Goal: Transaction & Acquisition: Purchase product/service

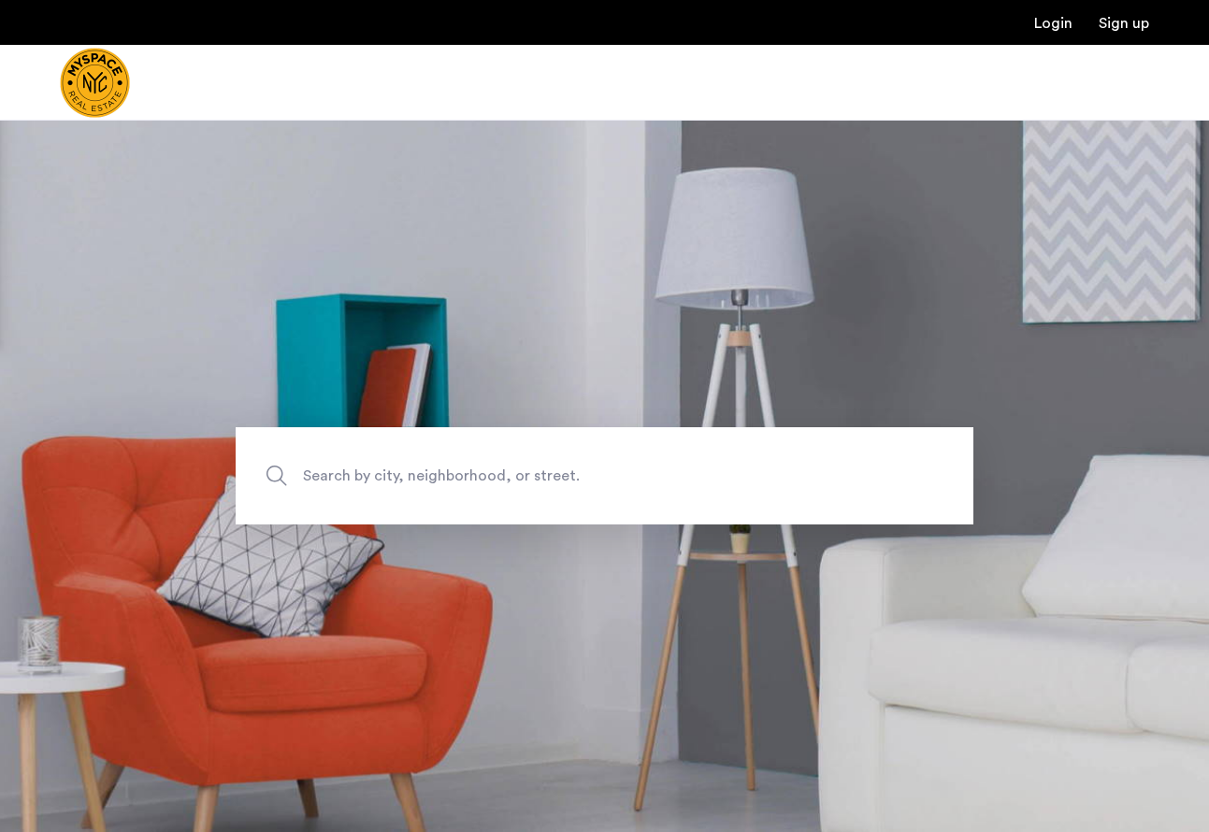
click at [444, 483] on span "Search by city, neighborhood, or street." at bounding box center [561, 476] width 516 height 25
click at [444, 483] on input "Search by city, neighborhood, or street." at bounding box center [605, 475] width 738 height 97
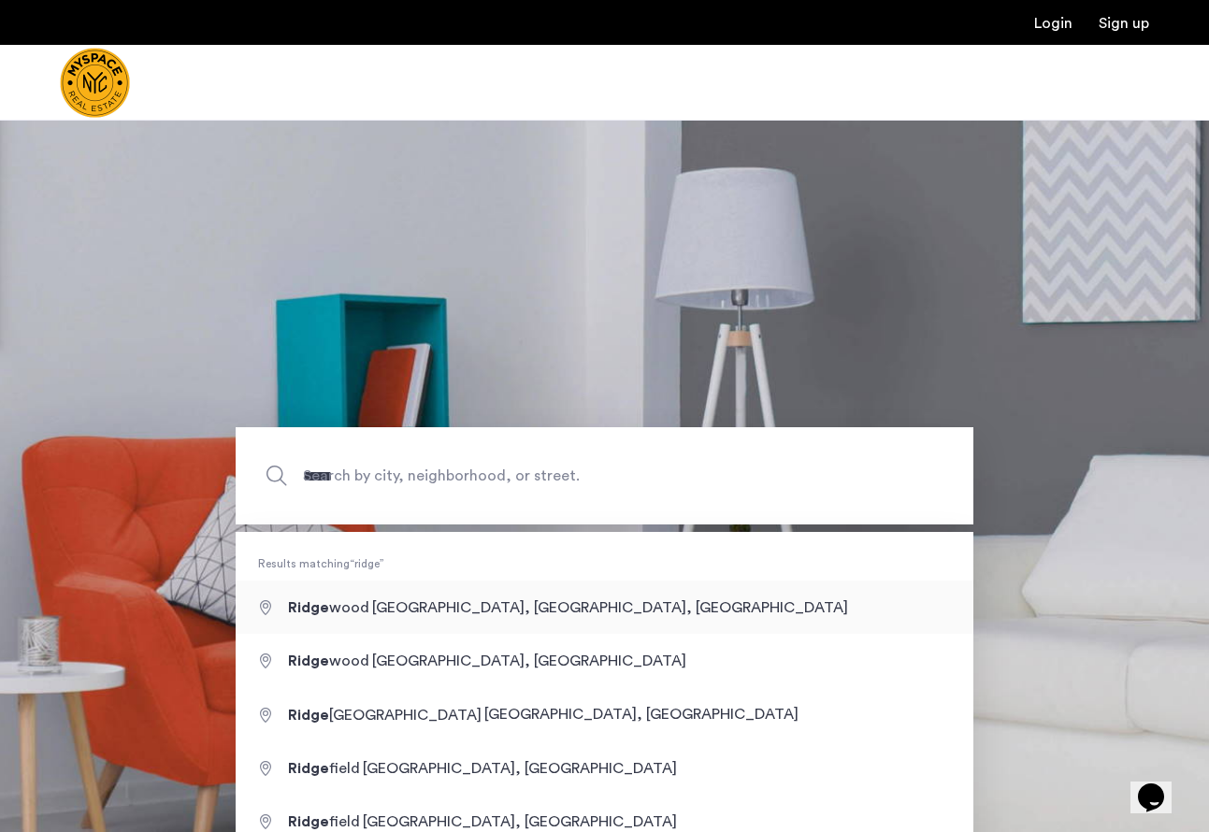
type input "**********"
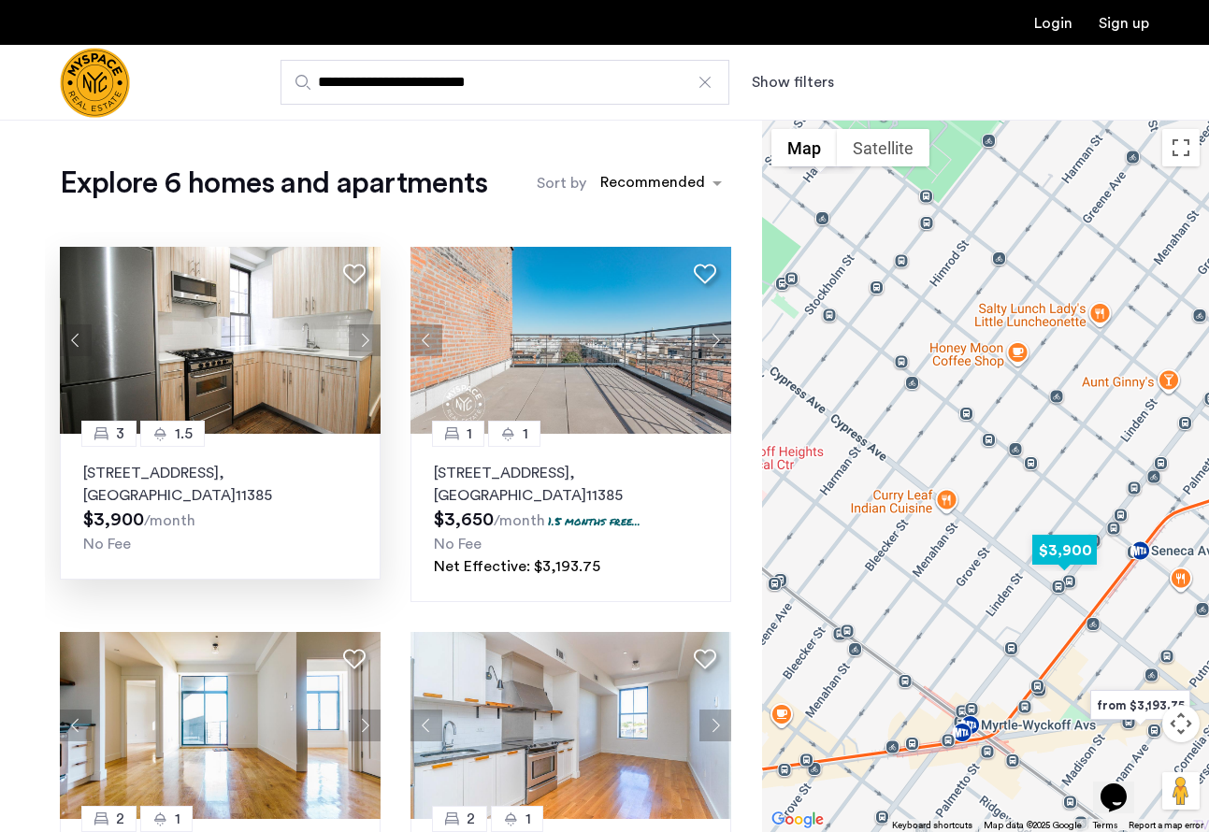
click at [358, 331] on button "Next apartment" at bounding box center [365, 341] width 32 height 32
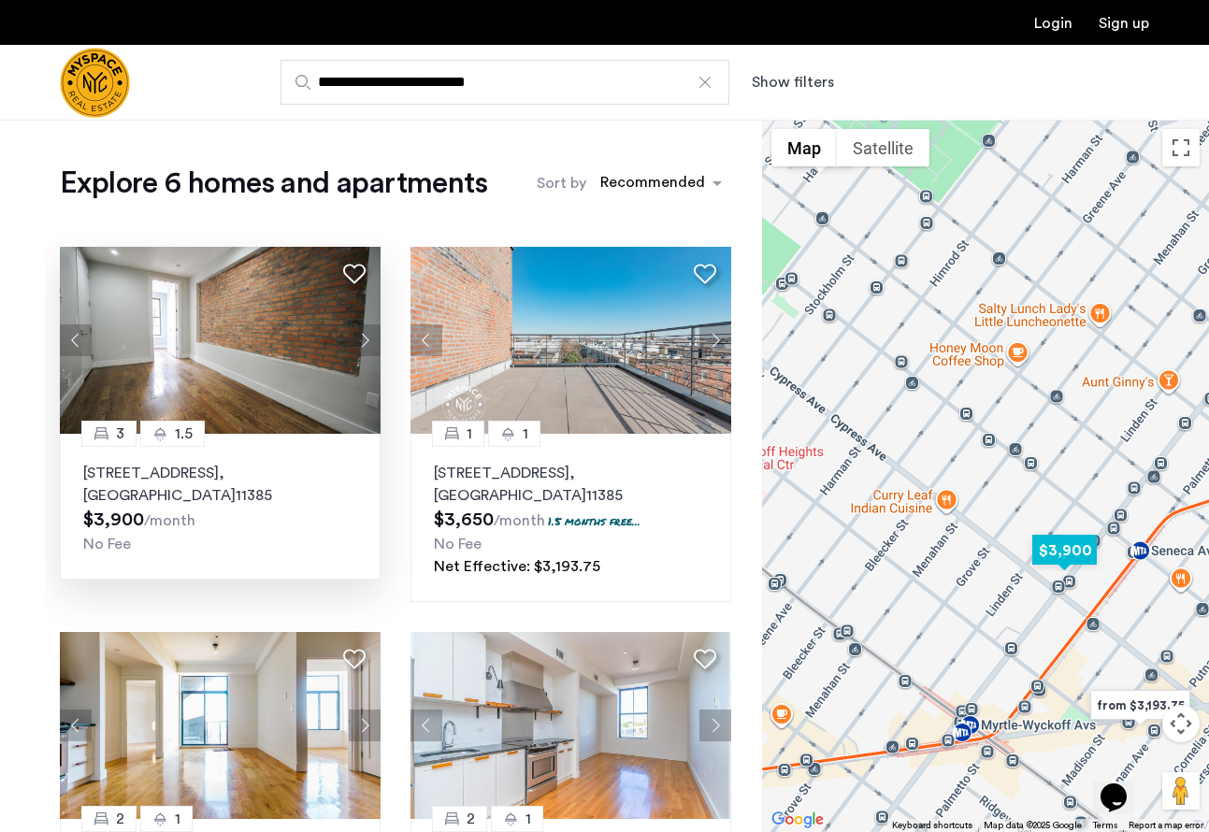
click at [359, 336] on button "Next apartment" at bounding box center [365, 341] width 32 height 32
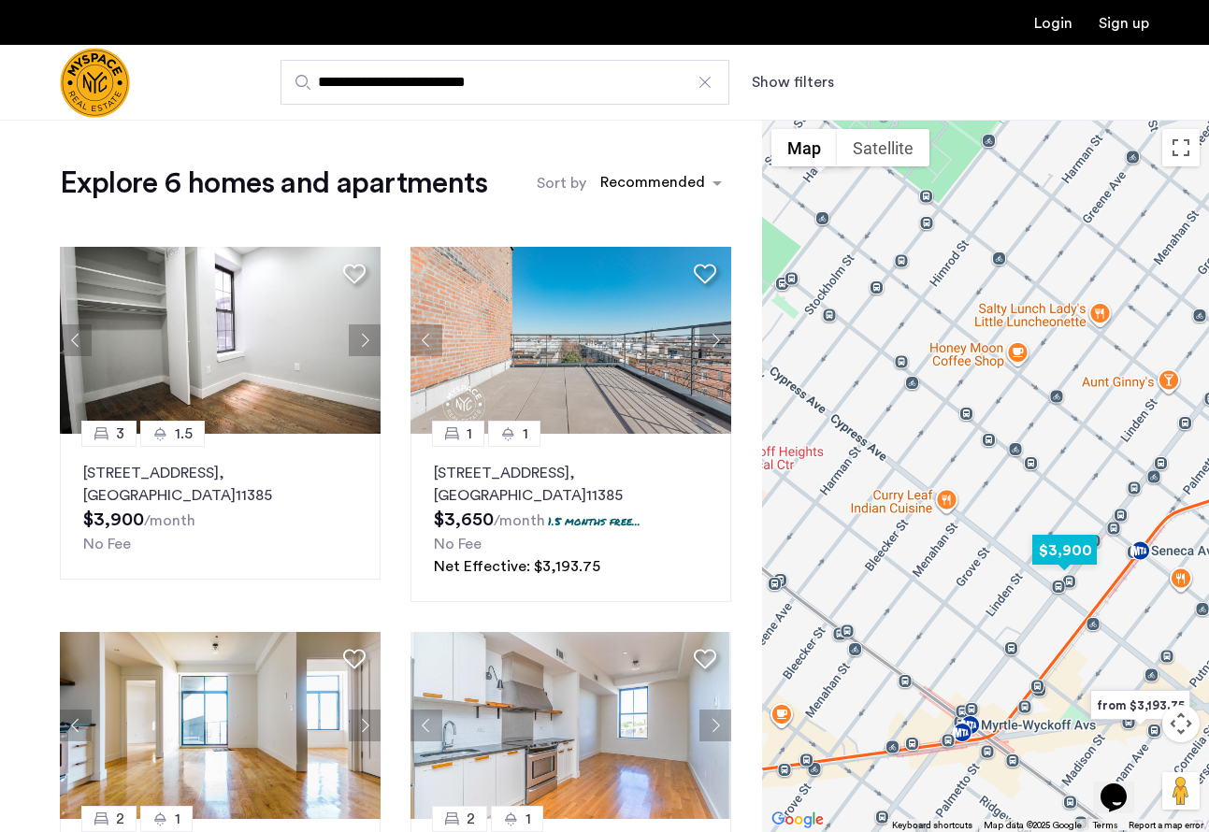
click at [360, 337] on button "Next apartment" at bounding box center [365, 341] width 32 height 32
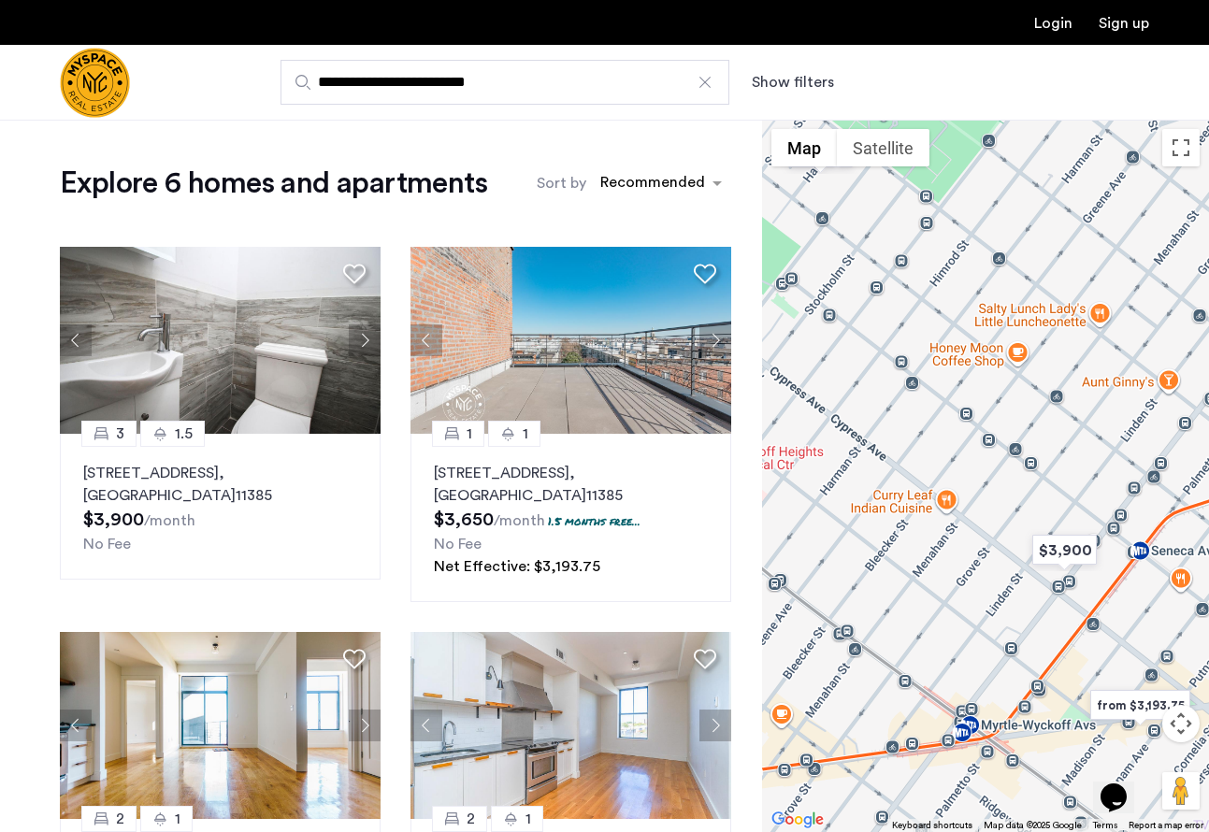
scroll to position [1, 0]
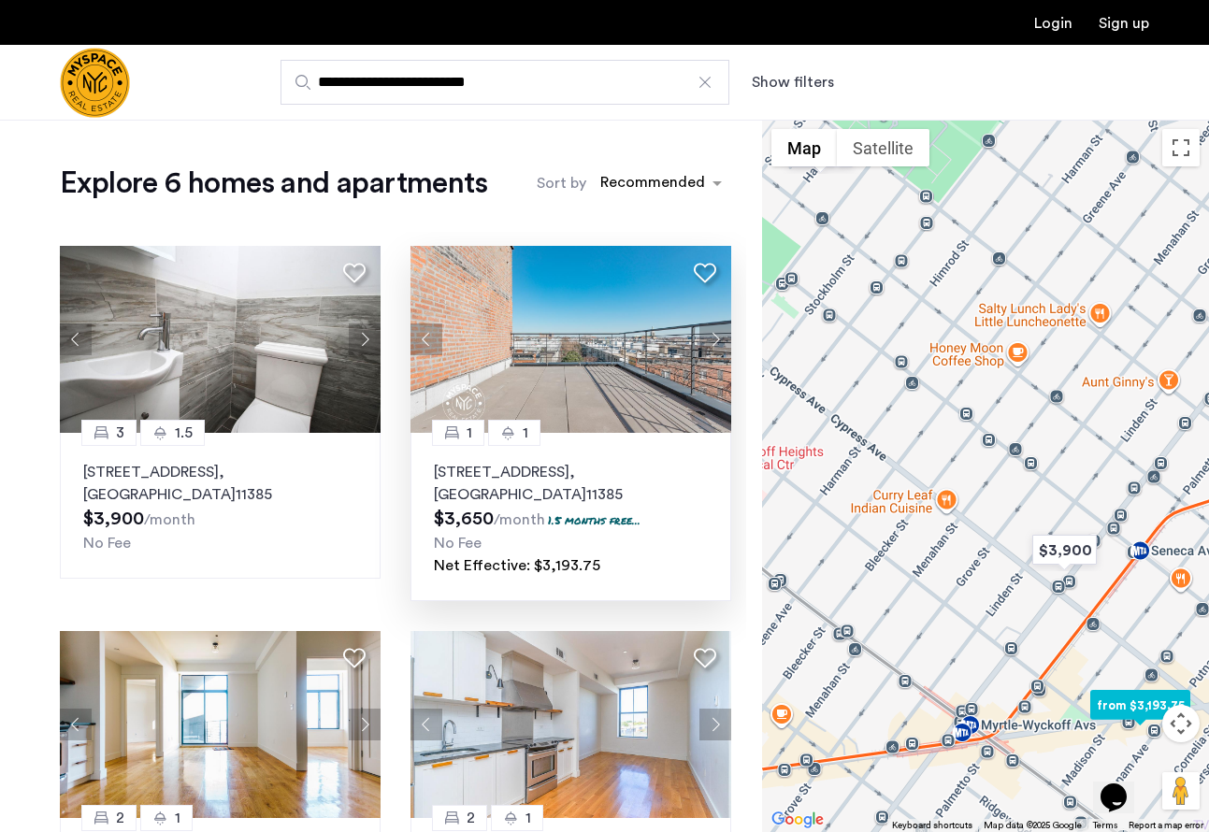
click at [721, 337] on button "Next apartment" at bounding box center [716, 340] width 32 height 32
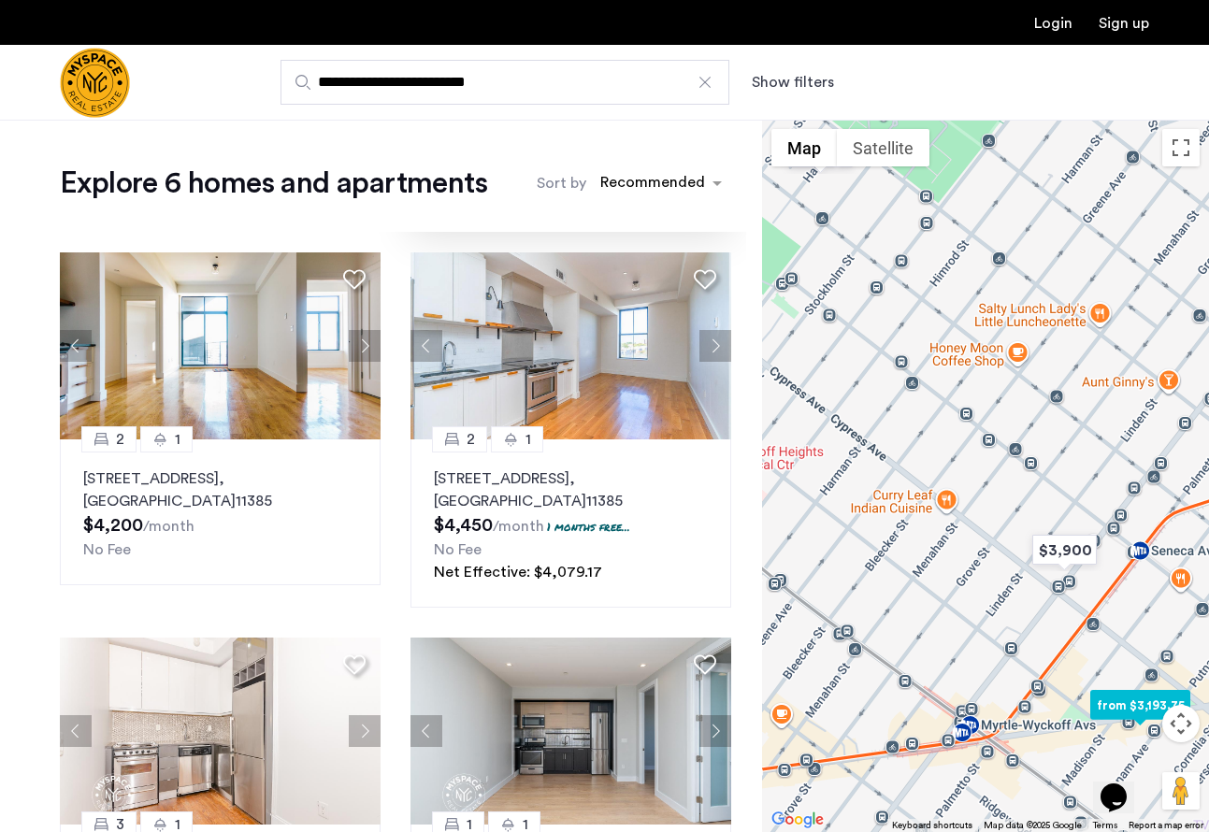
scroll to position [523, 0]
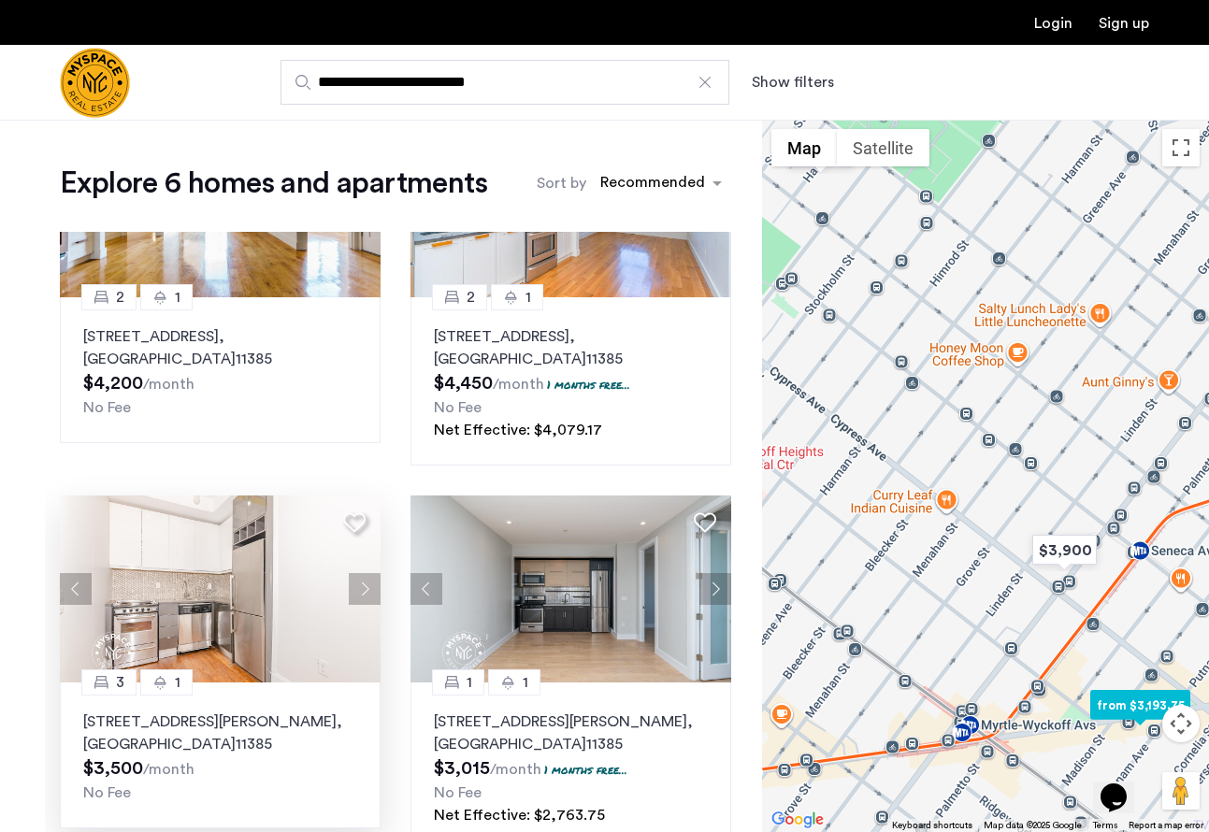
click at [369, 589] on button "Next apartment" at bounding box center [365, 589] width 32 height 32
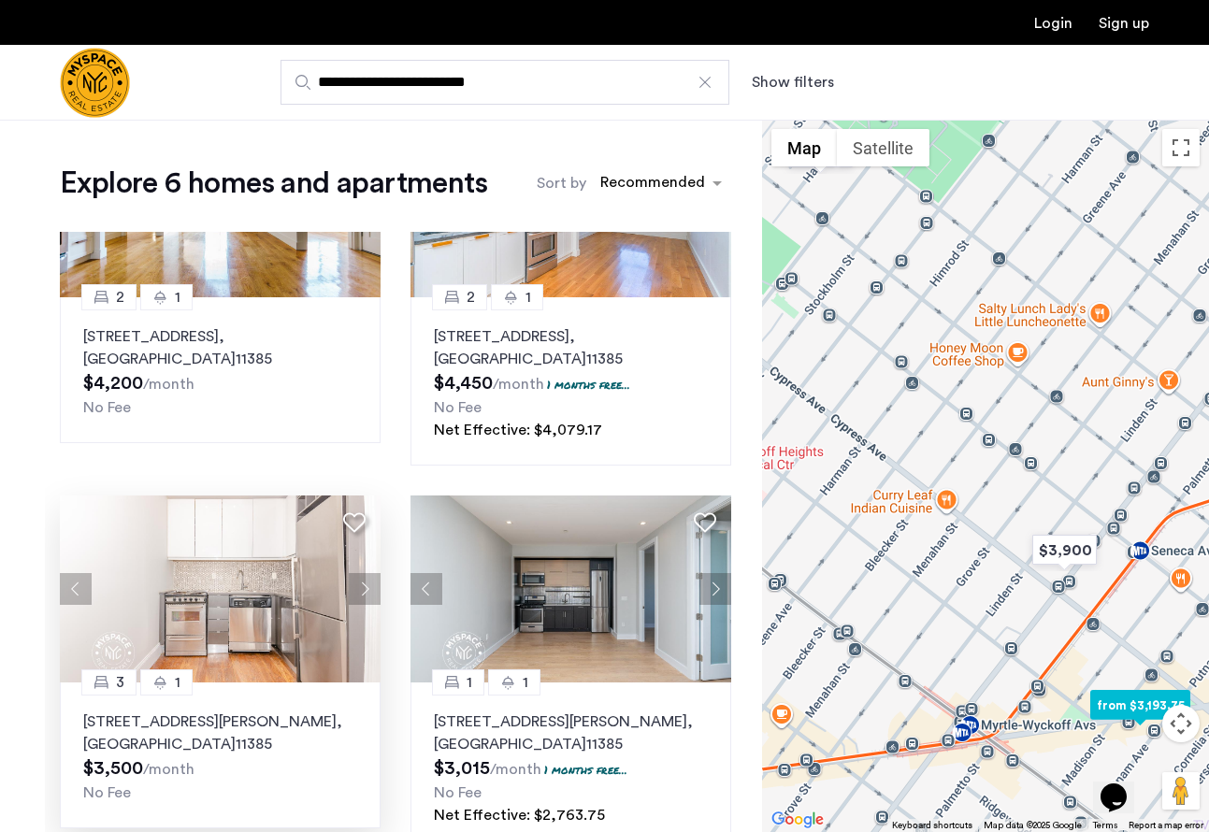
click at [163, 721] on p "16-25 Putnam Ave, Unit 5K, Flushing , NY 11385" at bounding box center [220, 733] width 274 height 45
click at [709, 83] on div at bounding box center [705, 82] width 19 height 19
click at [709, 83] on input "**********" at bounding box center [505, 82] width 449 height 45
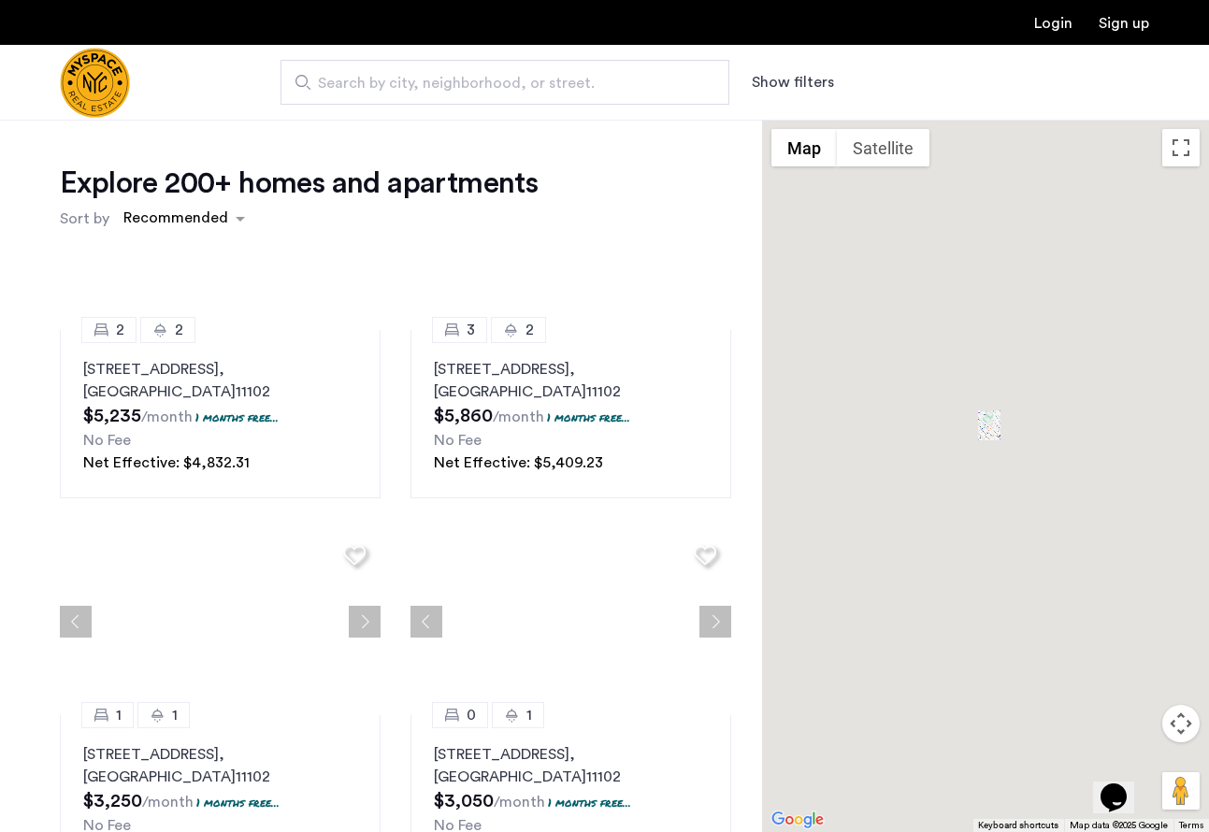
scroll to position [1681, 0]
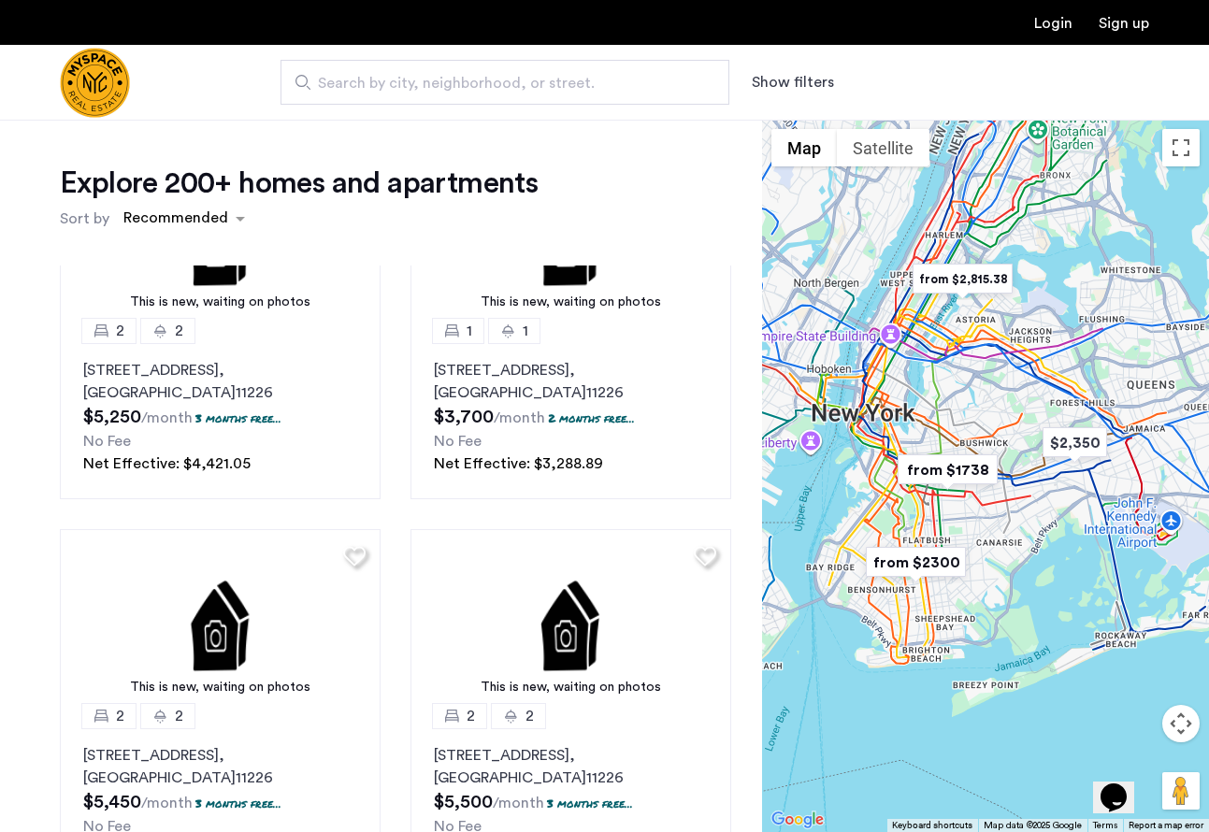
click at [595, 84] on span "Search by city, neighborhood, or street." at bounding box center [497, 83] width 359 height 22
click at [595, 84] on input "Search by city, neighborhood, or street." at bounding box center [505, 82] width 449 height 45
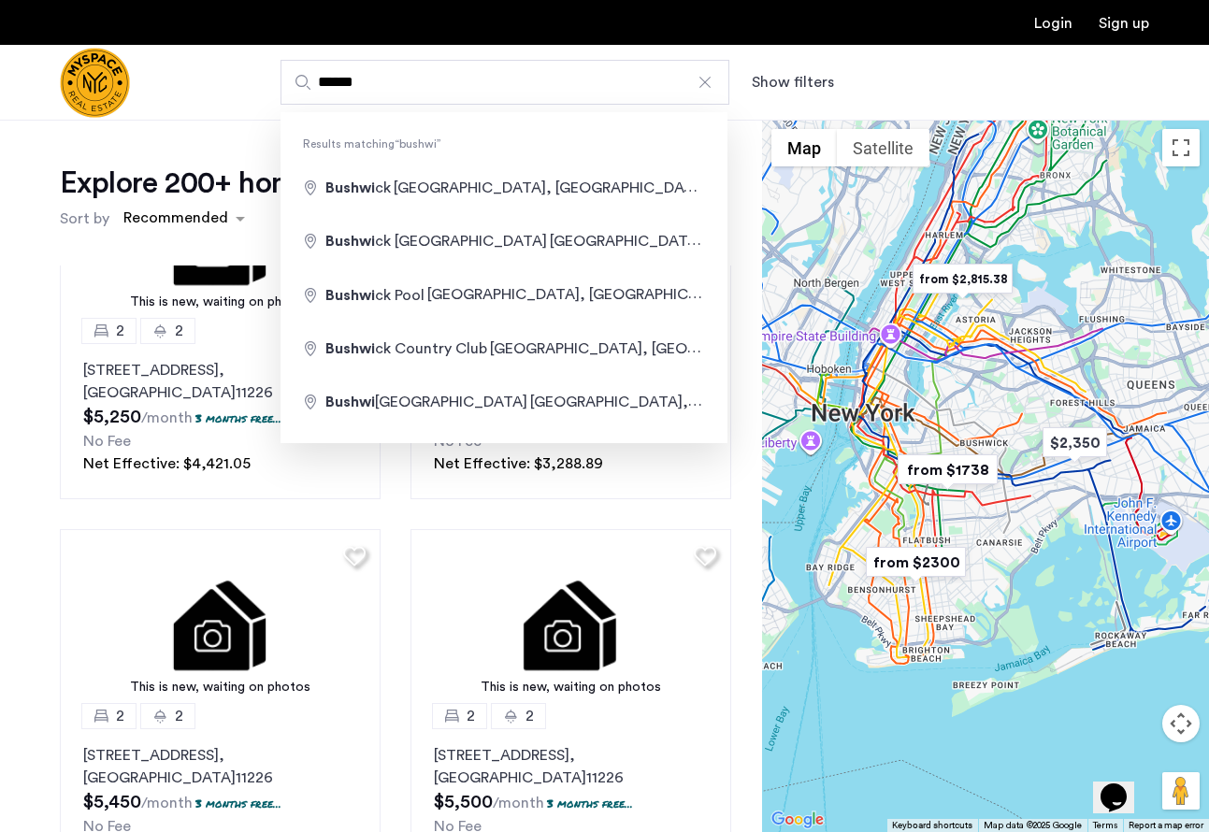
type input "**********"
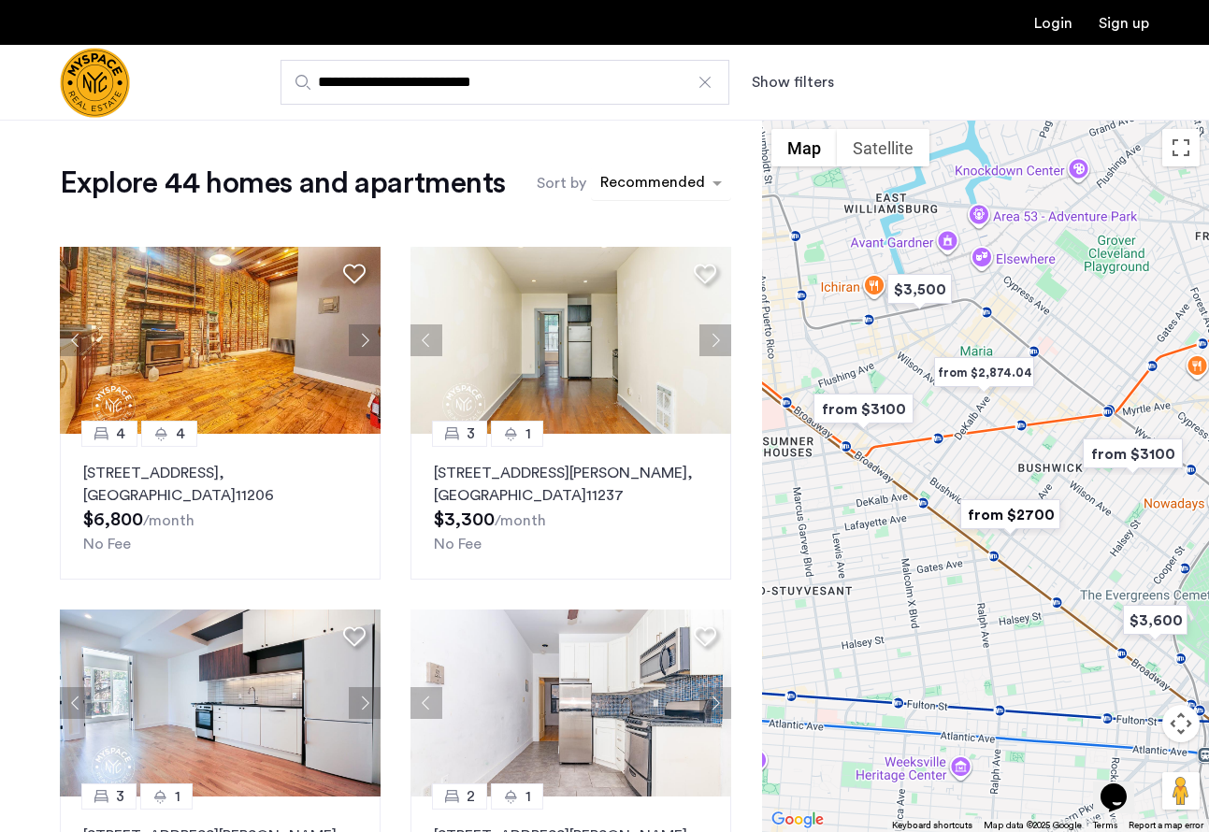
click at [629, 179] on div "sort-apartment" at bounding box center [653, 185] width 110 height 25
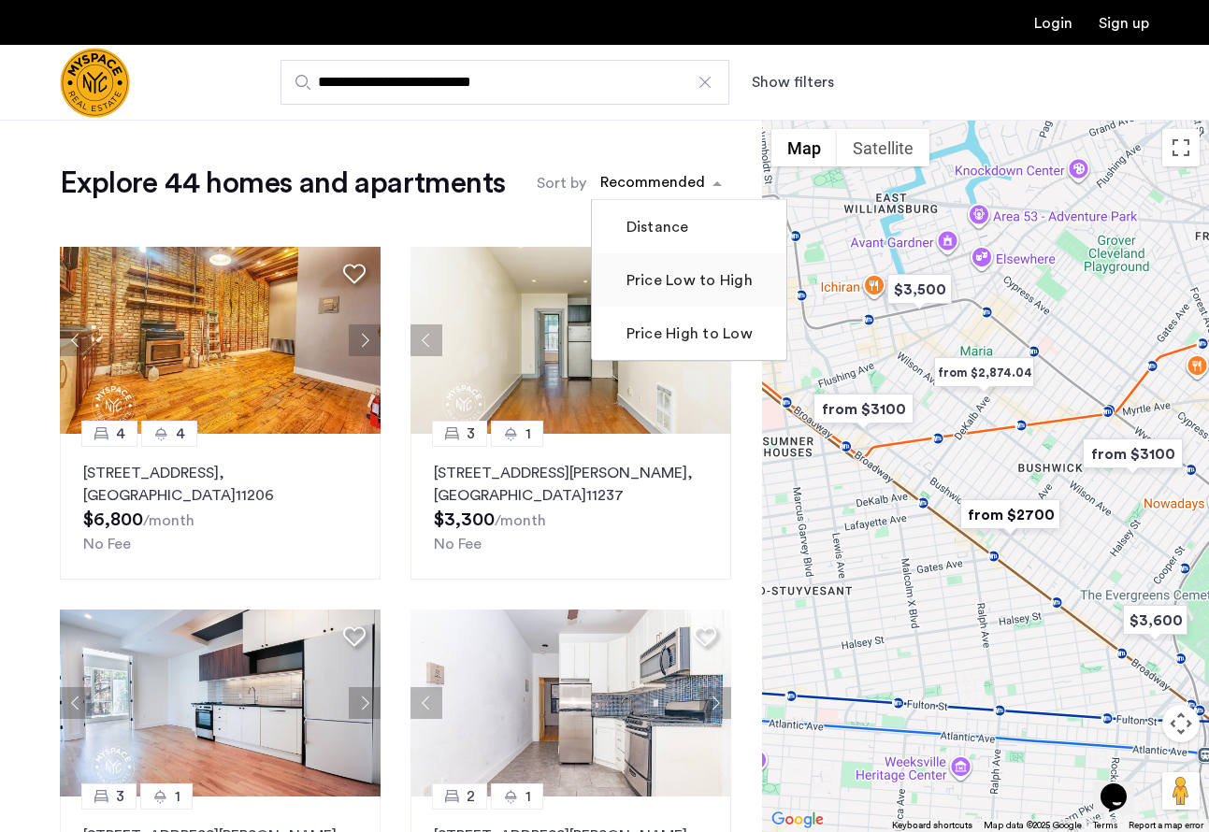
click at [676, 282] on label "Price Low to High" at bounding box center [688, 280] width 130 height 22
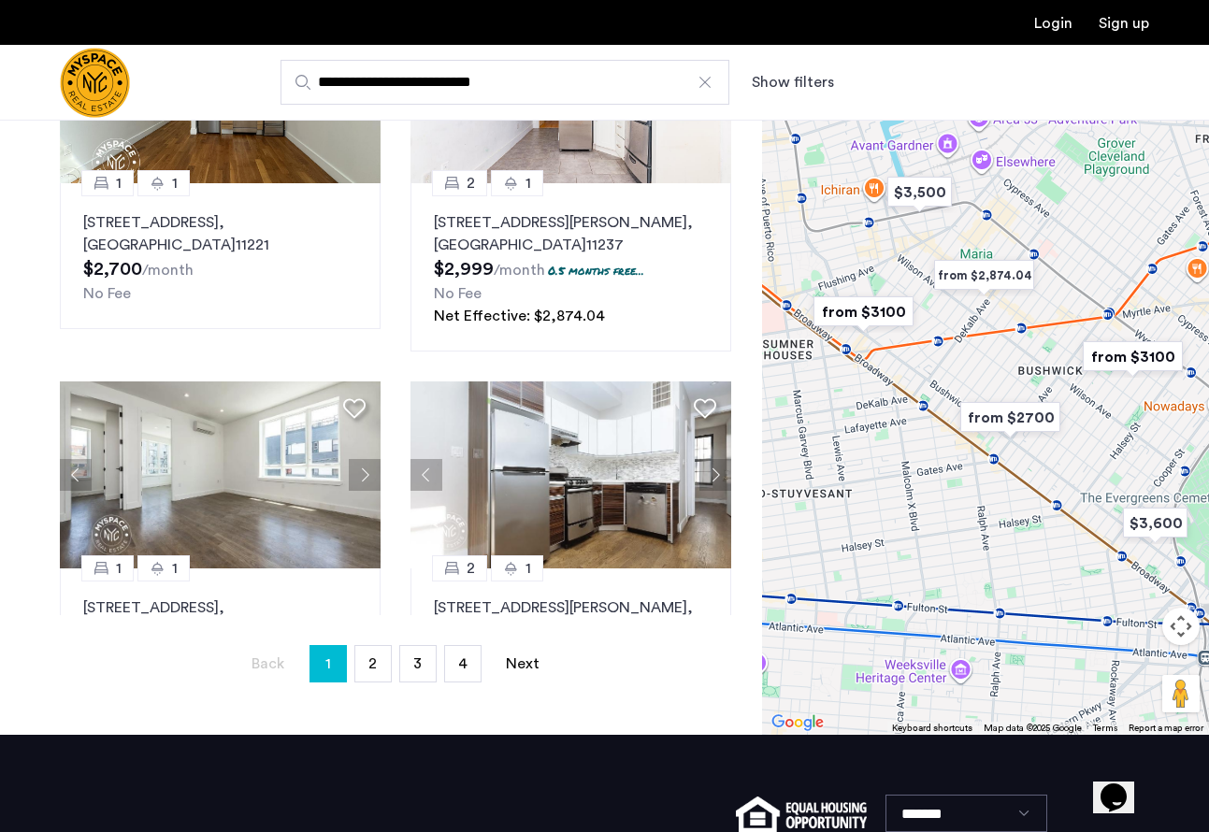
scroll to position [252, 0]
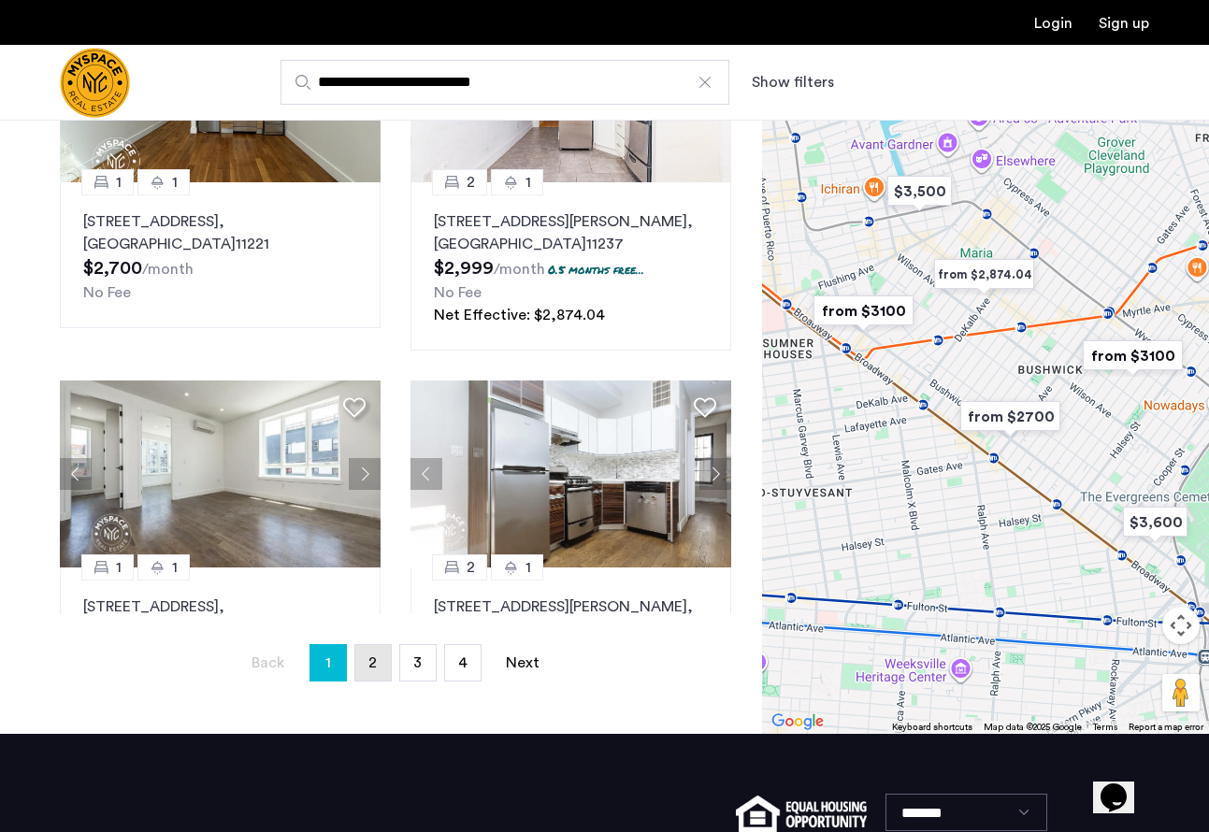
click at [373, 662] on span "2" at bounding box center [373, 663] width 8 height 15
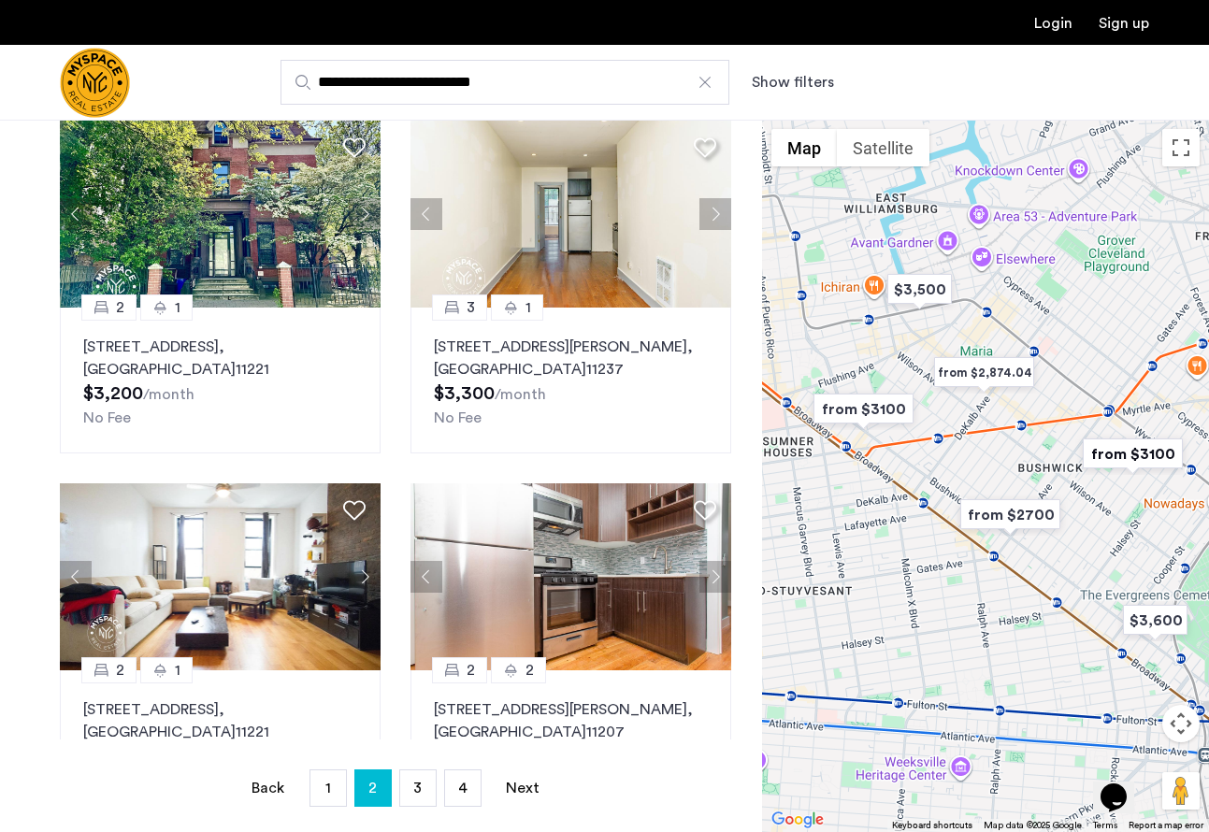
scroll to position [120, 0]
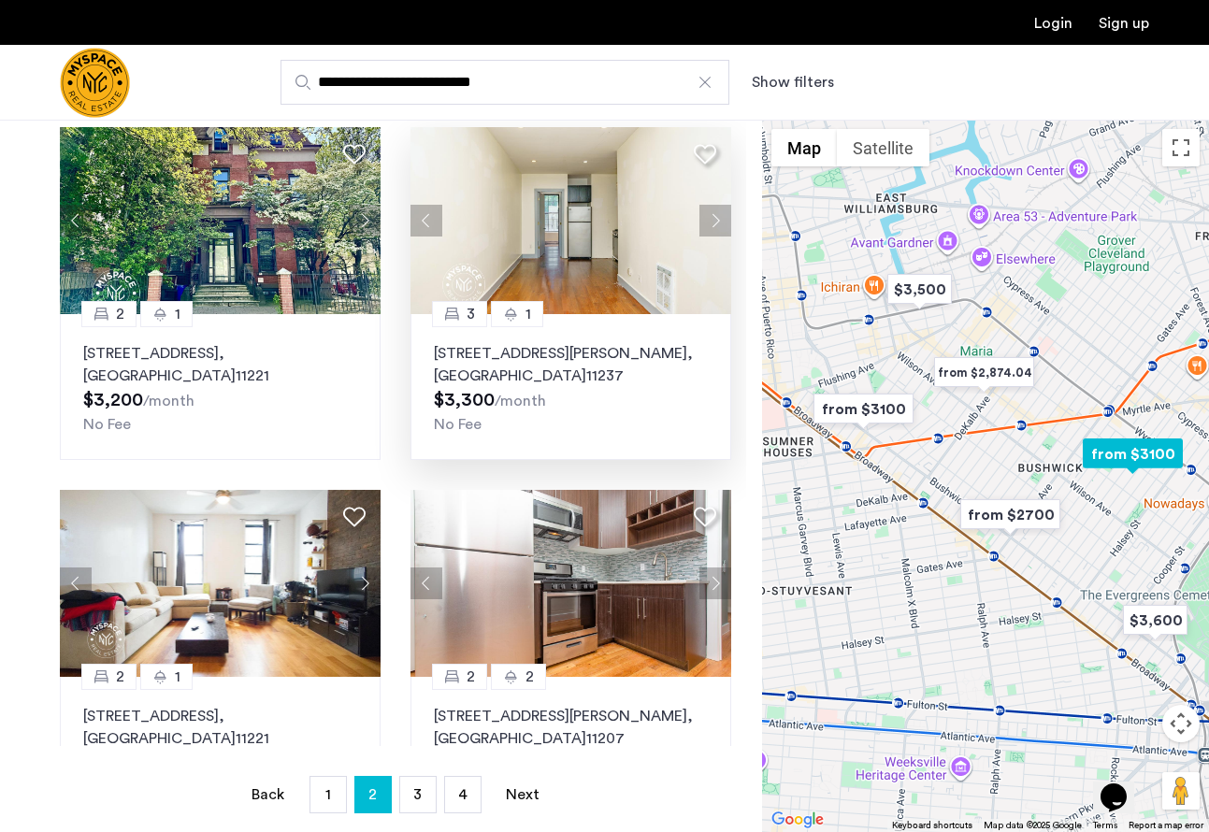
click at [721, 227] on button "Next apartment" at bounding box center [716, 221] width 32 height 32
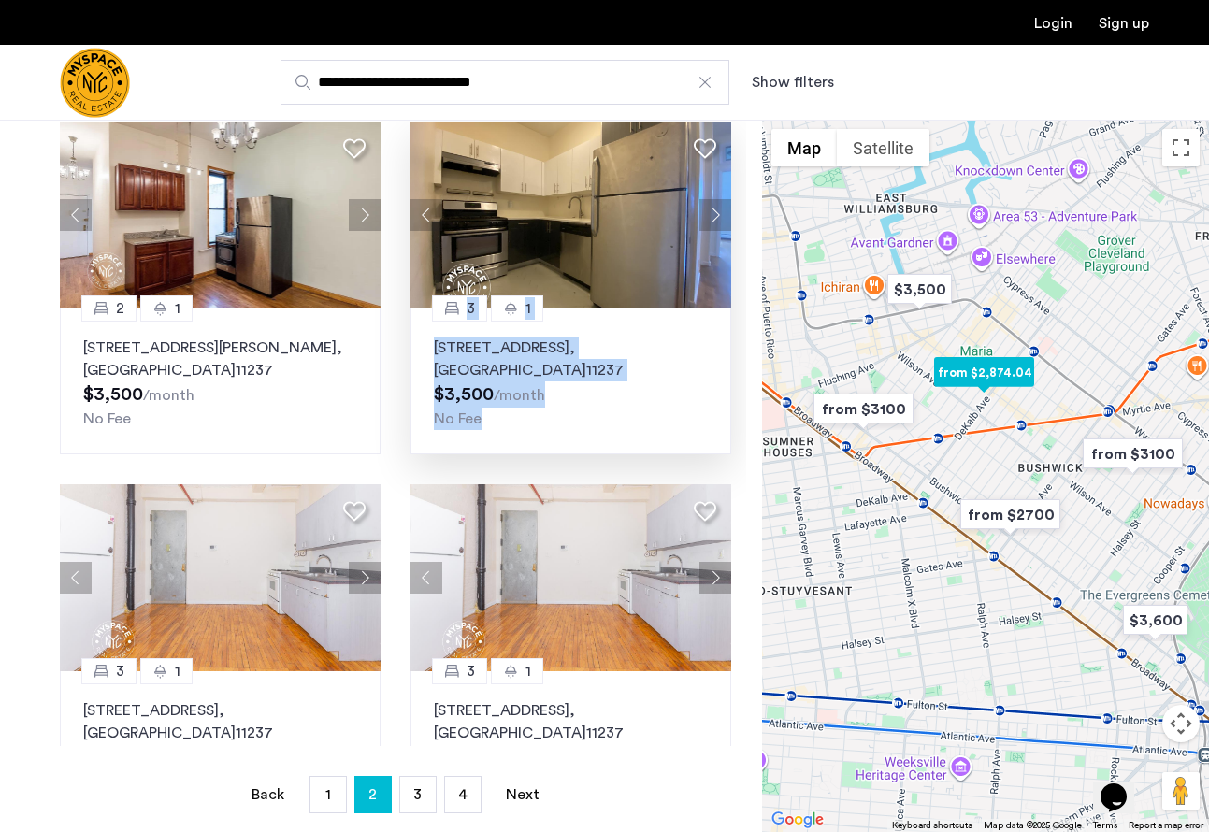
scroll to position [1543, 0]
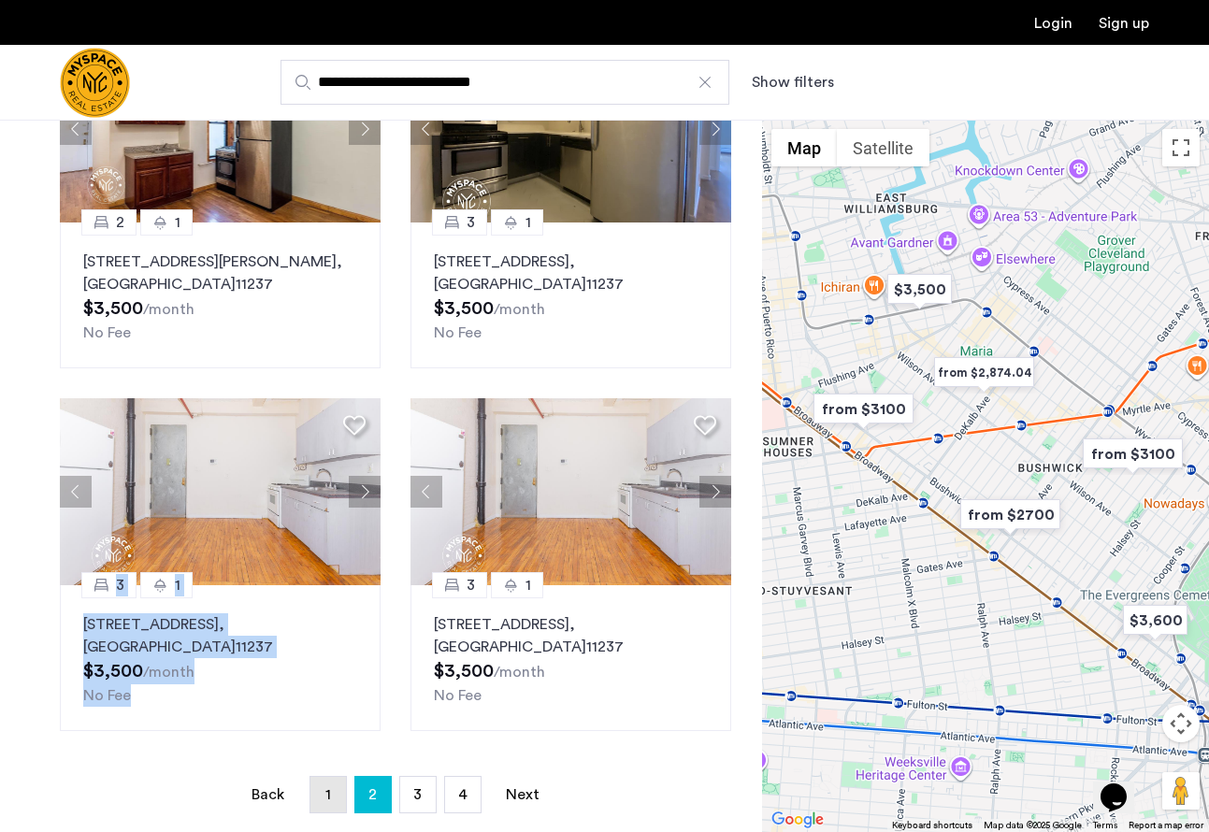
click at [332, 789] on link "page 1" at bounding box center [329, 795] width 36 height 36
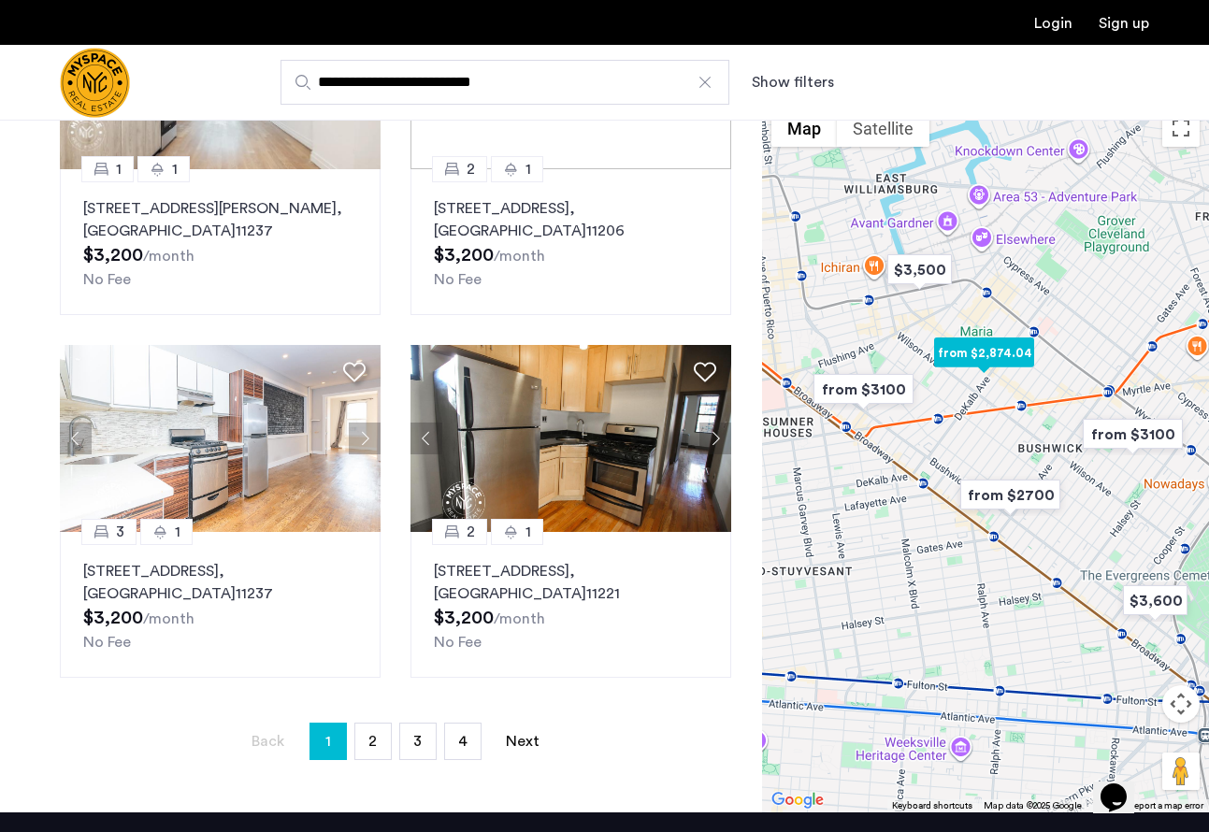
scroll to position [264, 0]
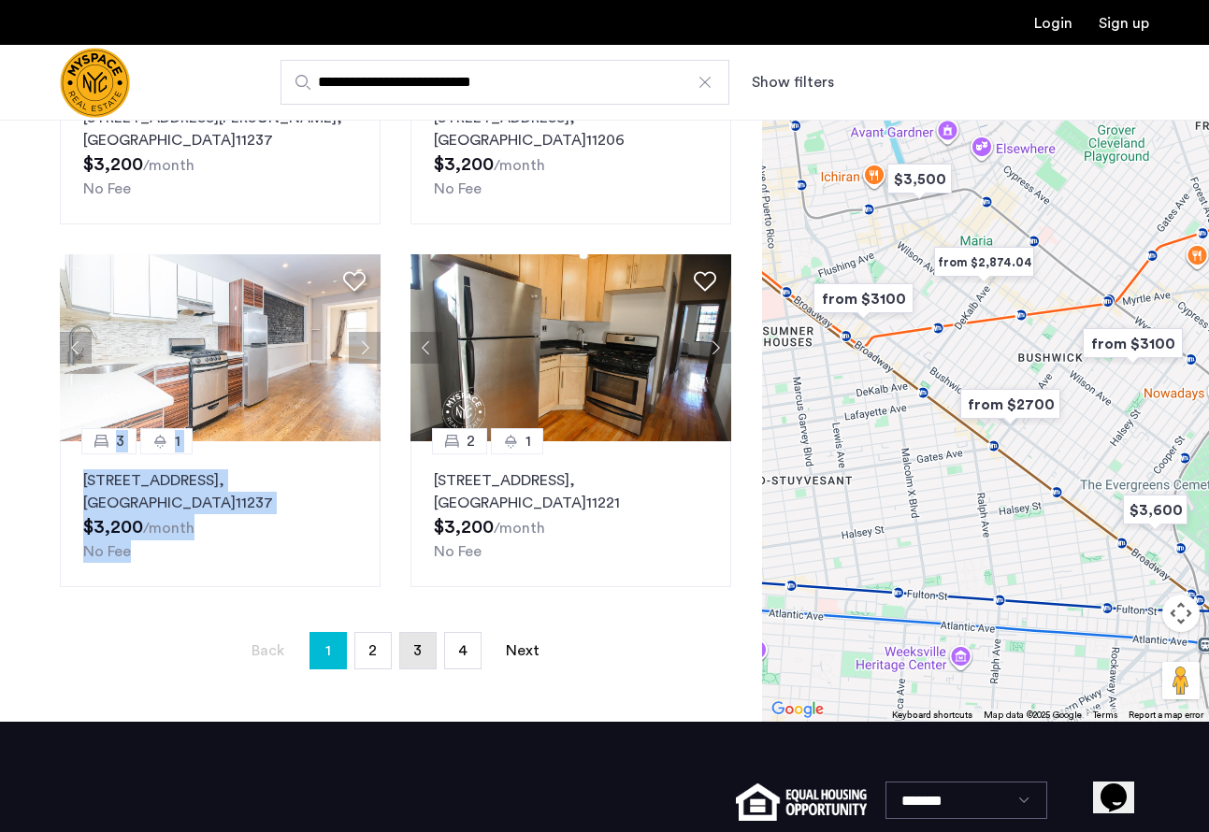
click at [413, 650] on span "3" at bounding box center [417, 651] width 8 height 15
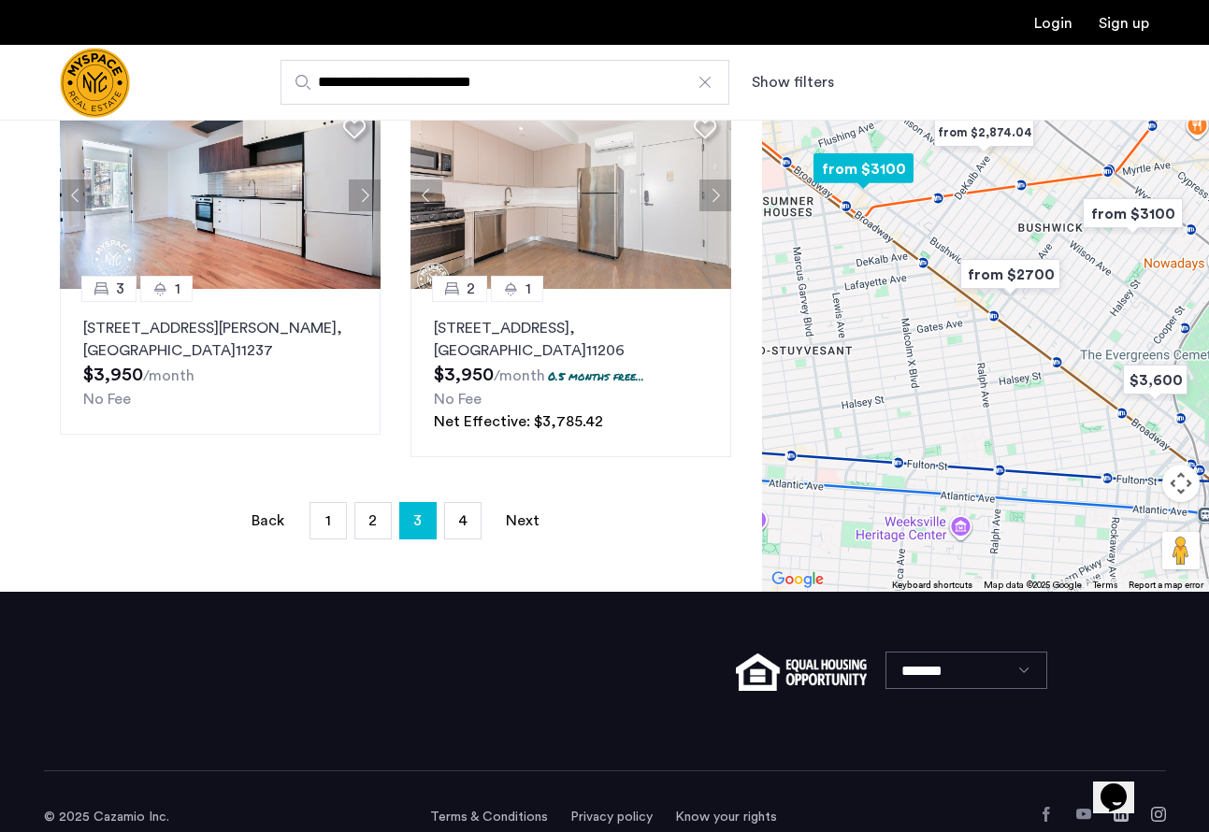
scroll to position [426, 0]
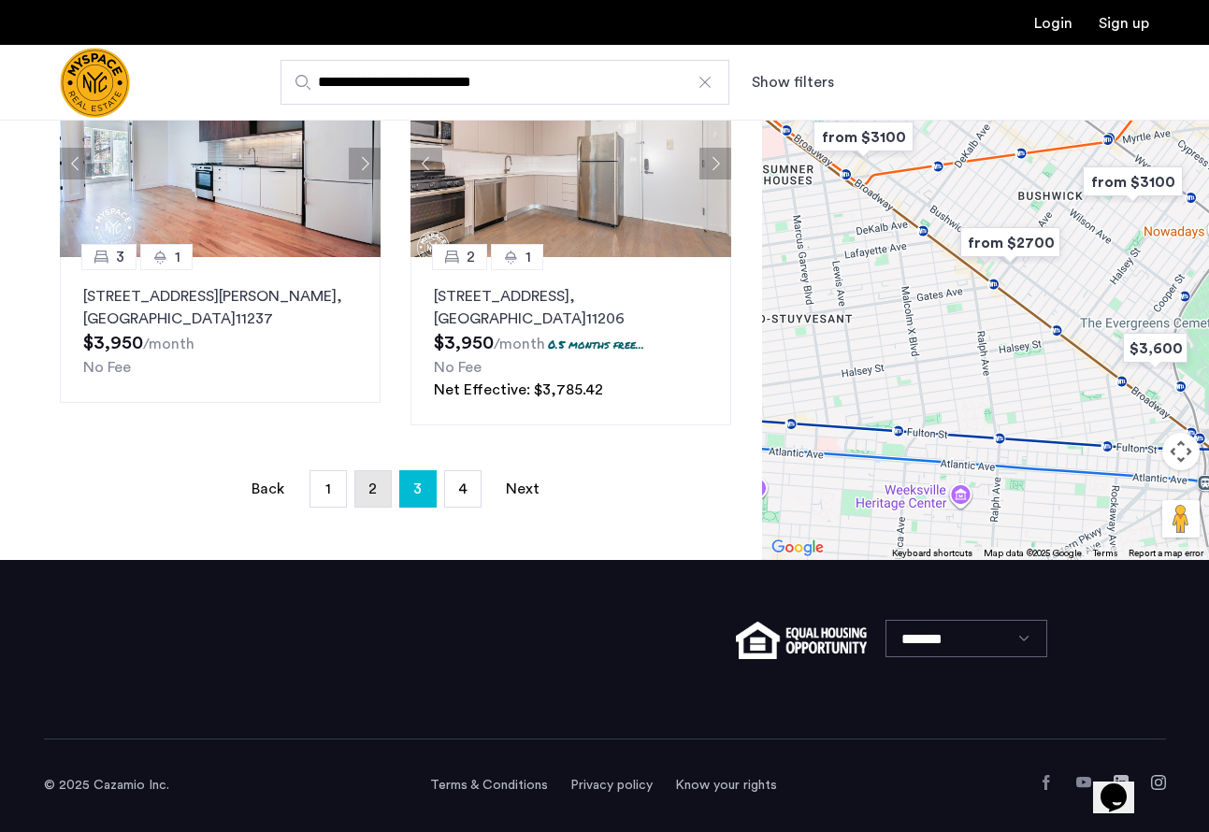
click at [375, 490] on span "2" at bounding box center [373, 489] width 8 height 15
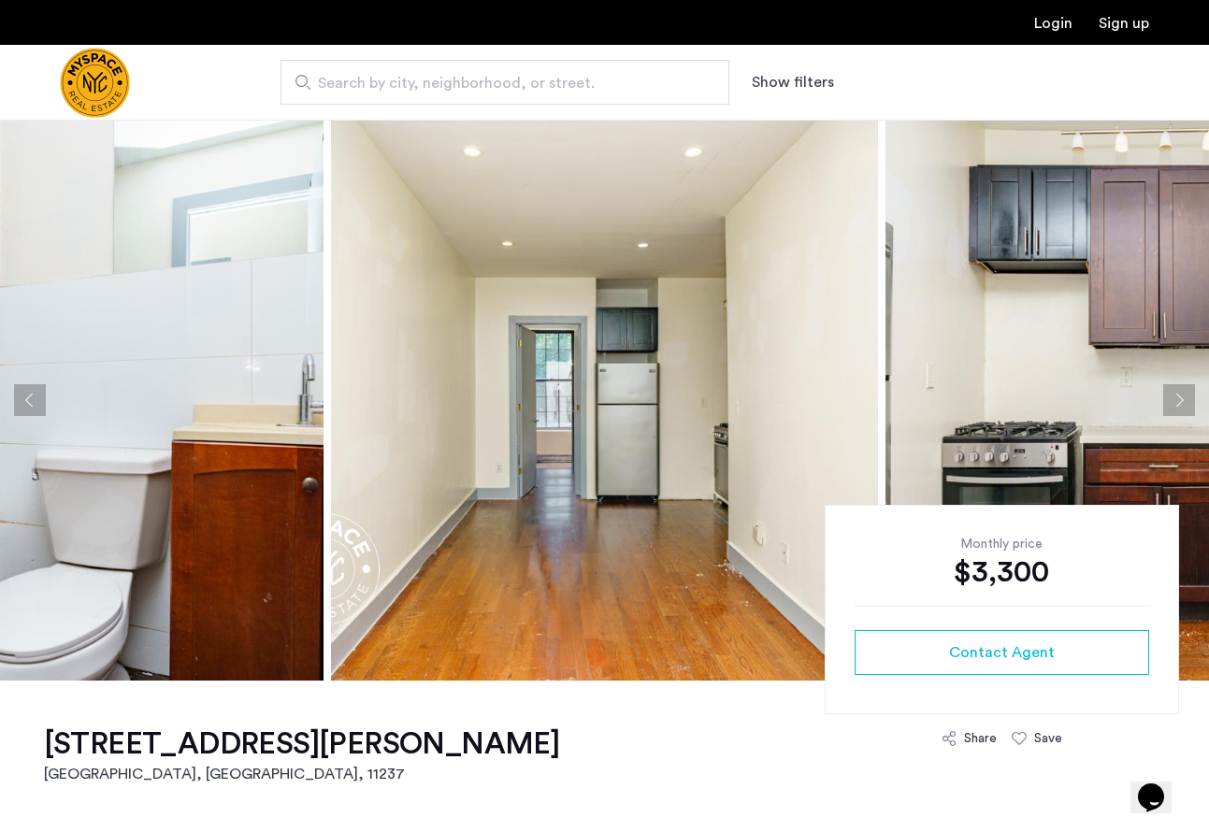
click at [1178, 398] on button "Next apartment" at bounding box center [1180, 400] width 32 height 32
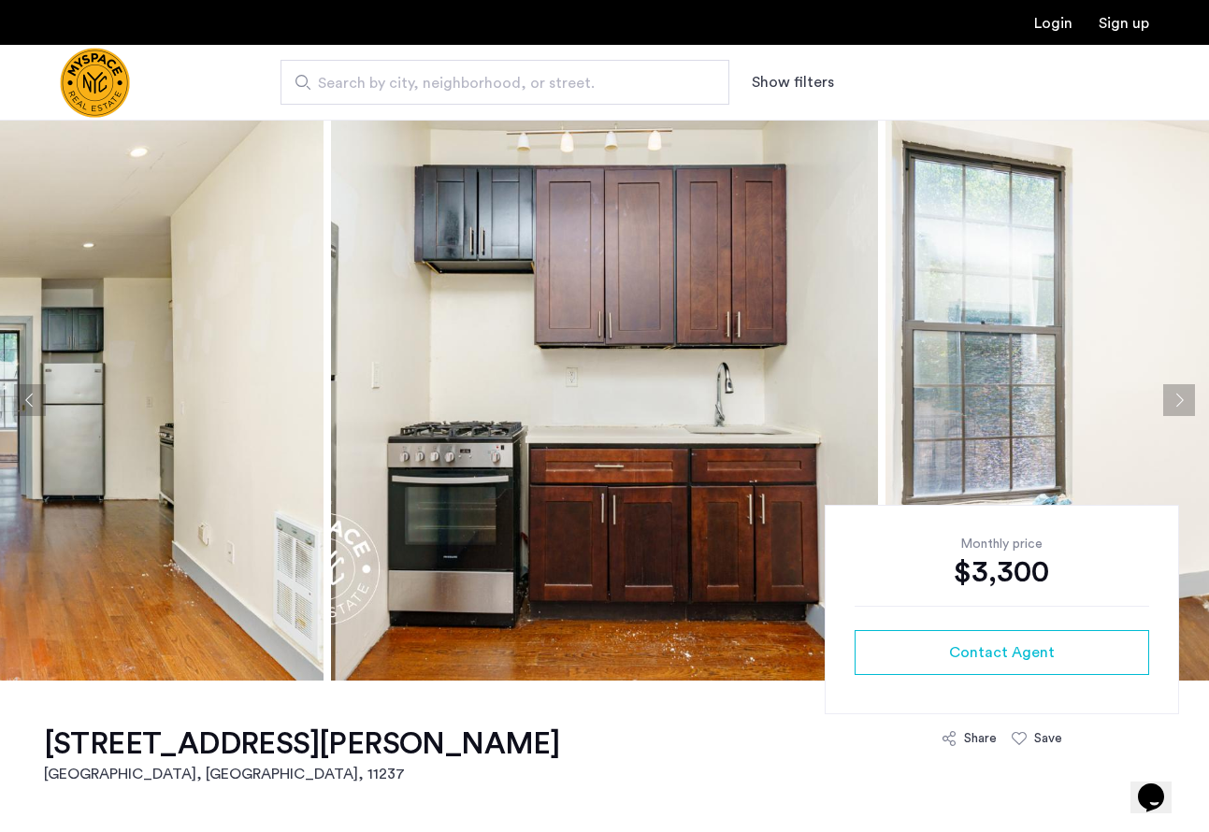
click at [1178, 398] on button "Next apartment" at bounding box center [1180, 400] width 32 height 32
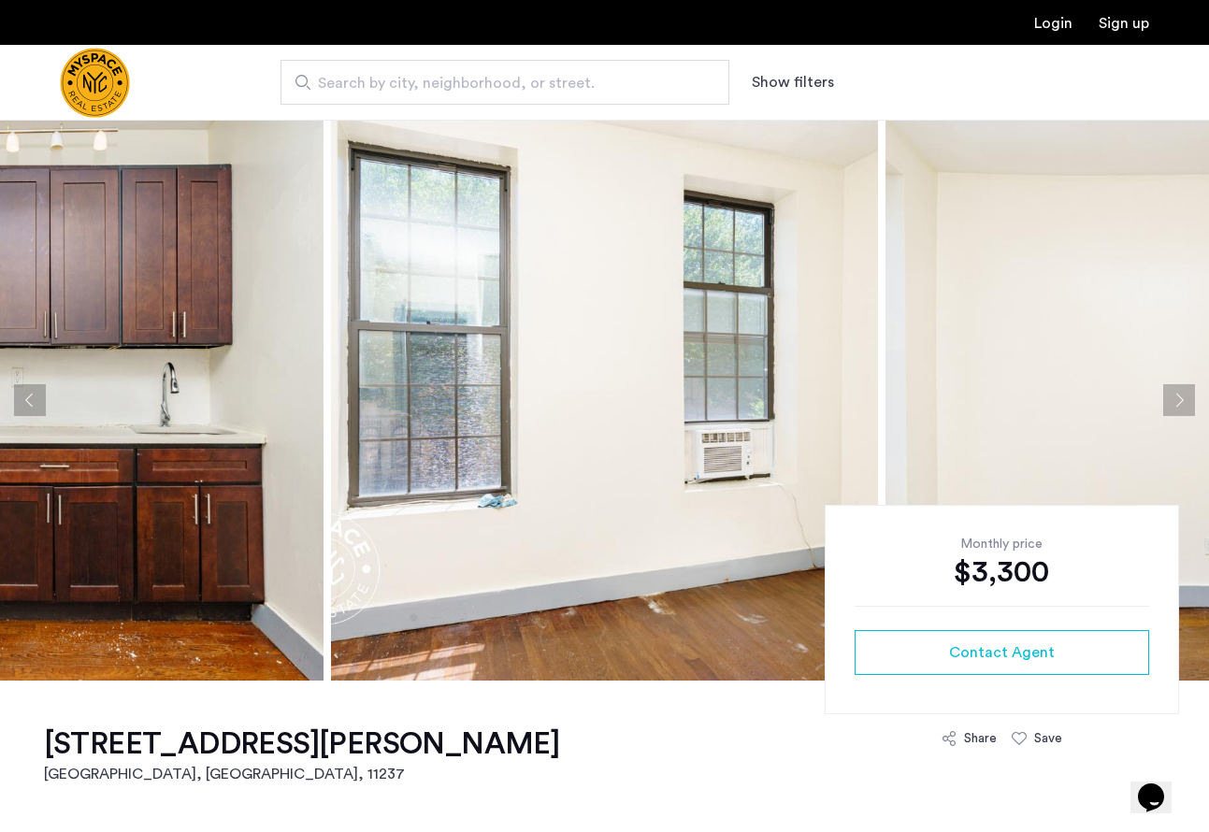
click at [1178, 398] on button "Next apartment" at bounding box center [1180, 400] width 32 height 32
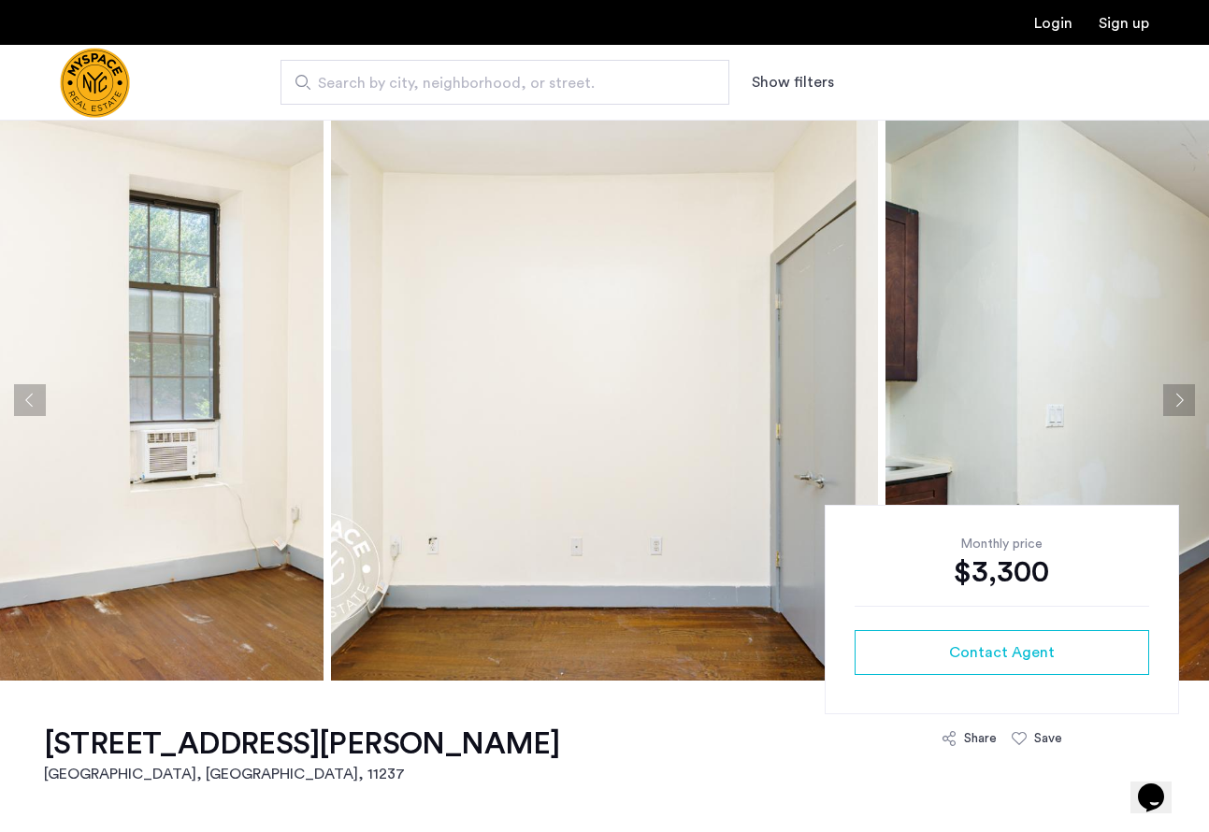
click at [1178, 398] on button "Next apartment" at bounding box center [1180, 400] width 32 height 32
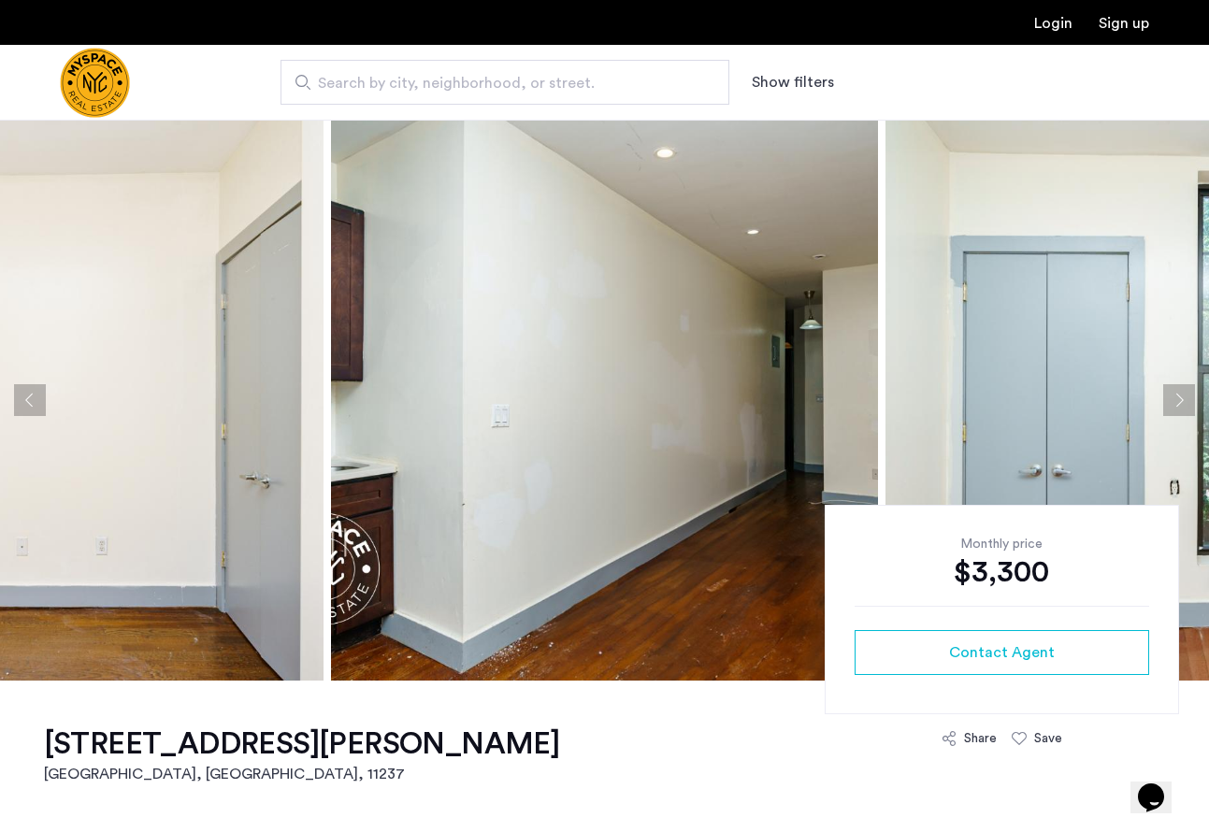
click at [1178, 398] on button "Next apartment" at bounding box center [1180, 400] width 32 height 32
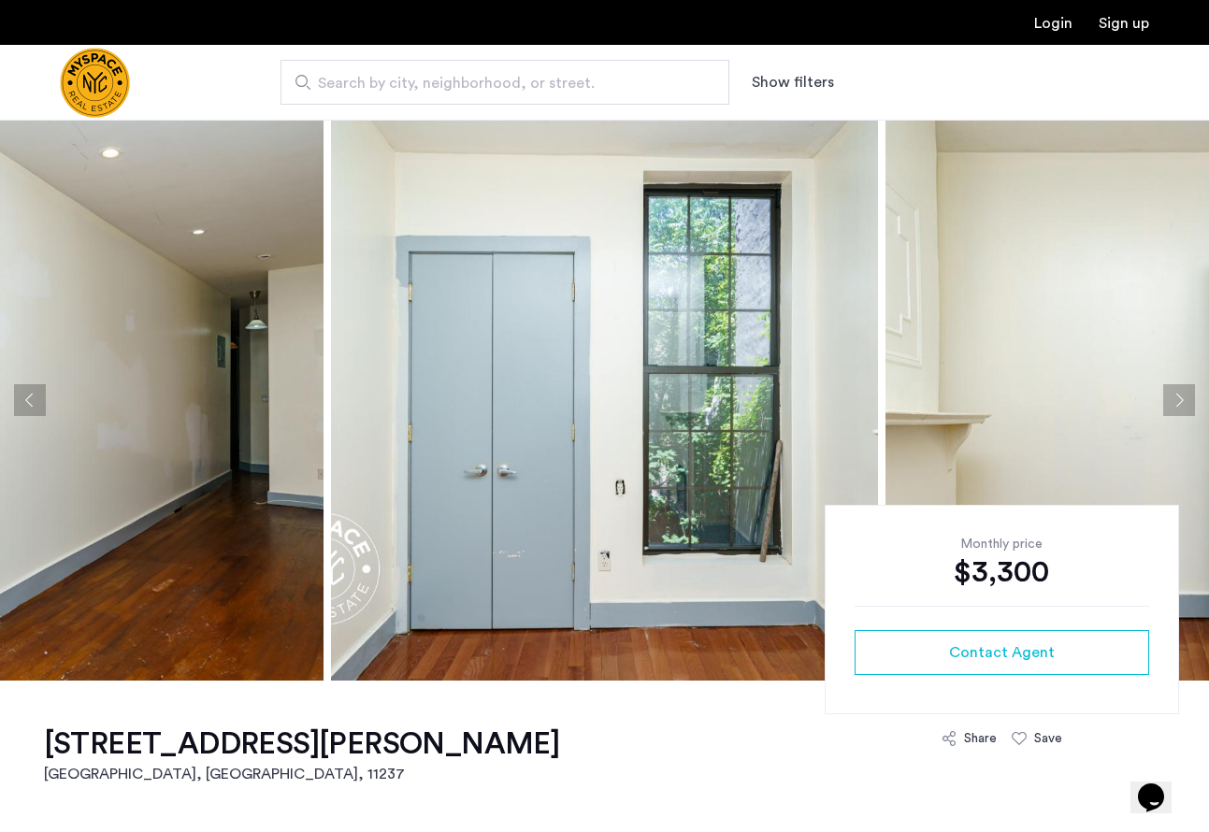
click at [1178, 398] on button "Next apartment" at bounding box center [1180, 400] width 32 height 32
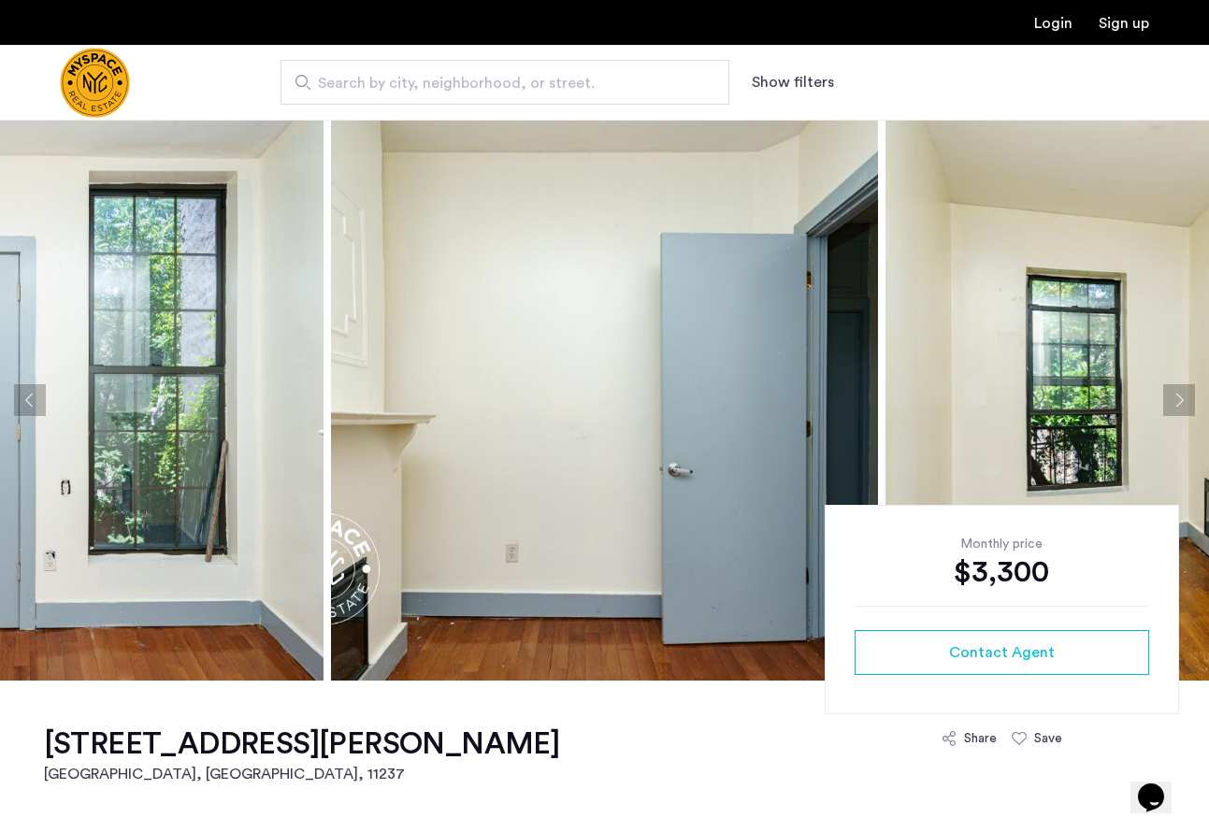
click at [1178, 398] on button "Next apartment" at bounding box center [1180, 400] width 32 height 32
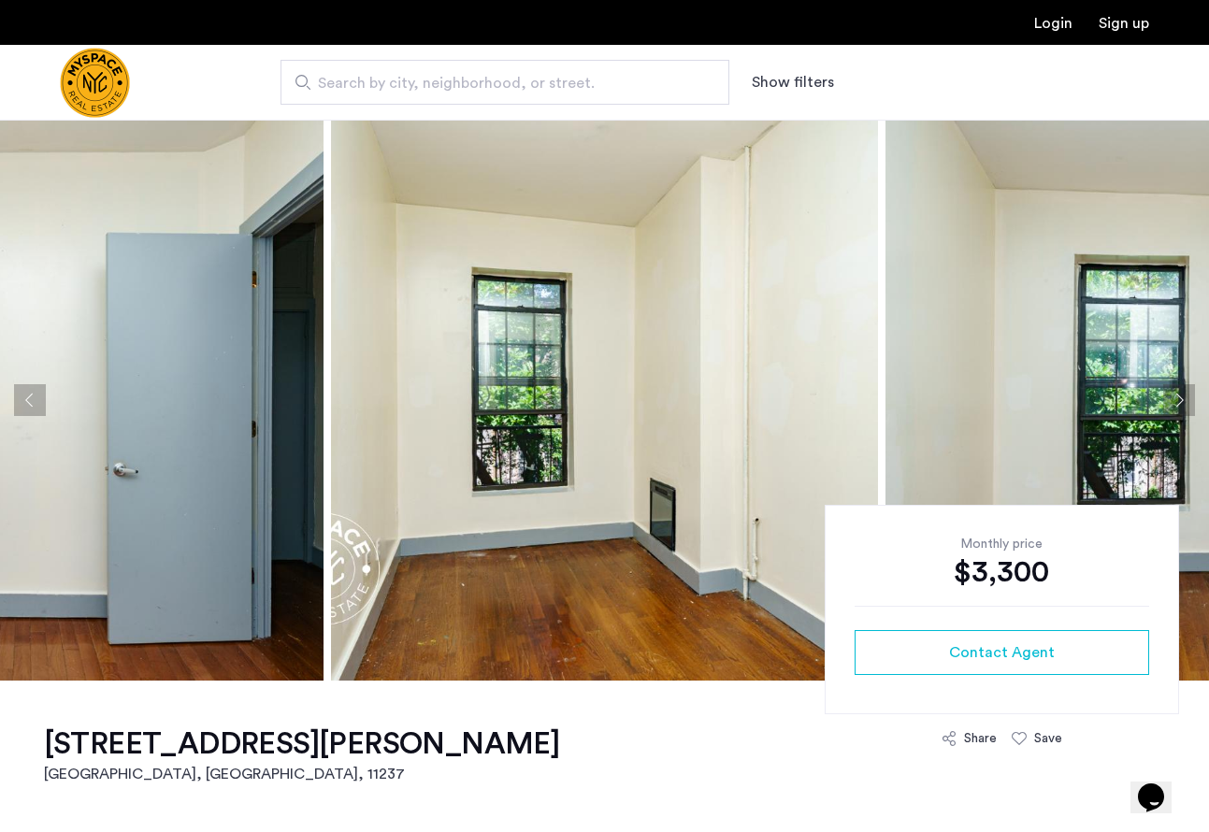
click at [1178, 398] on button "Next apartment" at bounding box center [1180, 400] width 32 height 32
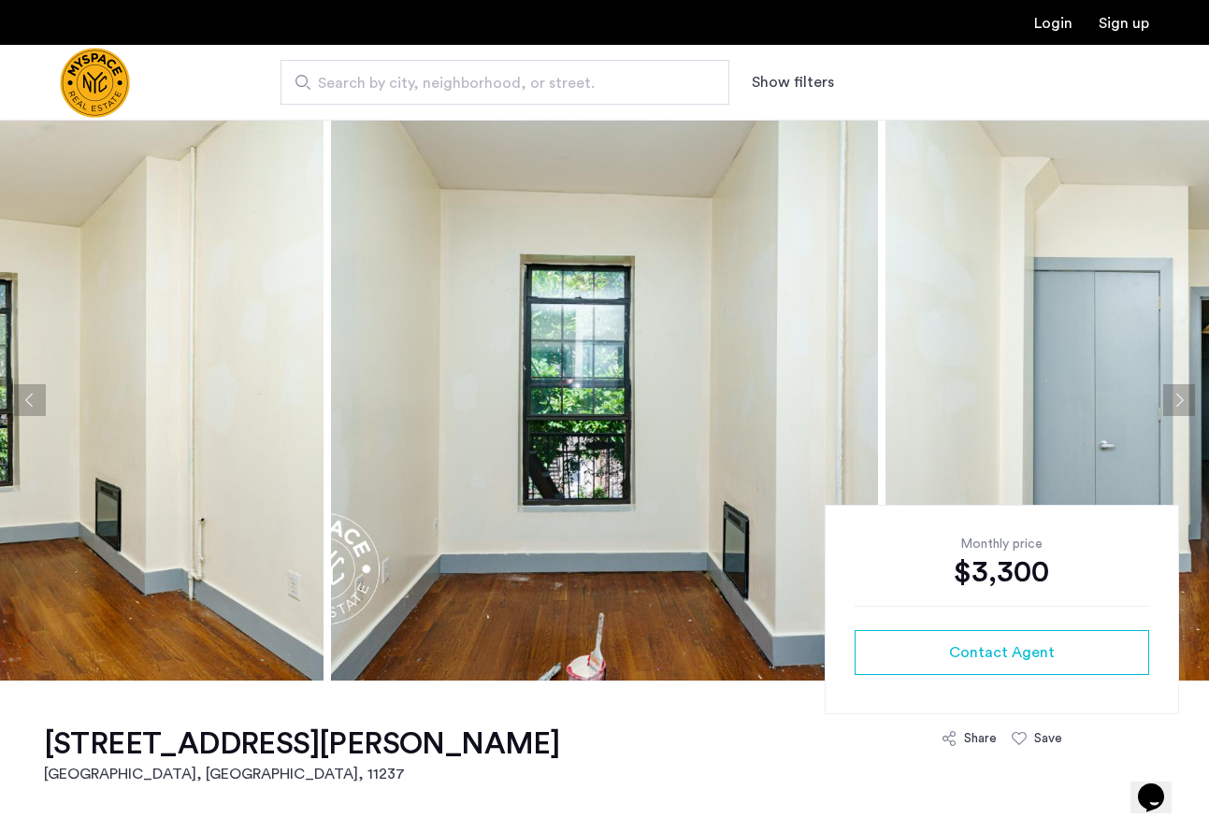
click at [1178, 398] on button "Next apartment" at bounding box center [1180, 400] width 32 height 32
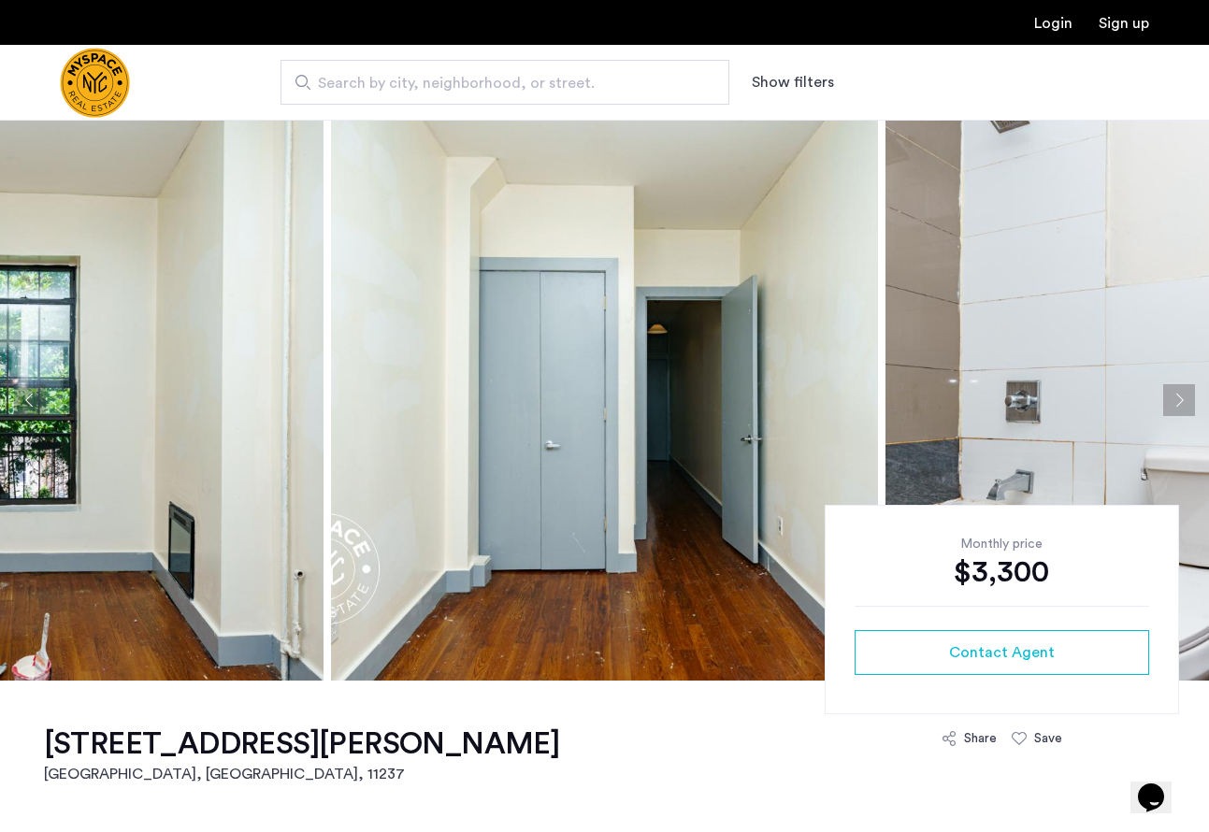
click at [1178, 398] on button "Next apartment" at bounding box center [1180, 400] width 32 height 32
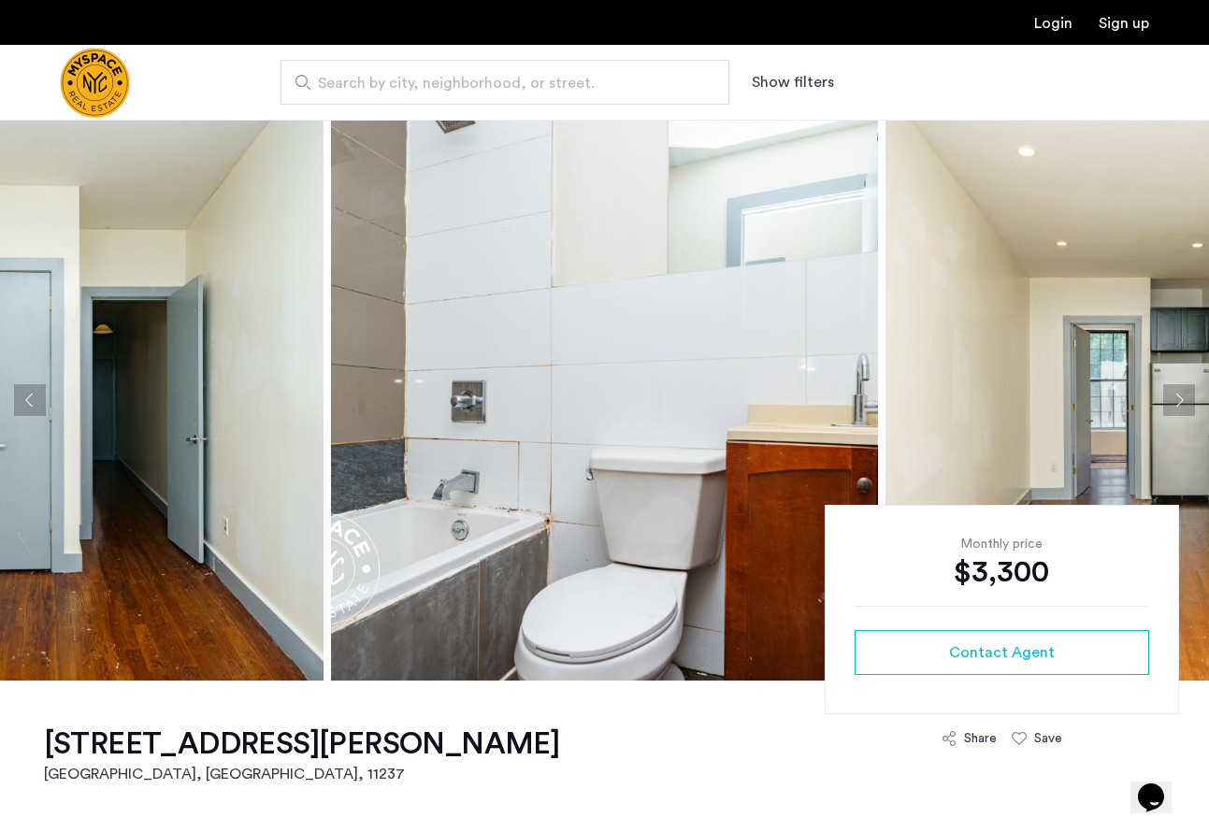
click at [1178, 398] on button "Next apartment" at bounding box center [1180, 400] width 32 height 32
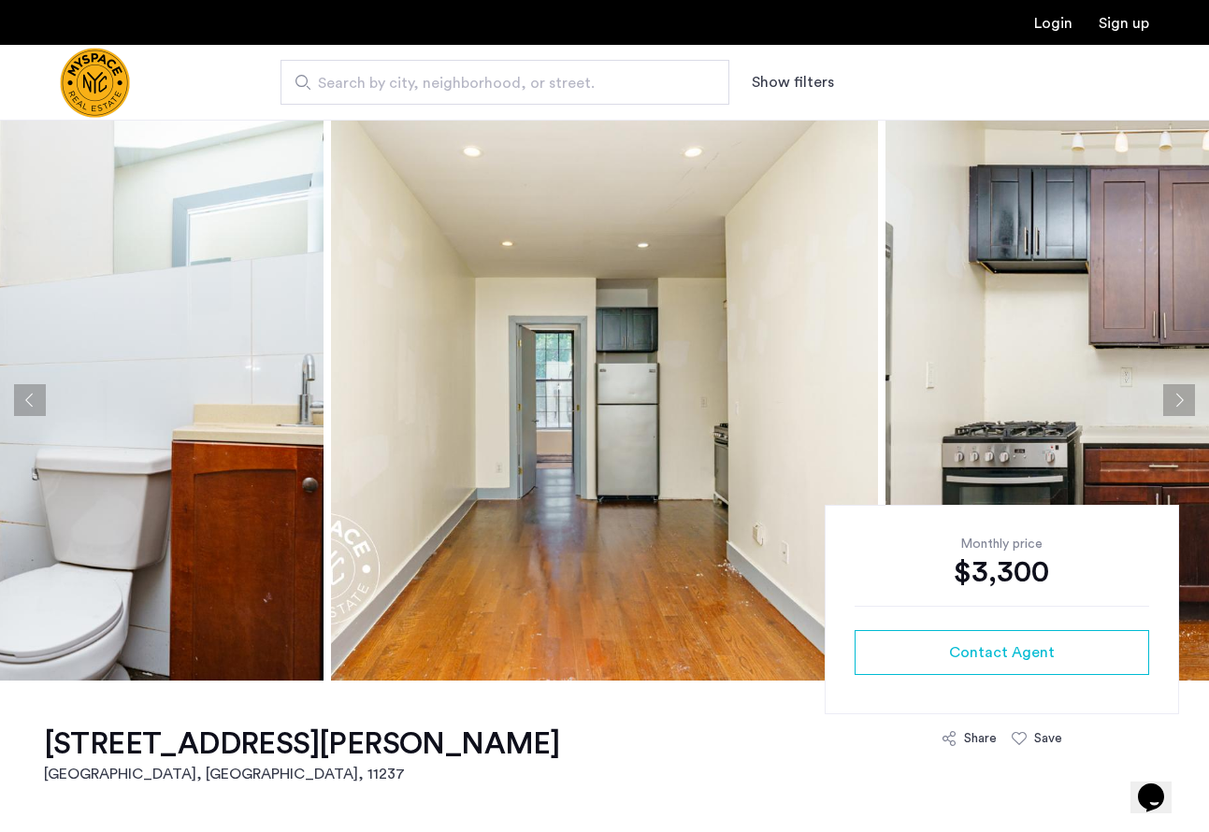
click at [23, 412] on button "Previous apartment" at bounding box center [30, 400] width 32 height 32
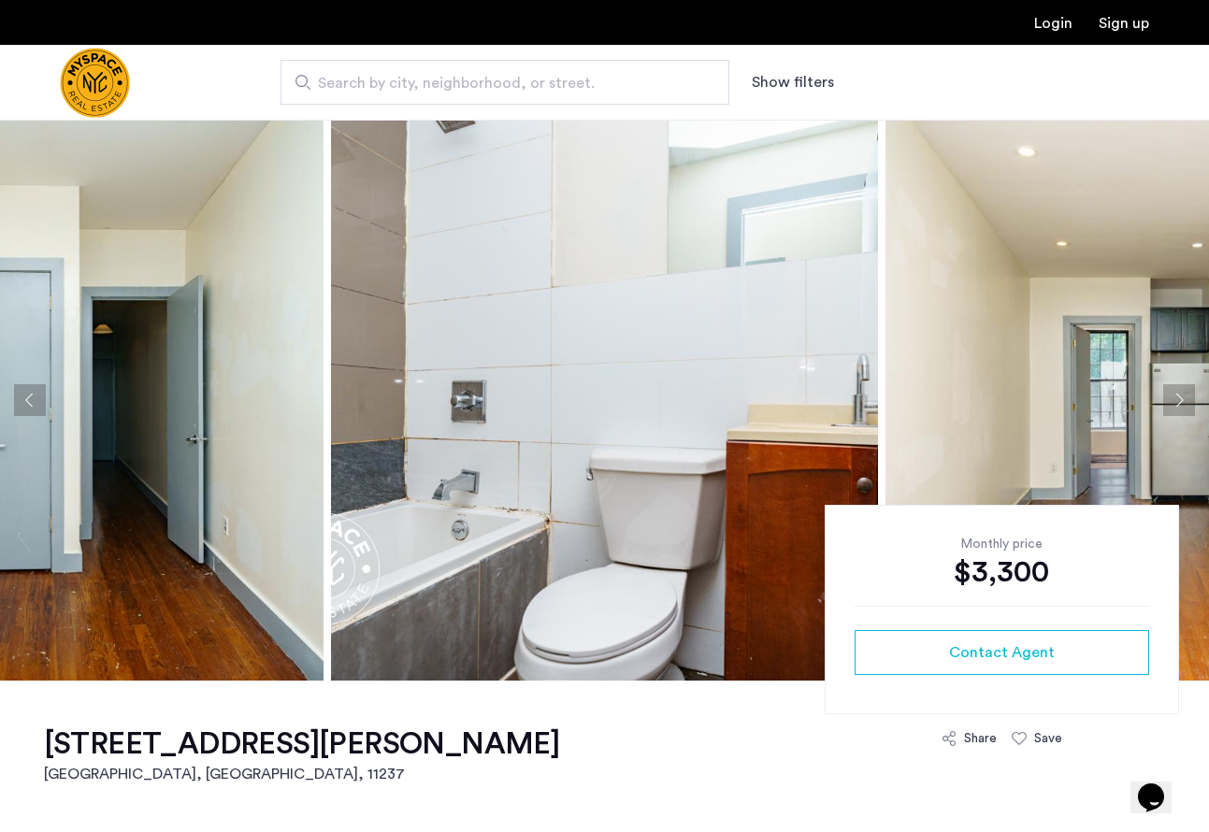
click at [1180, 400] on button "Next apartment" at bounding box center [1180, 400] width 32 height 32
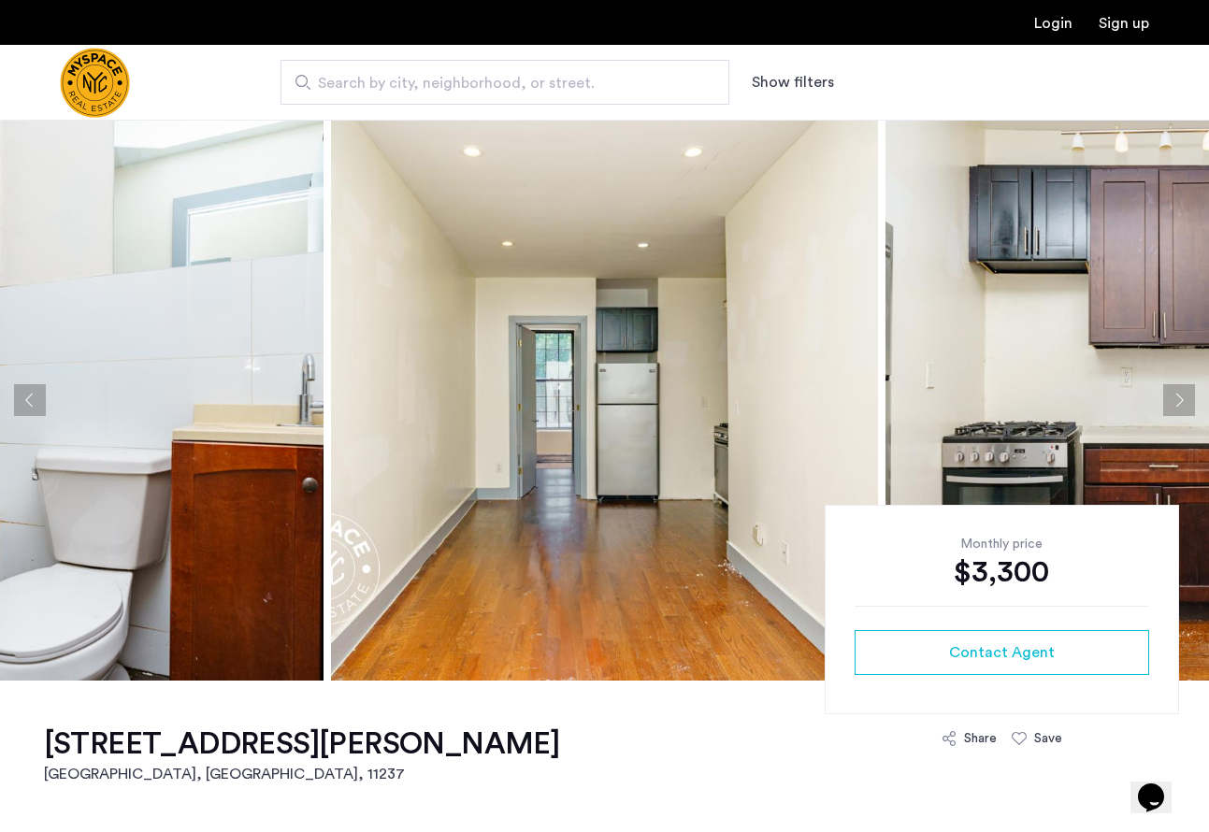
click at [1180, 400] on button "Next apartment" at bounding box center [1180, 400] width 32 height 32
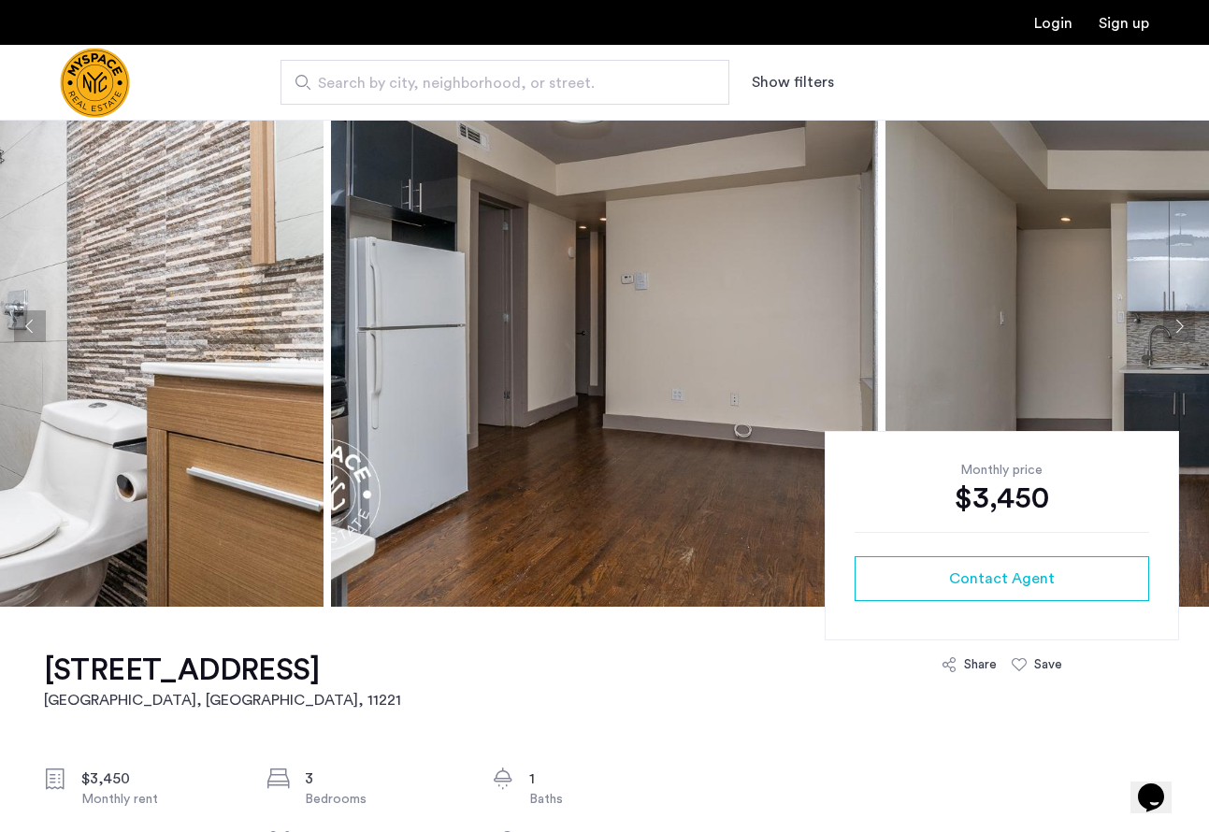
scroll to position [76, 0]
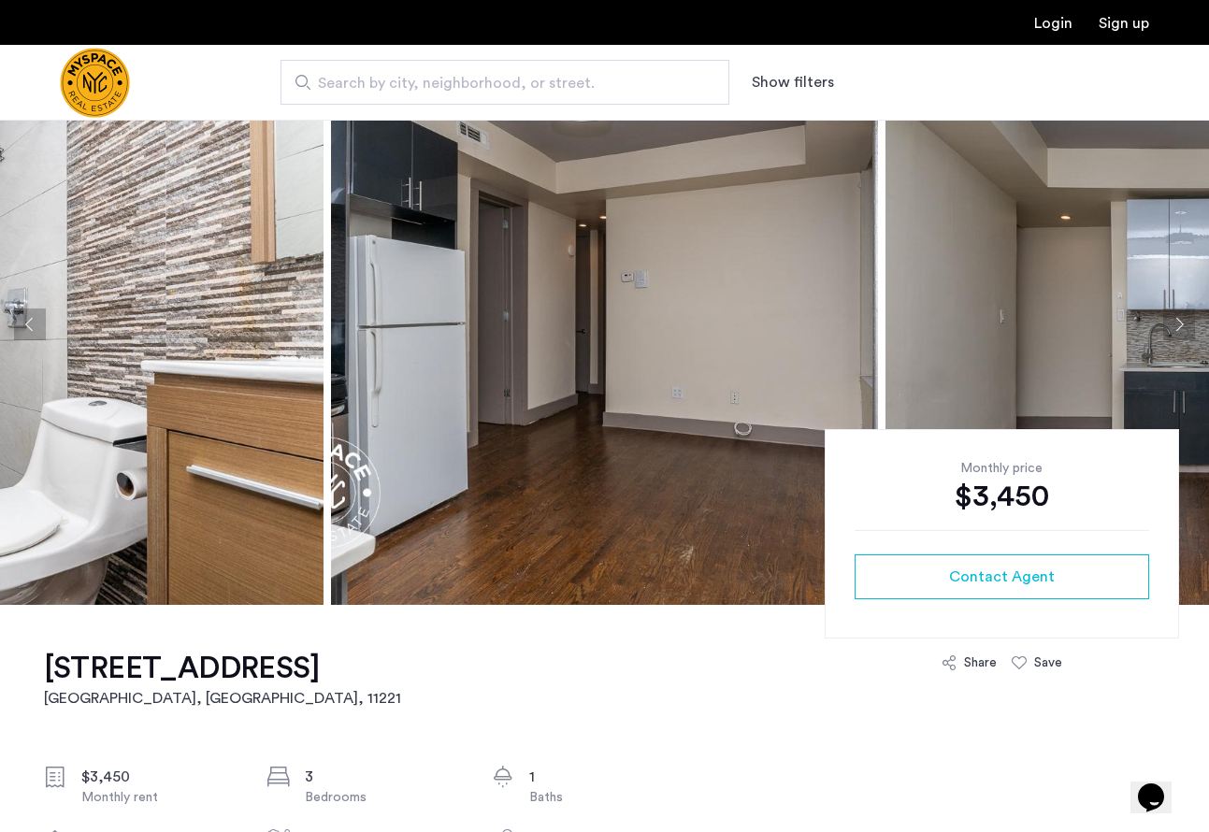
click at [1179, 332] on button "Next apartment" at bounding box center [1180, 325] width 32 height 32
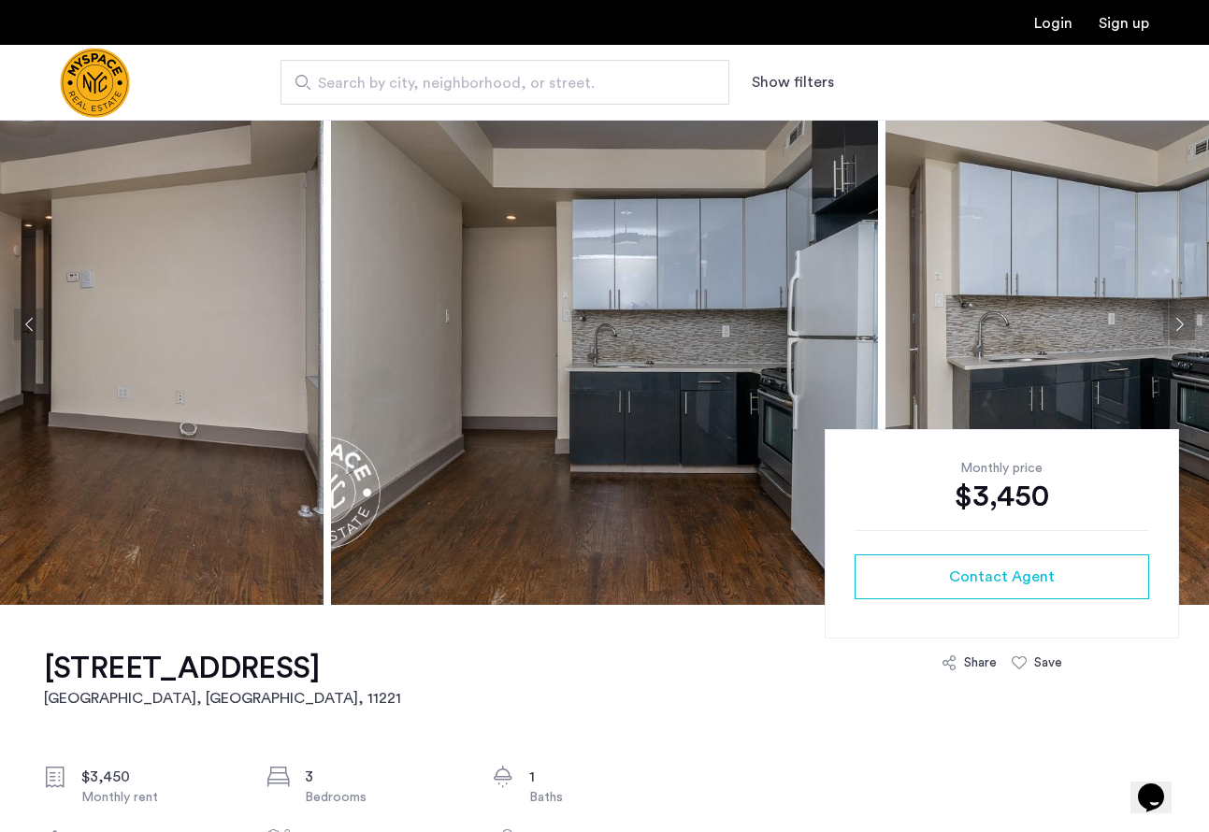
click at [1179, 332] on button "Next apartment" at bounding box center [1180, 325] width 32 height 32
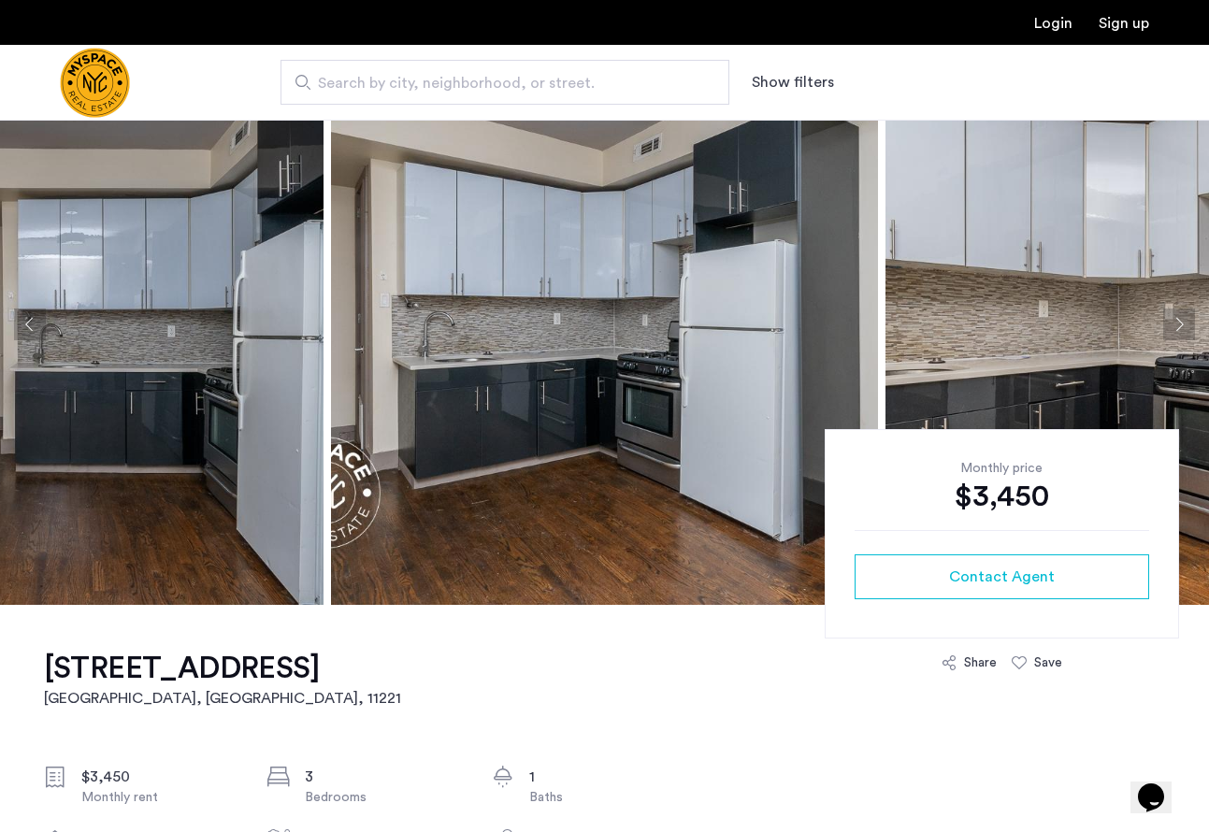
click at [1179, 332] on button "Next apartment" at bounding box center [1180, 325] width 32 height 32
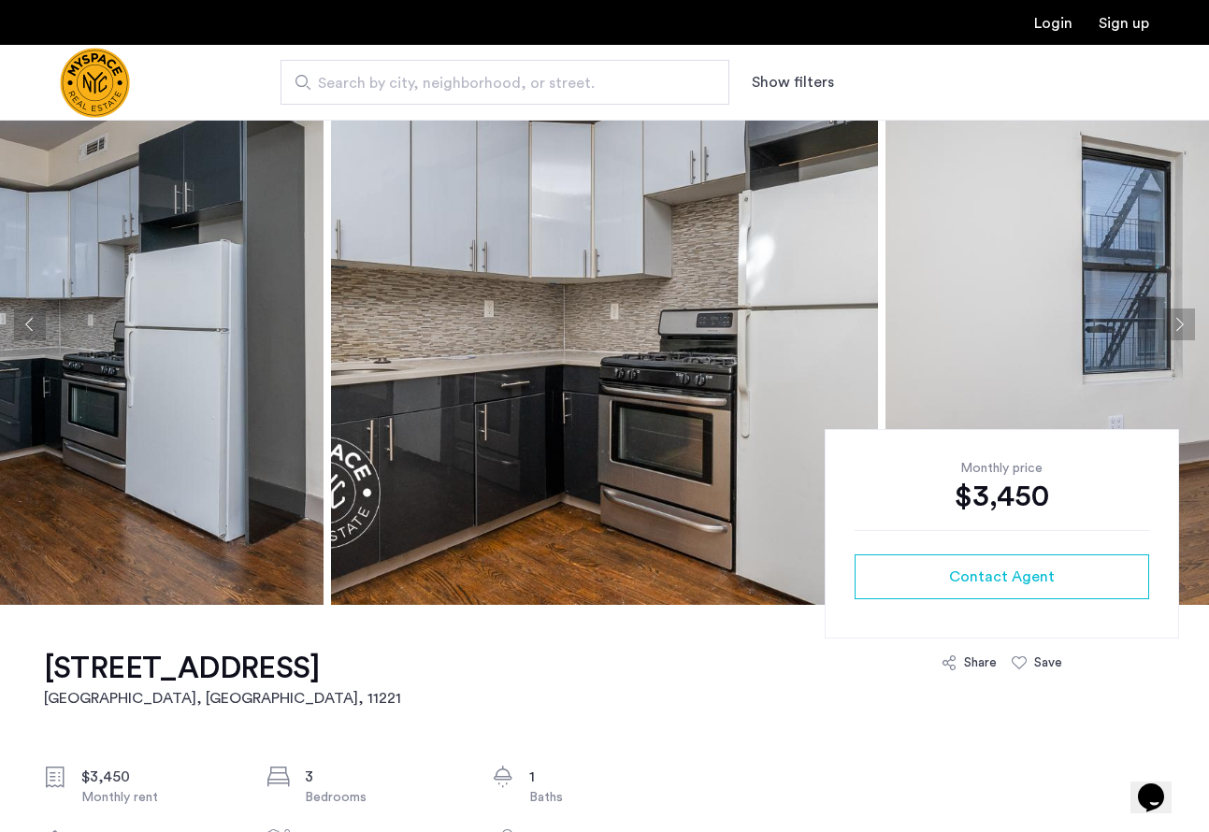
click at [1179, 332] on button "Next apartment" at bounding box center [1180, 325] width 32 height 32
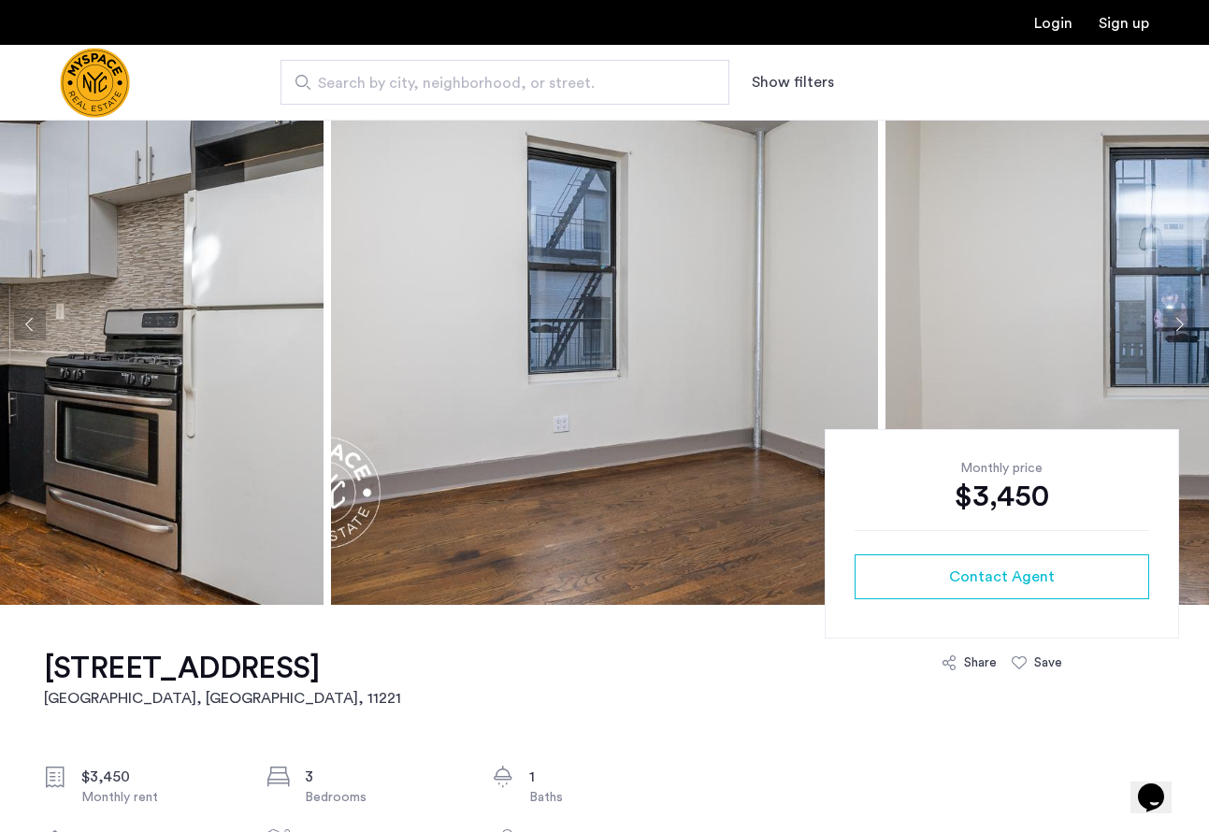
click at [1179, 332] on button "Next apartment" at bounding box center [1180, 325] width 32 height 32
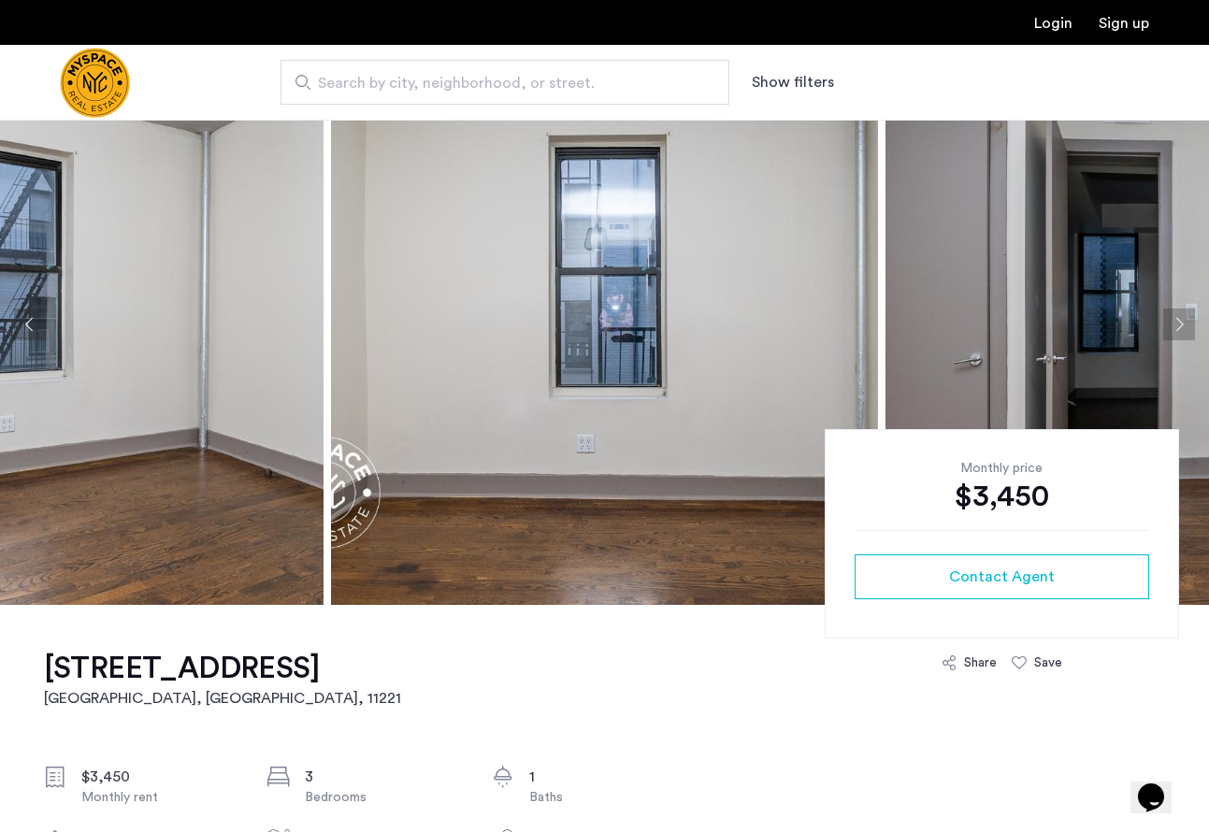
click at [1179, 332] on button "Next apartment" at bounding box center [1180, 325] width 32 height 32
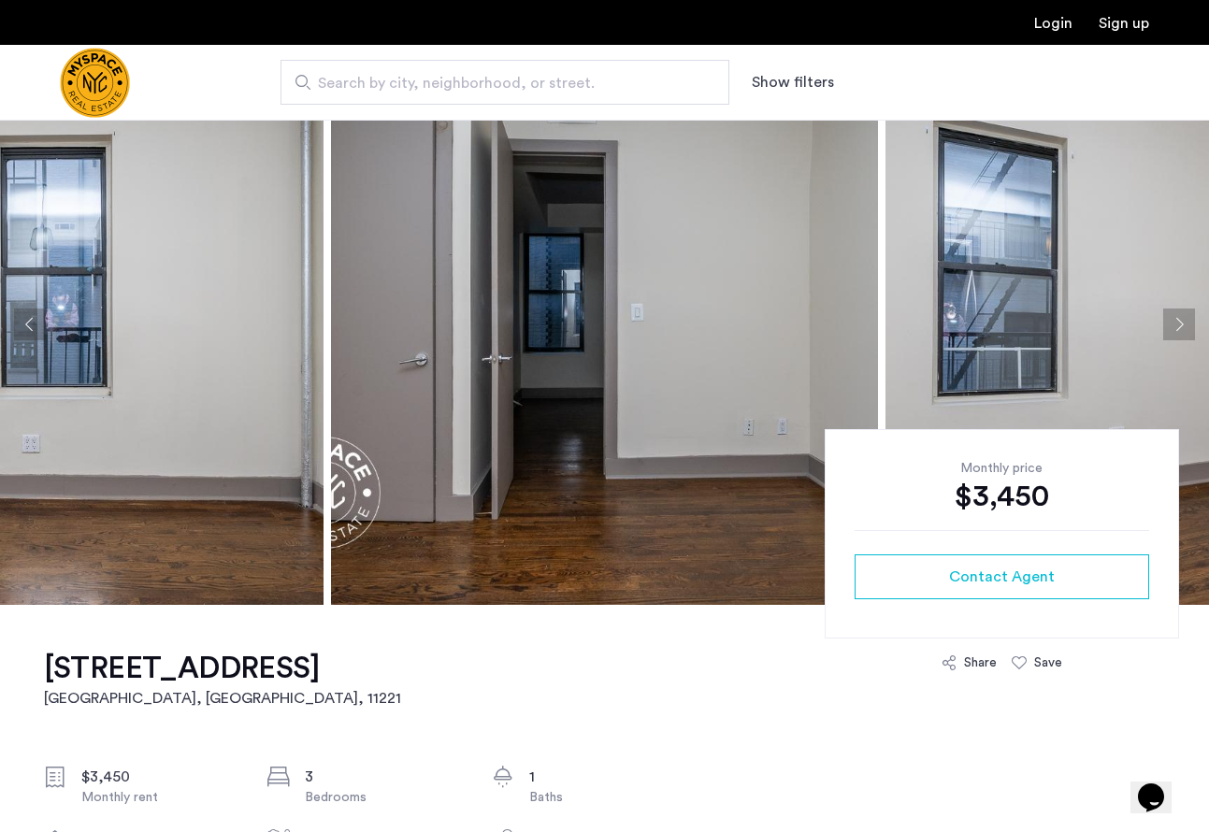
click at [1179, 332] on button "Next apartment" at bounding box center [1180, 325] width 32 height 32
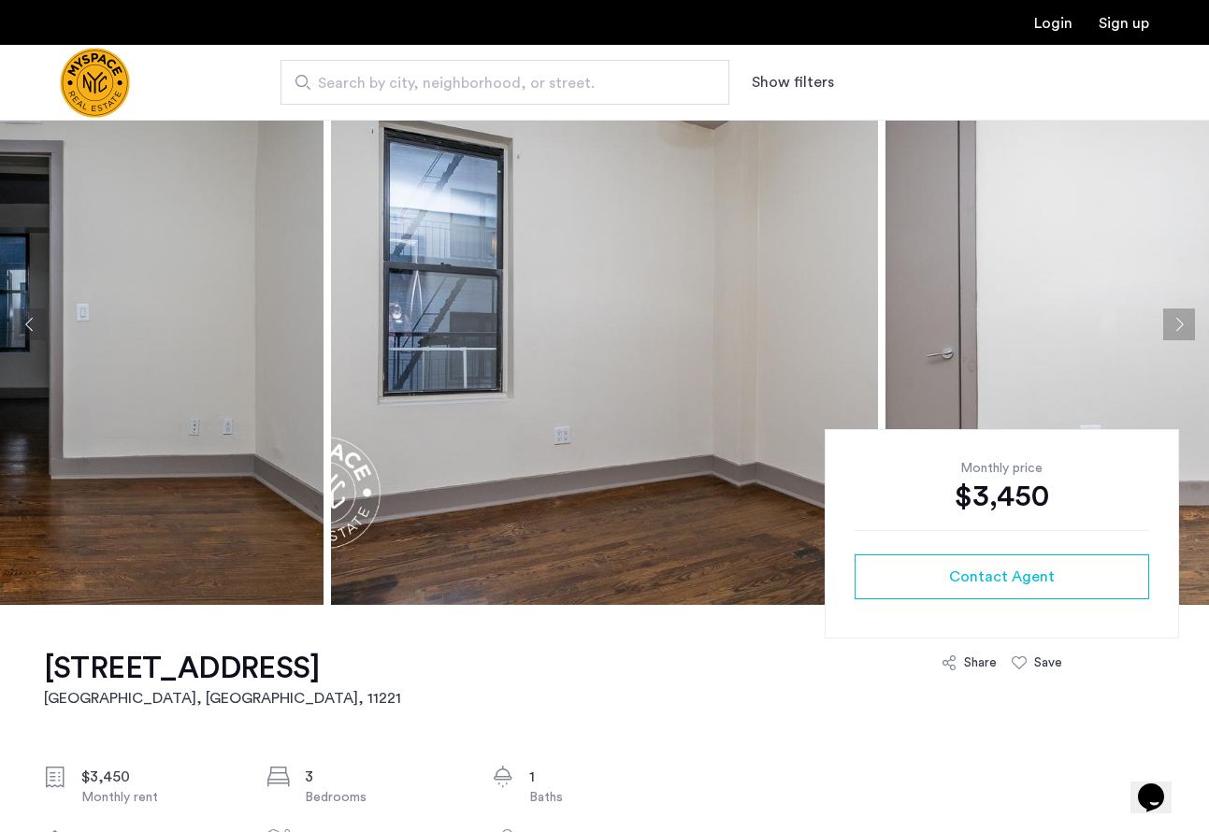
click at [1179, 332] on button "Next apartment" at bounding box center [1180, 325] width 32 height 32
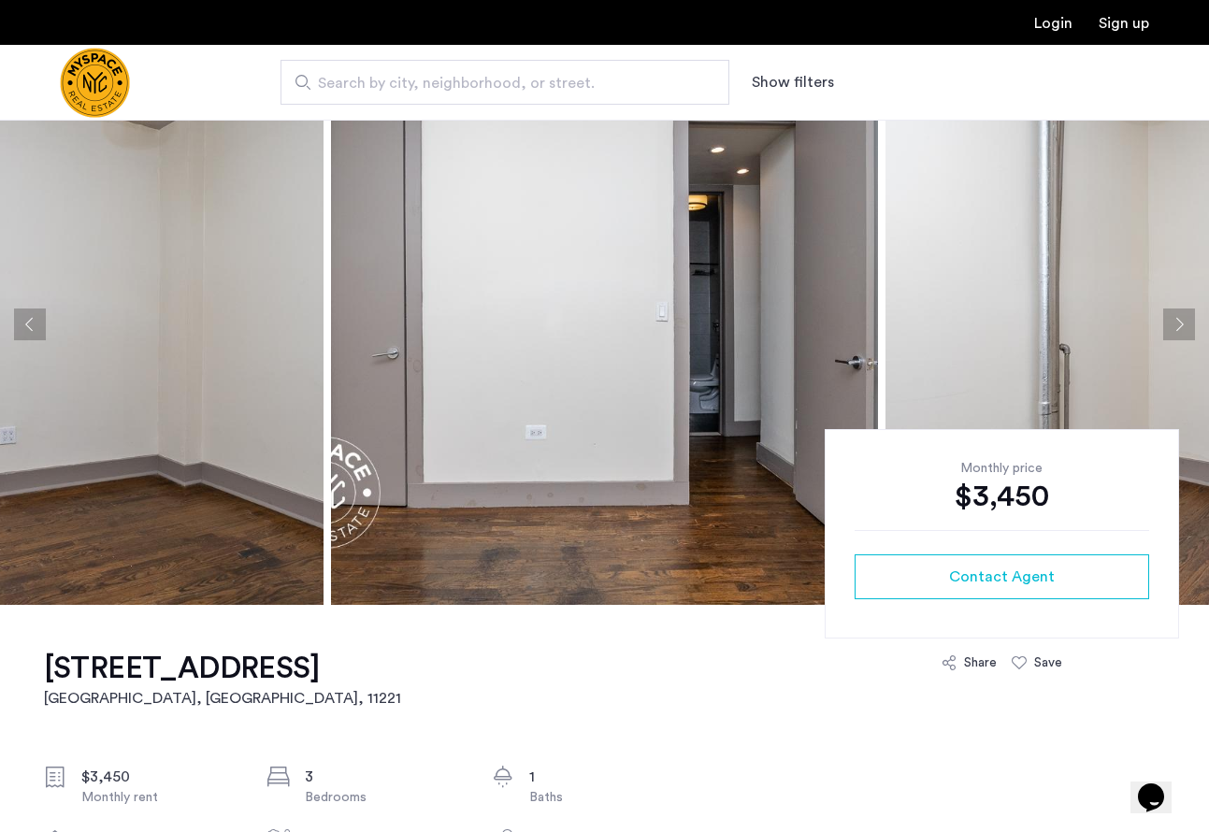
click at [1179, 332] on button "Next apartment" at bounding box center [1180, 325] width 32 height 32
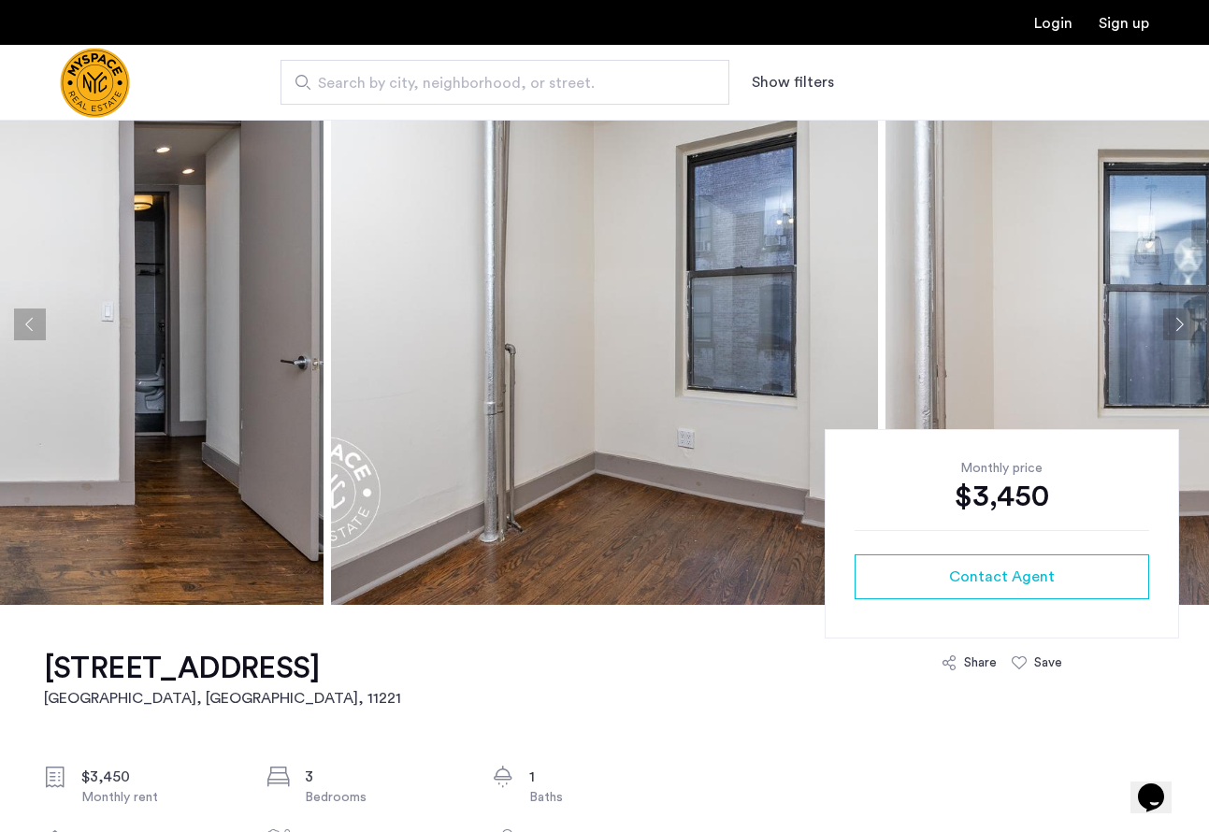
click at [1179, 332] on button "Next apartment" at bounding box center [1180, 325] width 32 height 32
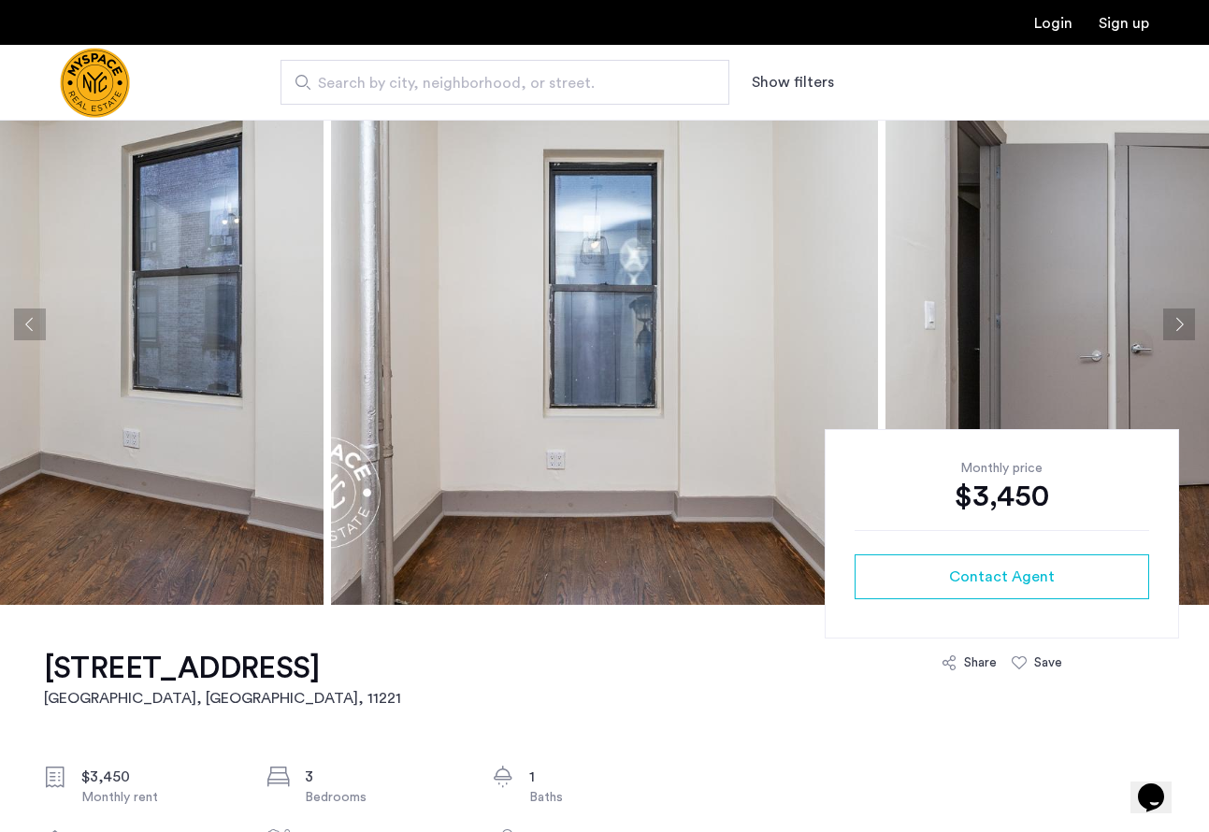
click at [1179, 332] on button "Next apartment" at bounding box center [1180, 325] width 32 height 32
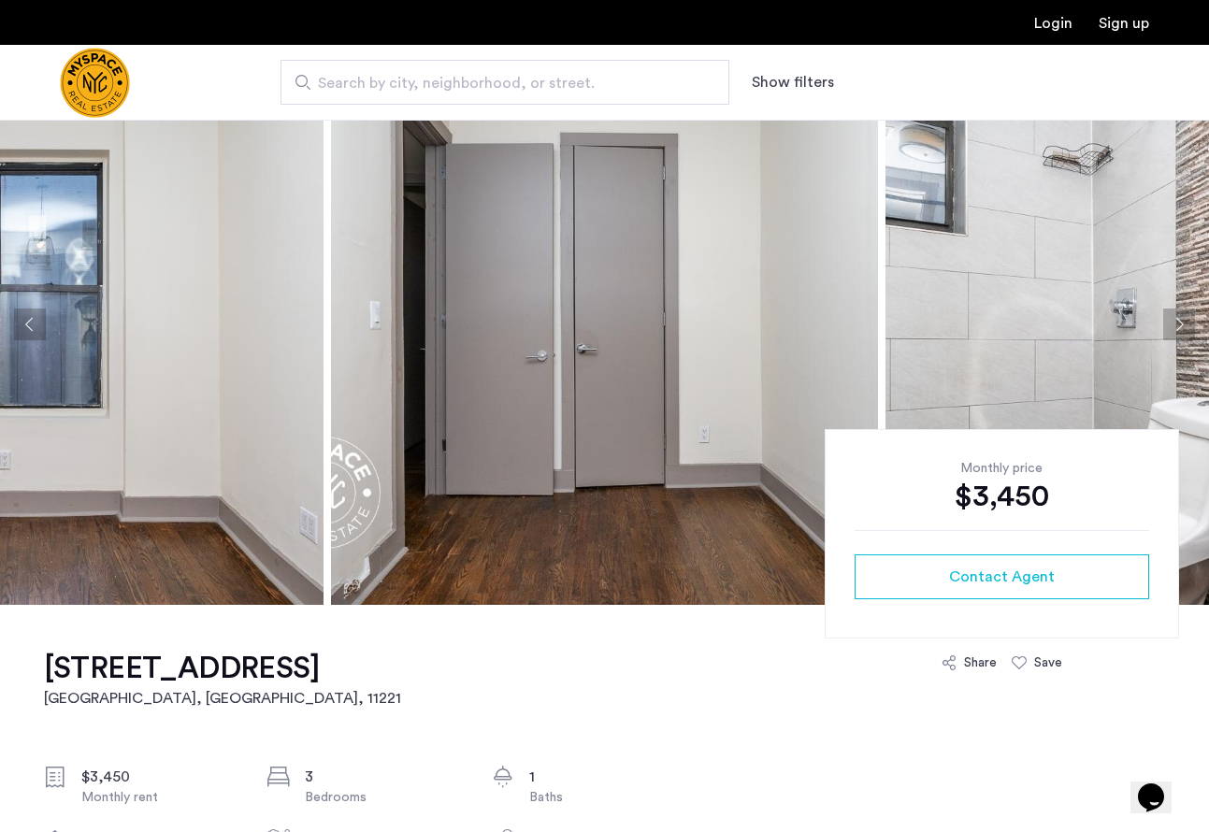
click at [1179, 331] on button "Next apartment" at bounding box center [1180, 325] width 32 height 32
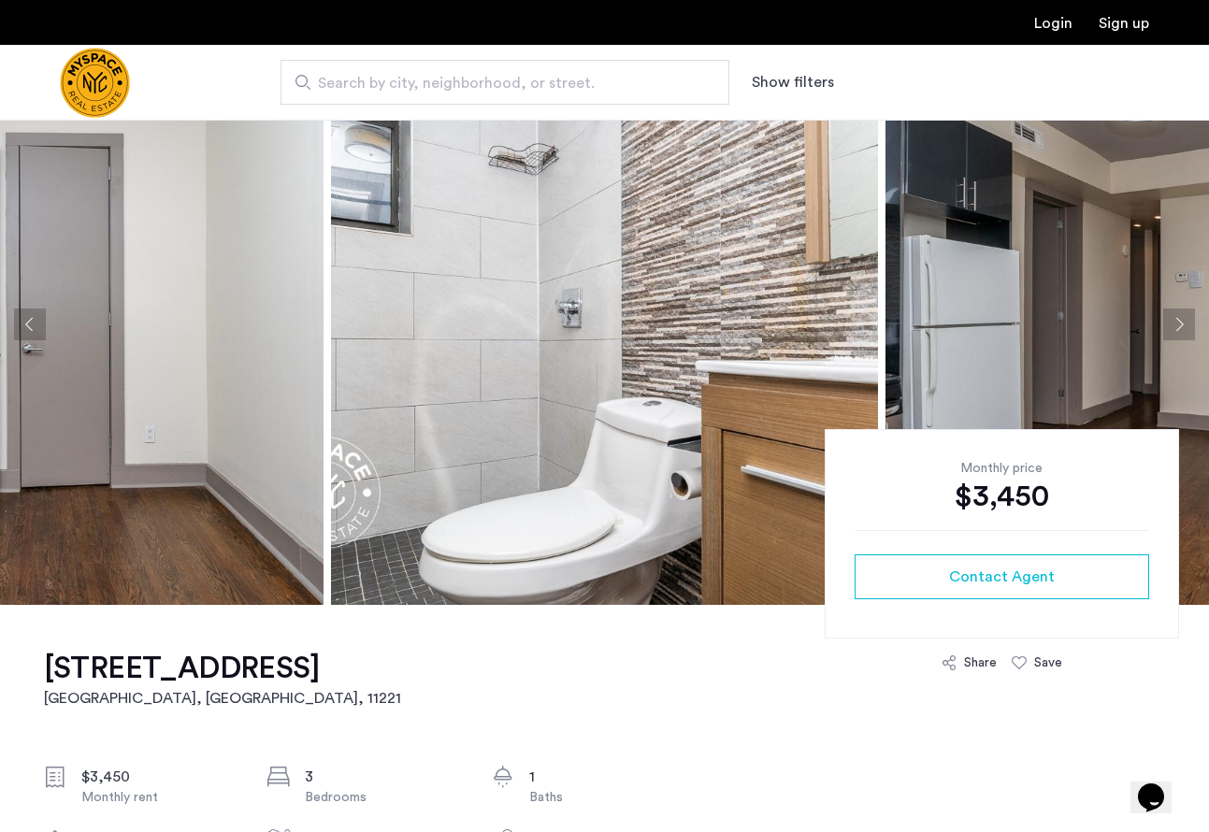
click at [1179, 331] on button "Next apartment" at bounding box center [1180, 325] width 32 height 32
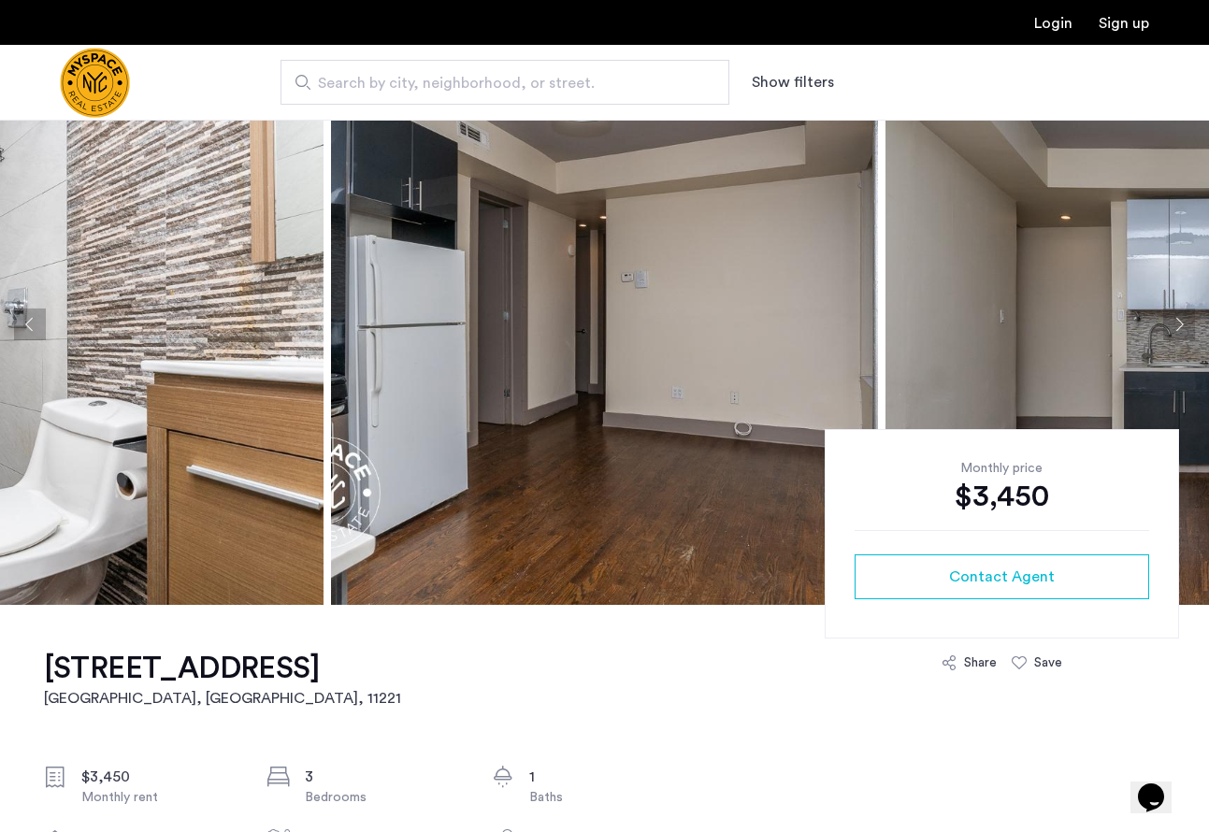
click at [1179, 331] on button "Next apartment" at bounding box center [1180, 325] width 32 height 32
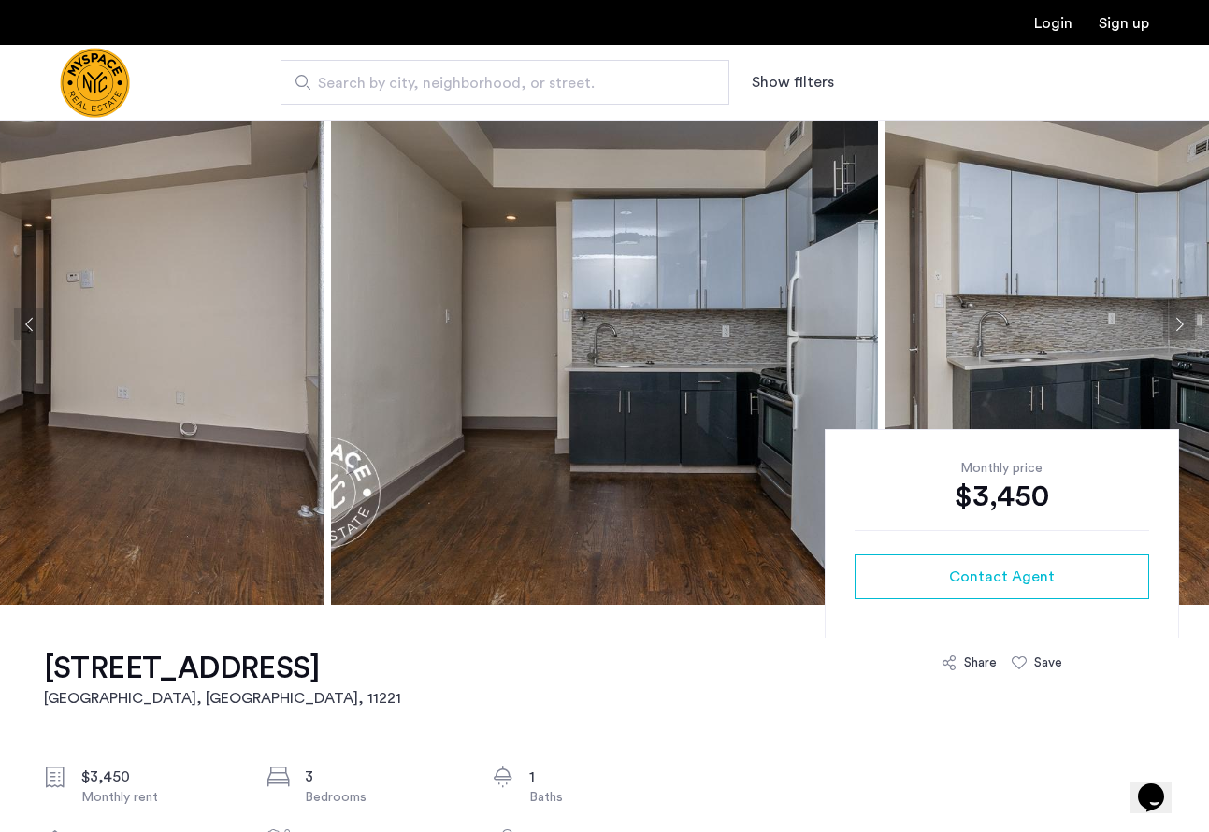
click at [1179, 331] on button "Next apartment" at bounding box center [1180, 325] width 32 height 32
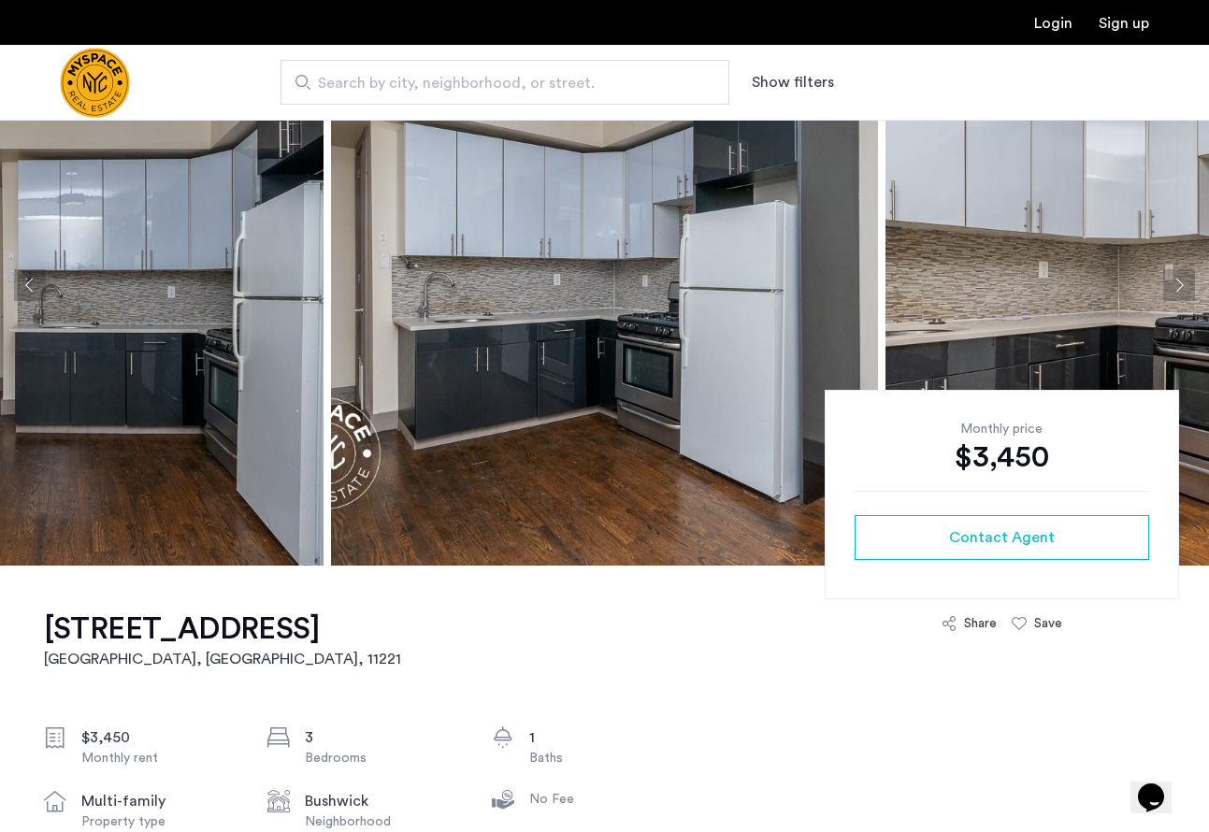
scroll to position [0, 0]
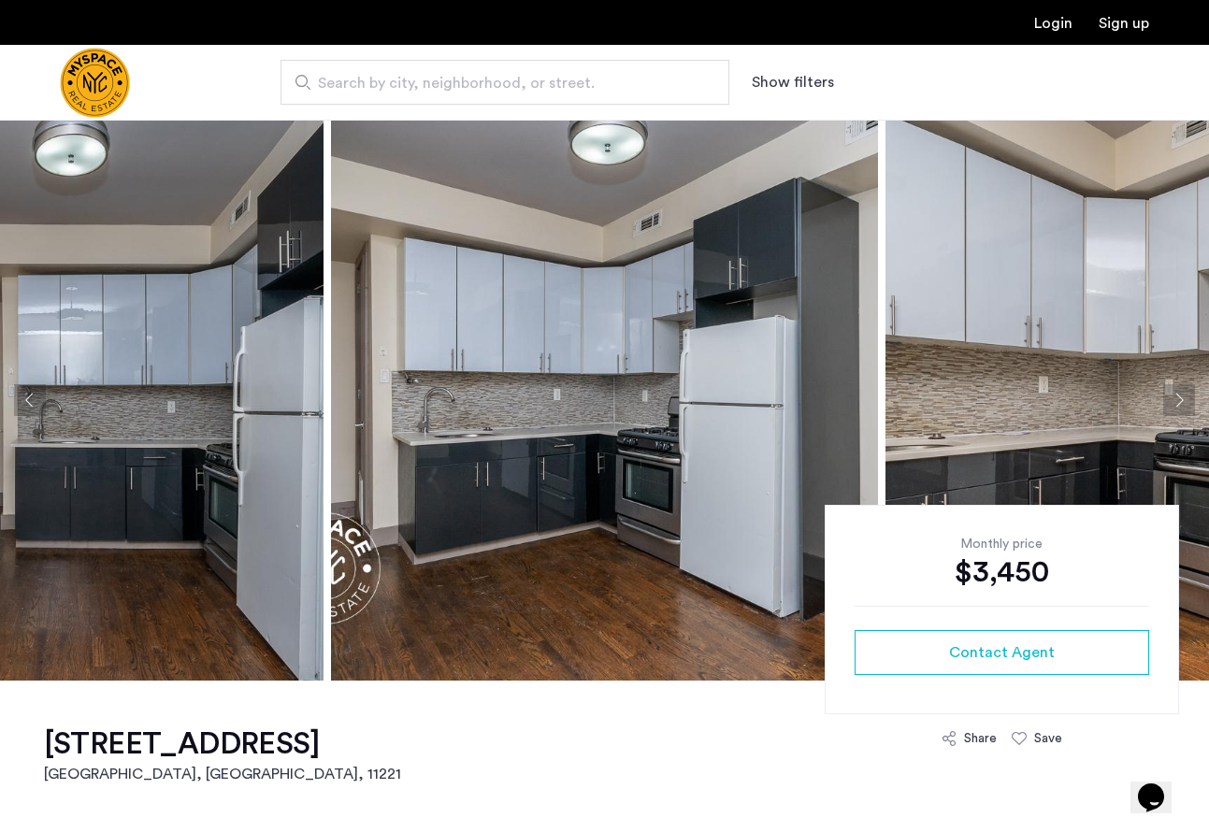
click at [1188, 402] on button "Next apartment" at bounding box center [1180, 400] width 32 height 32
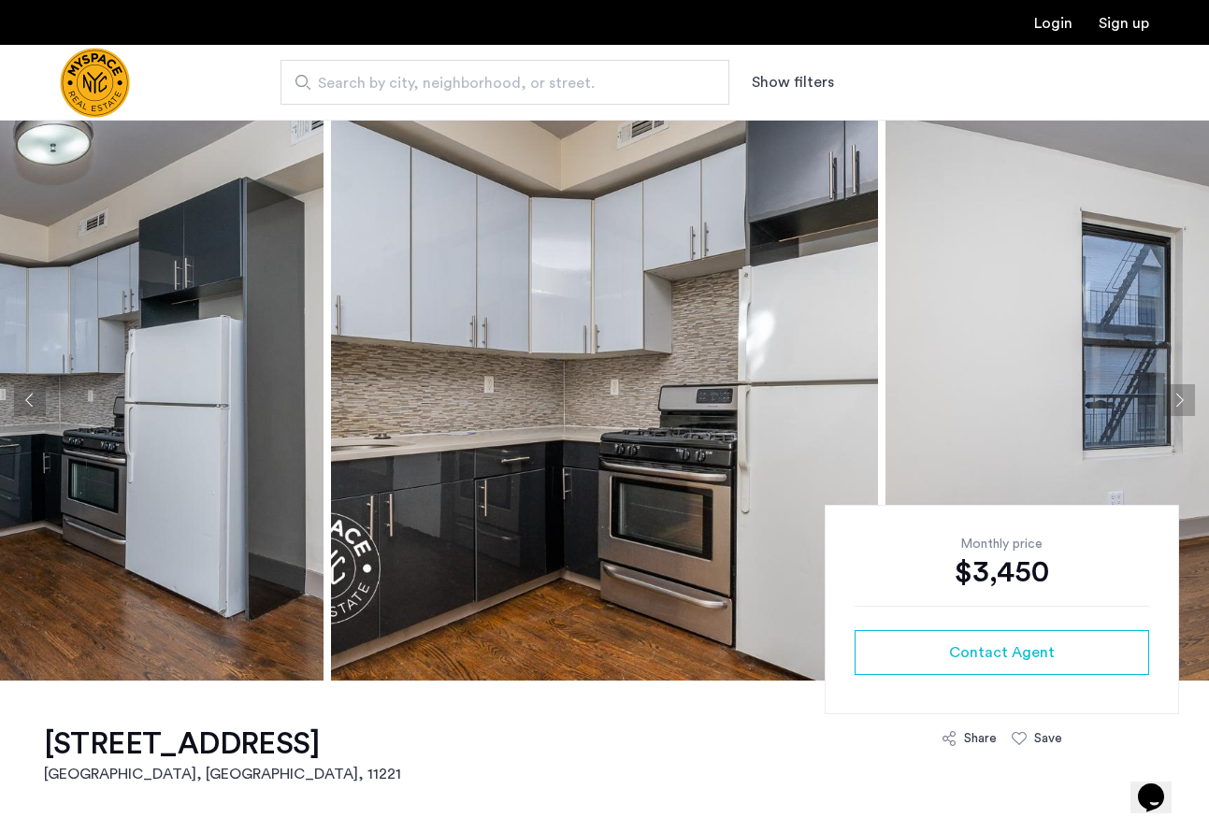
click at [1188, 402] on button "Next apartment" at bounding box center [1180, 400] width 32 height 32
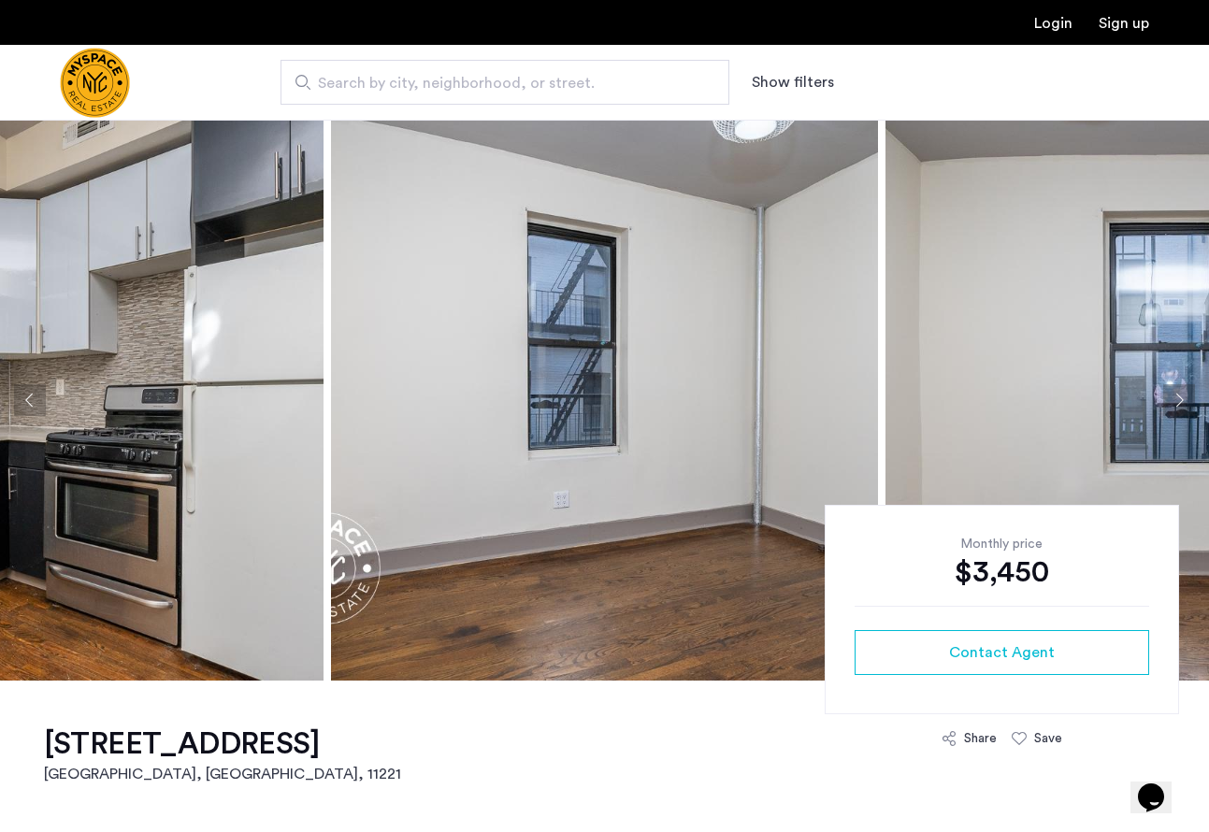
click at [1188, 402] on button "Next apartment" at bounding box center [1180, 400] width 32 height 32
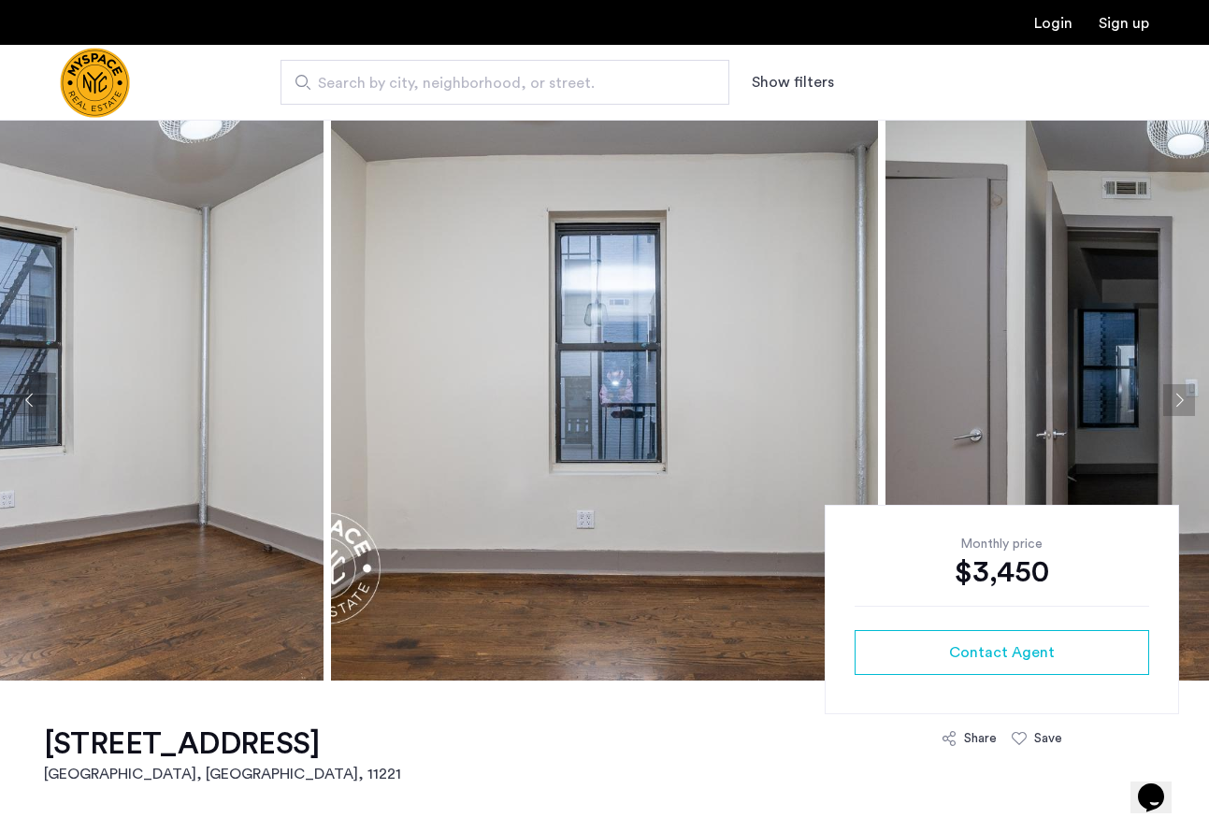
click at [1188, 402] on button "Next apartment" at bounding box center [1180, 400] width 32 height 32
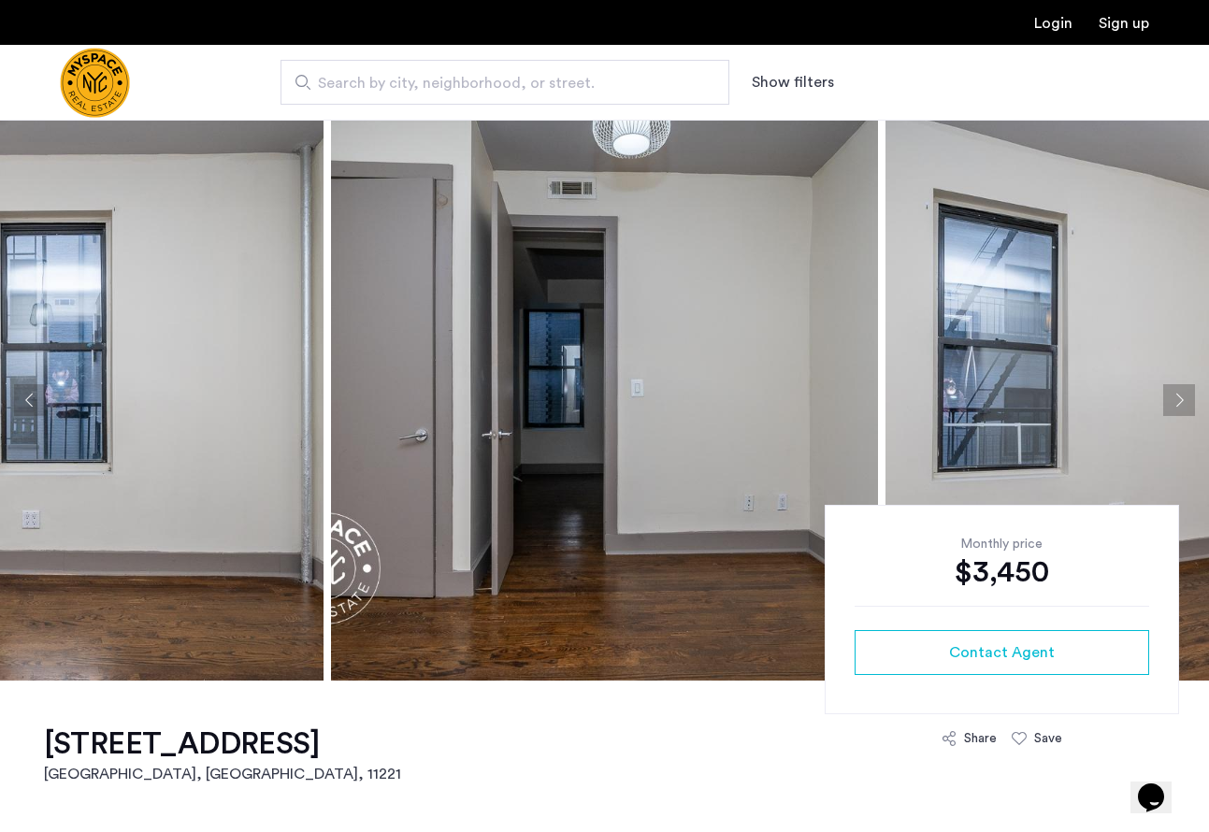
click at [1188, 402] on button "Next apartment" at bounding box center [1180, 400] width 32 height 32
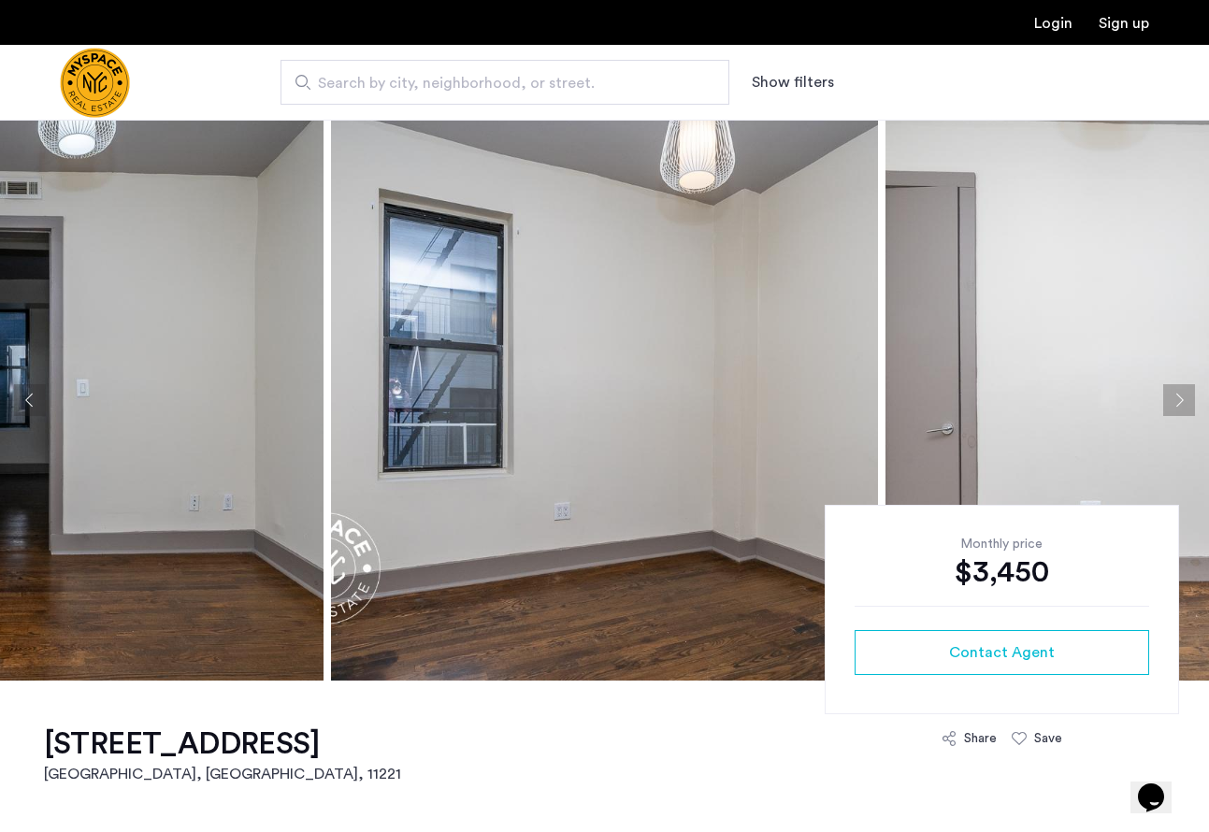
click at [1188, 402] on button "Next apartment" at bounding box center [1180, 400] width 32 height 32
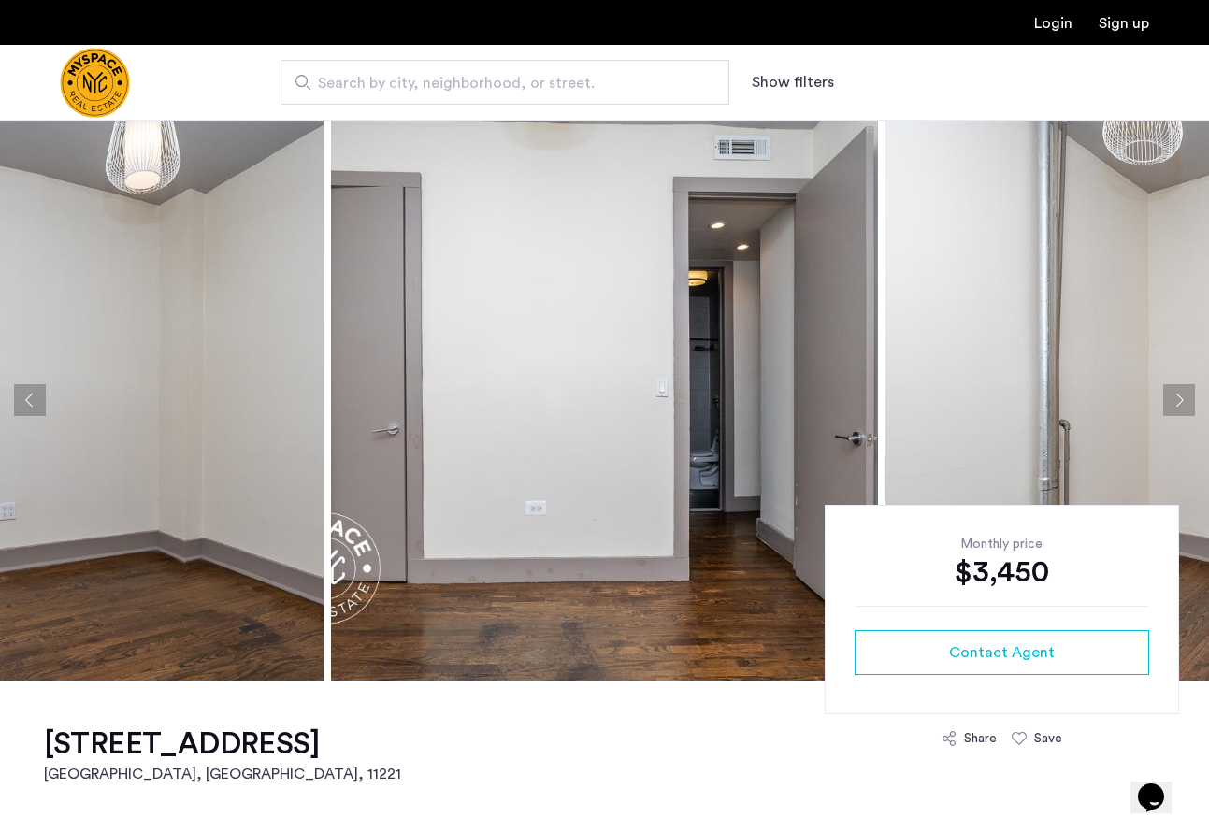
click at [1188, 402] on button "Next apartment" at bounding box center [1180, 400] width 32 height 32
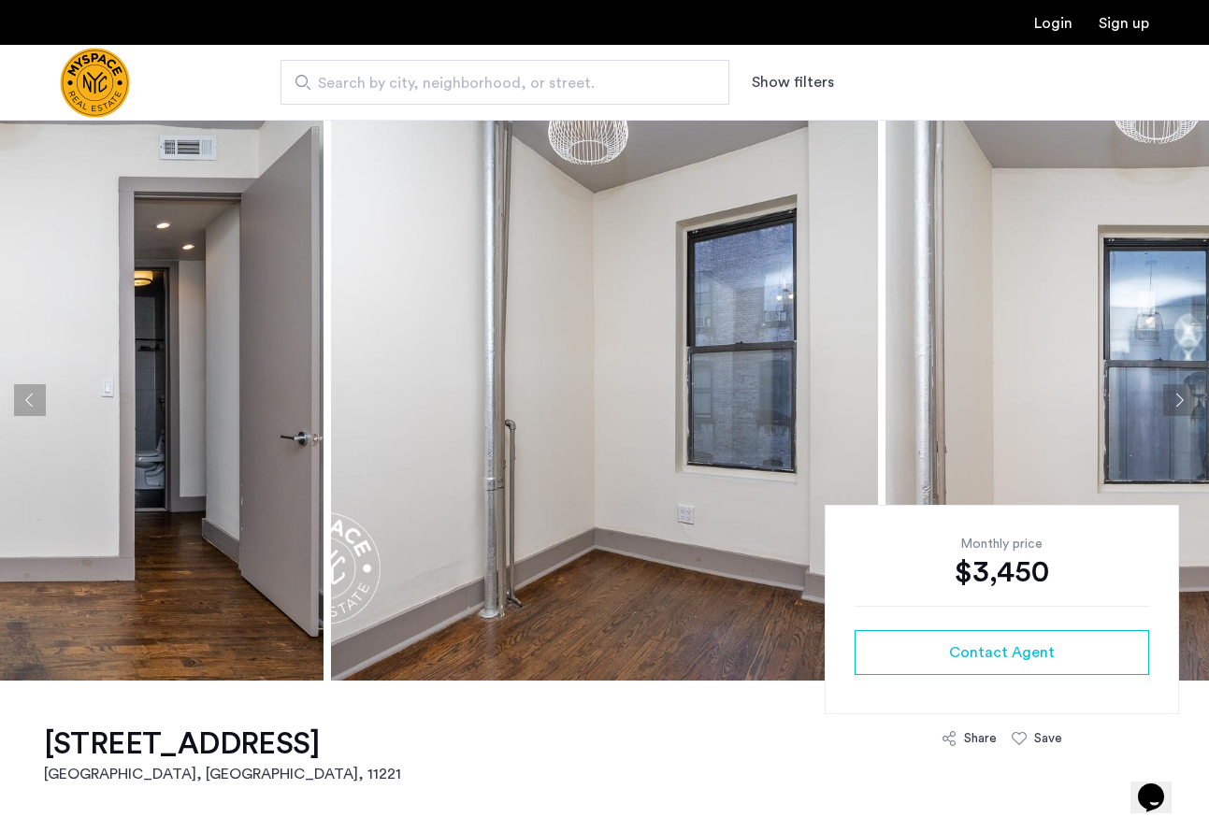
click at [1188, 402] on button "Next apartment" at bounding box center [1180, 400] width 32 height 32
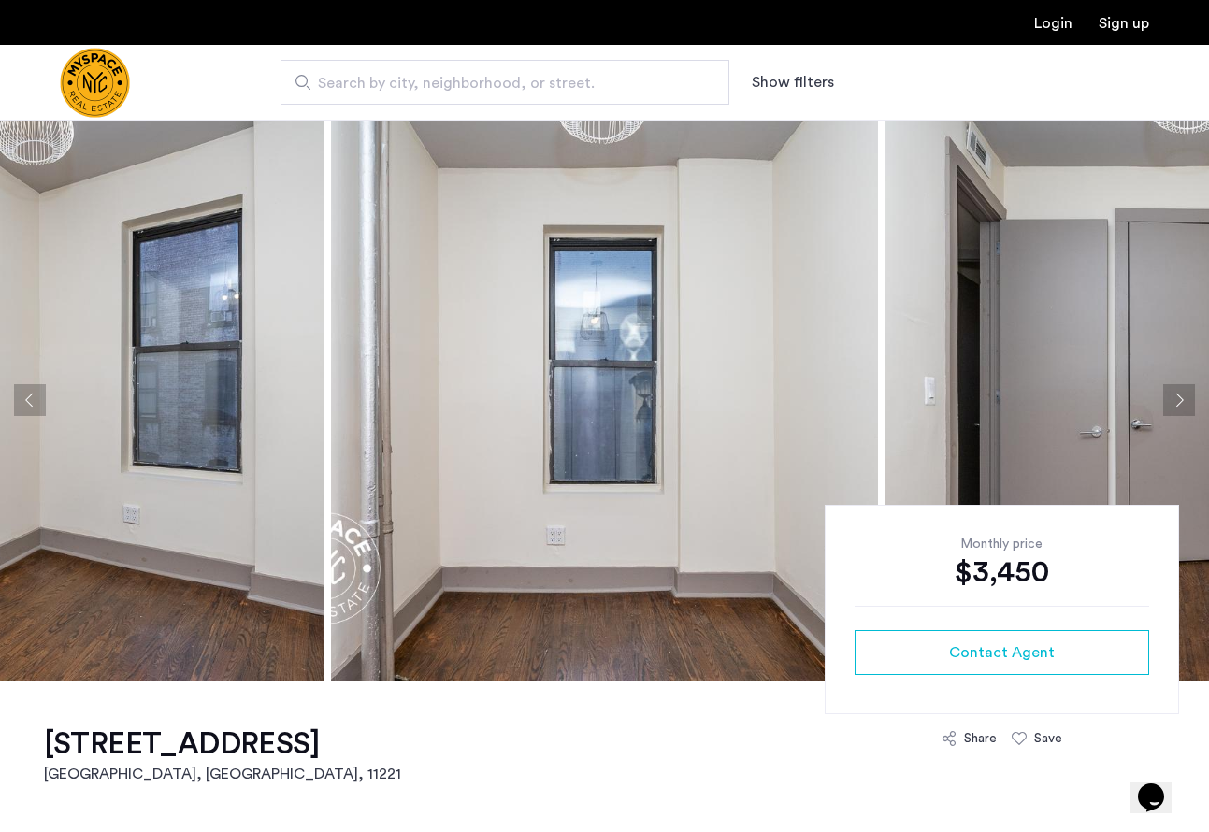
click at [1181, 392] on button "Next apartment" at bounding box center [1180, 400] width 32 height 32
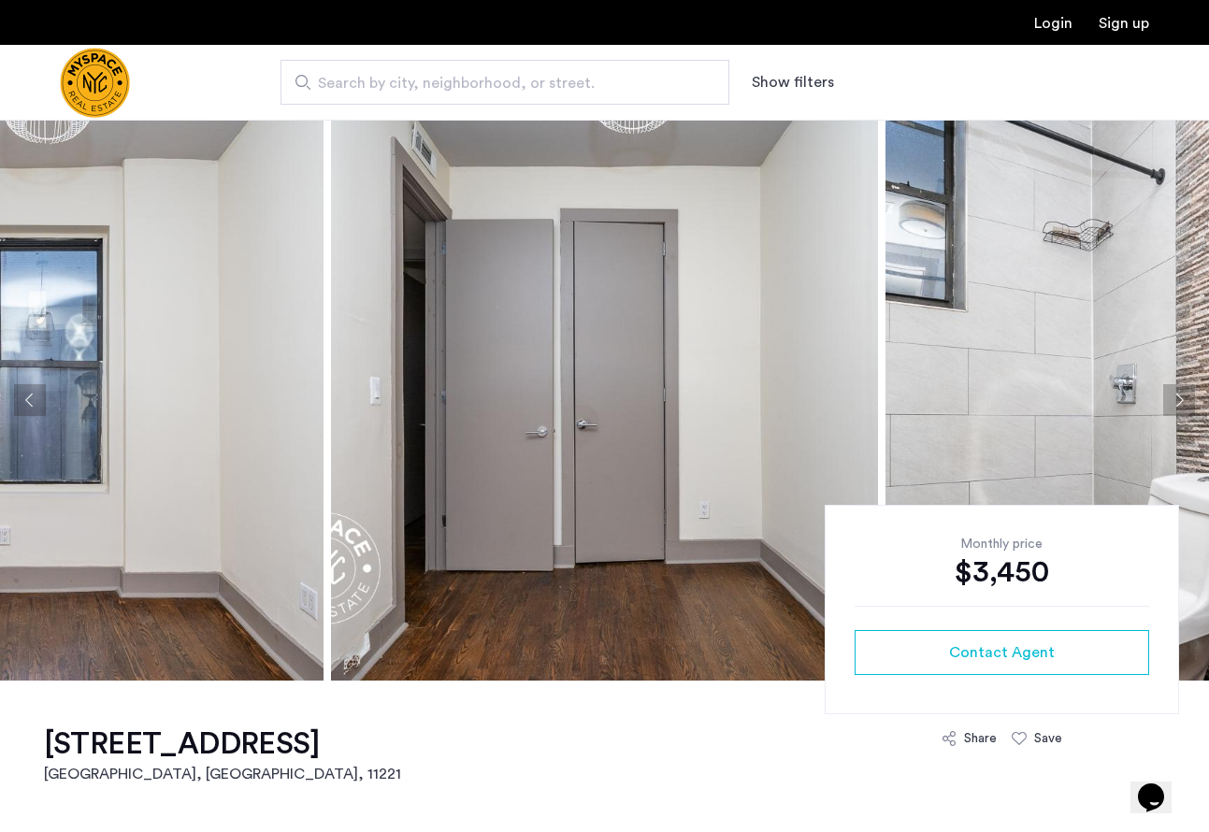
click at [1181, 392] on button "Next apartment" at bounding box center [1180, 400] width 32 height 32
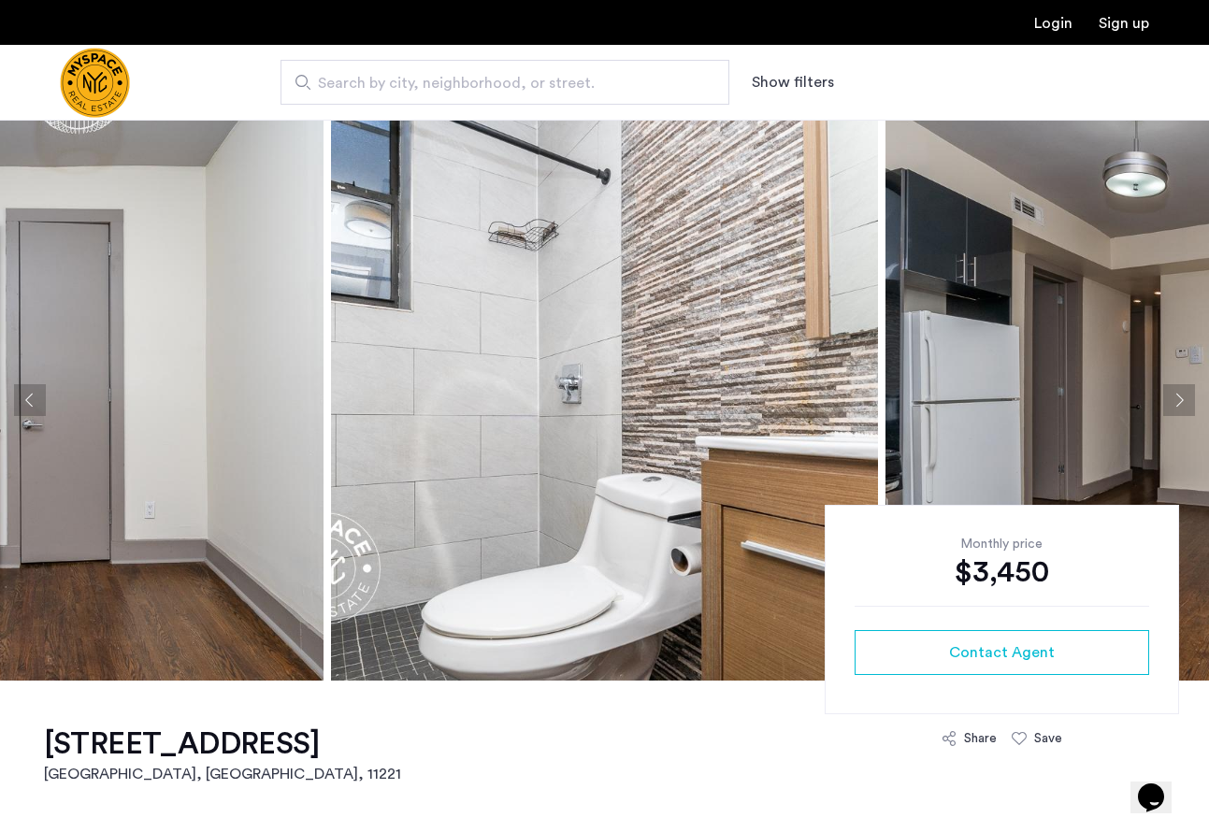
click at [1181, 393] on button "Next apartment" at bounding box center [1180, 400] width 32 height 32
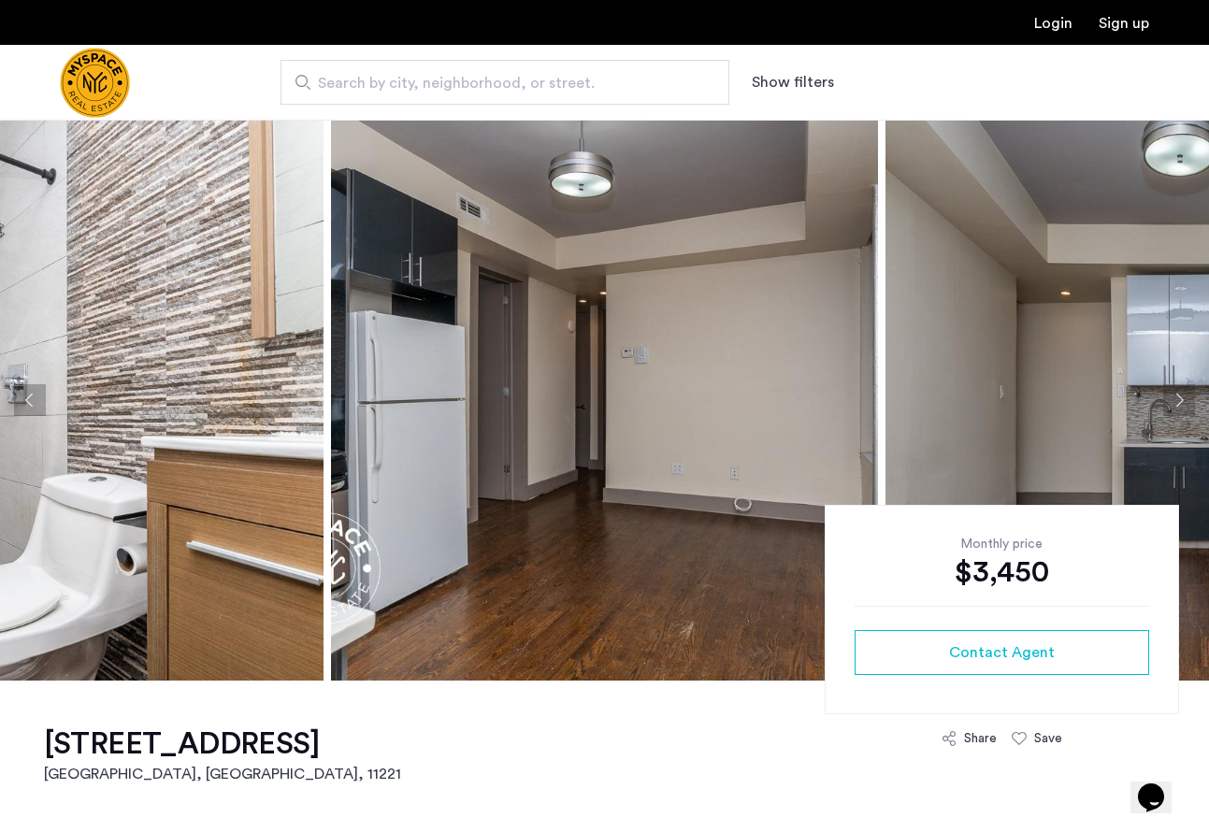
click at [1181, 393] on button "Next apartment" at bounding box center [1180, 400] width 32 height 32
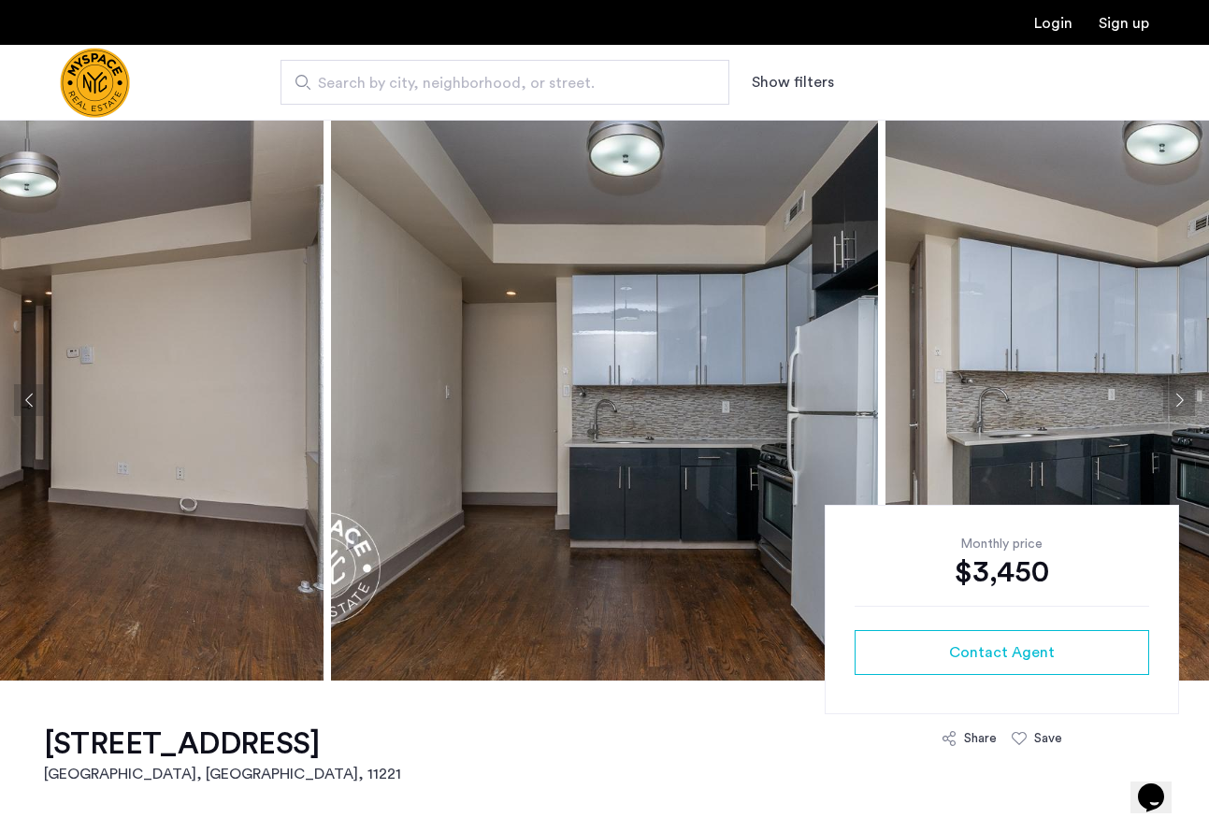
click at [1181, 394] on button "Next apartment" at bounding box center [1180, 400] width 32 height 32
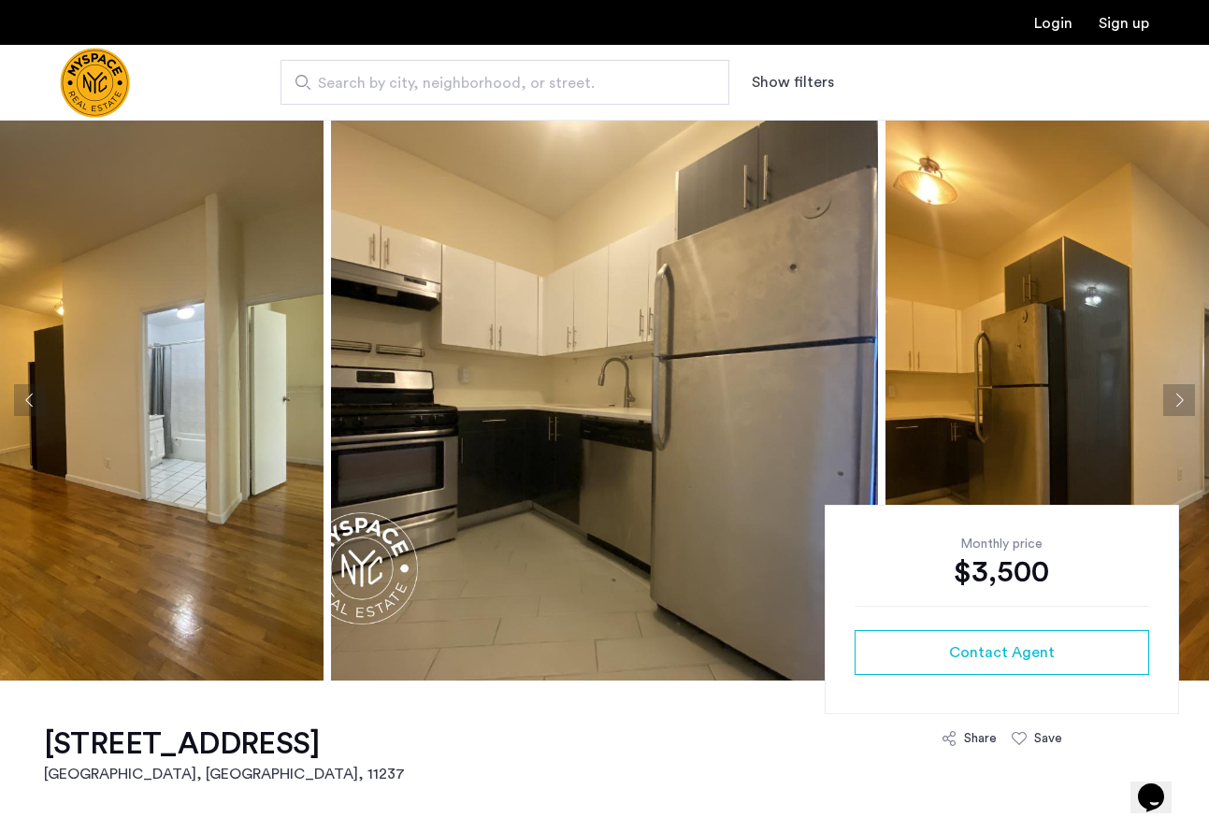
click at [1183, 400] on button "Next apartment" at bounding box center [1180, 400] width 32 height 32
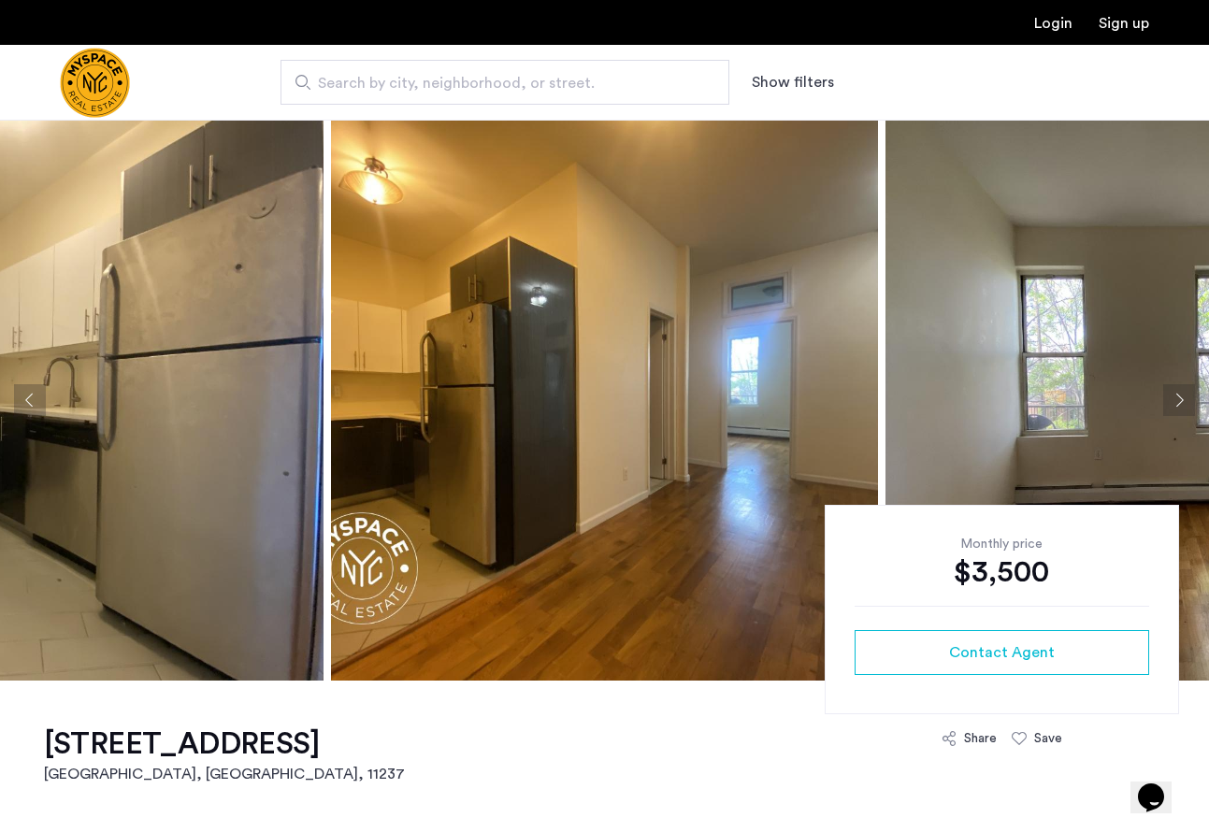
click at [1183, 400] on button "Next apartment" at bounding box center [1180, 400] width 32 height 32
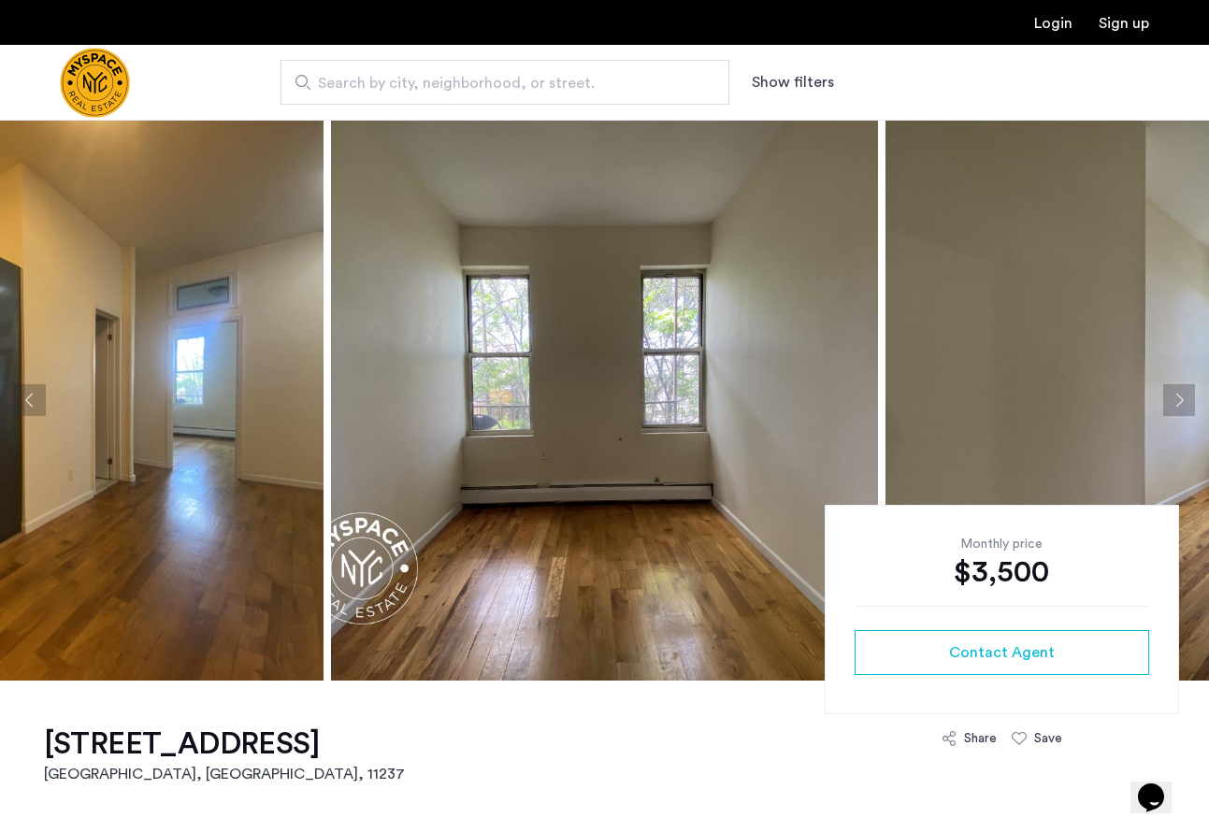
click at [1183, 400] on button "Next apartment" at bounding box center [1180, 400] width 32 height 32
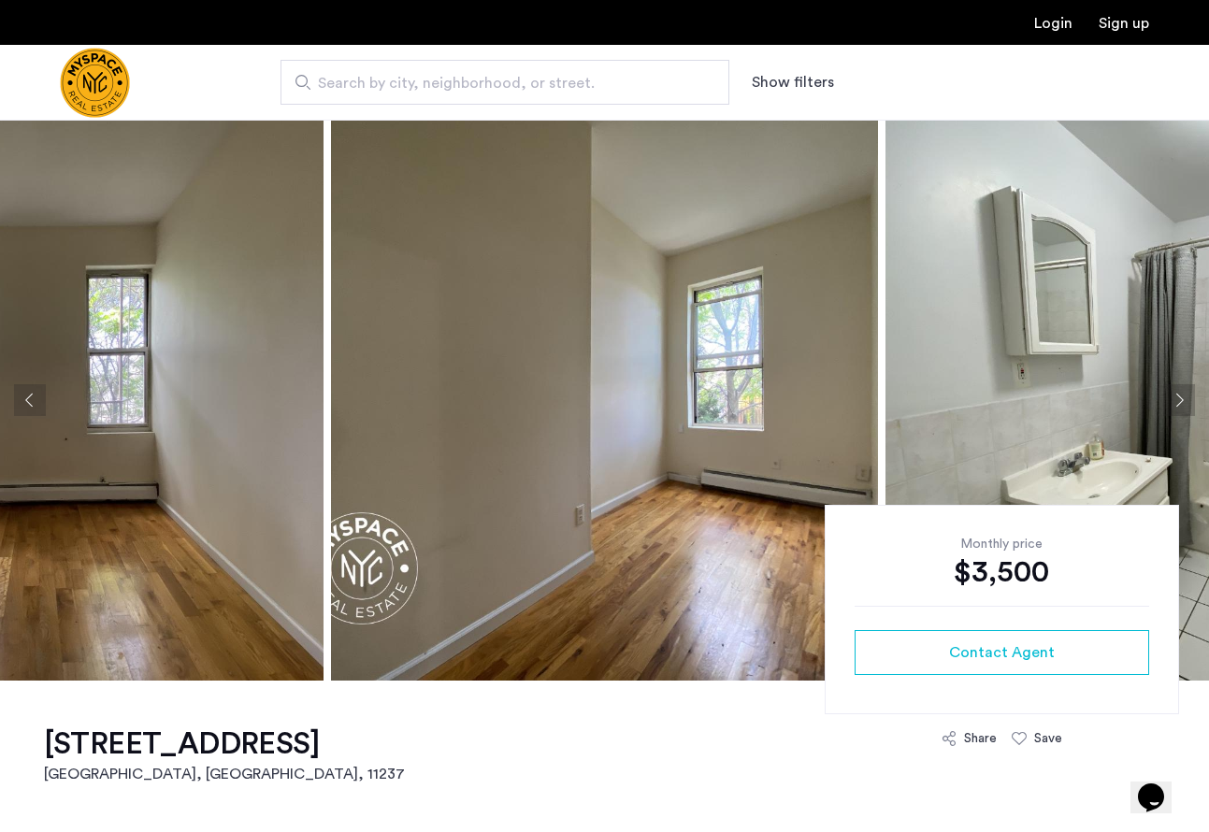
click at [1183, 400] on button "Next apartment" at bounding box center [1180, 400] width 32 height 32
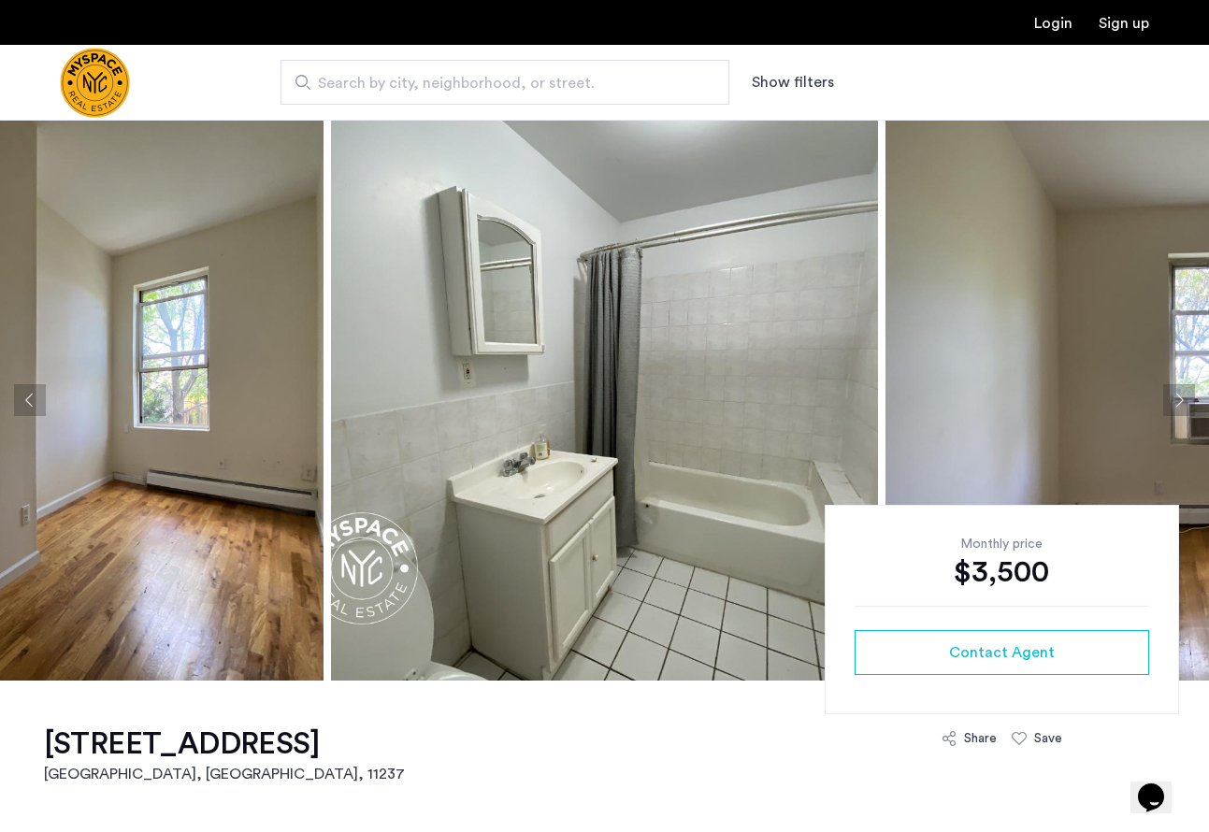
click at [1183, 400] on button "Next apartment" at bounding box center [1180, 400] width 32 height 32
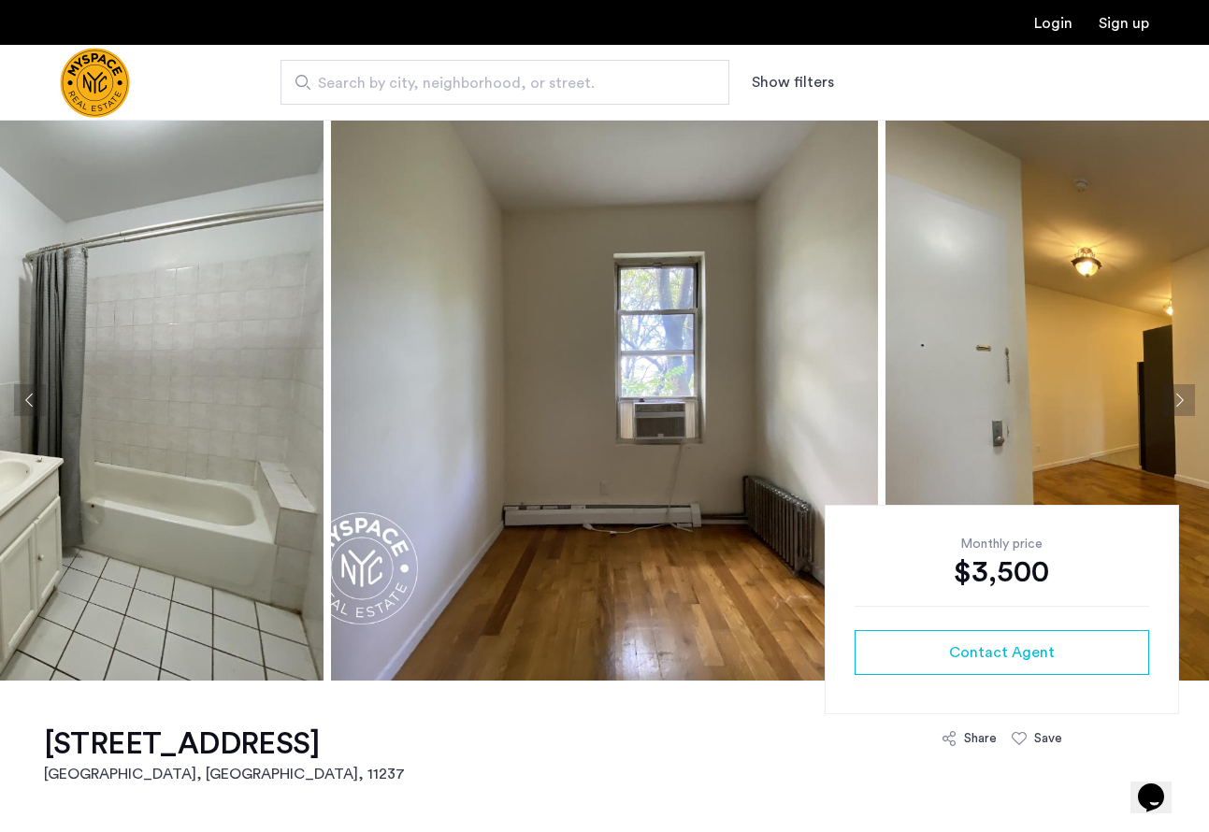
click at [1183, 401] on button "Next apartment" at bounding box center [1180, 400] width 32 height 32
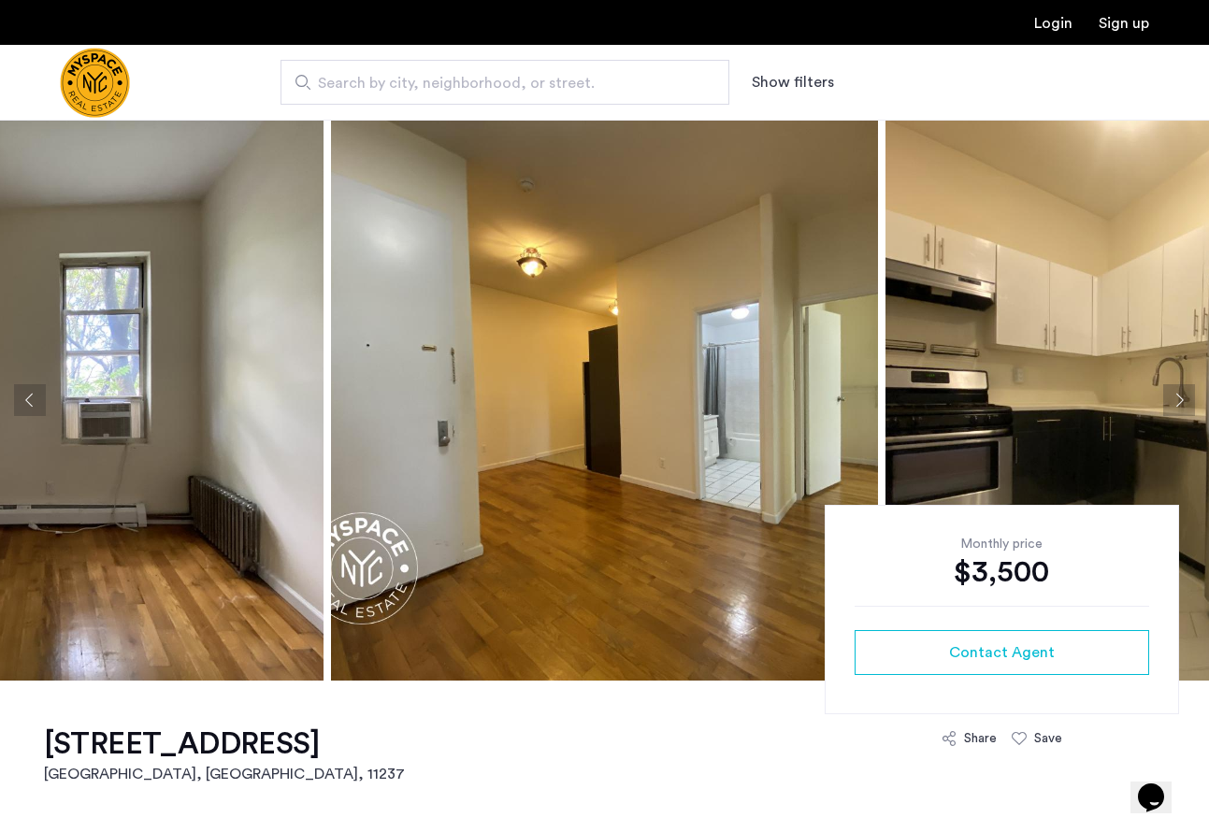
click at [1183, 401] on button "Next apartment" at bounding box center [1180, 400] width 32 height 32
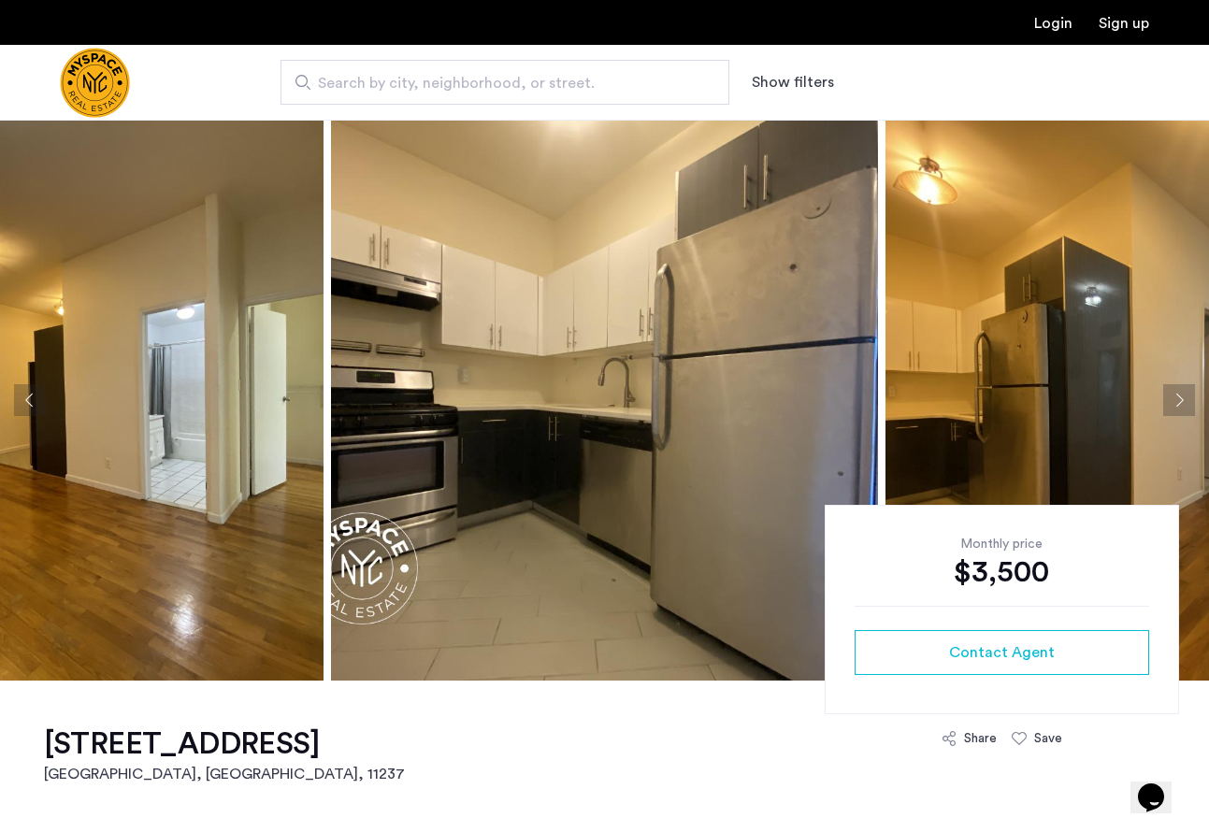
click at [1183, 401] on button "Next apartment" at bounding box center [1180, 400] width 32 height 32
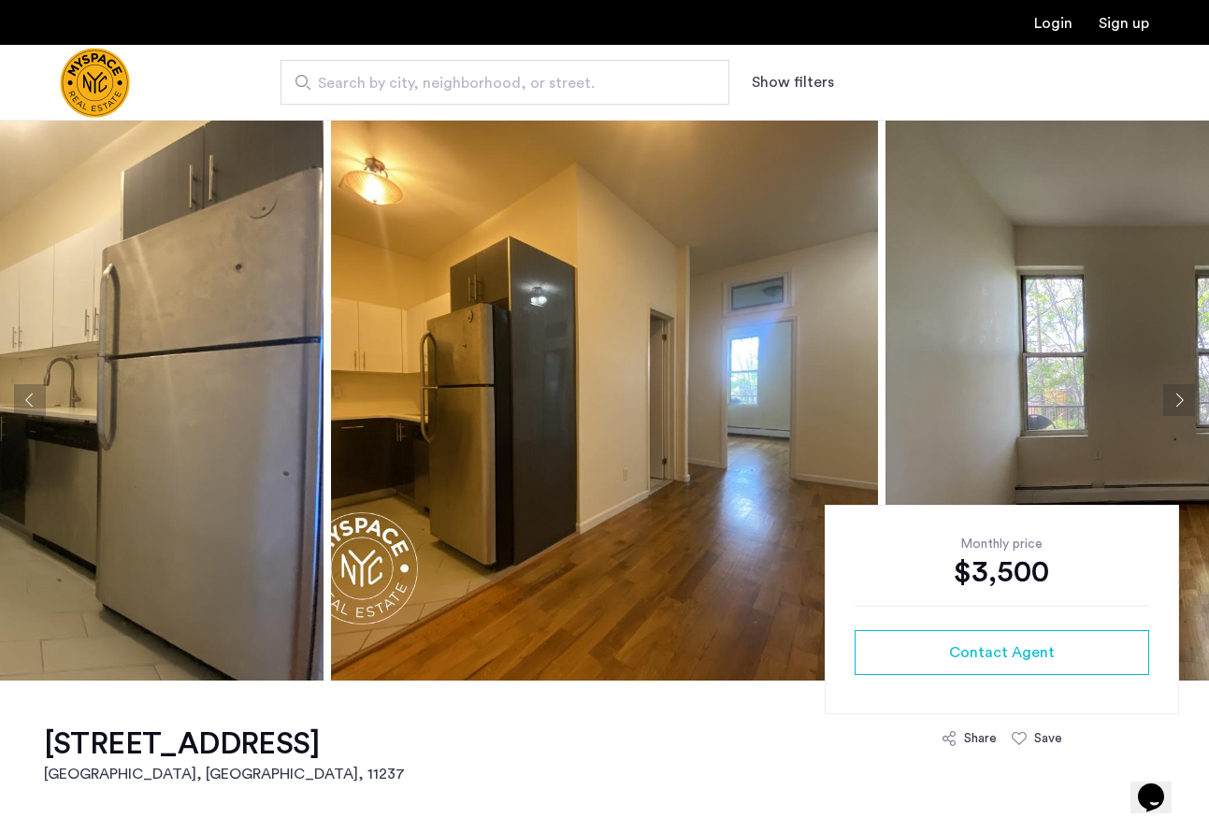
click at [1181, 394] on button "Next apartment" at bounding box center [1180, 400] width 32 height 32
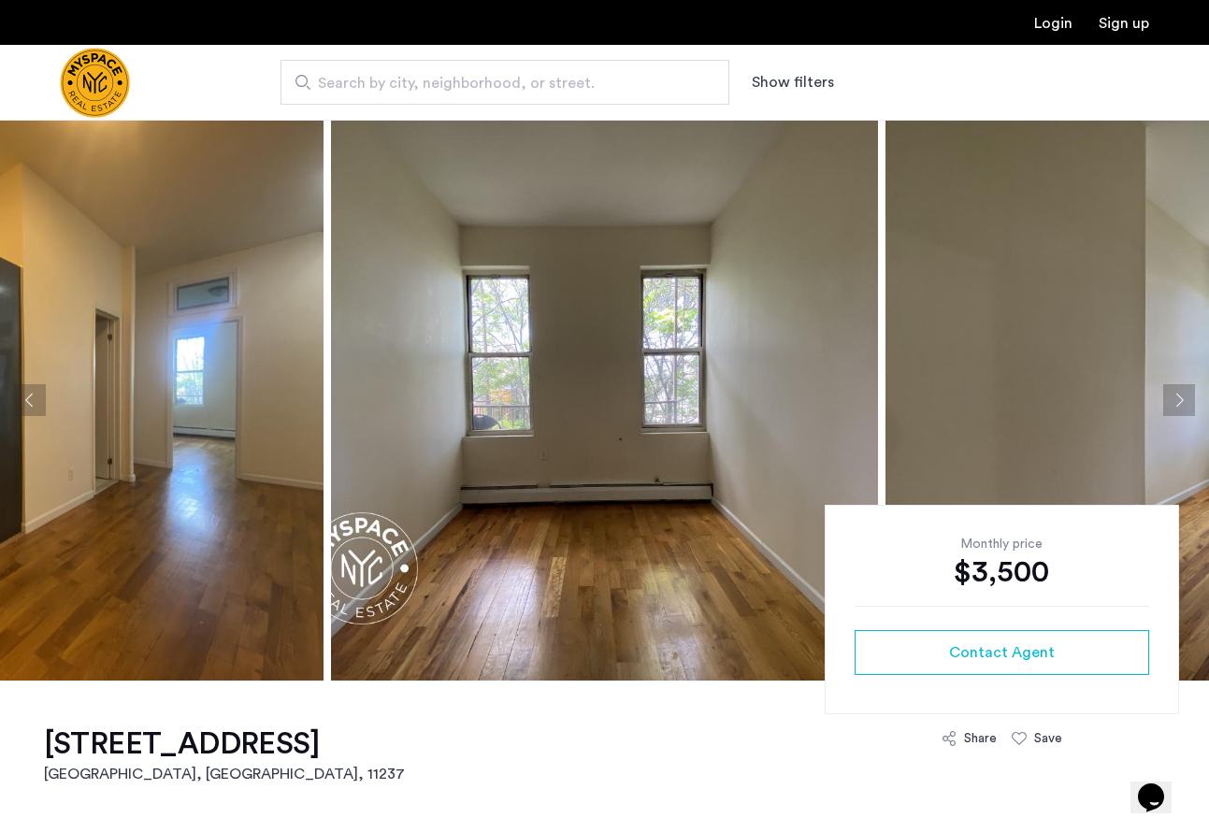
click at [1181, 394] on button "Next apartment" at bounding box center [1180, 400] width 32 height 32
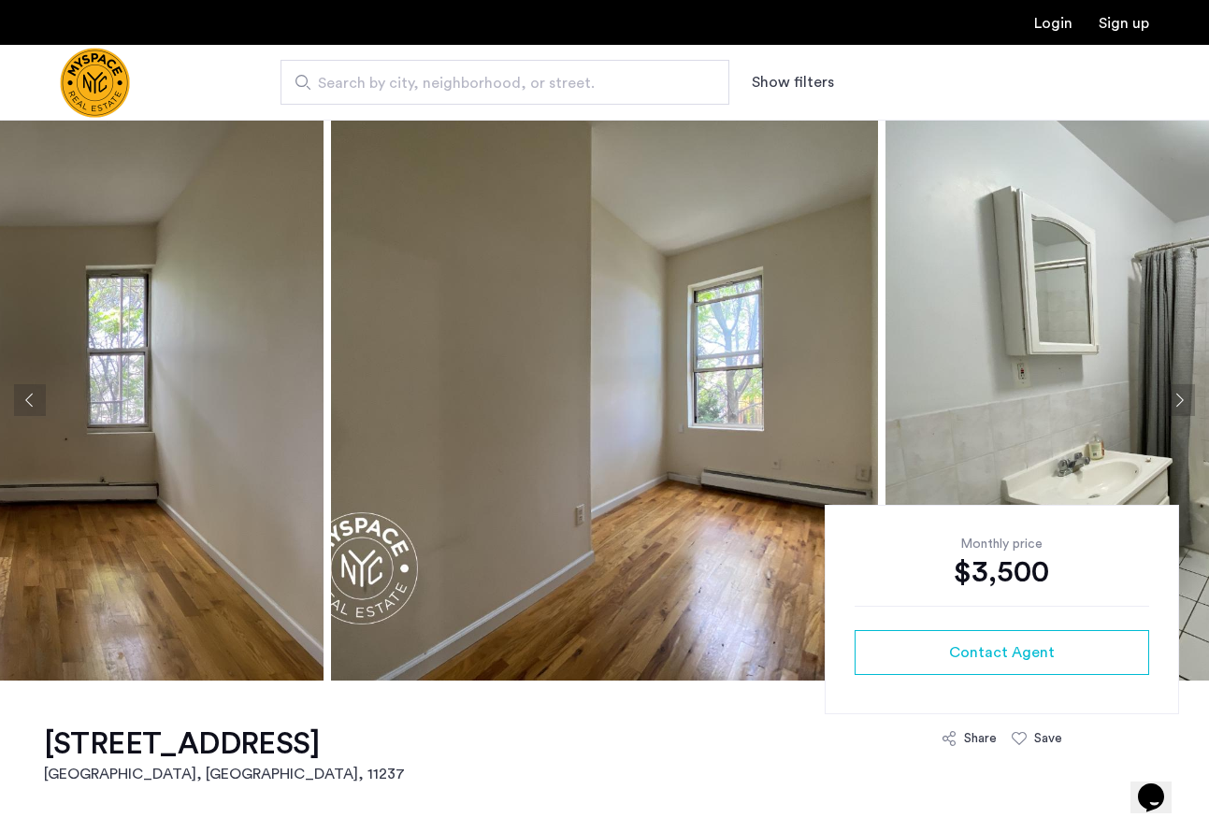
click at [1181, 394] on button "Next apartment" at bounding box center [1180, 400] width 32 height 32
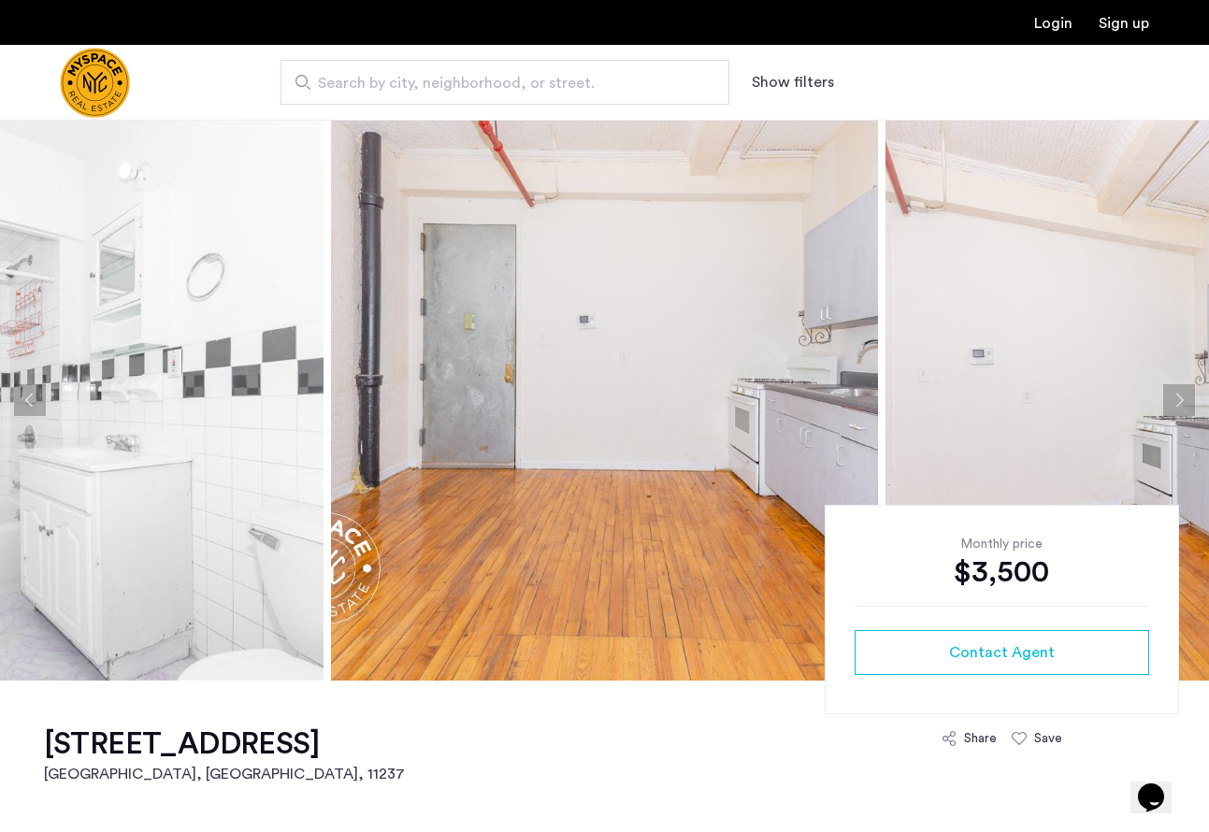
click at [1173, 407] on button "Next apartment" at bounding box center [1180, 400] width 32 height 32
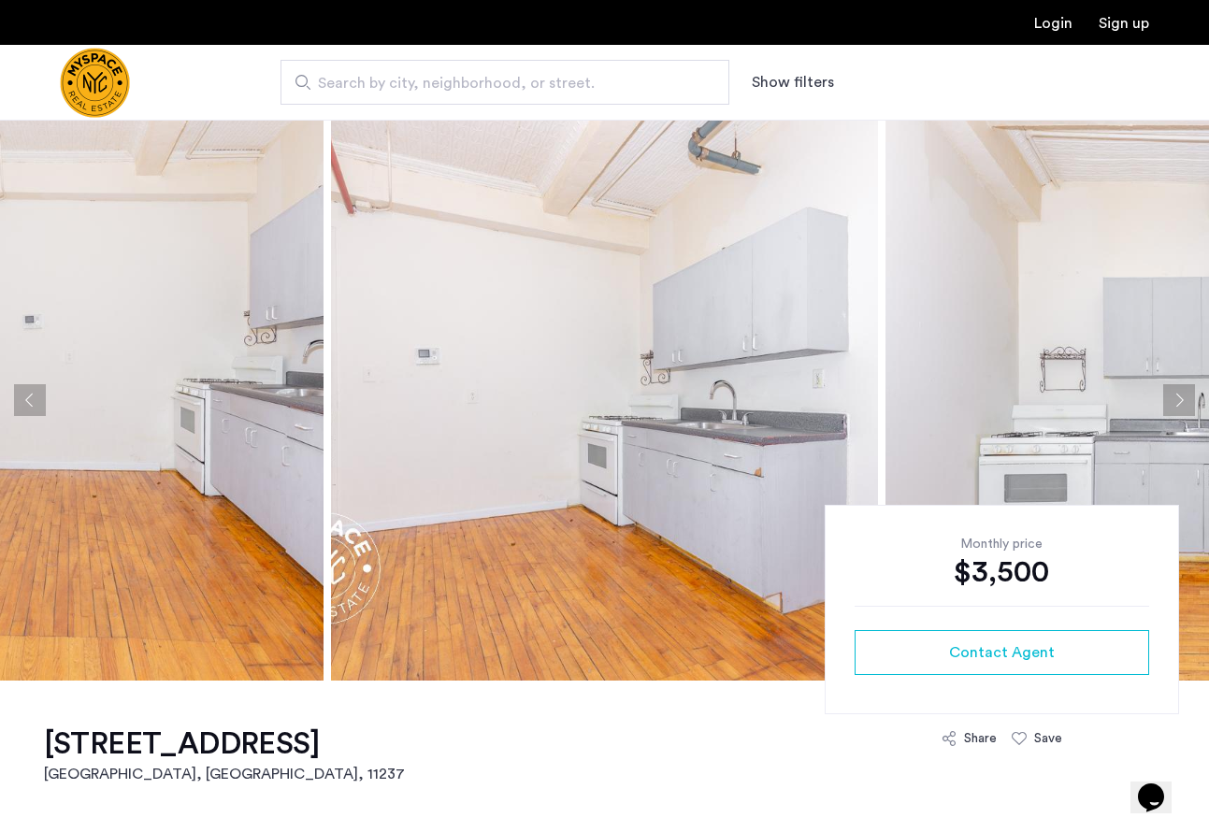
click at [29, 408] on button "Previous apartment" at bounding box center [30, 400] width 32 height 32
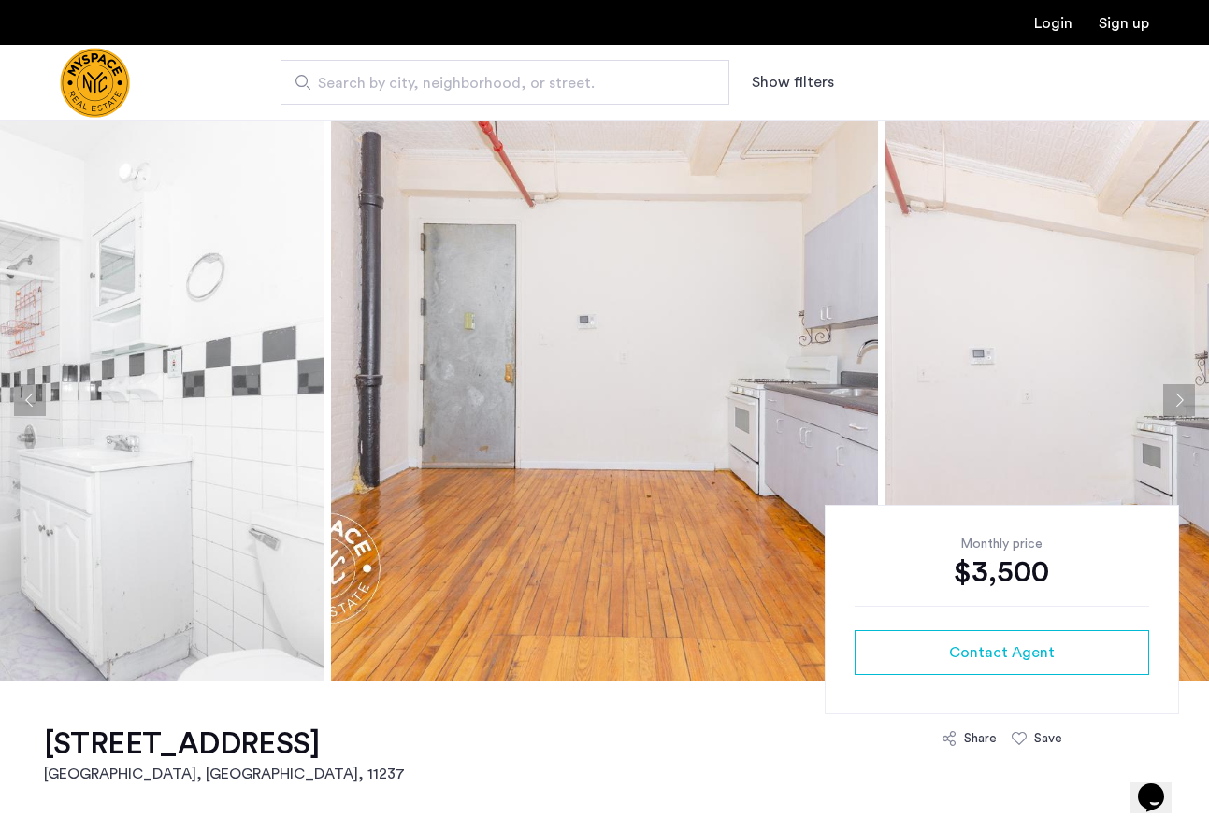
click at [1185, 408] on button "Next apartment" at bounding box center [1180, 400] width 32 height 32
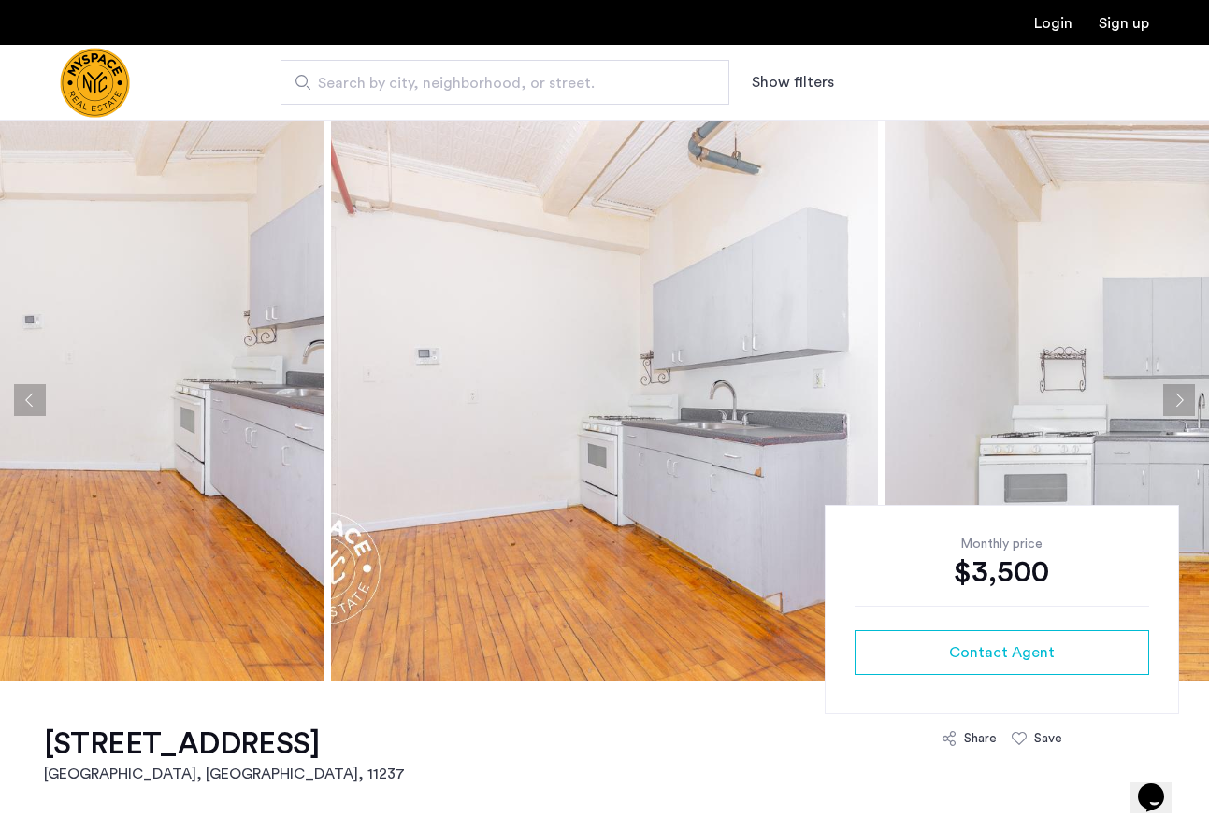
click at [1185, 408] on button "Next apartment" at bounding box center [1180, 400] width 32 height 32
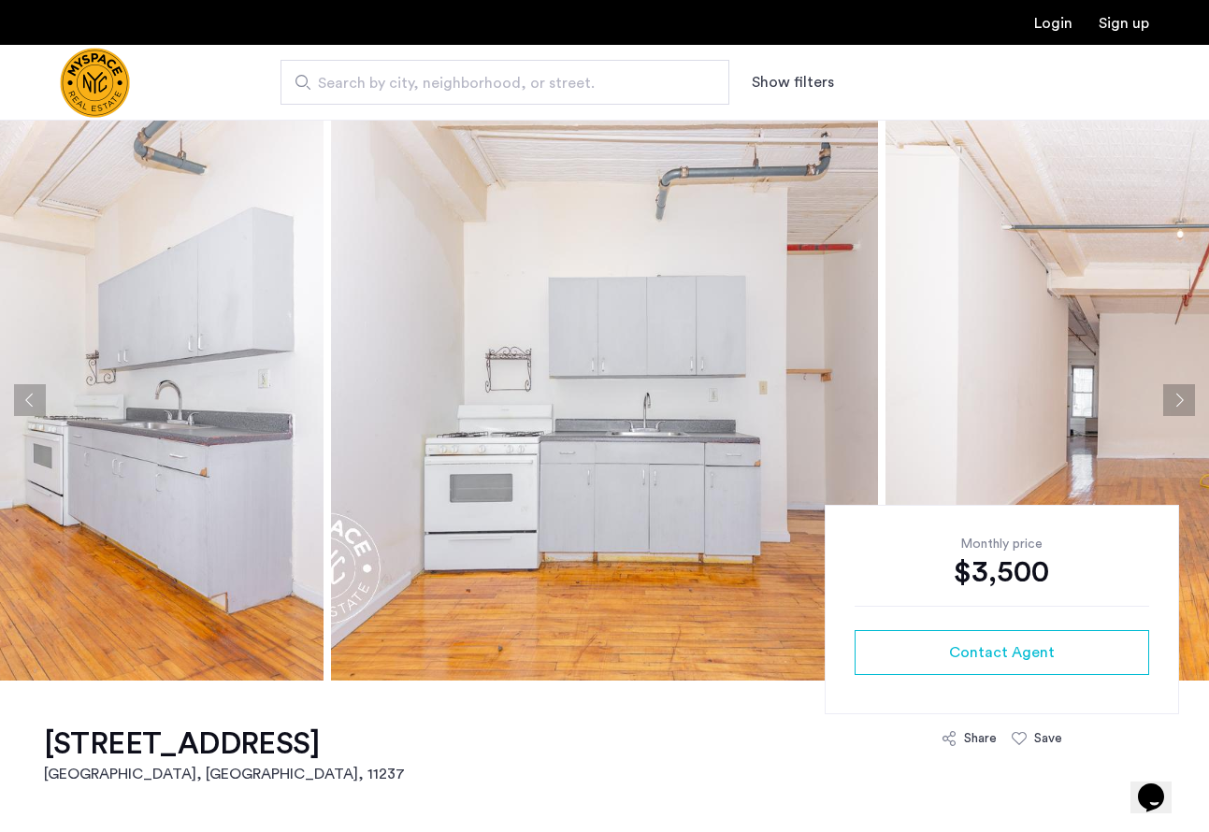
click at [1185, 408] on button "Next apartment" at bounding box center [1180, 400] width 32 height 32
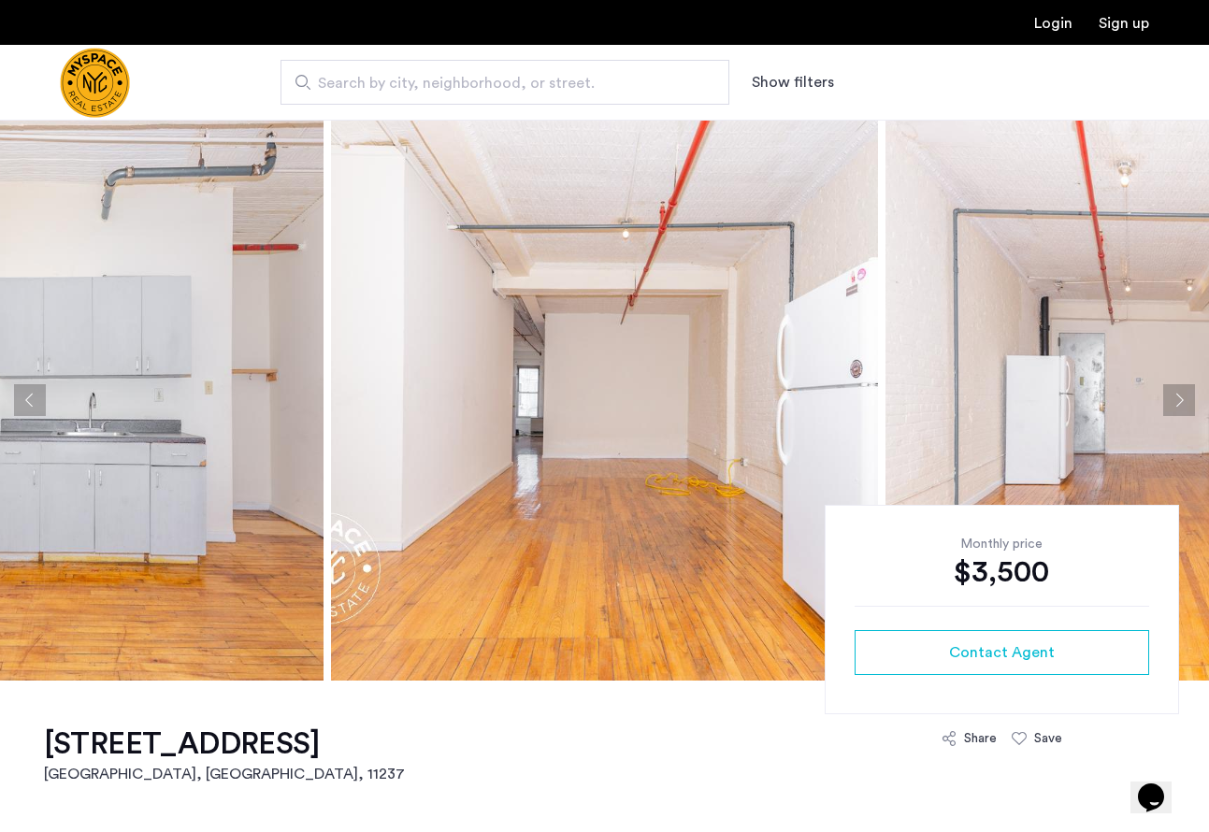
click at [1185, 408] on button "Next apartment" at bounding box center [1180, 400] width 32 height 32
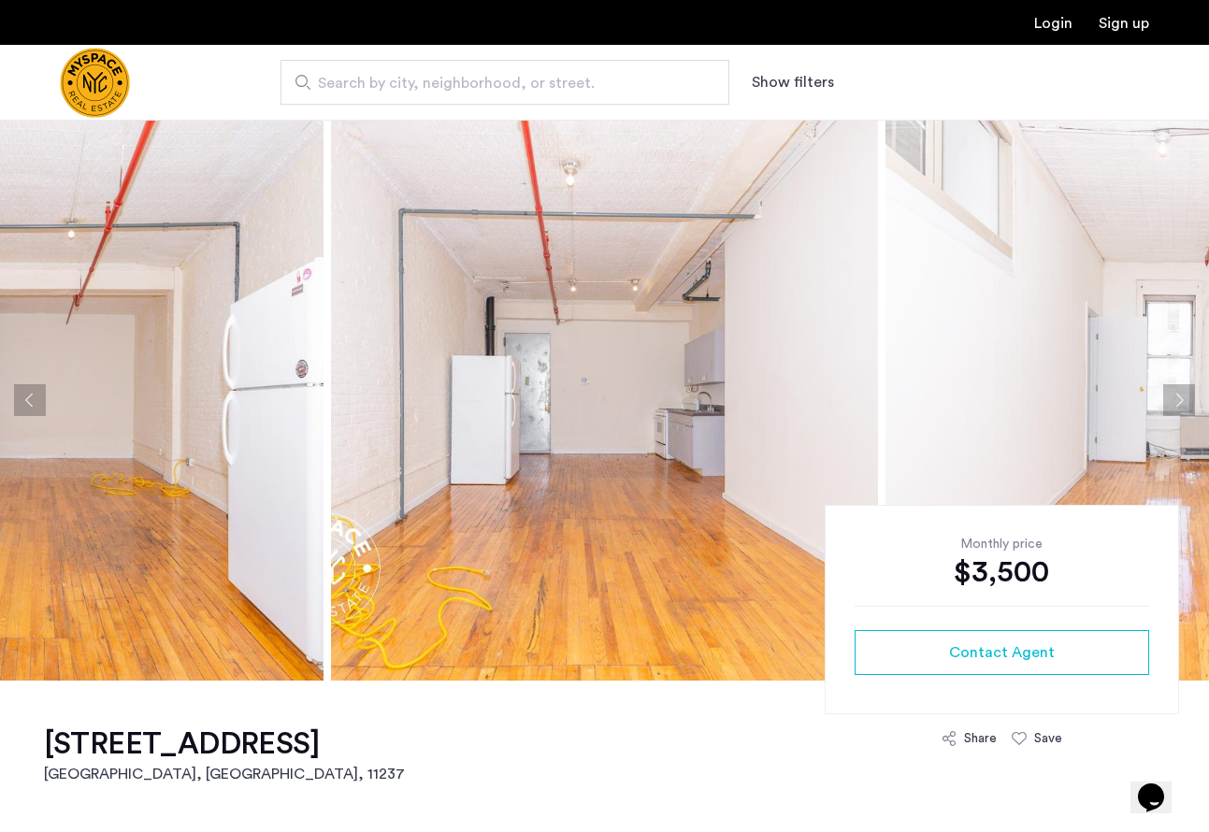
click at [1185, 409] on button "Next apartment" at bounding box center [1180, 400] width 32 height 32
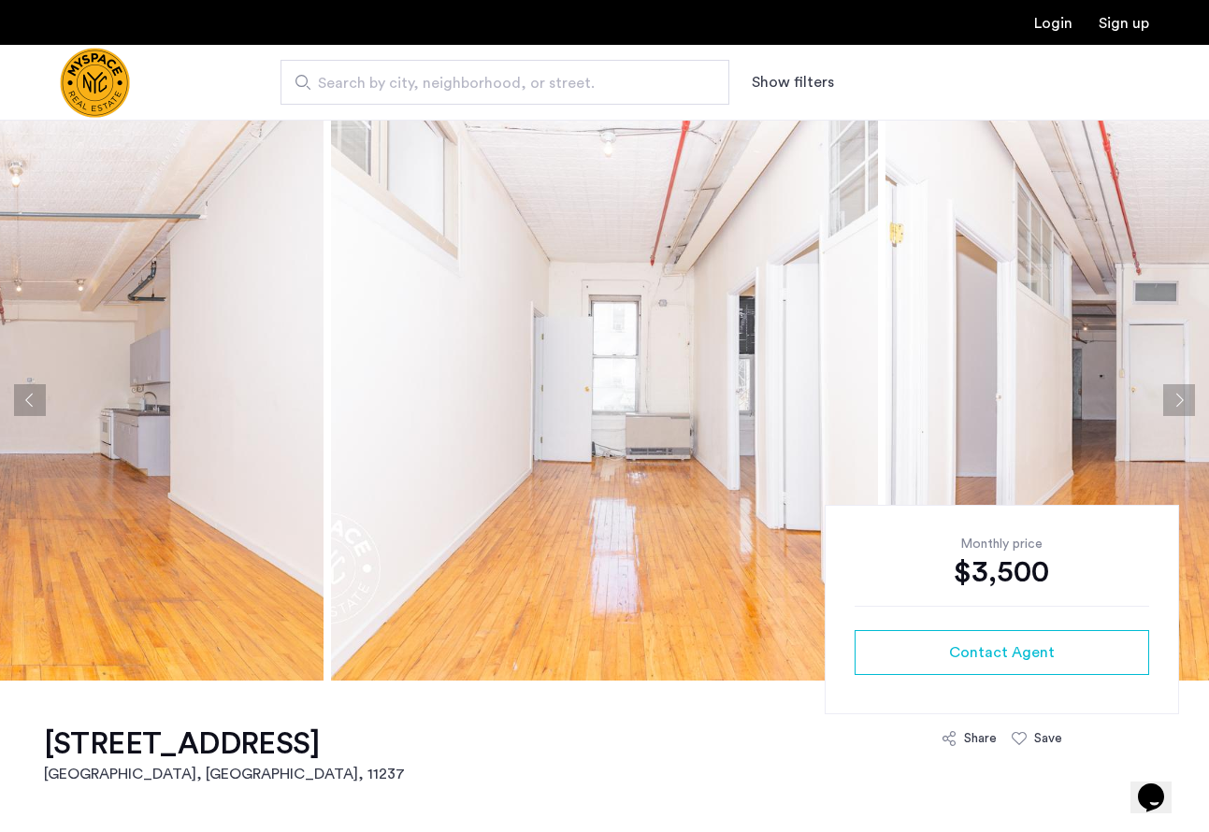
click at [1185, 409] on button "Next apartment" at bounding box center [1180, 400] width 32 height 32
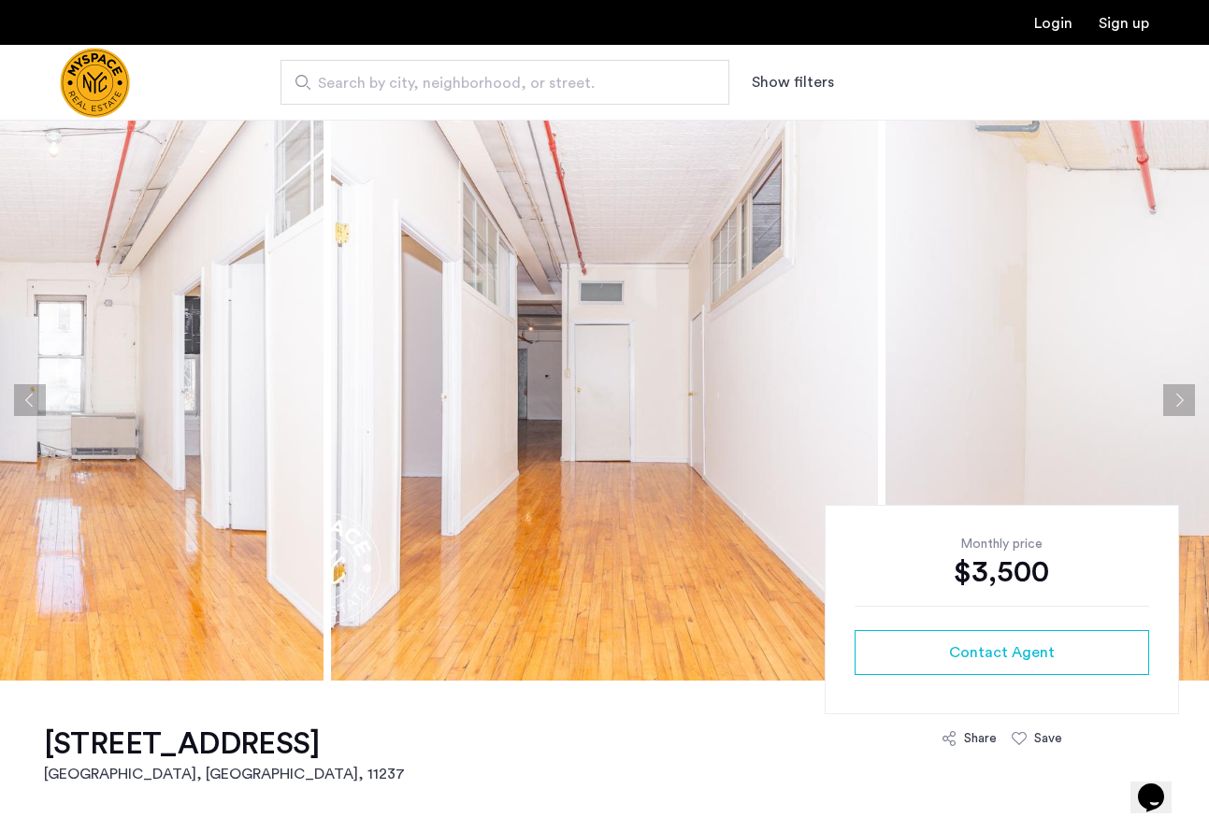
click at [1185, 409] on button "Next apartment" at bounding box center [1180, 400] width 32 height 32
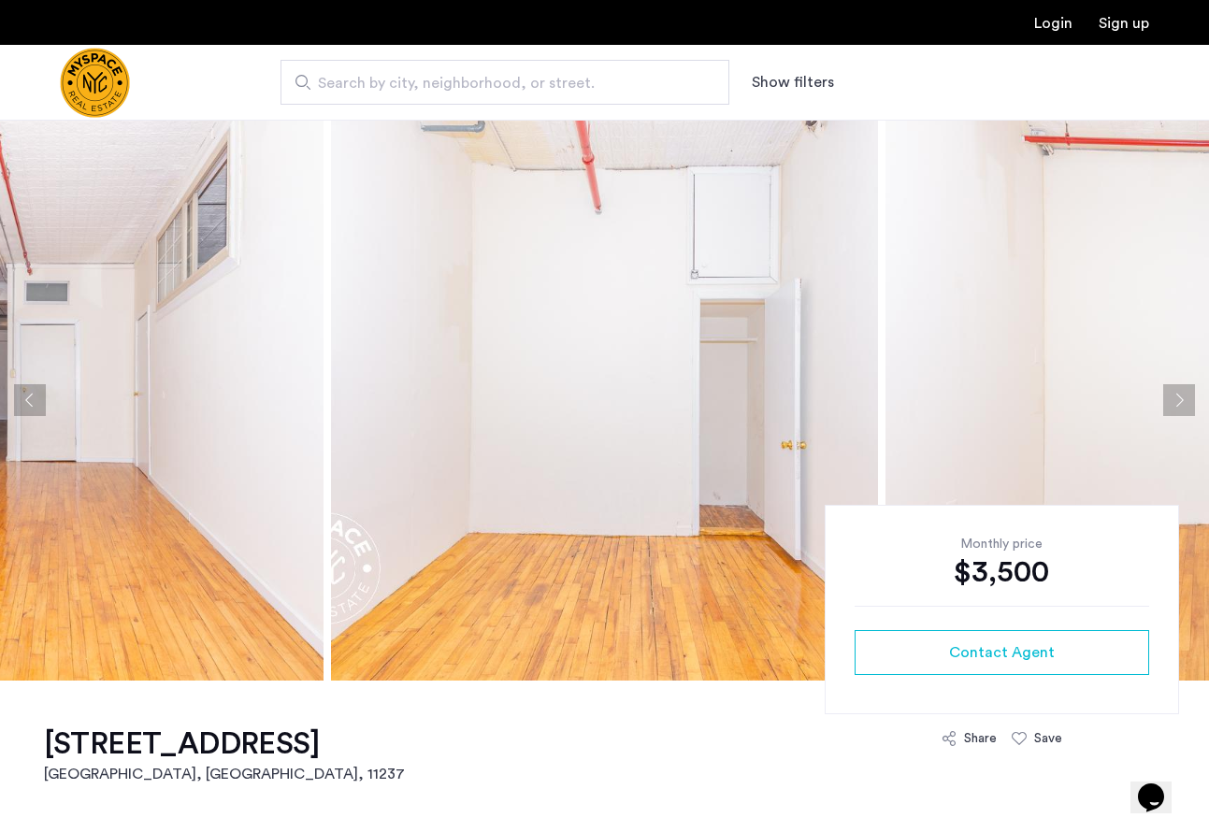
click at [1185, 409] on button "Next apartment" at bounding box center [1180, 400] width 32 height 32
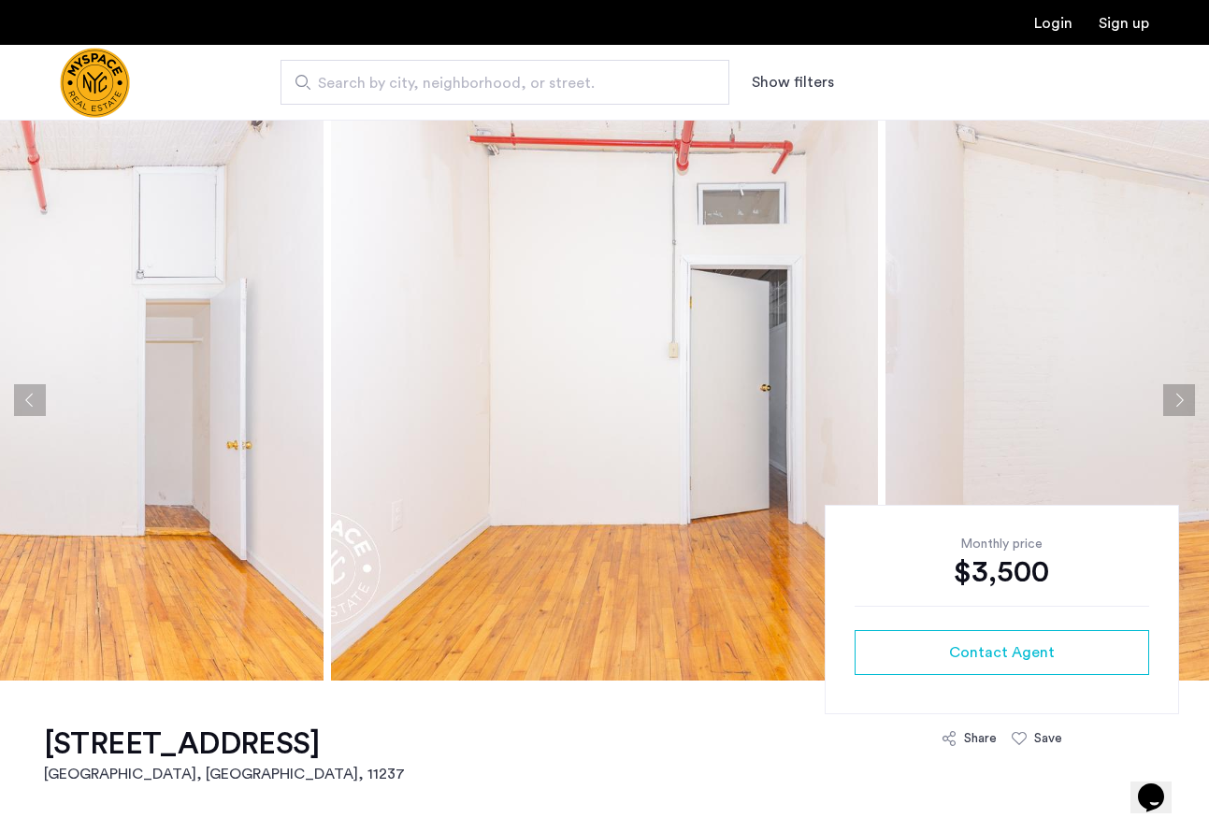
click at [1185, 409] on button "Next apartment" at bounding box center [1180, 400] width 32 height 32
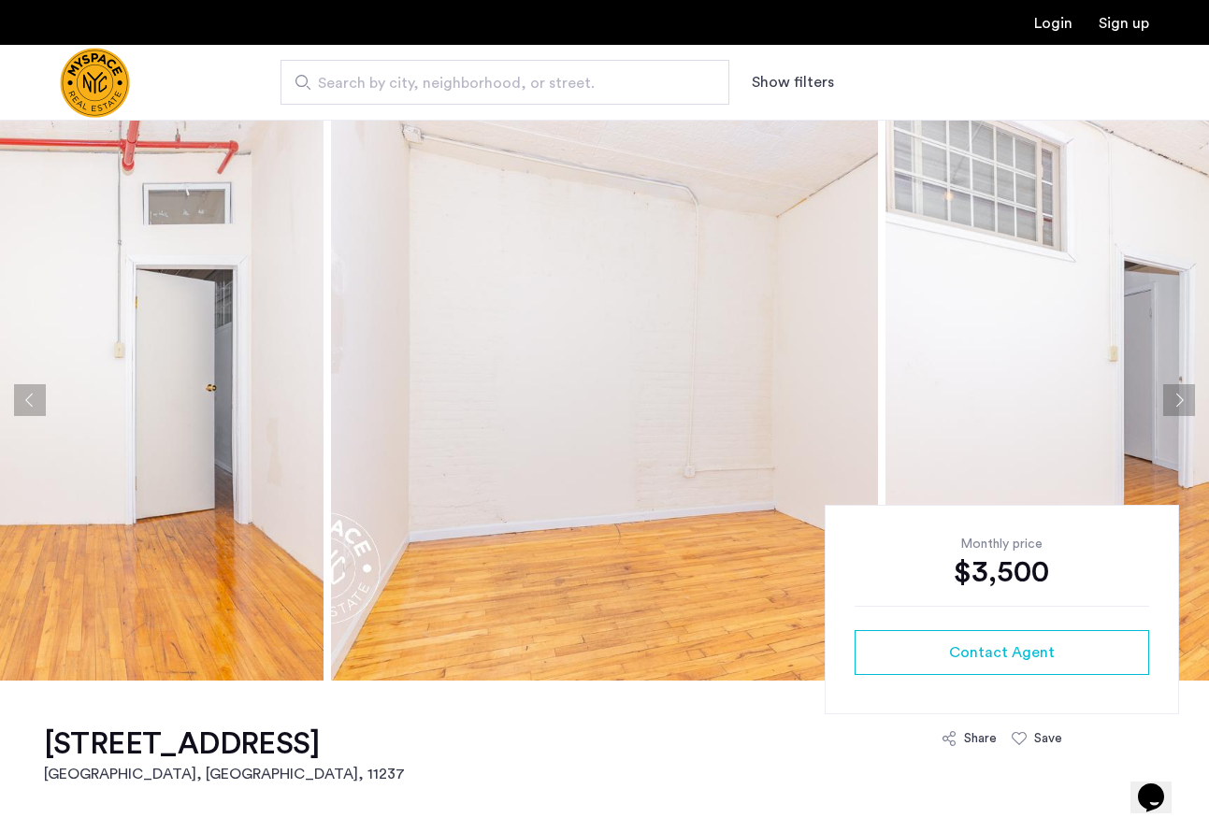
click at [1185, 409] on button "Next apartment" at bounding box center [1180, 400] width 32 height 32
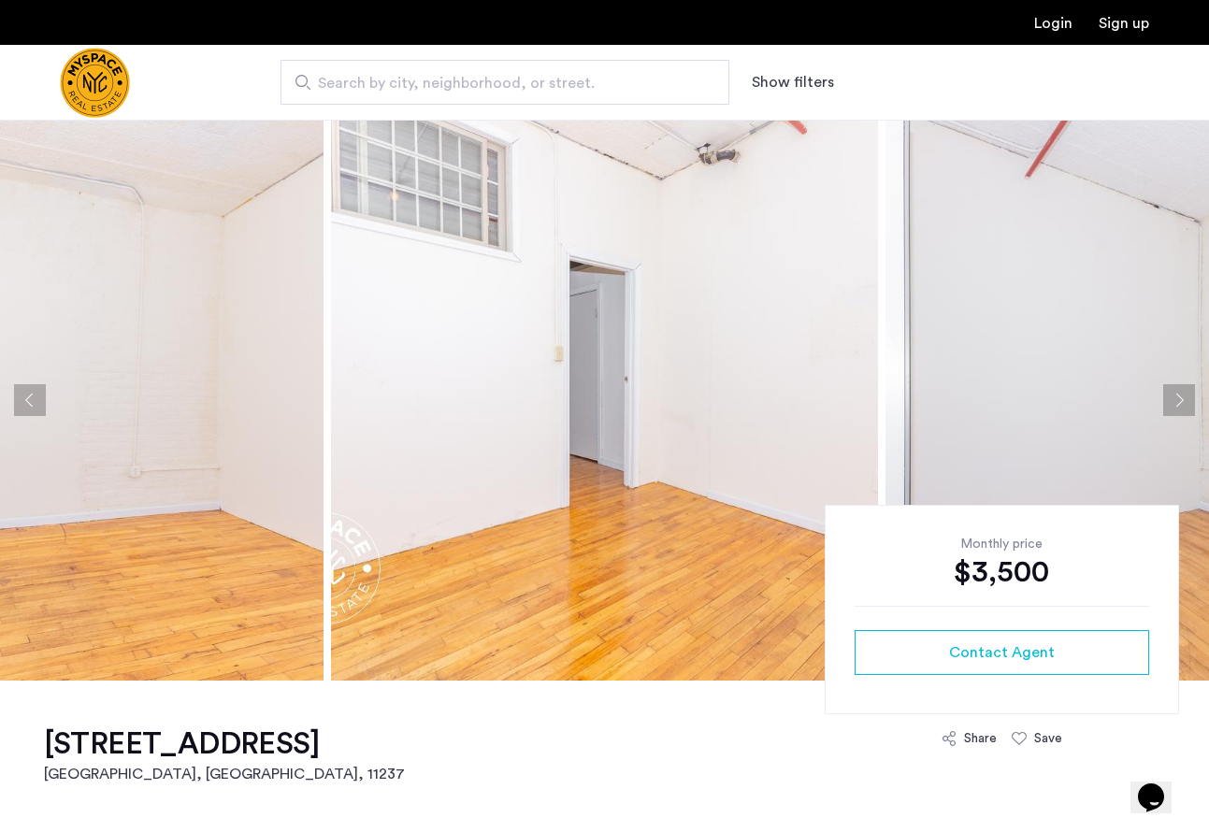
click at [1185, 409] on button "Next apartment" at bounding box center [1180, 400] width 32 height 32
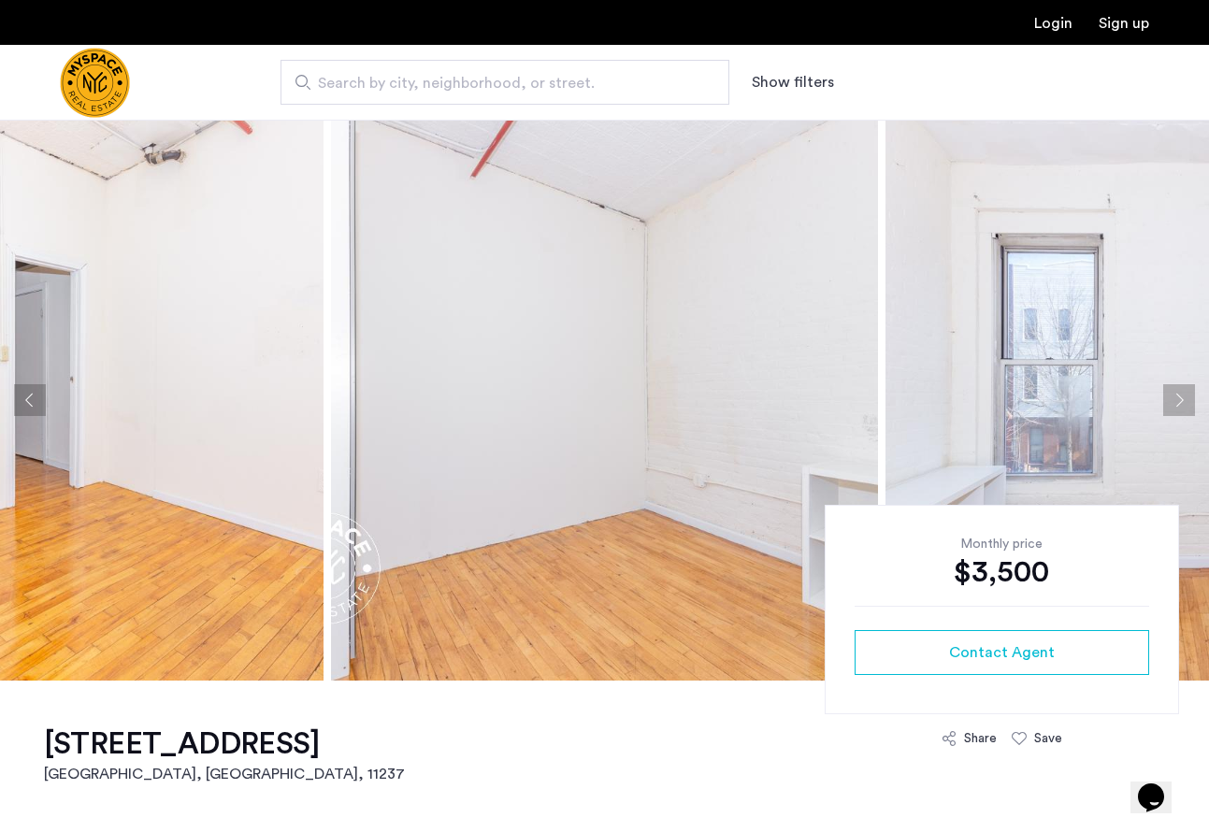
click at [1185, 409] on button "Next apartment" at bounding box center [1180, 400] width 32 height 32
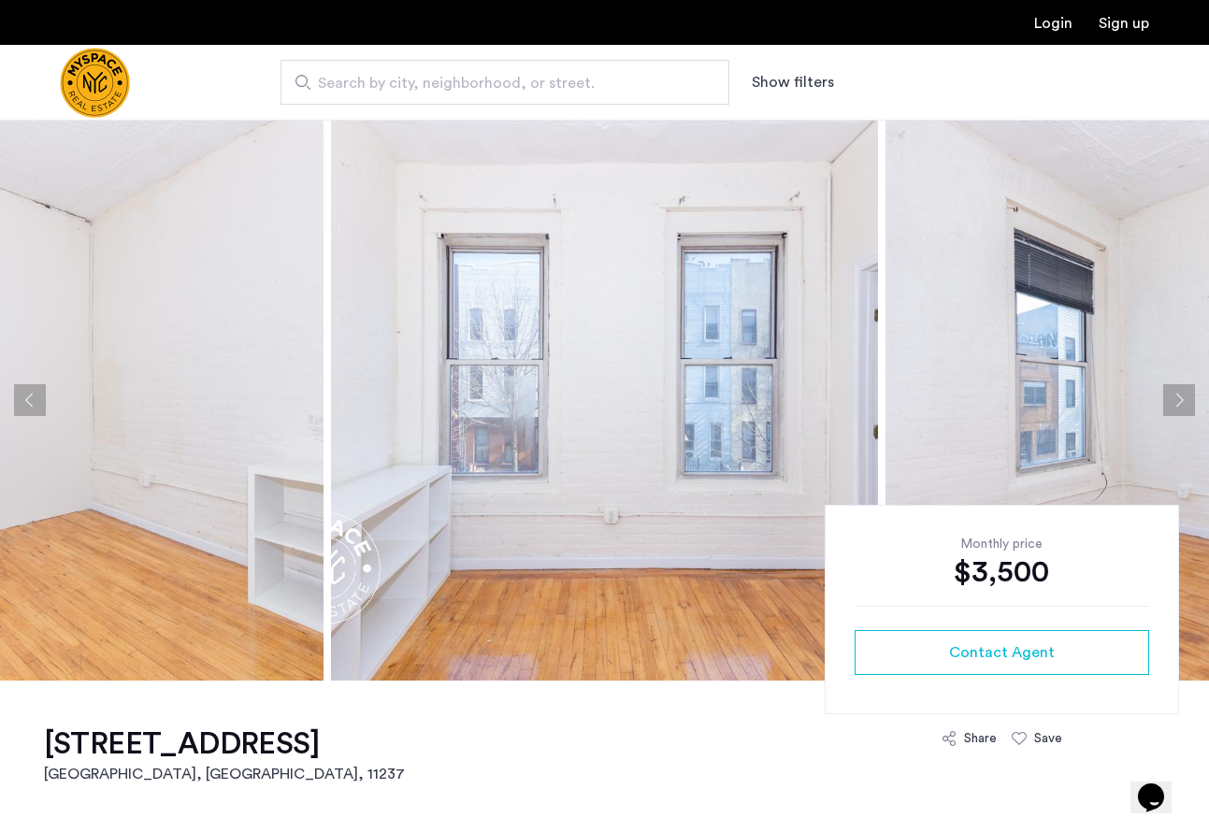
click at [1185, 409] on button "Next apartment" at bounding box center [1180, 400] width 32 height 32
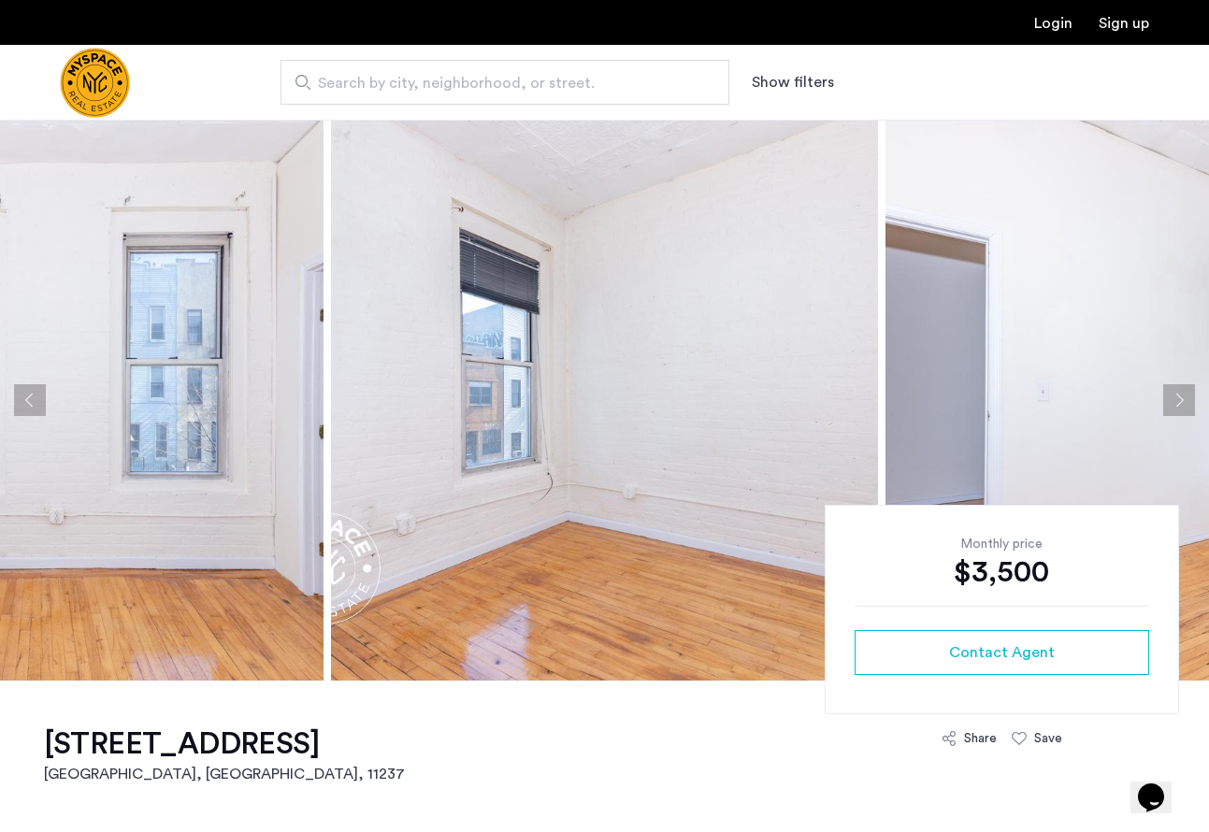
click at [1185, 409] on button "Next apartment" at bounding box center [1180, 400] width 32 height 32
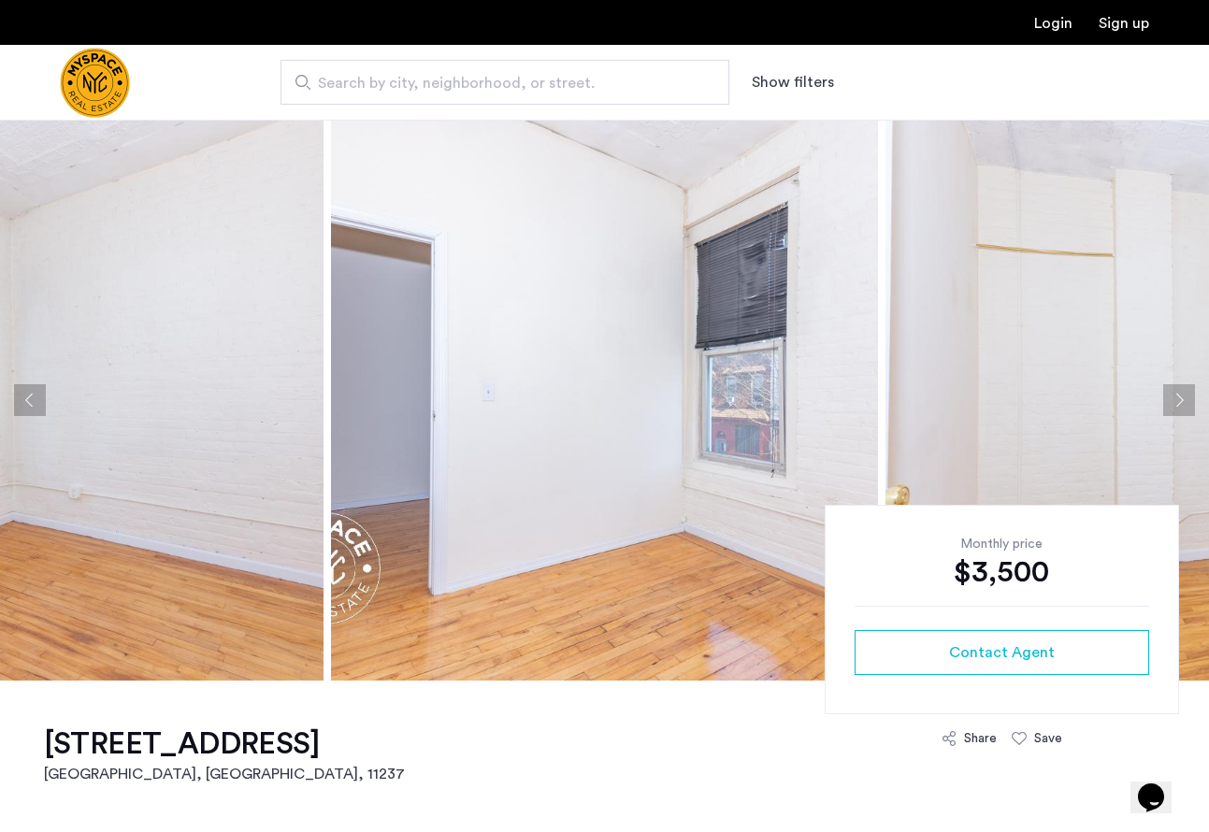
click at [1185, 409] on button "Next apartment" at bounding box center [1180, 400] width 32 height 32
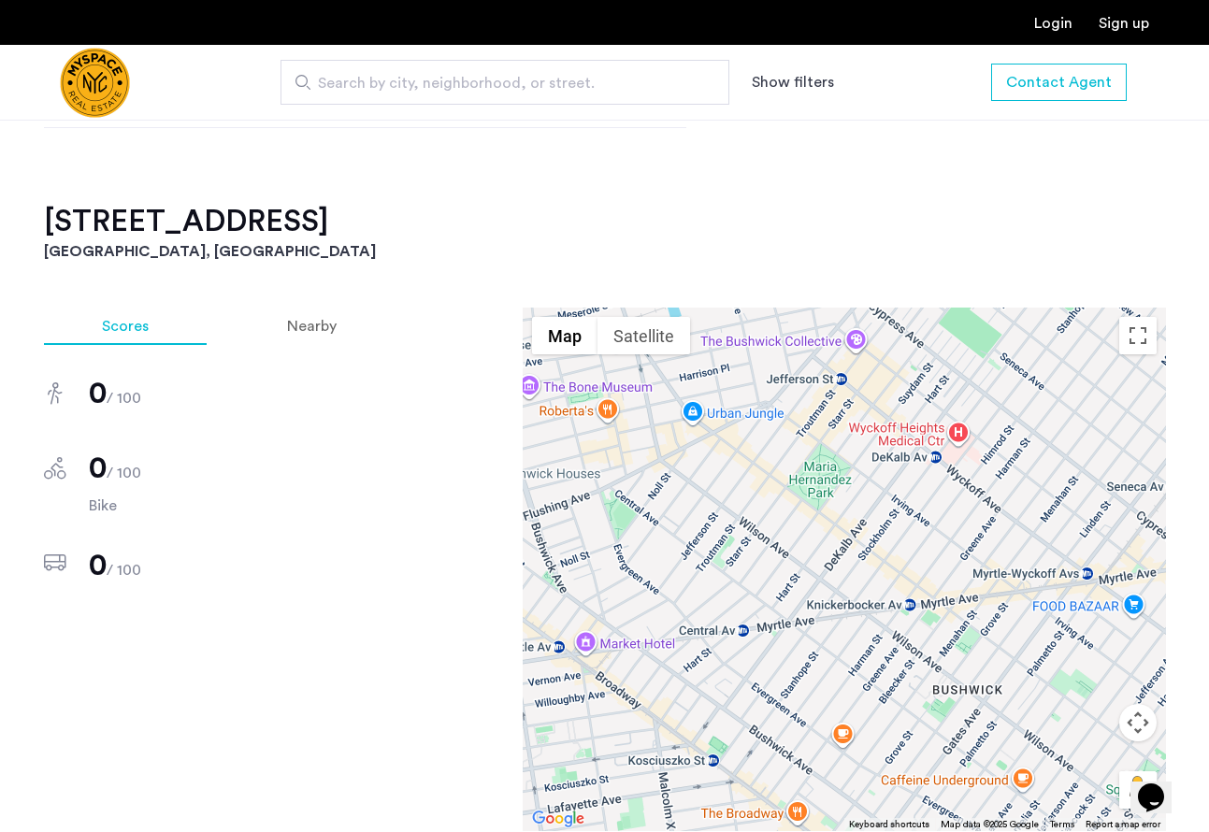
scroll to position [1085, 0]
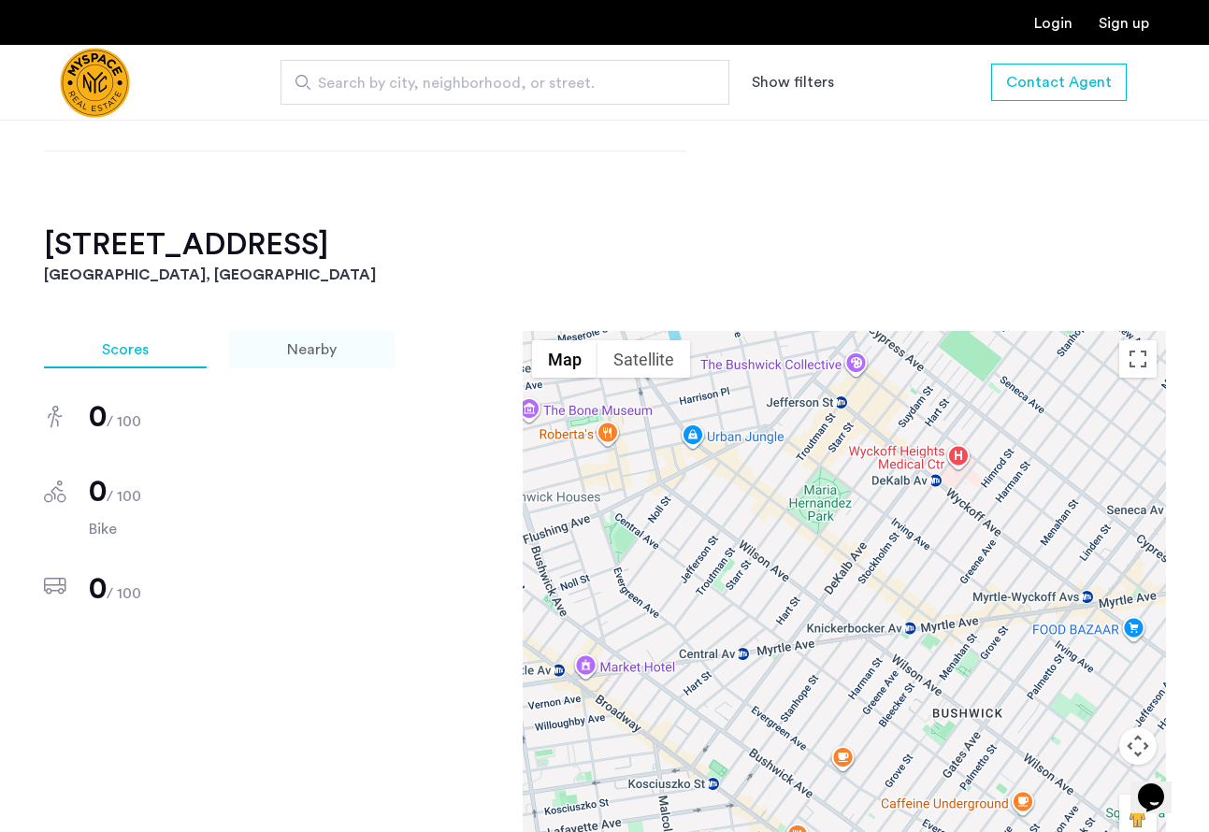
click at [308, 338] on div "Nearby" at bounding box center [312, 349] width 166 height 37
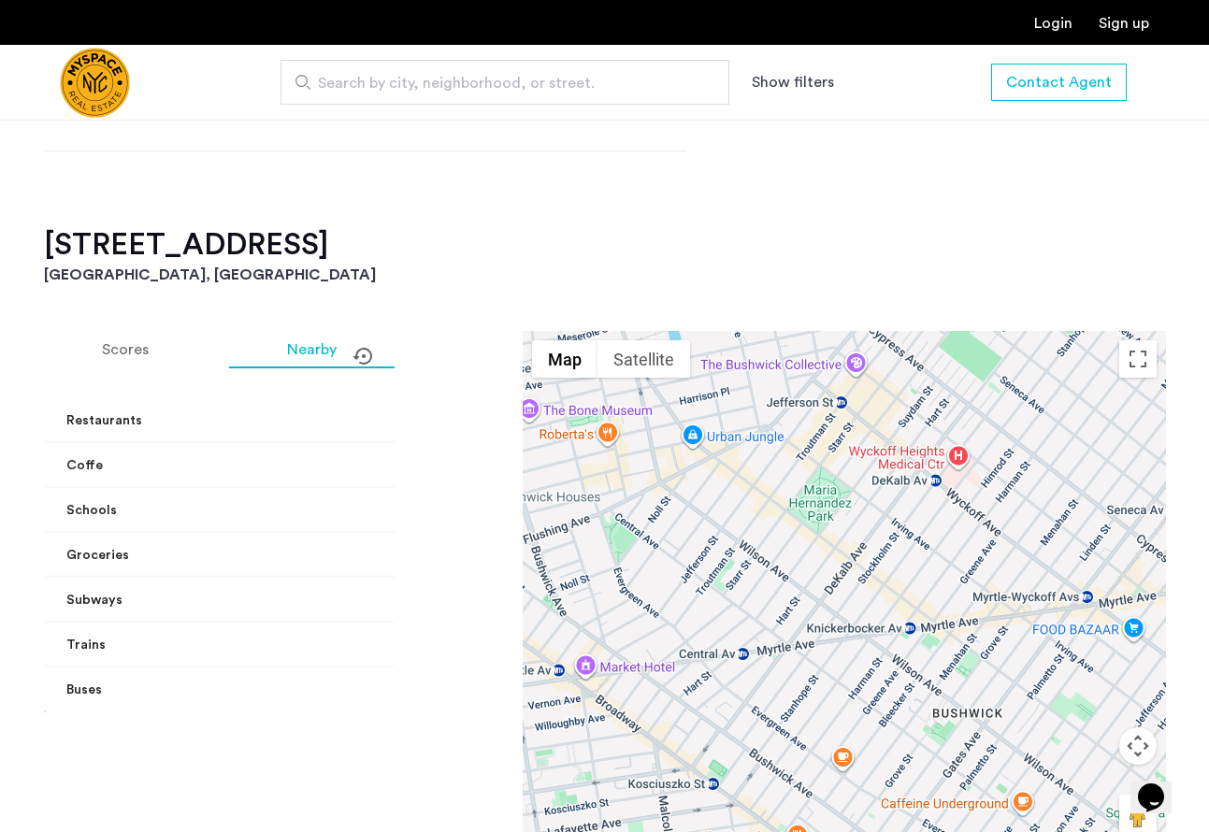
click at [163, 414] on mat-panel-title "Restaurants" at bounding box center [233, 422] width 334 height 20
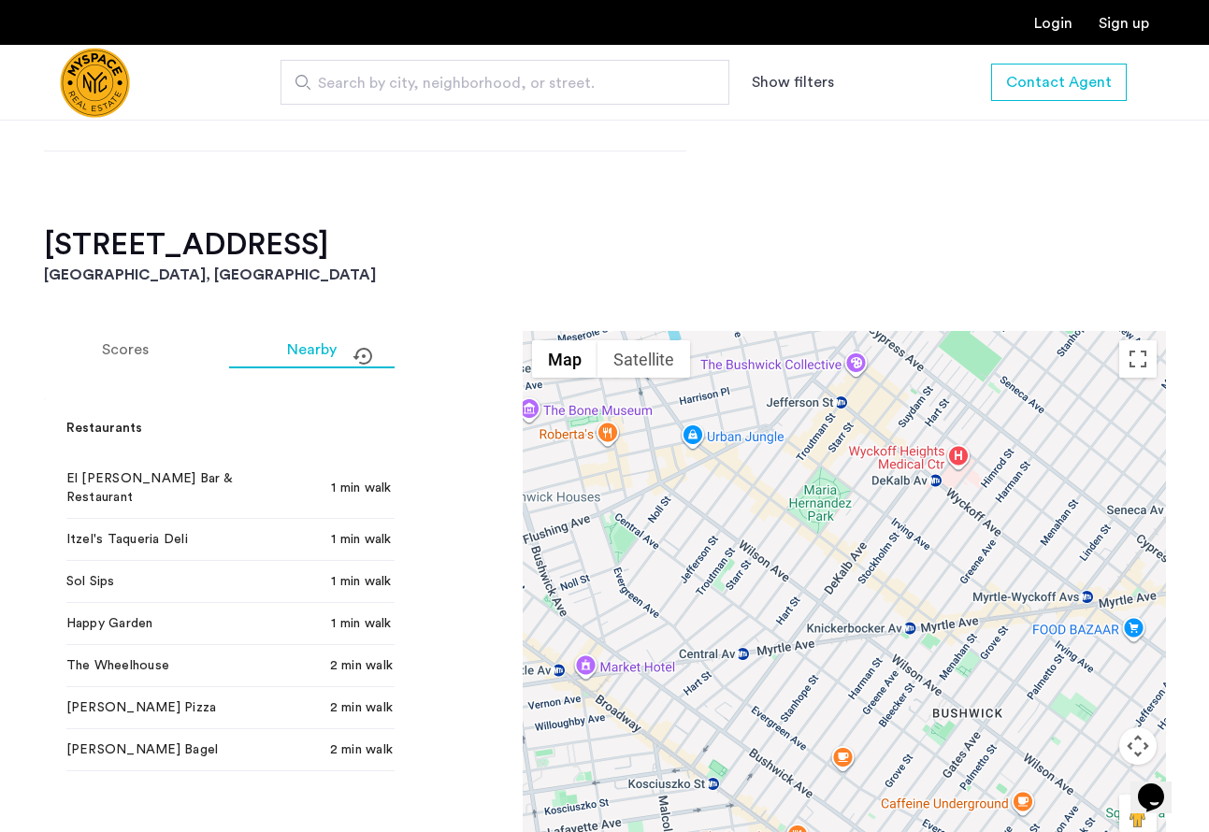
click at [163, 414] on mat-expansion-panel-header "Restaurants" at bounding box center [244, 428] width 401 height 60
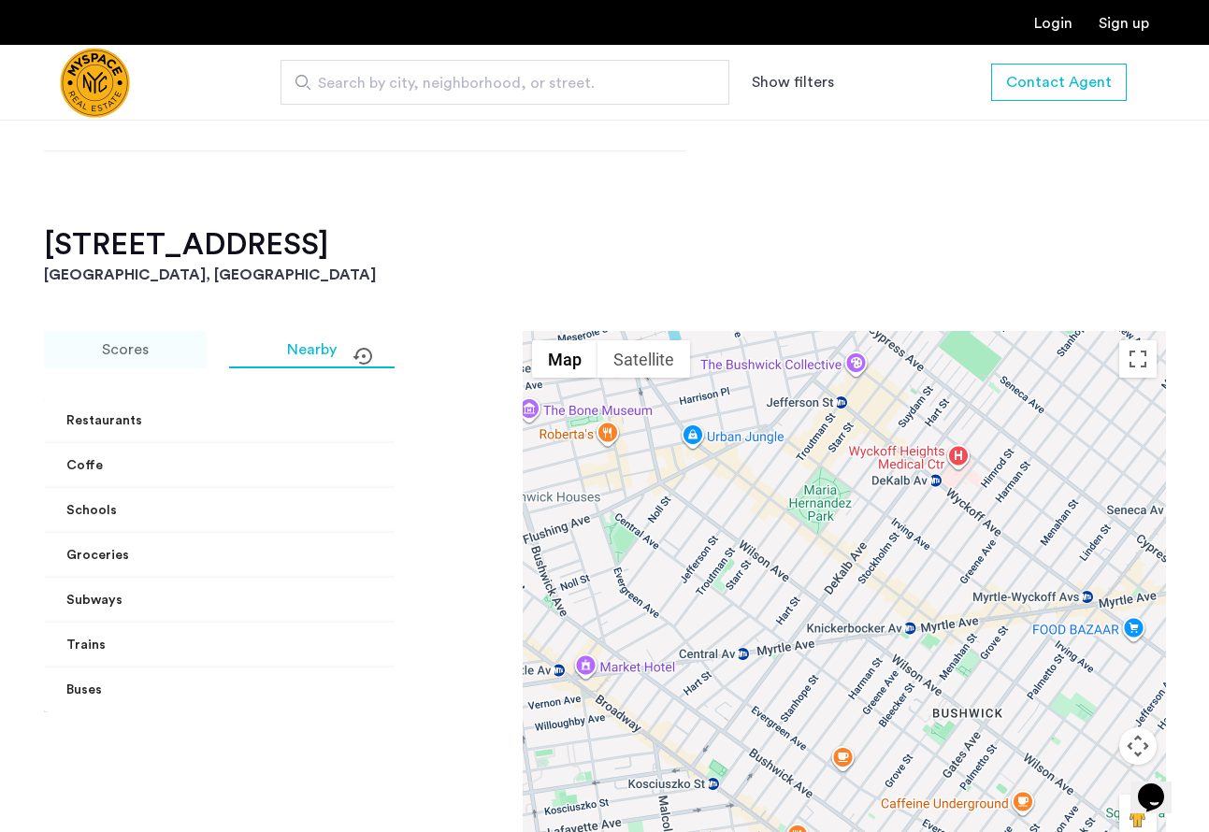
click at [163, 350] on div "Scores" at bounding box center [125, 349] width 163 height 37
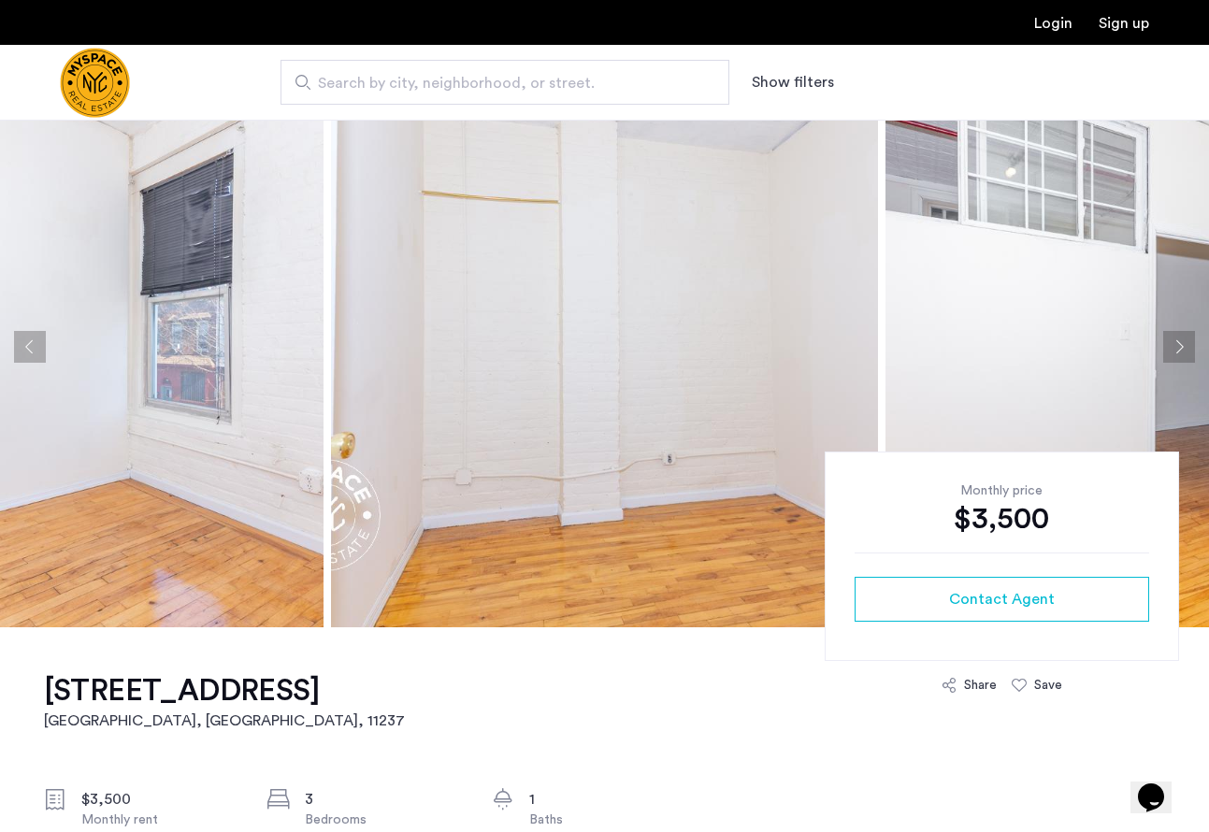
scroll to position [0, 0]
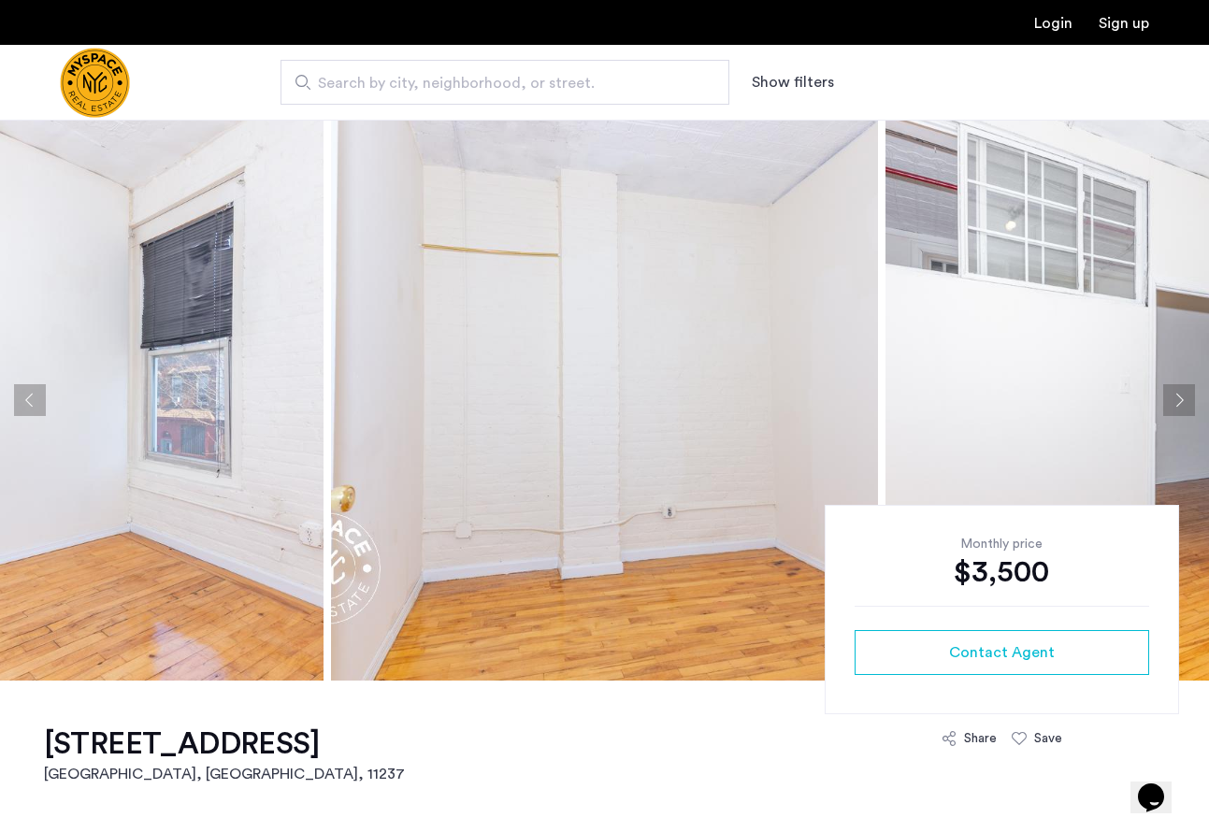
click at [1185, 409] on button "Next apartment" at bounding box center [1180, 400] width 32 height 32
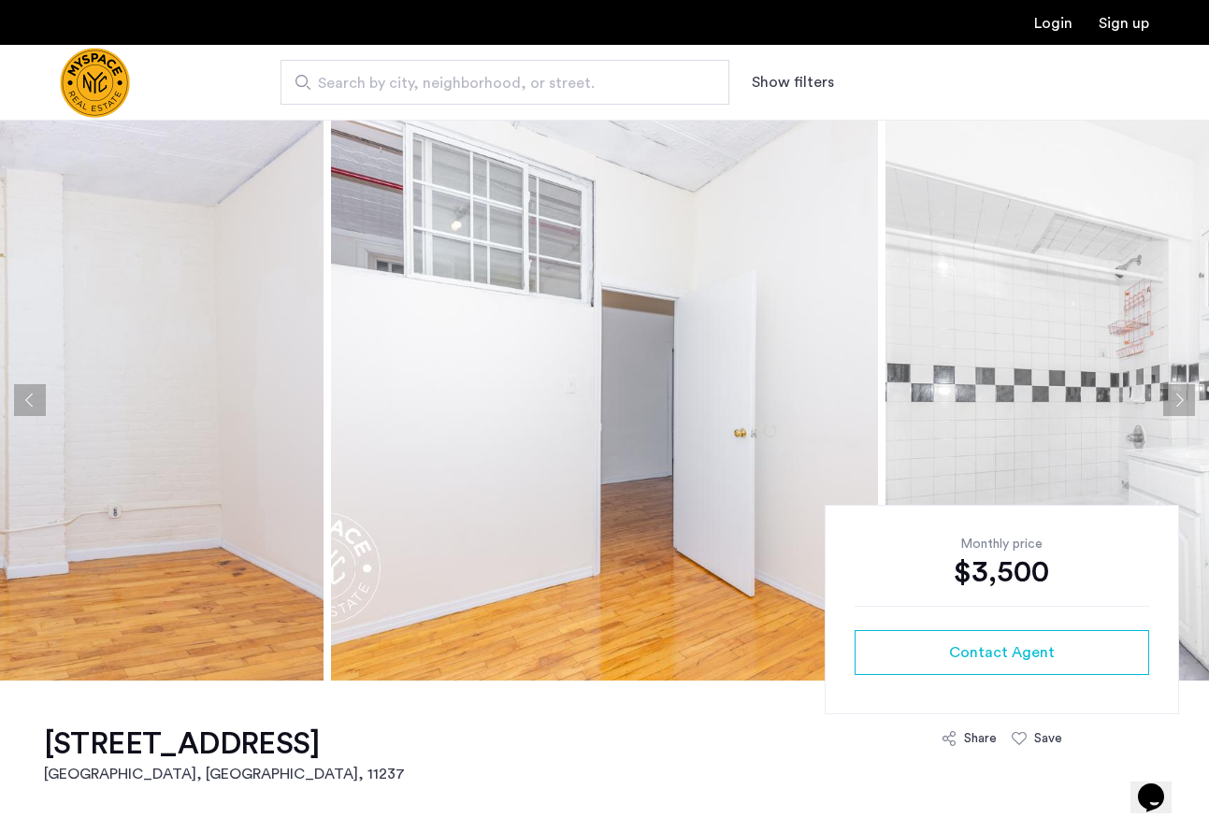
click at [1185, 409] on button "Next apartment" at bounding box center [1180, 400] width 32 height 32
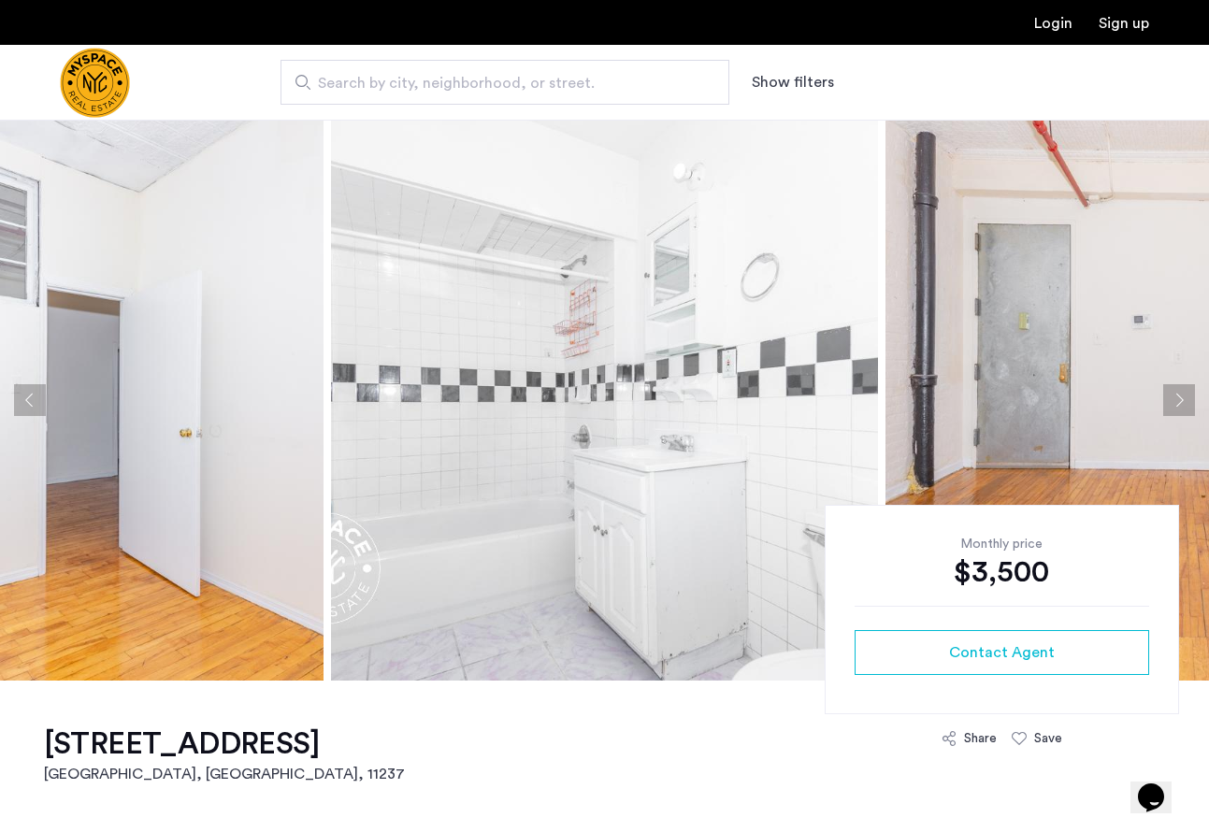
click at [1185, 409] on button "Next apartment" at bounding box center [1180, 400] width 32 height 32
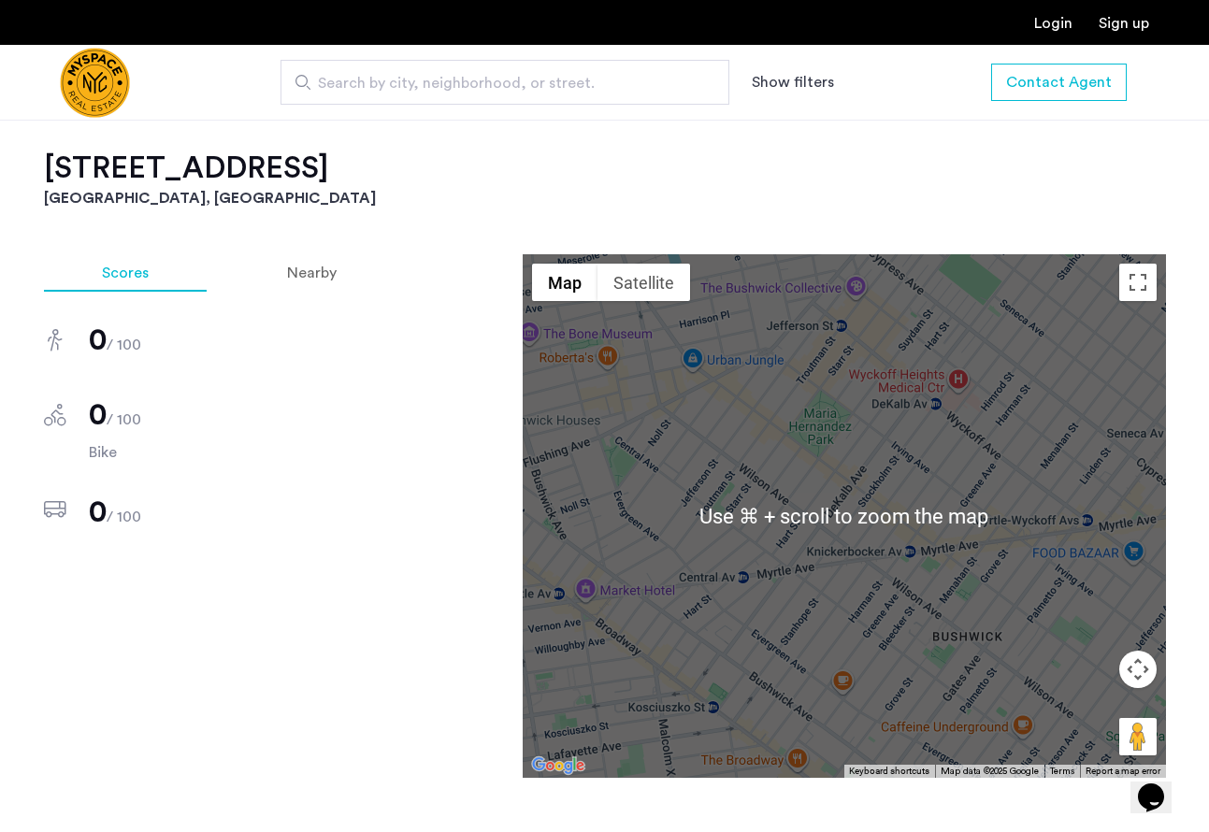
scroll to position [1160, 0]
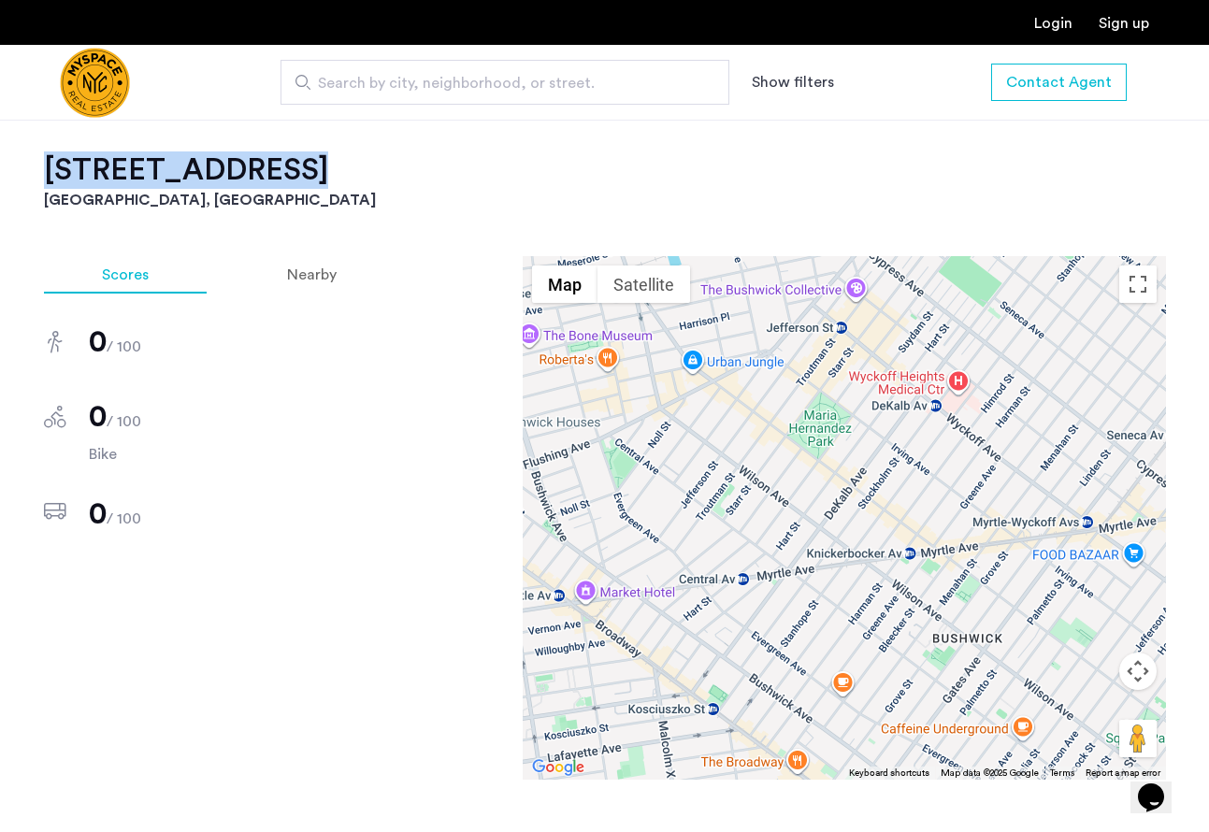
drag, startPoint x: 43, startPoint y: 164, endPoint x: 274, endPoint y: 177, distance: 231.4
click at [274, 177] on h2 "175 Stockholm St, Unit 211" at bounding box center [605, 170] width 1122 height 37
copy h2 "175 Stockholm St"
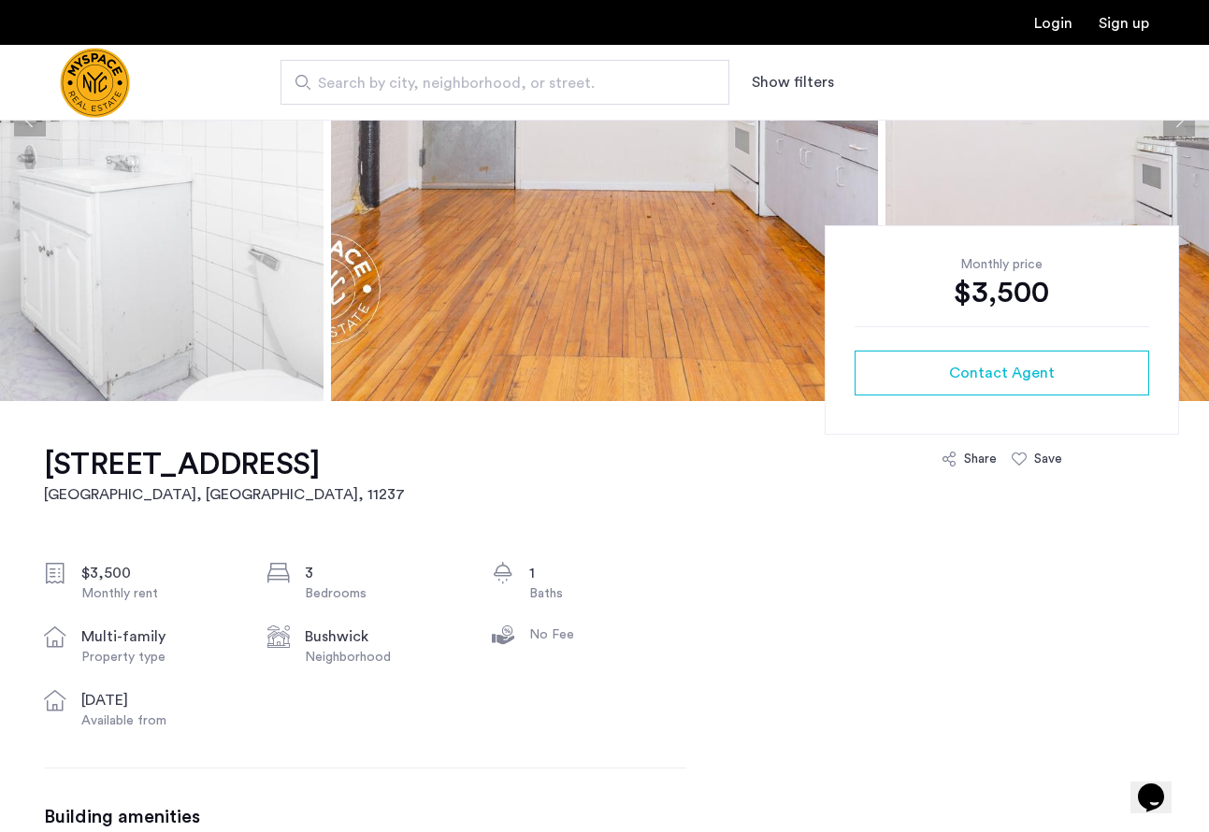
scroll to position [0, 0]
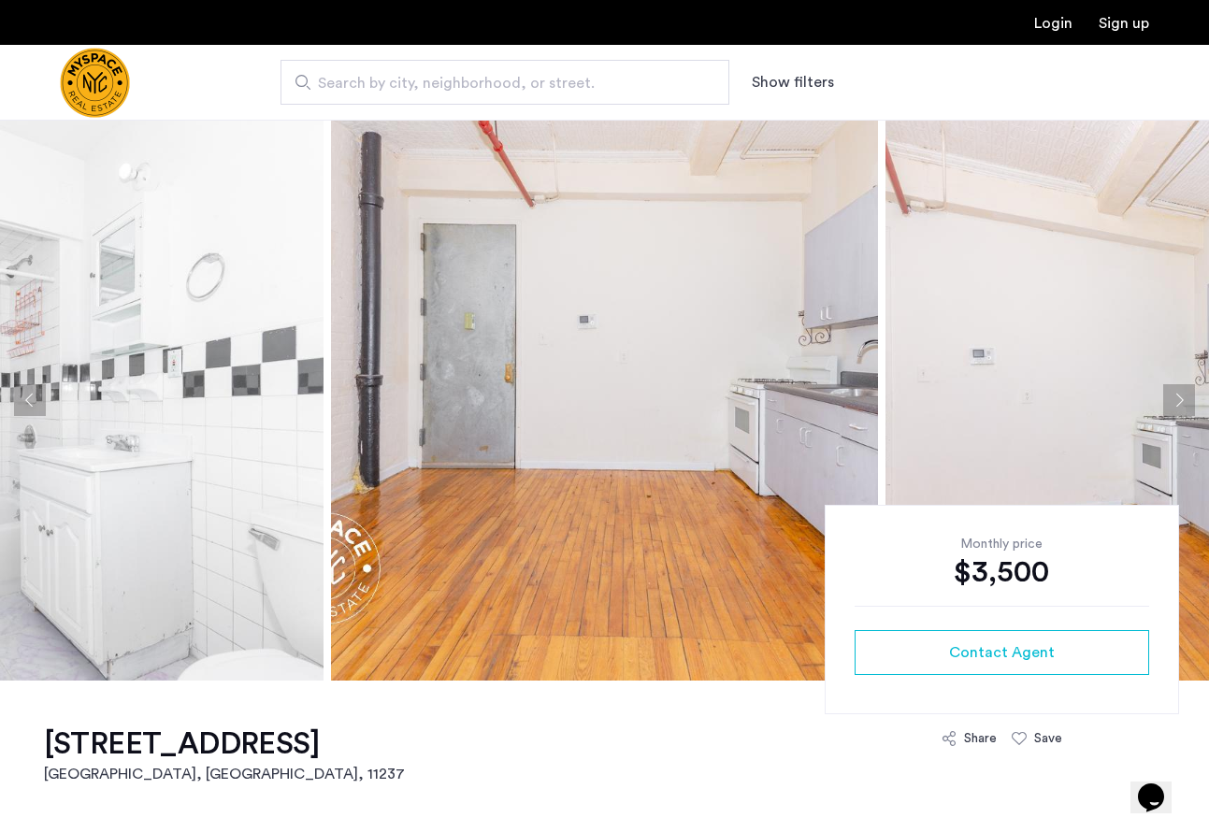
click at [1176, 390] on button "Next apartment" at bounding box center [1180, 400] width 32 height 32
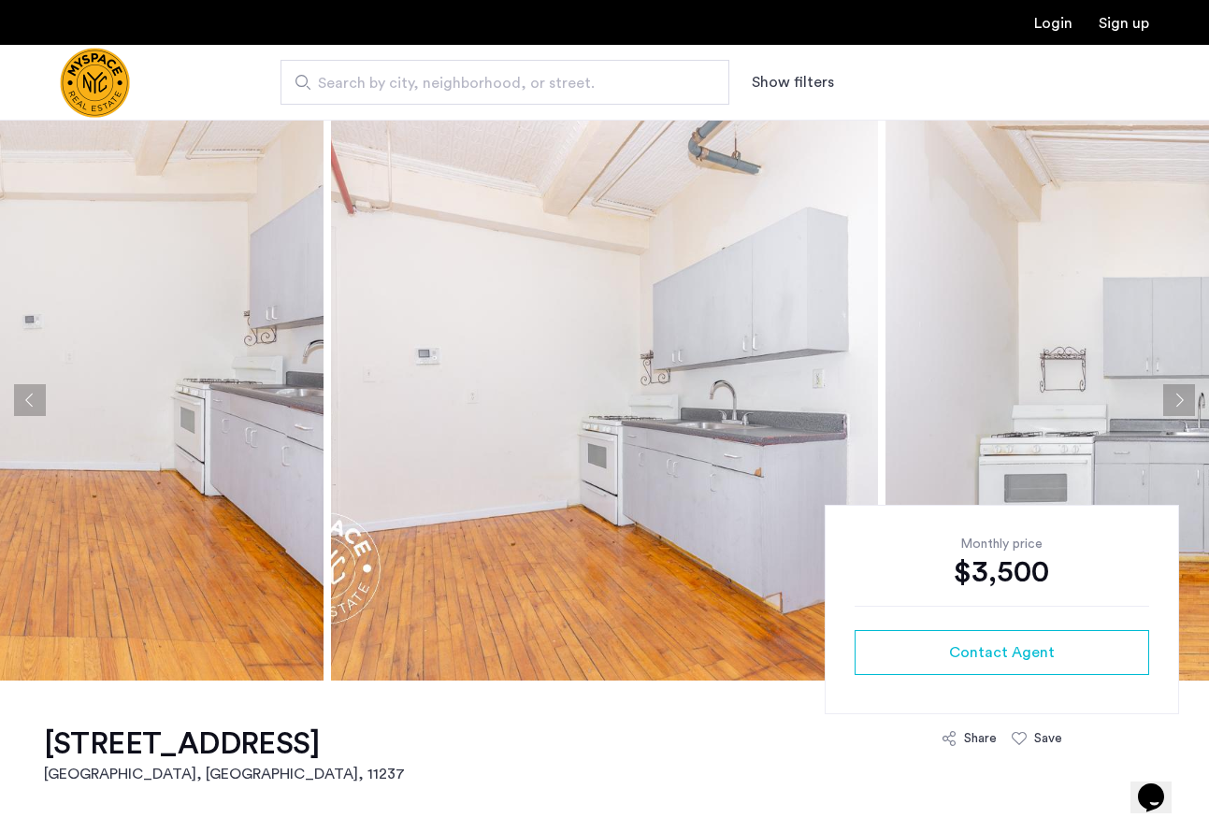
click at [1176, 390] on button "Next apartment" at bounding box center [1180, 400] width 32 height 32
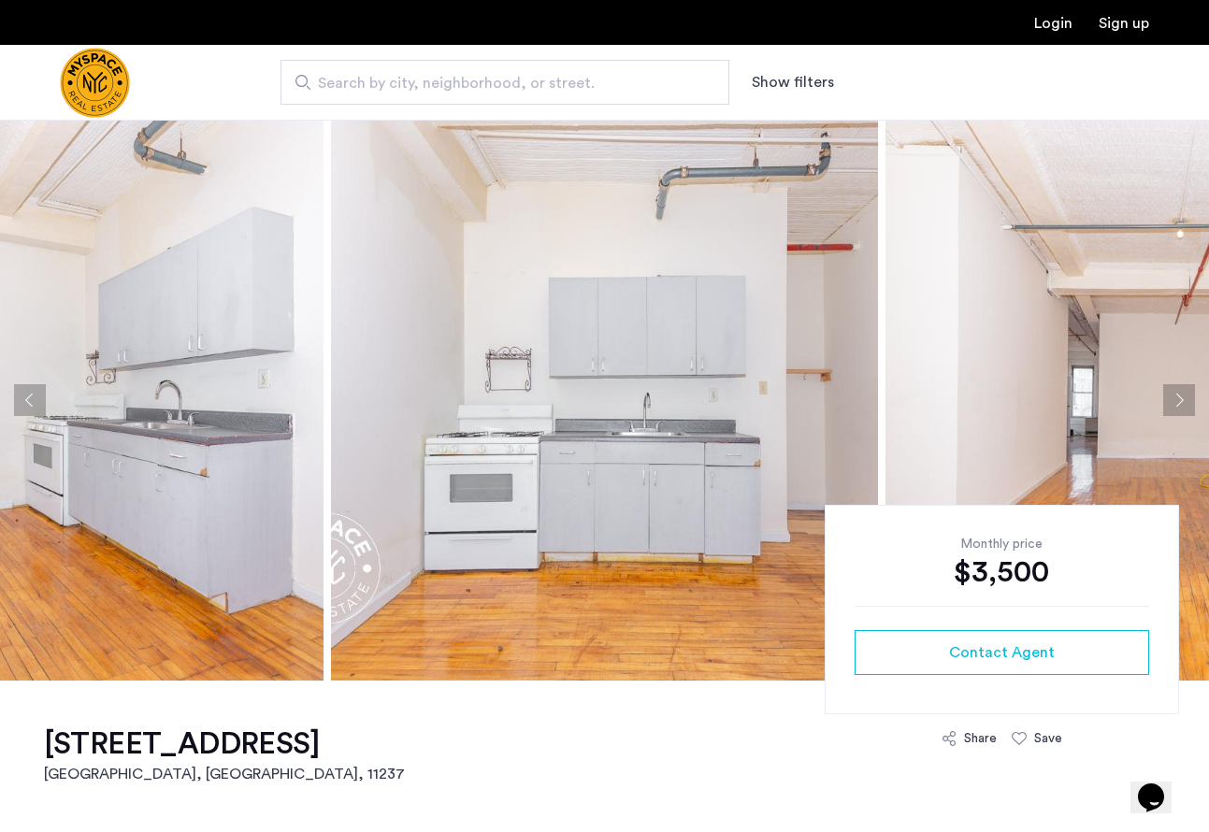
click at [1176, 389] on button "Next apartment" at bounding box center [1180, 400] width 32 height 32
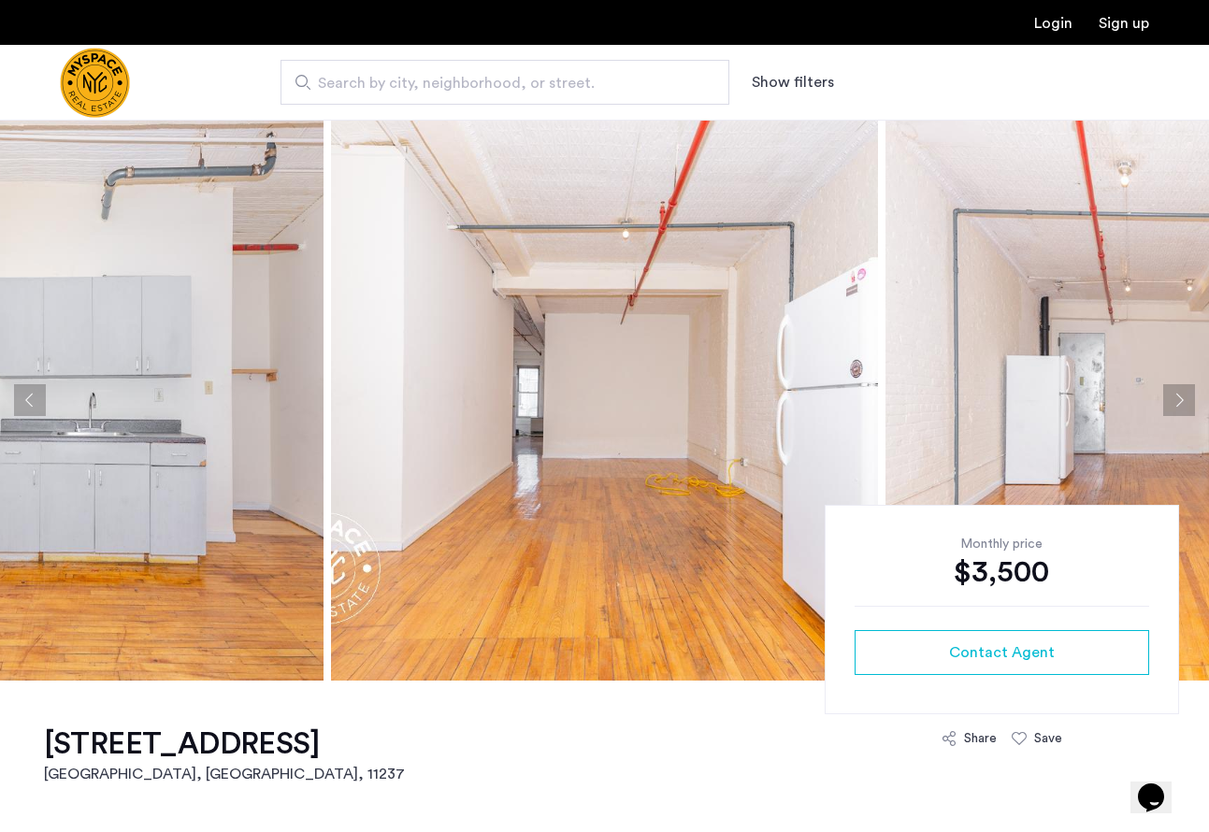
click at [1176, 389] on button "Next apartment" at bounding box center [1180, 400] width 32 height 32
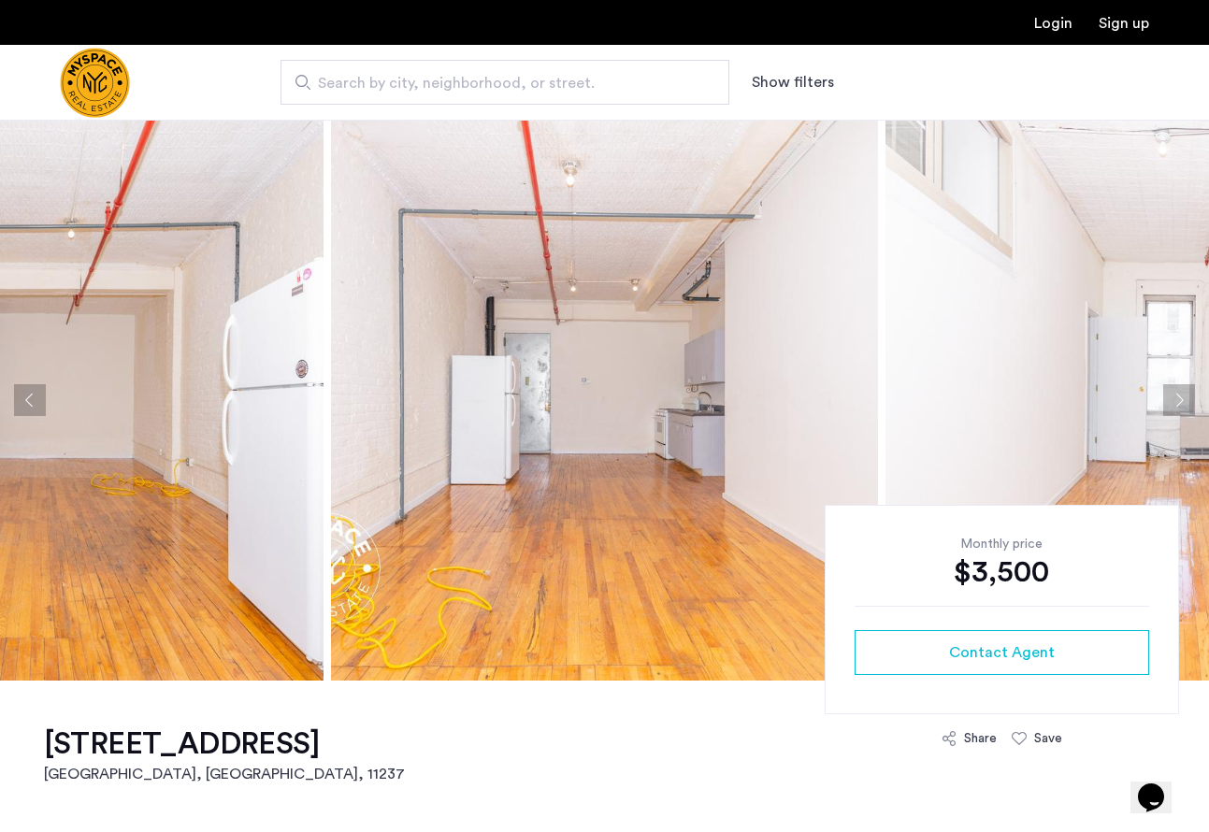
click at [1176, 389] on button "Next apartment" at bounding box center [1180, 400] width 32 height 32
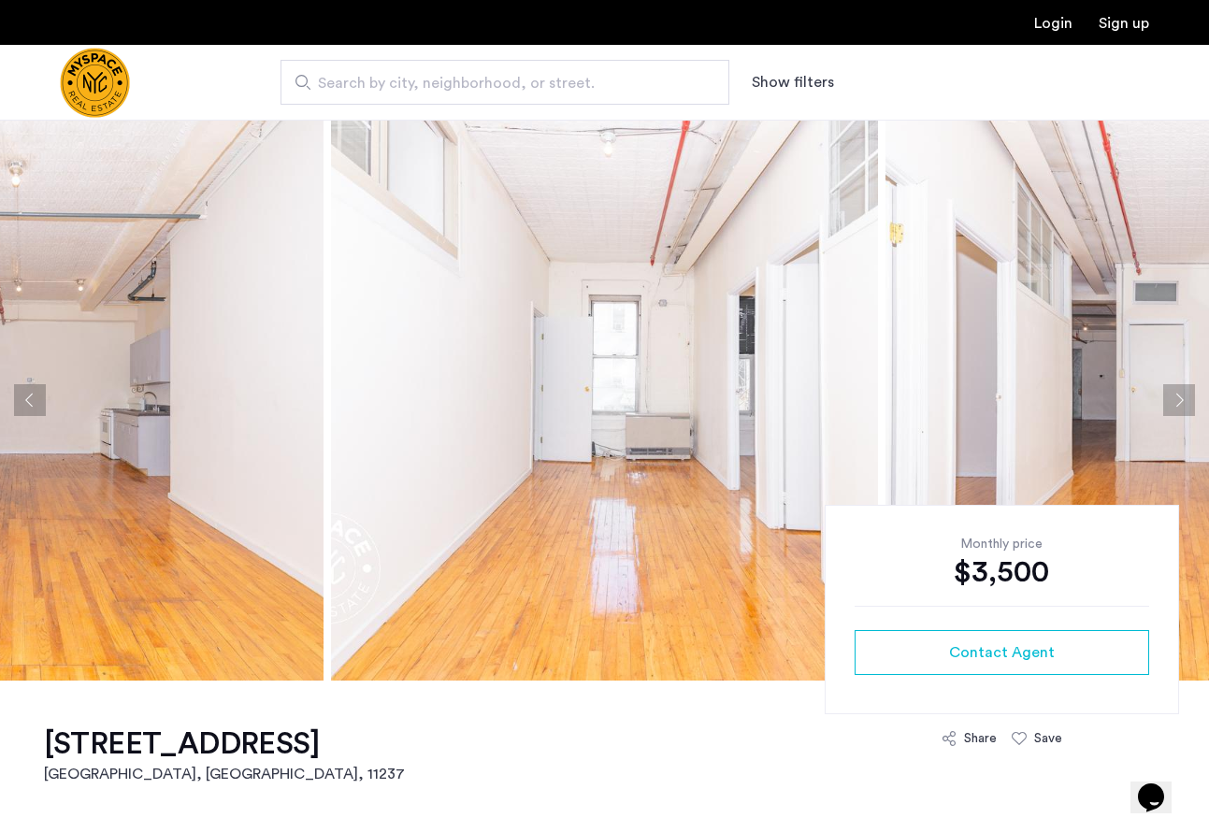
click at [1176, 389] on button "Next apartment" at bounding box center [1180, 400] width 32 height 32
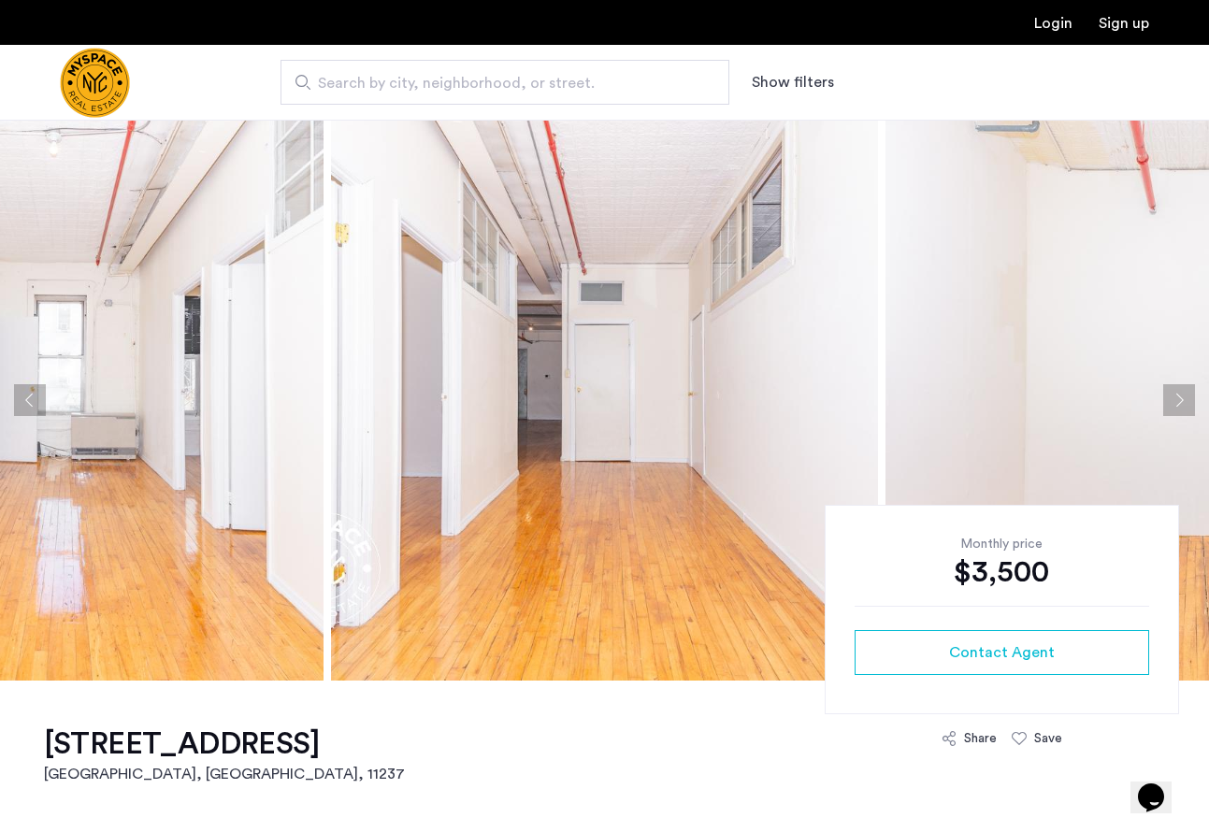
click at [1176, 389] on button "Next apartment" at bounding box center [1180, 400] width 32 height 32
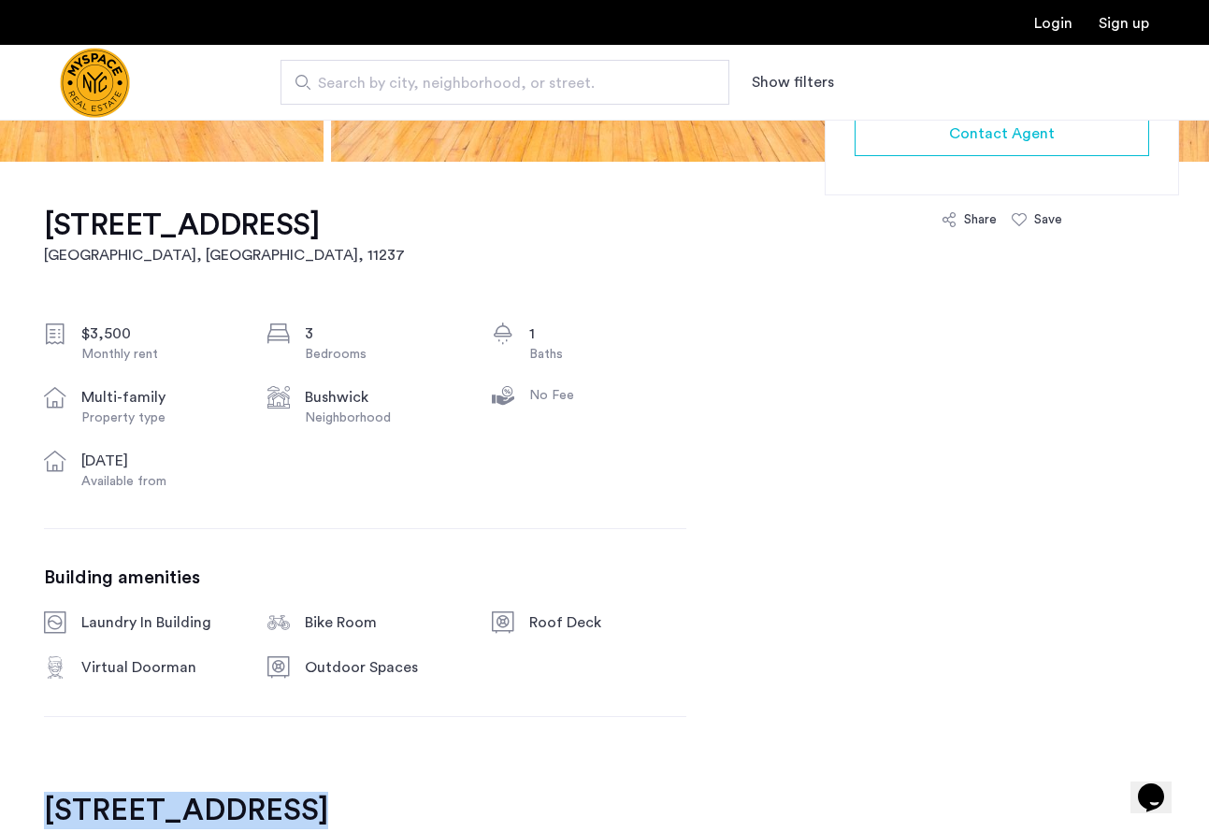
scroll to position [645, 0]
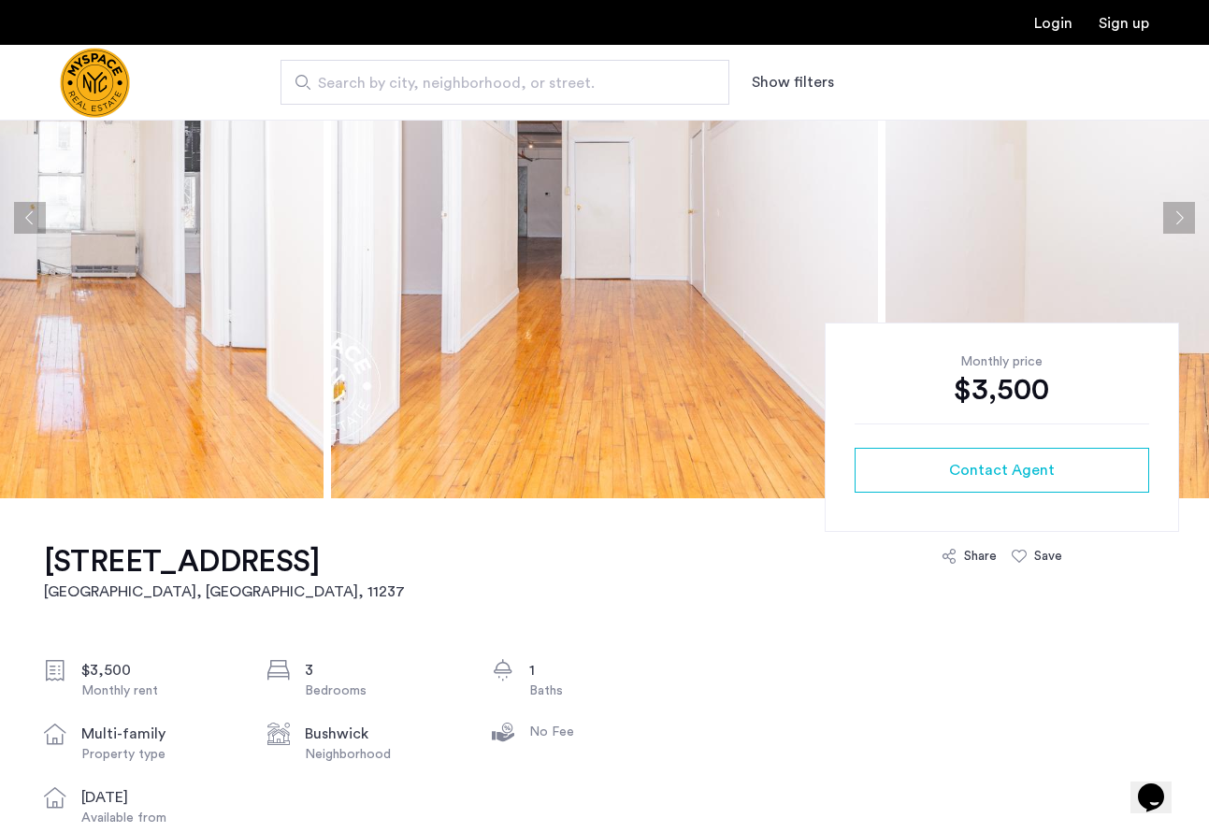
scroll to position [0, 0]
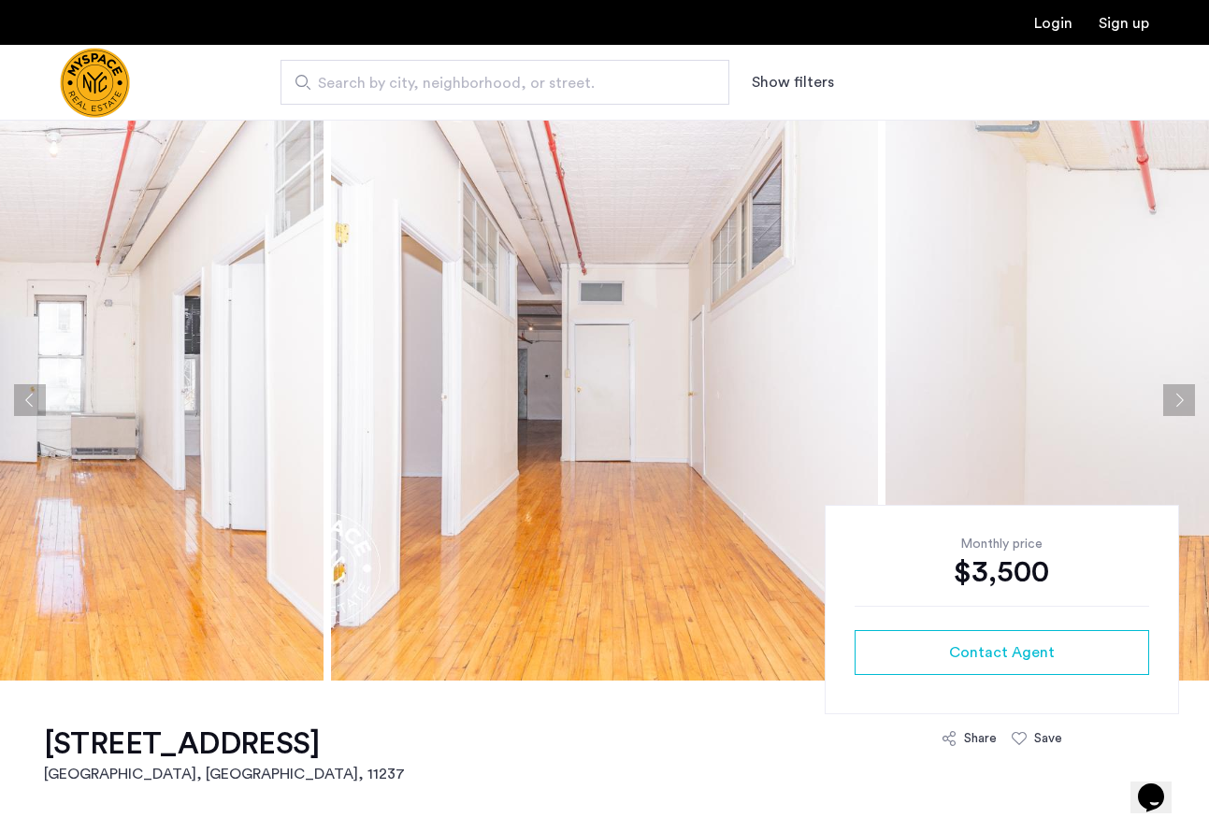
drag, startPoint x: 50, startPoint y: 738, endPoint x: 269, endPoint y: 742, distance: 219.8
copy h1 "175 Stockholm St"
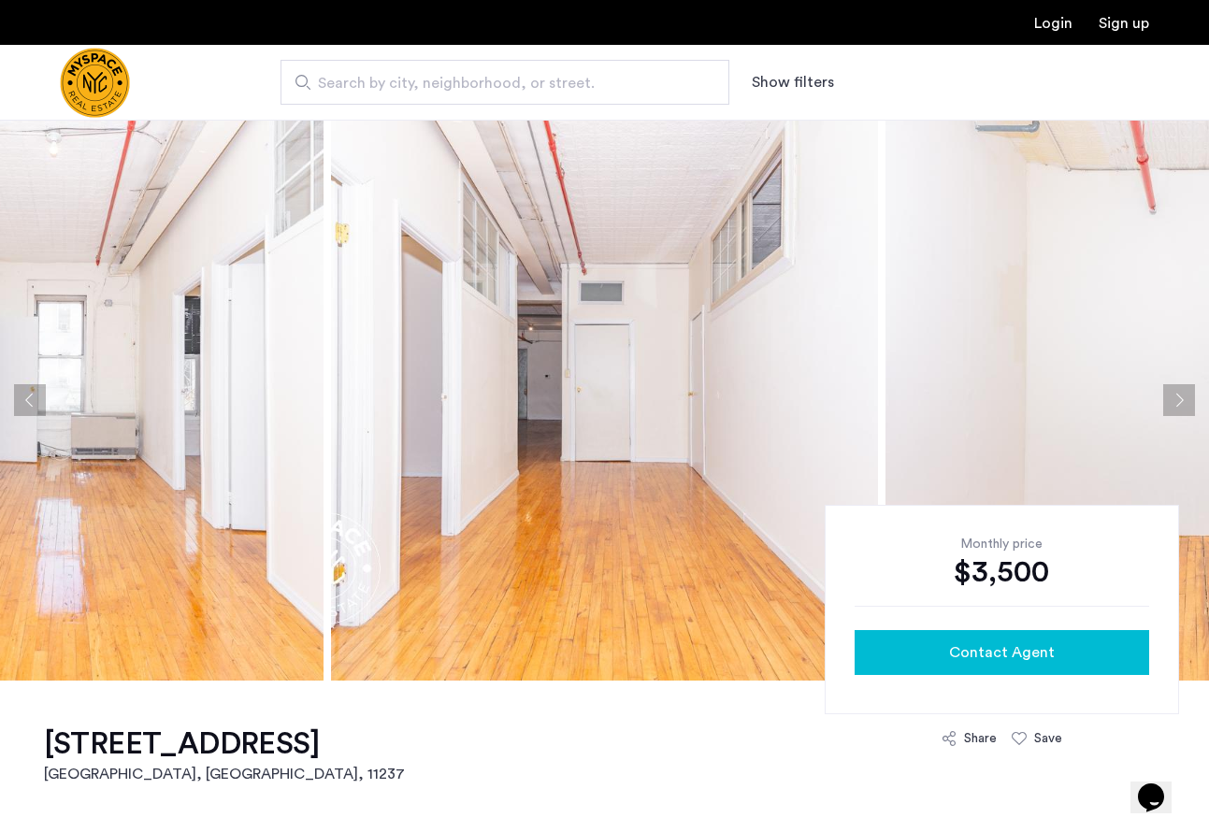
click at [941, 646] on div "Contact Agent" at bounding box center [1002, 653] width 265 height 22
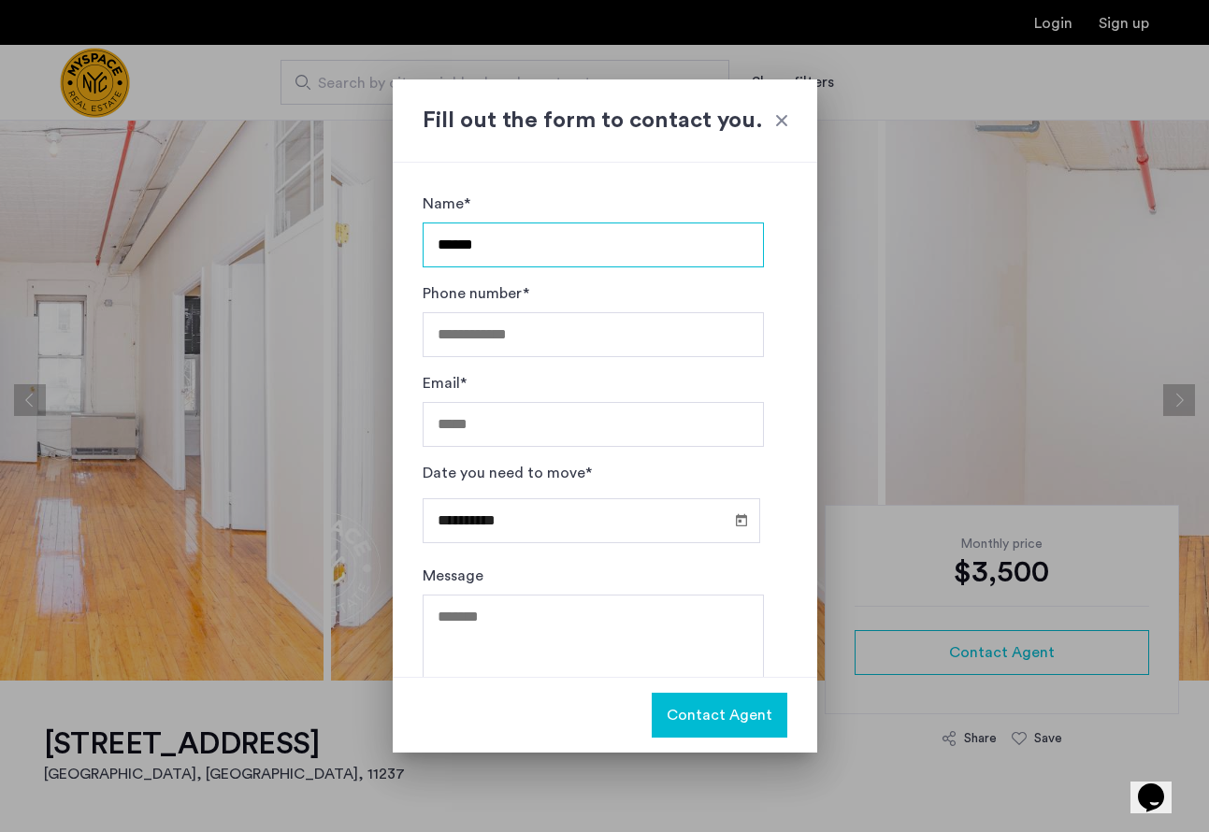
type input "******"
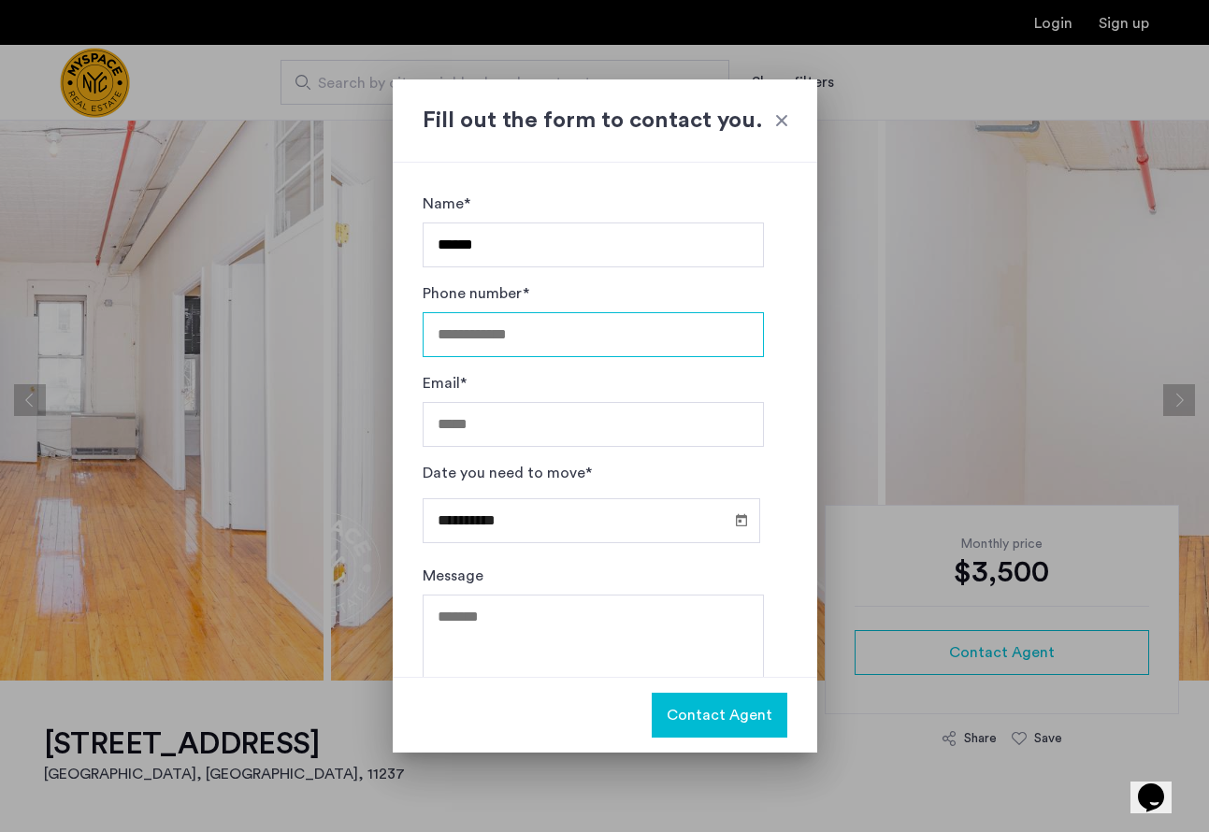
click at [542, 317] on input "Phone number*" at bounding box center [593, 334] width 341 height 45
type input "**********"
click at [733, 518] on span "Open calendar" at bounding box center [741, 520] width 45 height 45
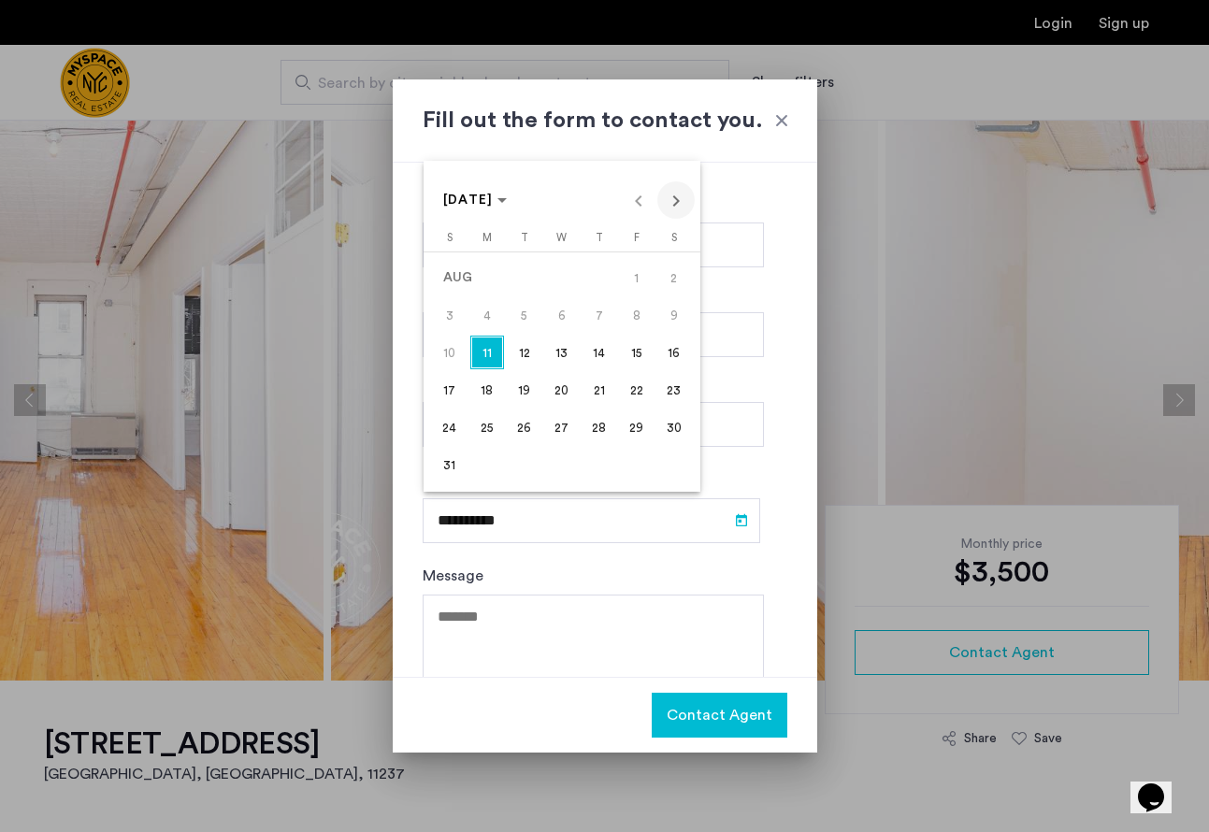
click at [685, 198] on span "Next month" at bounding box center [676, 199] width 37 height 37
click at [569, 273] on span "1" at bounding box center [562, 278] width 34 height 34
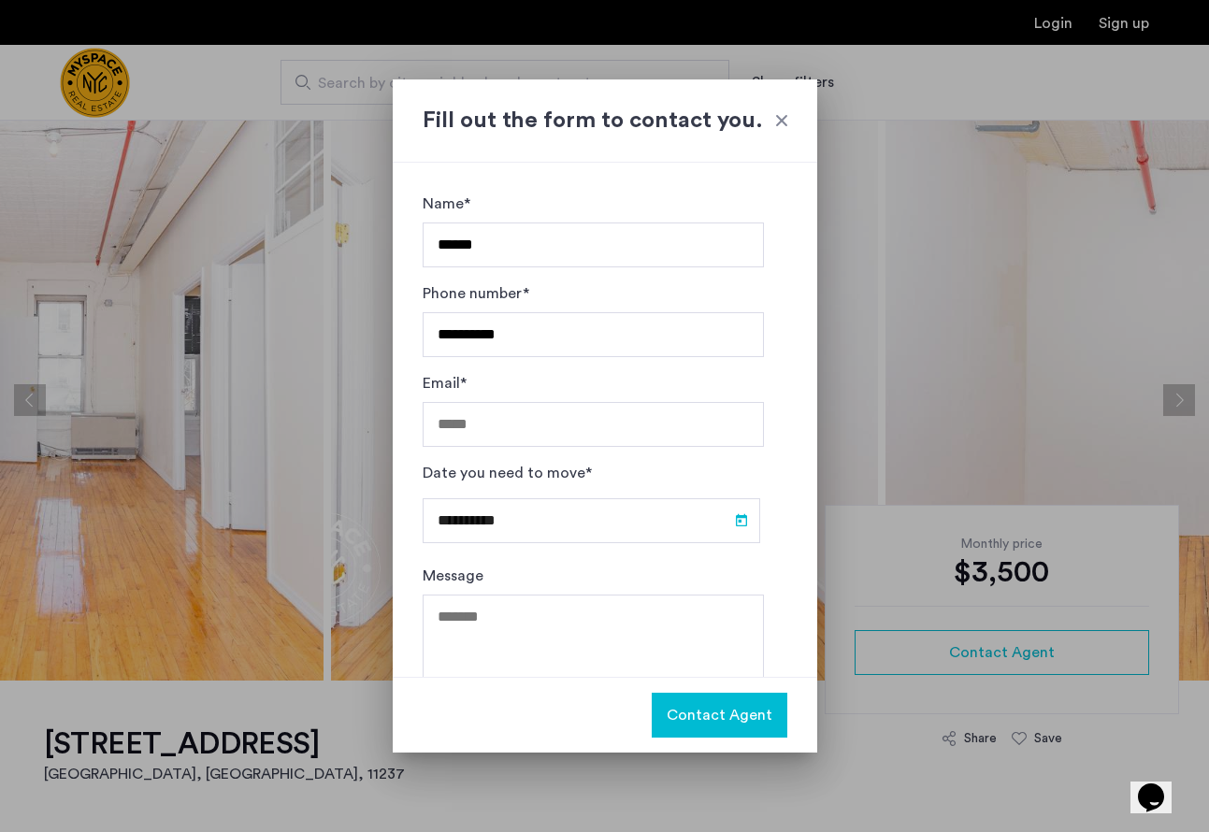
type input "**********"
click at [527, 424] on input "Email*" at bounding box center [593, 424] width 341 height 45
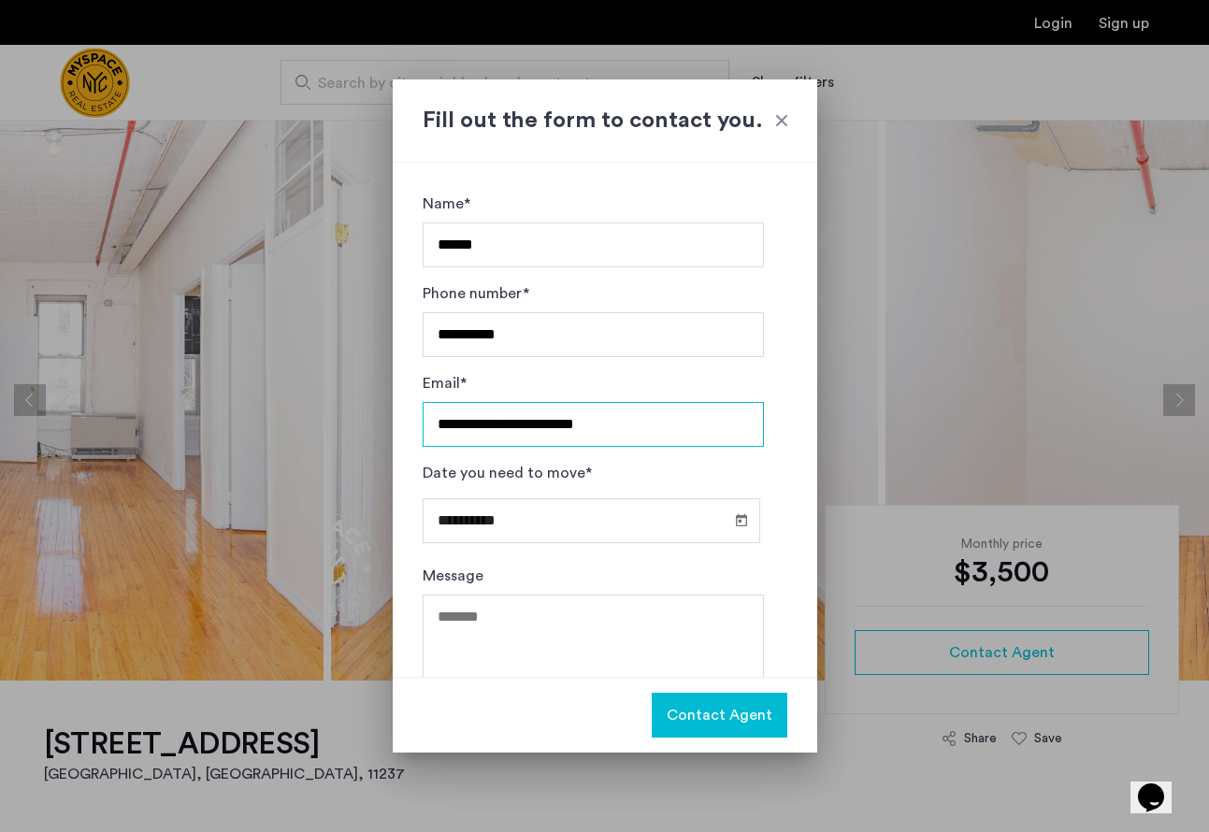
type input "**********"
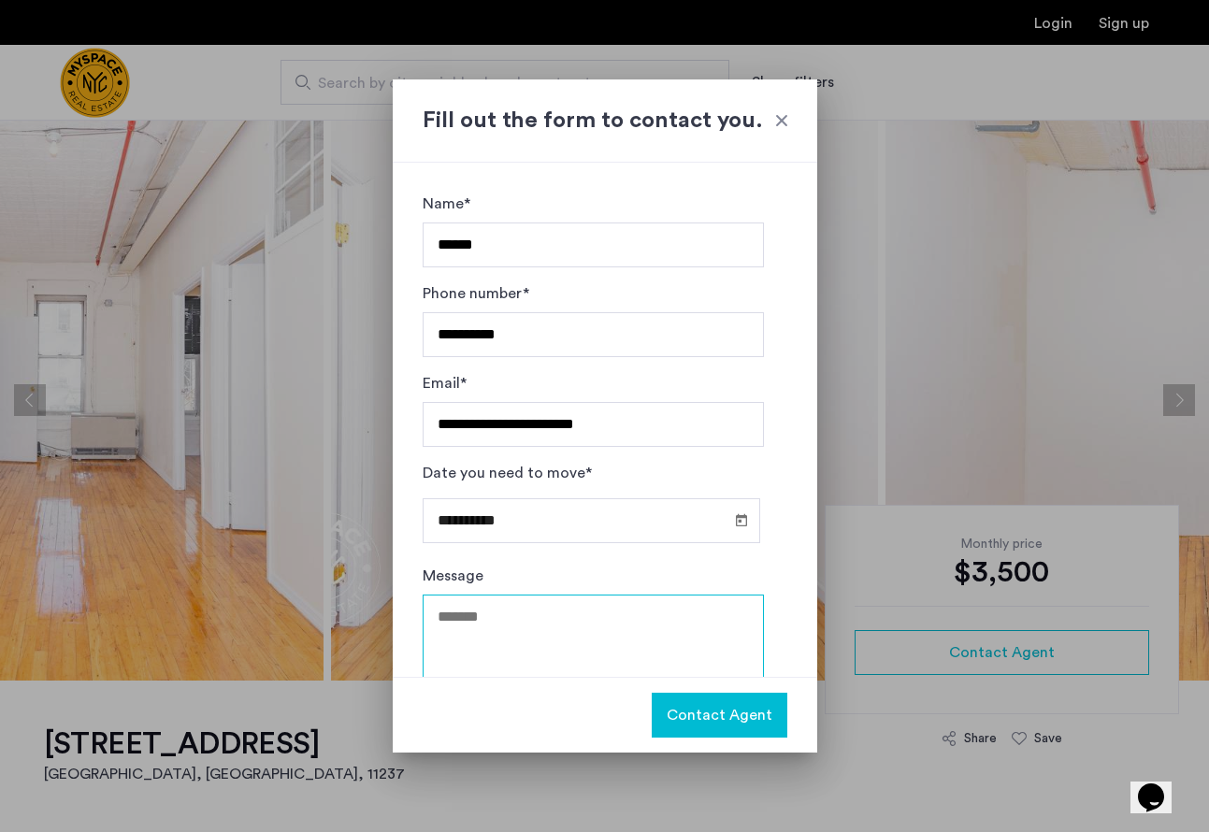
click at [532, 621] on textarea "Message" at bounding box center [593, 651] width 341 height 112
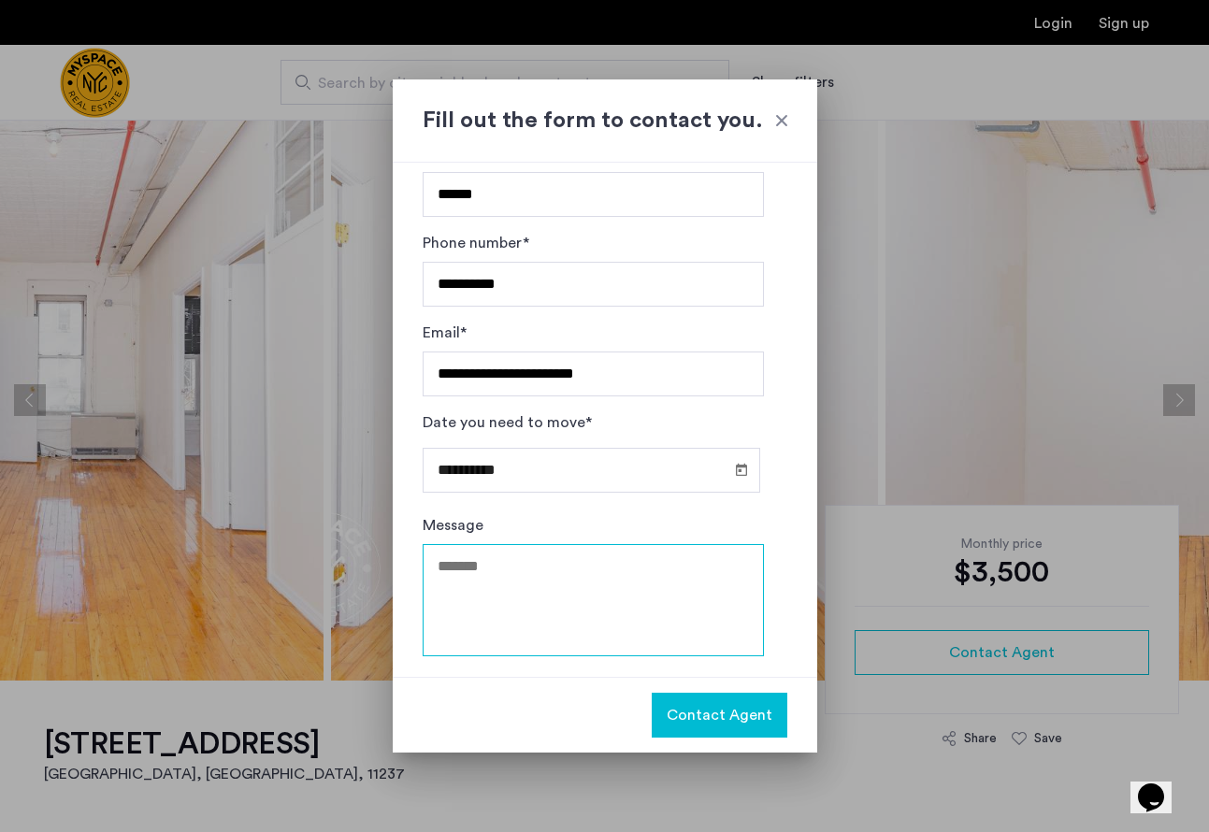
scroll to position [51, 0]
type textarea "*"
type textarea "**********"
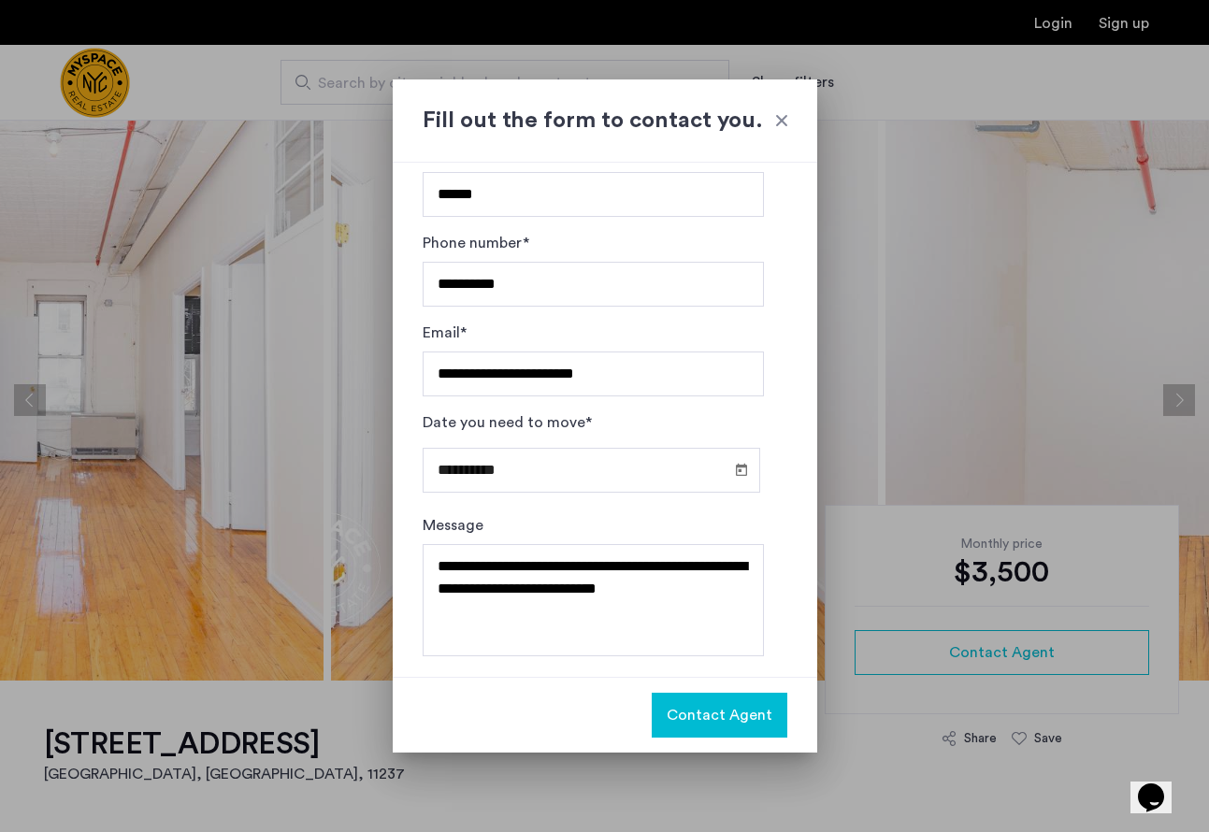
click at [716, 723] on span "Contact Agent" at bounding box center [720, 715] width 106 height 22
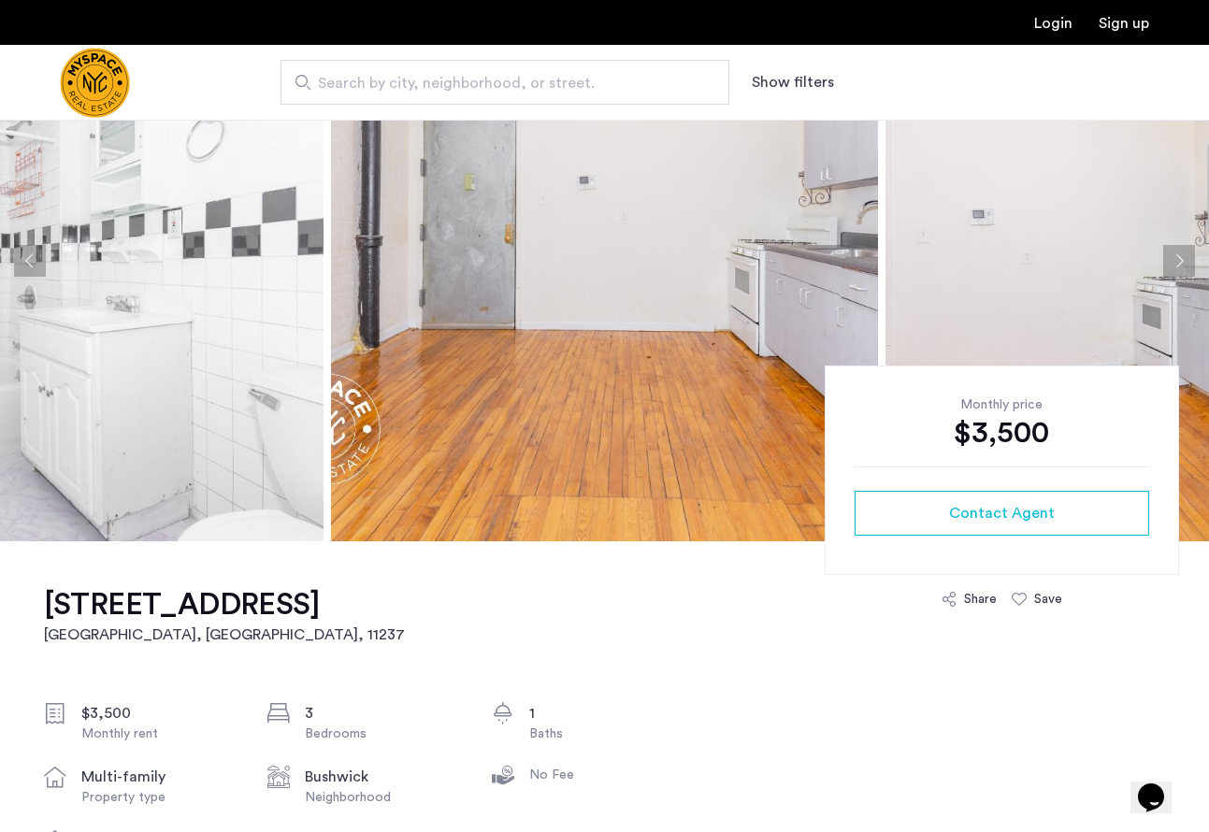
scroll to position [51, 0]
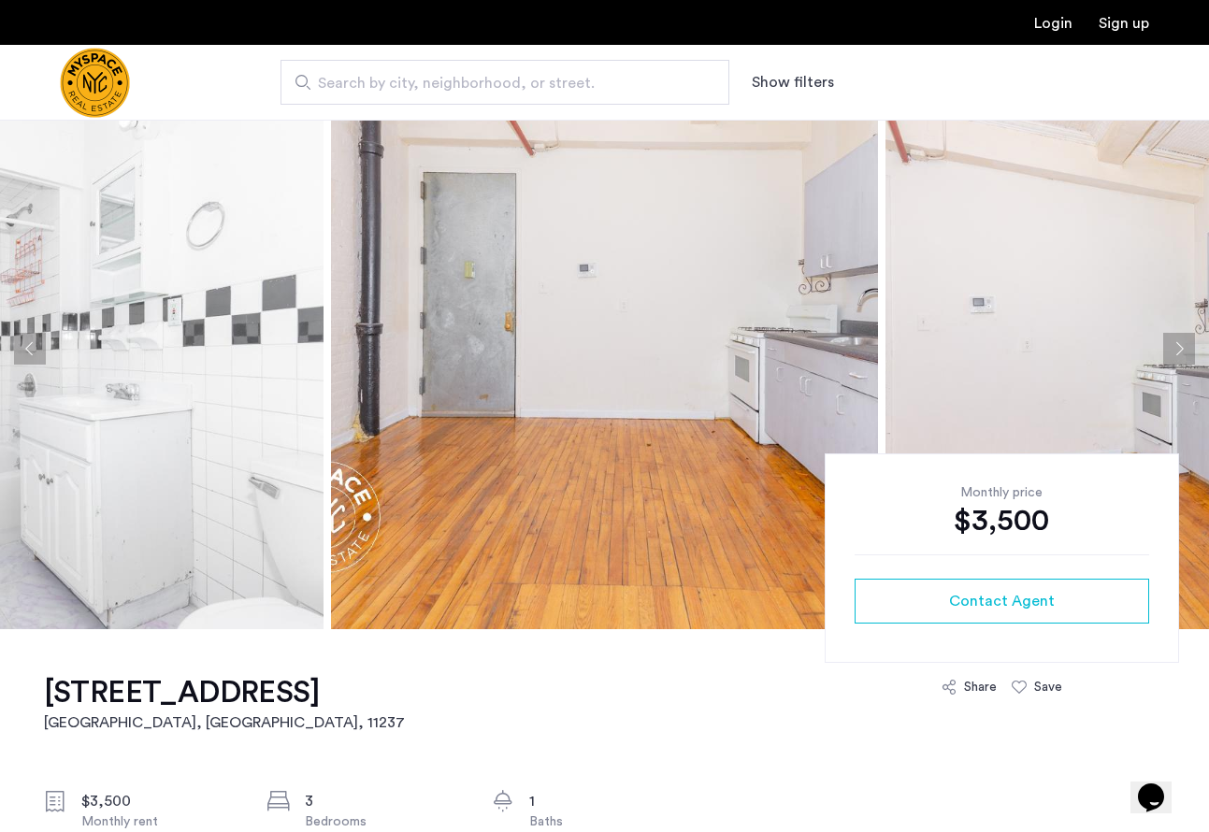
click at [21, 346] on button "Previous apartment" at bounding box center [30, 349] width 32 height 32
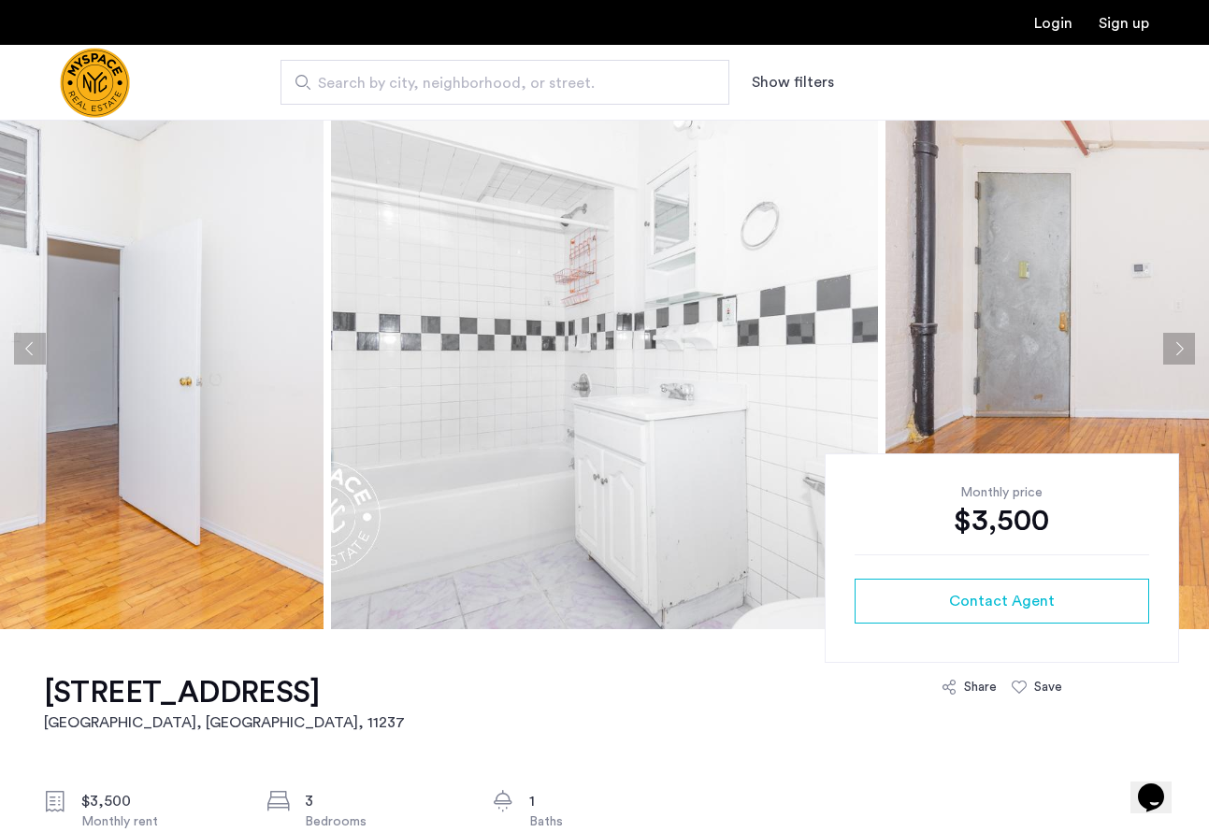
click at [22, 348] on button "Previous apartment" at bounding box center [30, 349] width 32 height 32
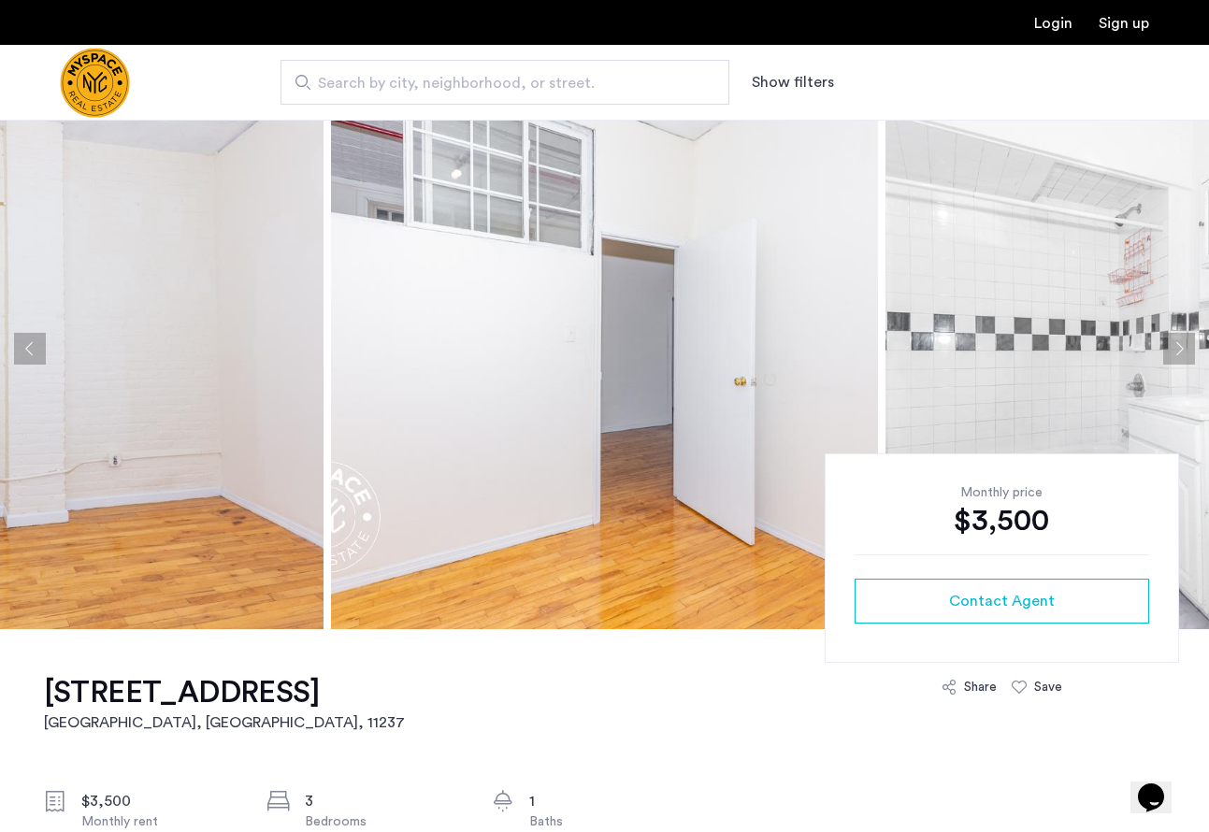
click at [22, 348] on button "Previous apartment" at bounding box center [30, 349] width 32 height 32
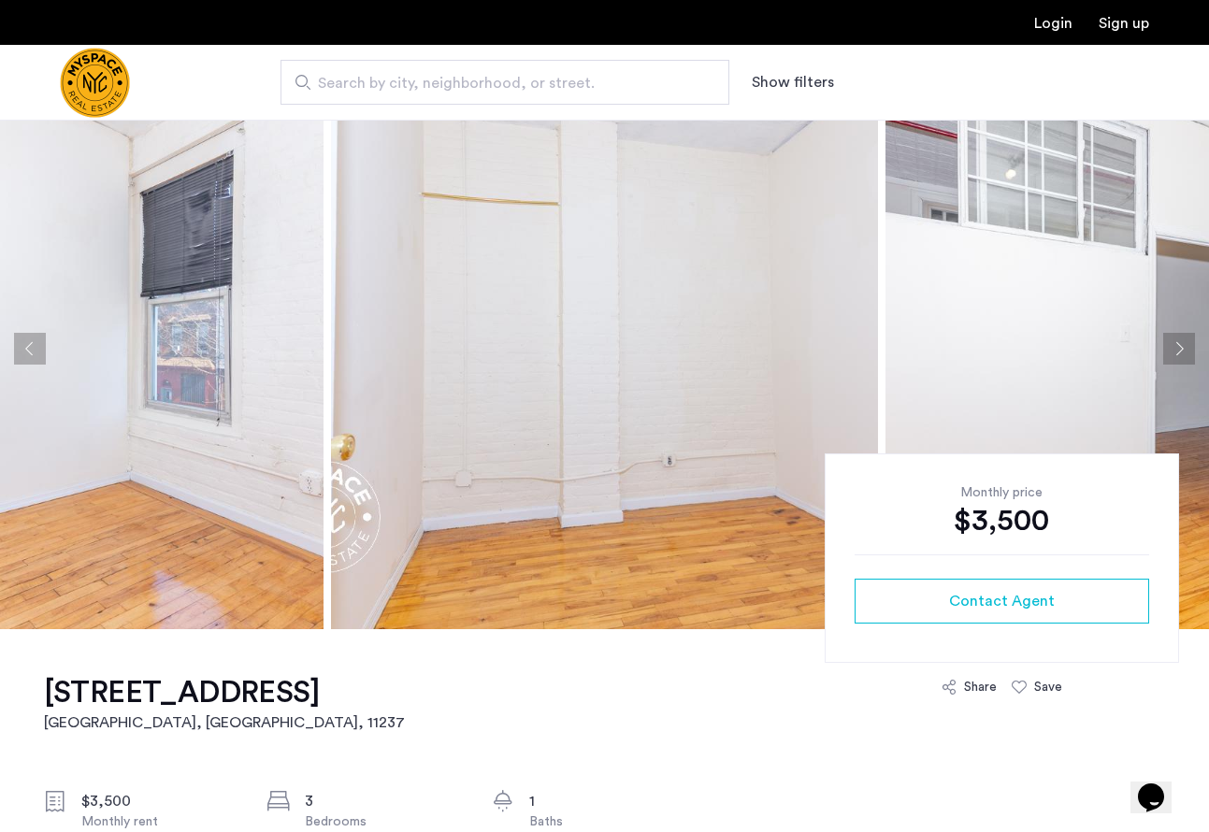
click at [22, 348] on button "Previous apartment" at bounding box center [30, 349] width 32 height 32
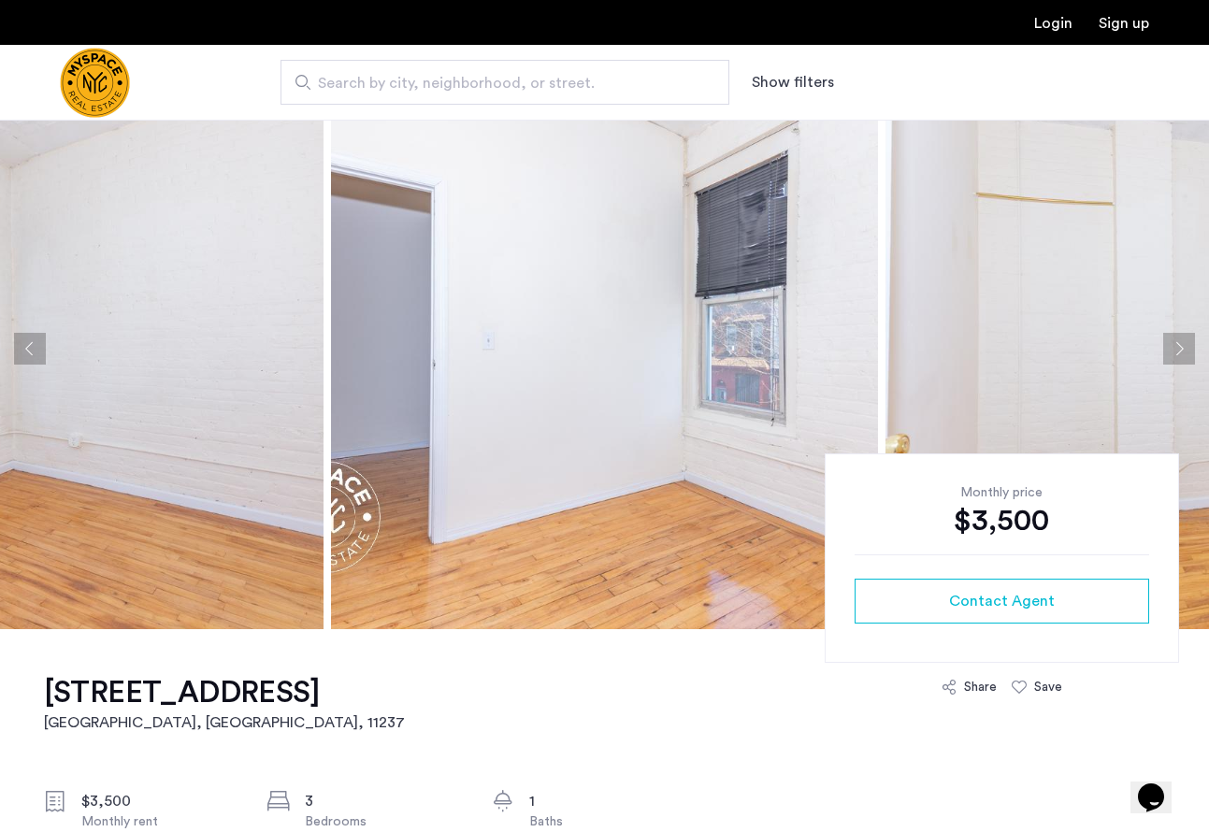
click at [22, 348] on button "Previous apartment" at bounding box center [30, 349] width 32 height 32
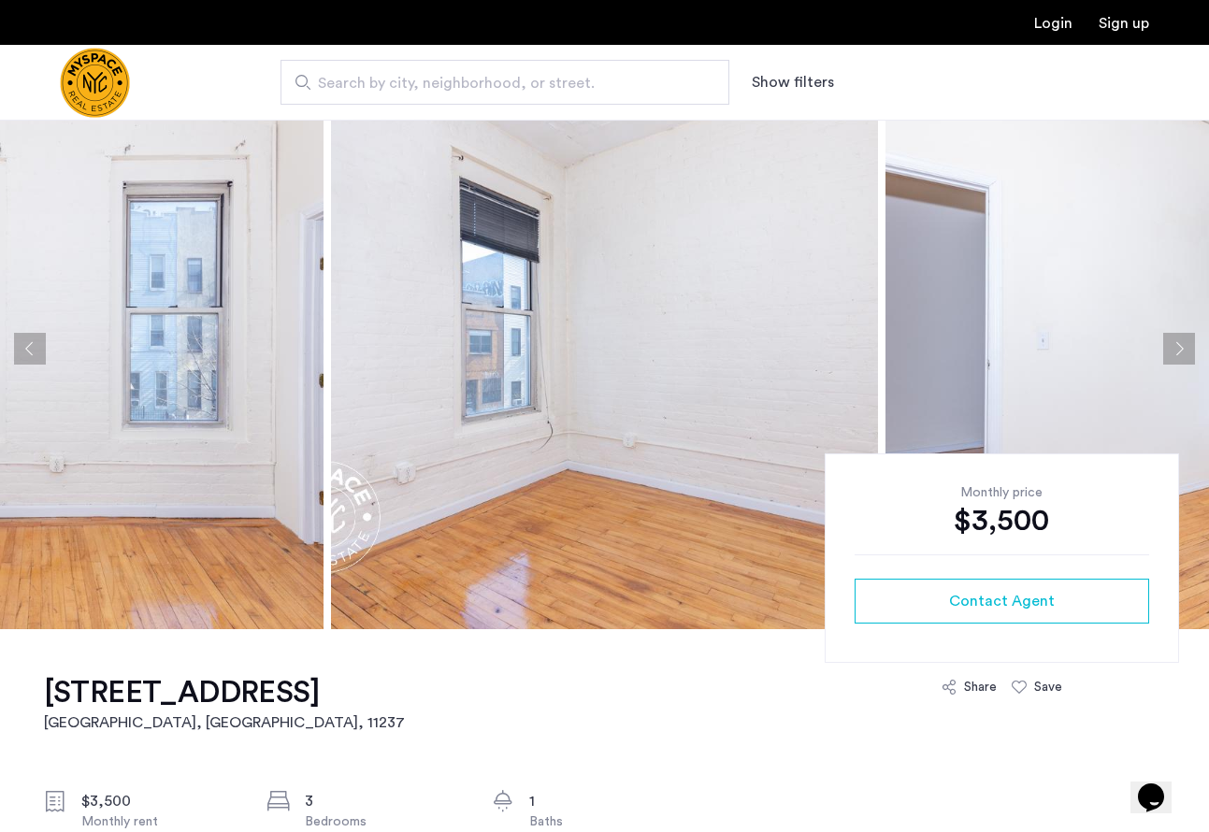
click at [22, 348] on button "Previous apartment" at bounding box center [30, 349] width 32 height 32
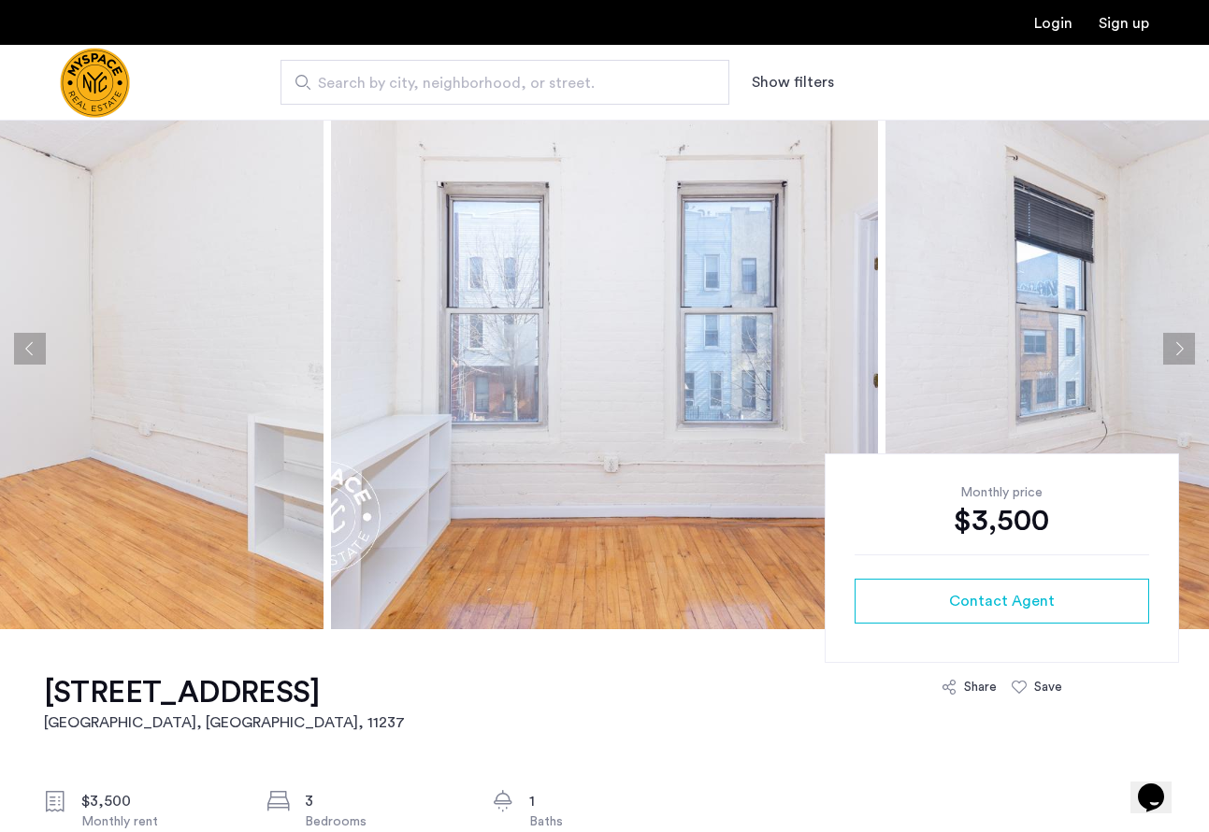
click at [22, 348] on button "Previous apartment" at bounding box center [30, 349] width 32 height 32
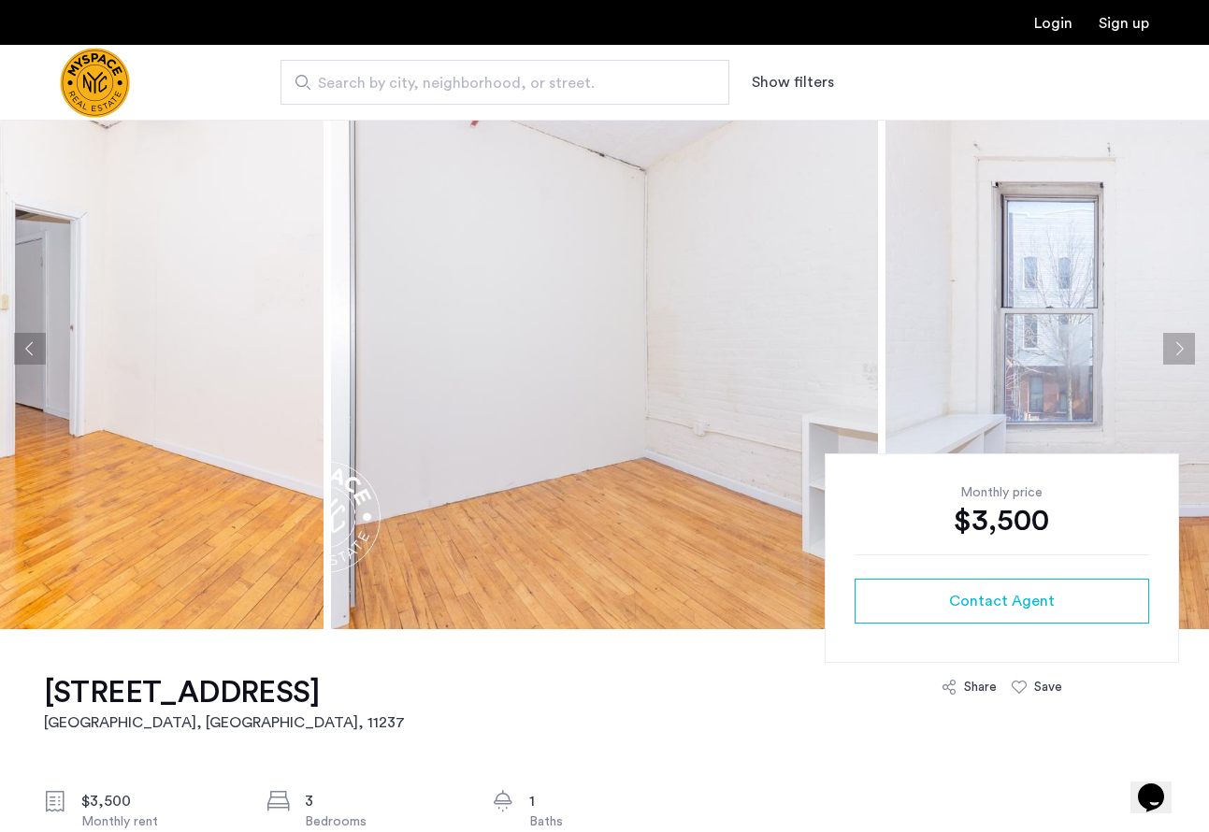
click at [22, 348] on button "Previous apartment" at bounding box center [30, 349] width 32 height 32
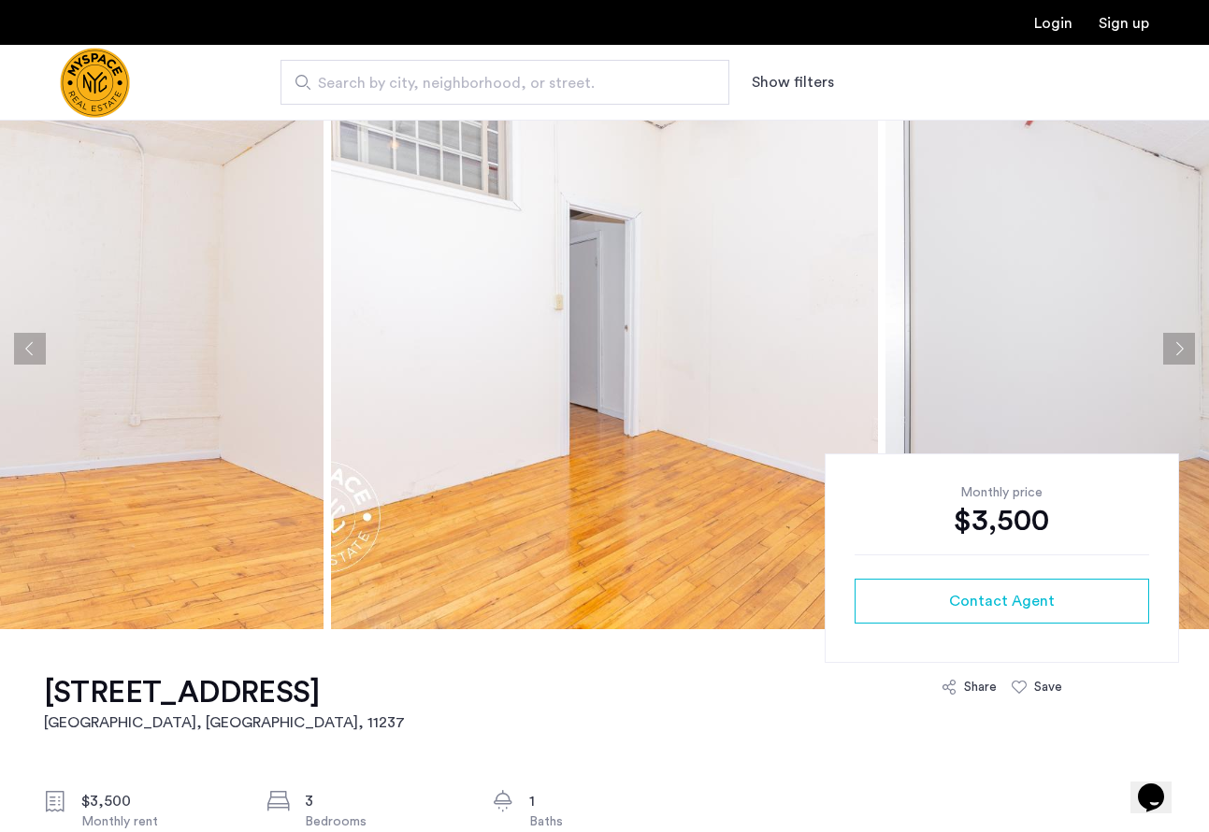
click at [22, 348] on button "Previous apartment" at bounding box center [30, 349] width 32 height 32
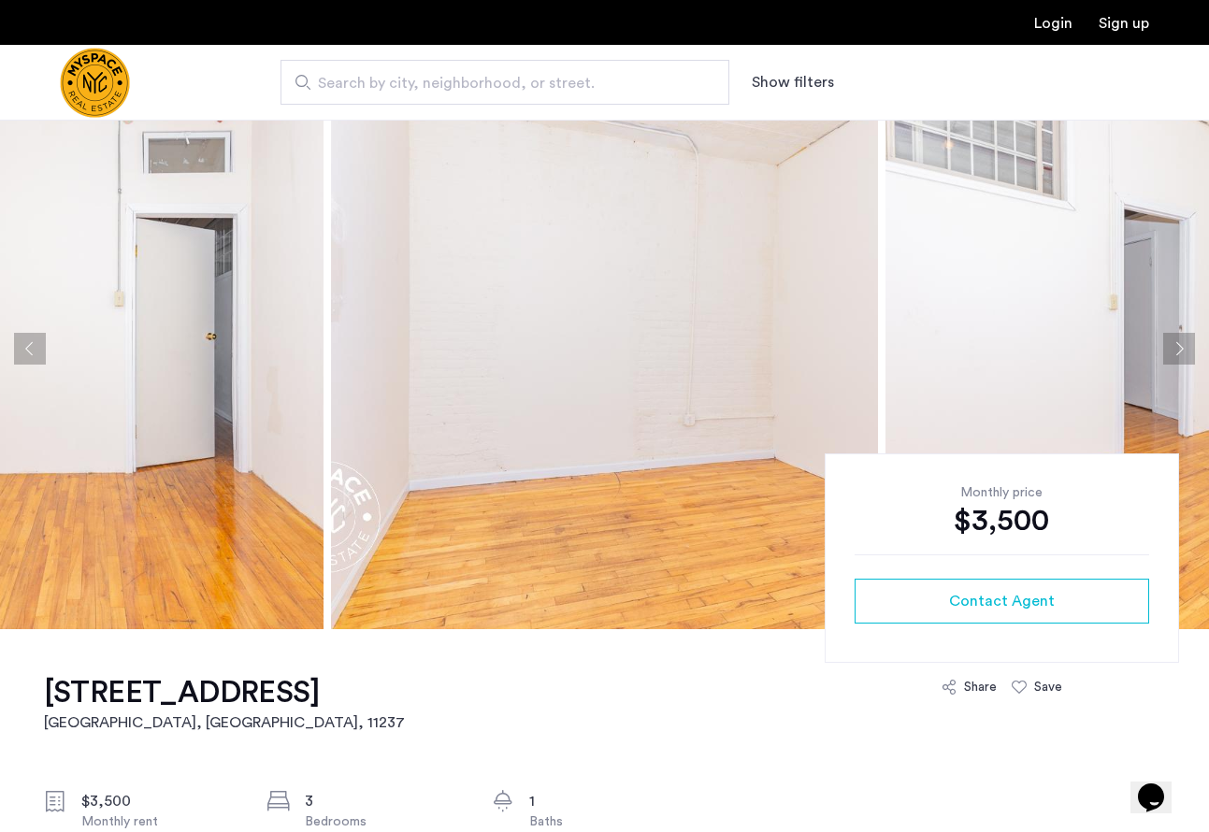
click at [22, 348] on button "Previous apartment" at bounding box center [30, 349] width 32 height 32
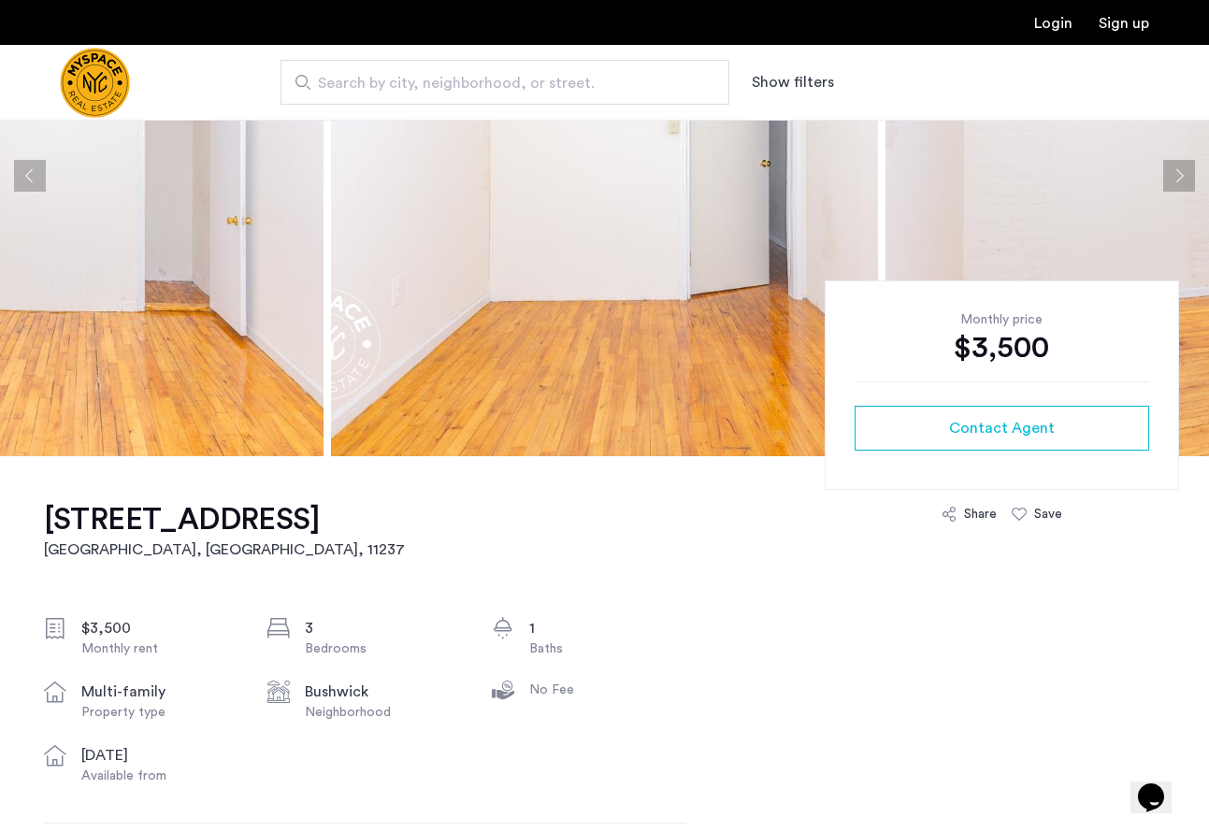
scroll to position [58, 0]
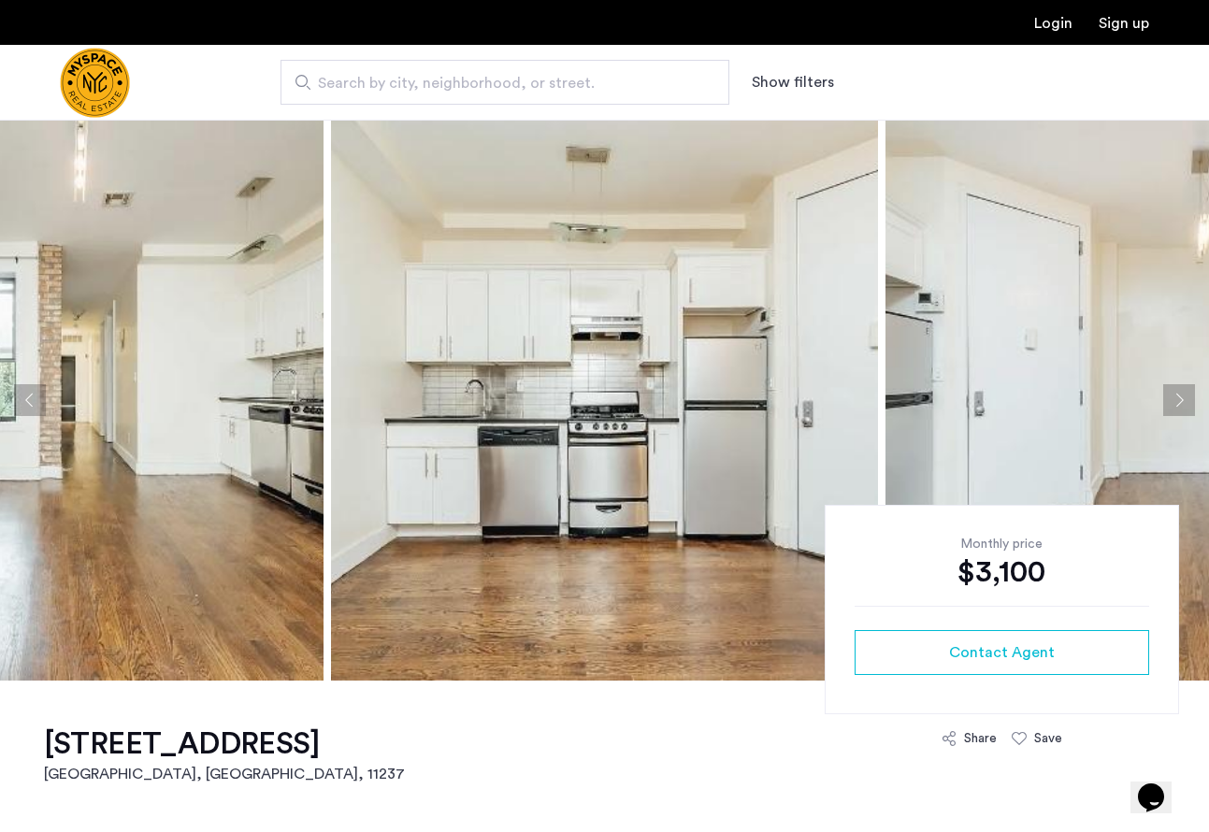
click at [1179, 386] on button "Next apartment" at bounding box center [1180, 400] width 32 height 32
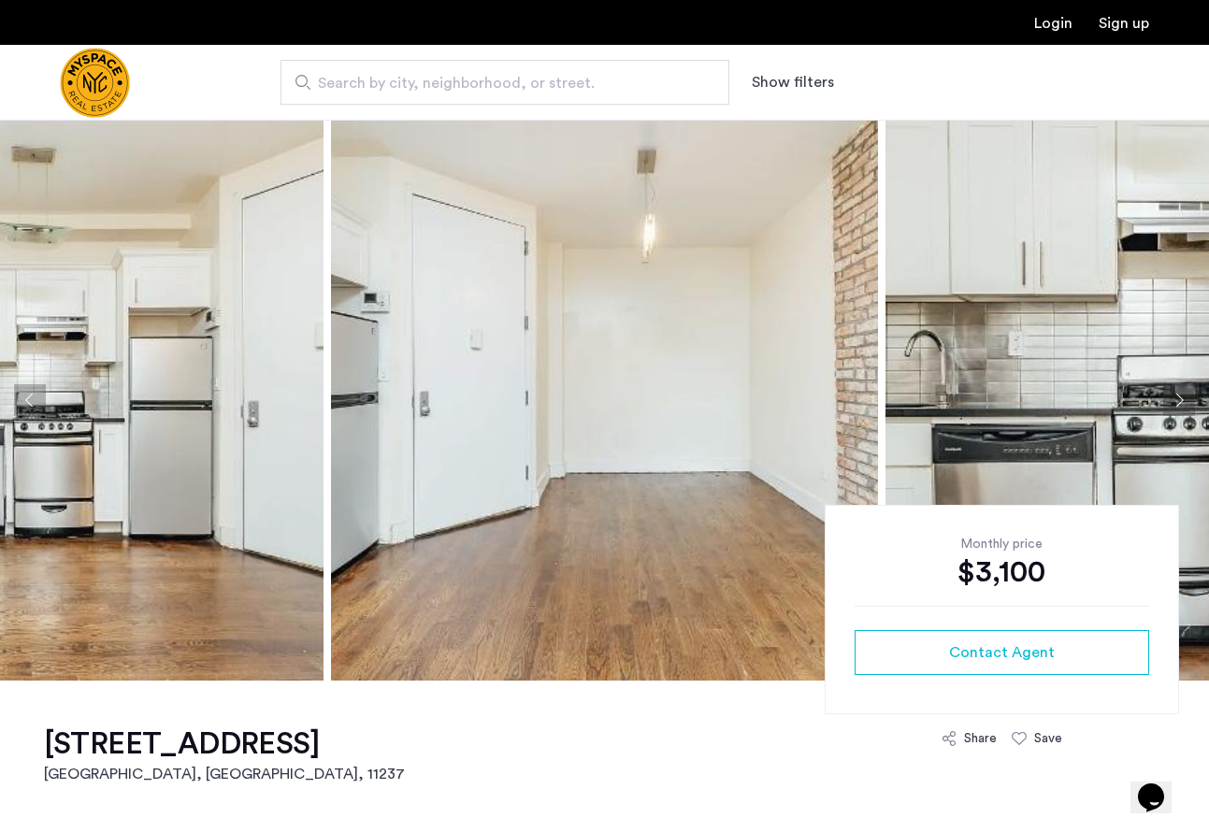
click at [1179, 386] on button "Next apartment" at bounding box center [1180, 400] width 32 height 32
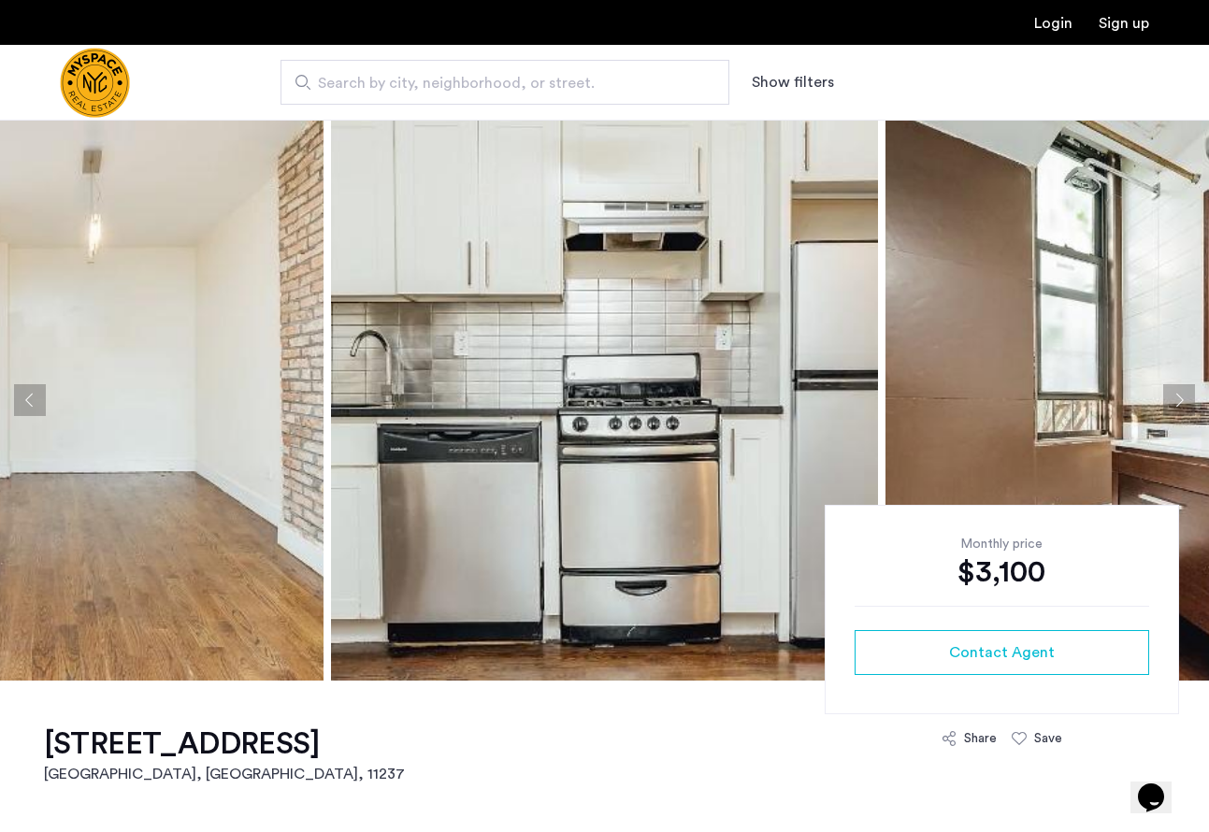
click at [1179, 386] on button "Next apartment" at bounding box center [1180, 400] width 32 height 32
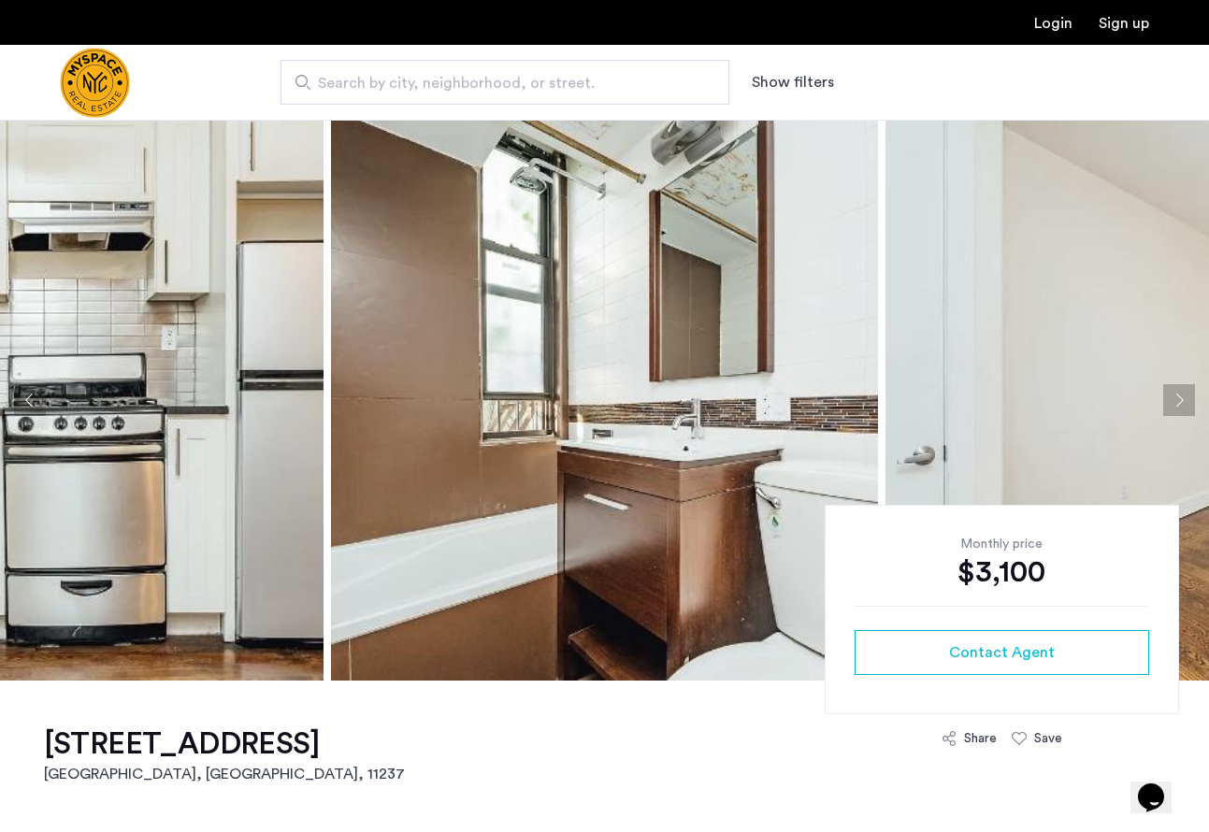
click at [1179, 387] on button "Next apartment" at bounding box center [1180, 400] width 32 height 32
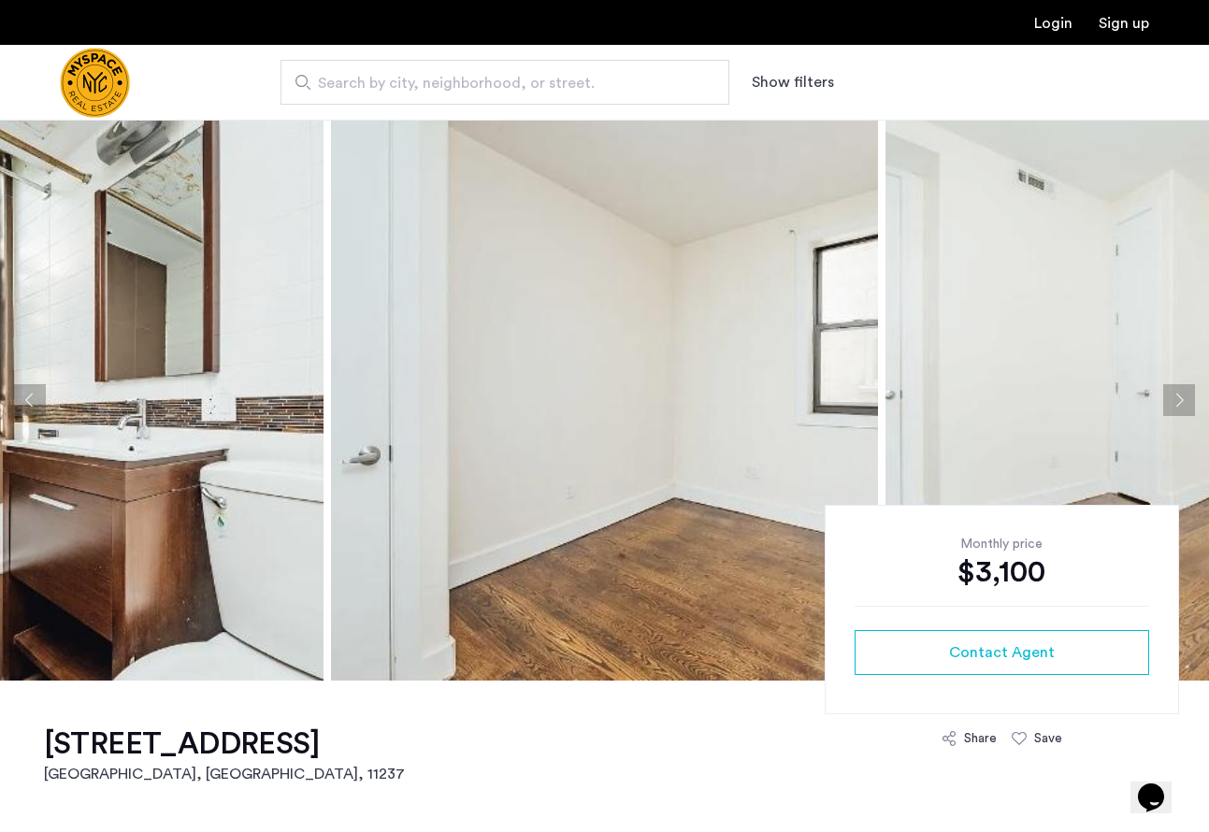
click at [1179, 390] on button "Next apartment" at bounding box center [1180, 400] width 32 height 32
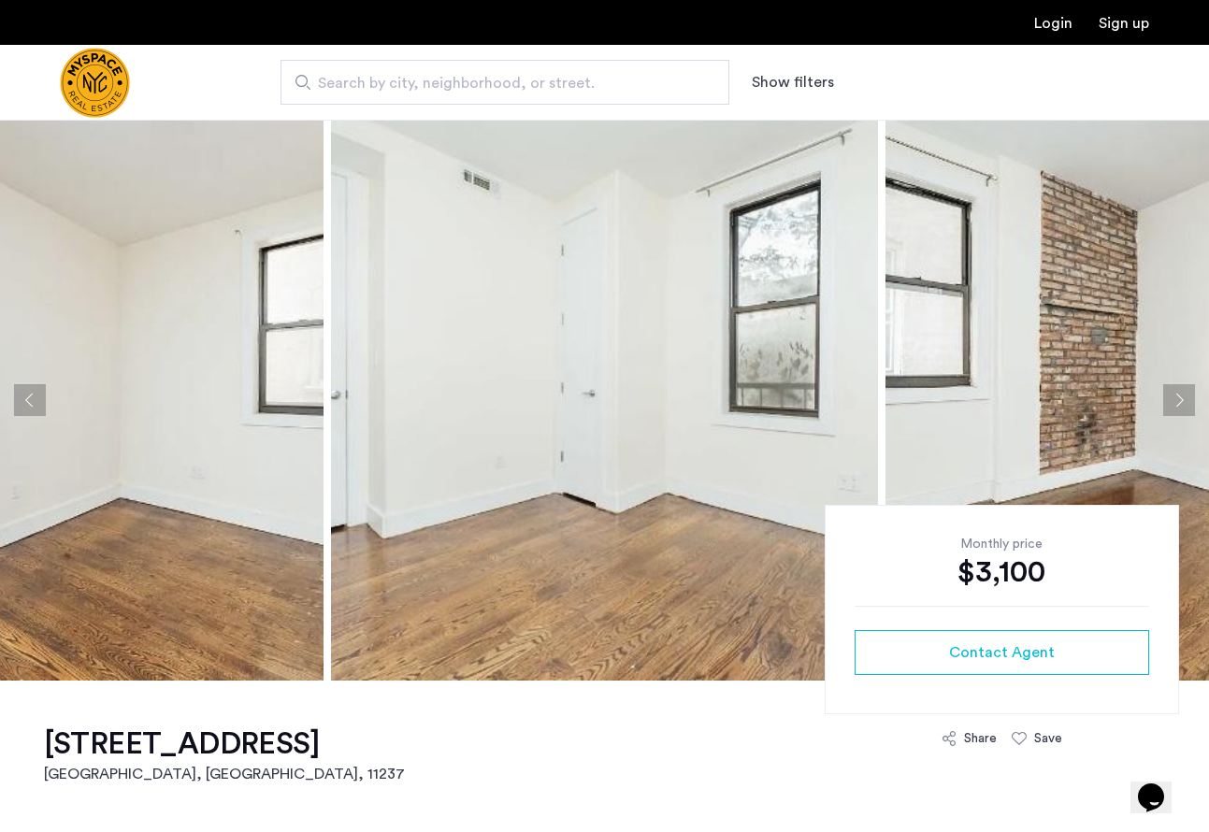
click at [1182, 391] on button "Next apartment" at bounding box center [1180, 400] width 32 height 32
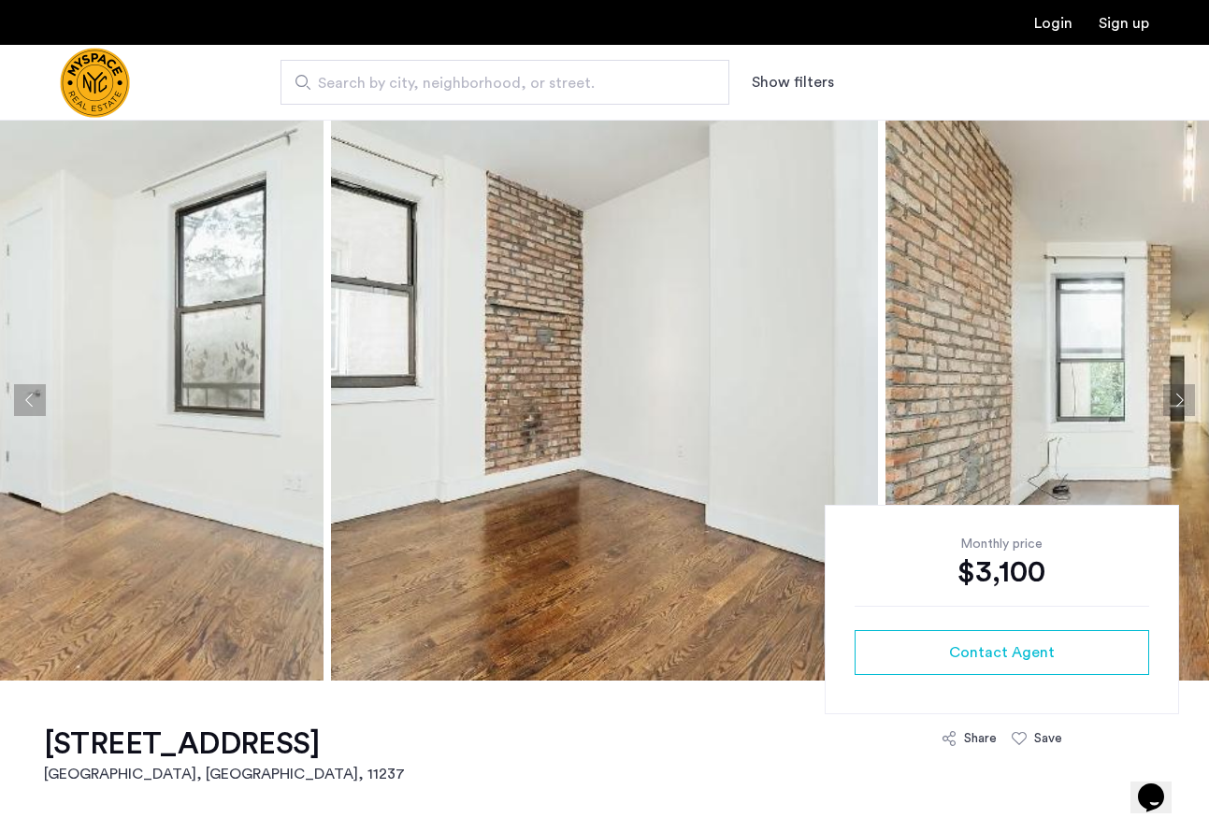
click at [1190, 397] on button "Next apartment" at bounding box center [1180, 400] width 32 height 32
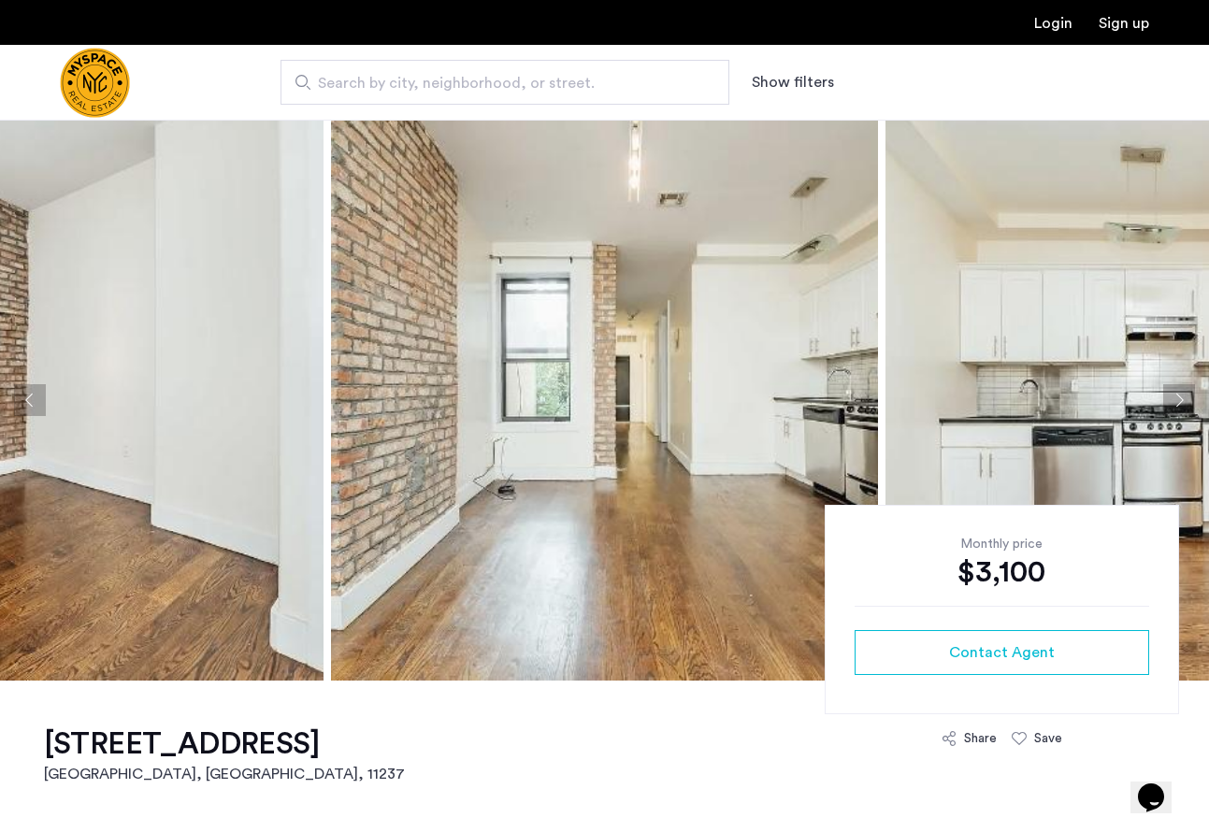
click at [1189, 398] on button "Next apartment" at bounding box center [1180, 400] width 32 height 32
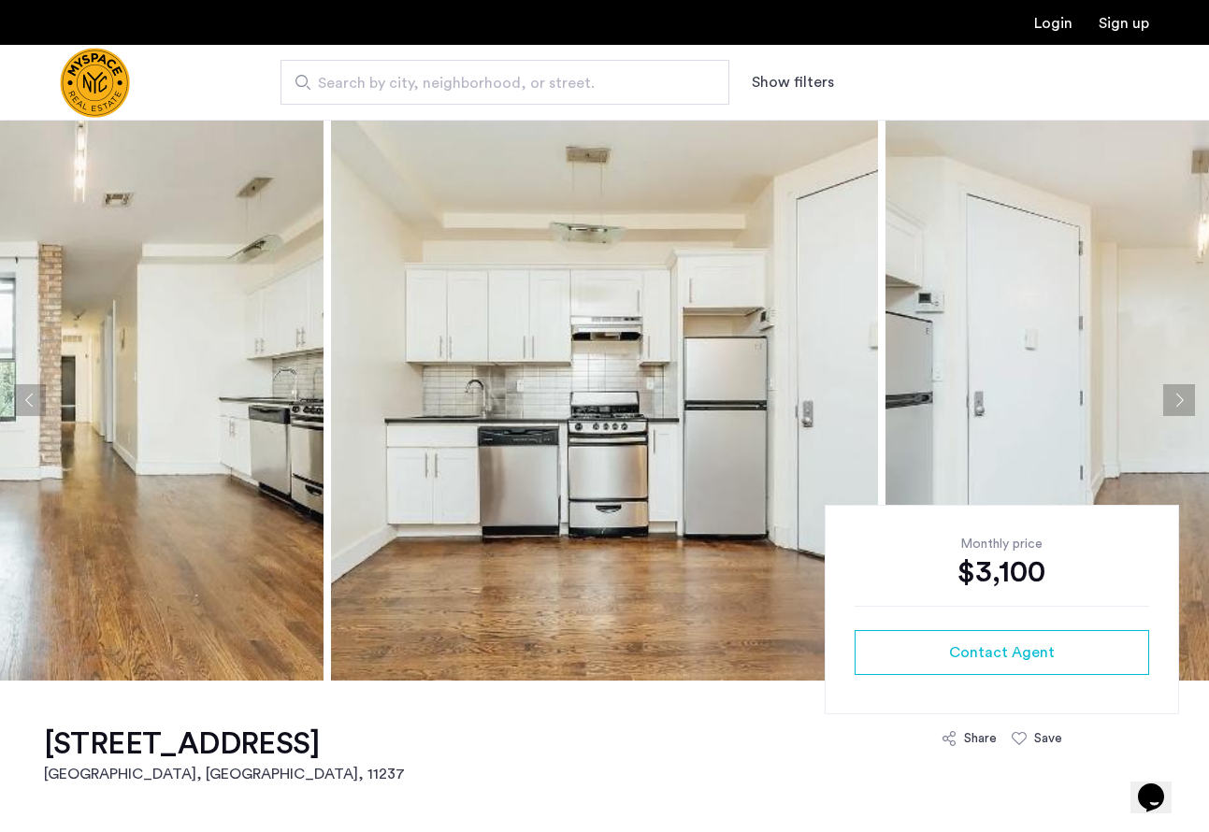
click at [1189, 398] on button "Next apartment" at bounding box center [1180, 400] width 32 height 32
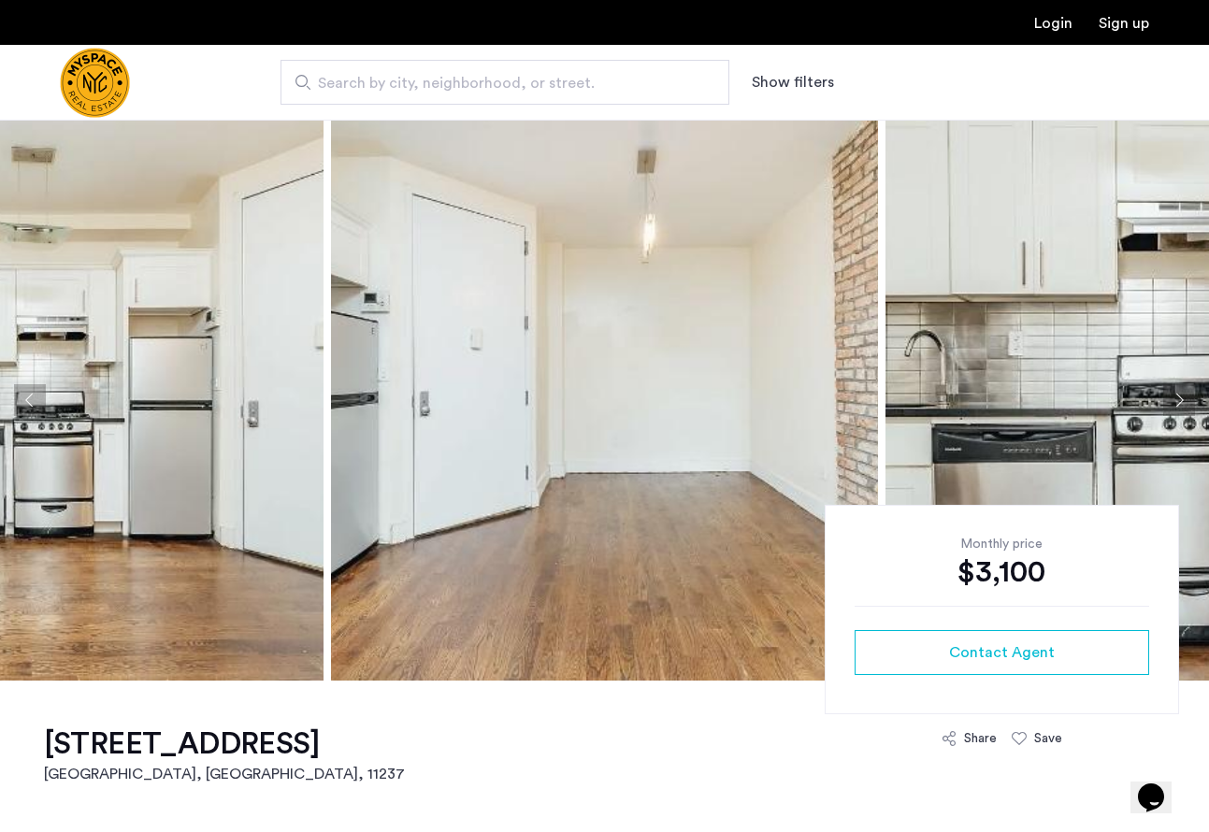
click at [1189, 398] on button "Next apartment" at bounding box center [1180, 400] width 32 height 32
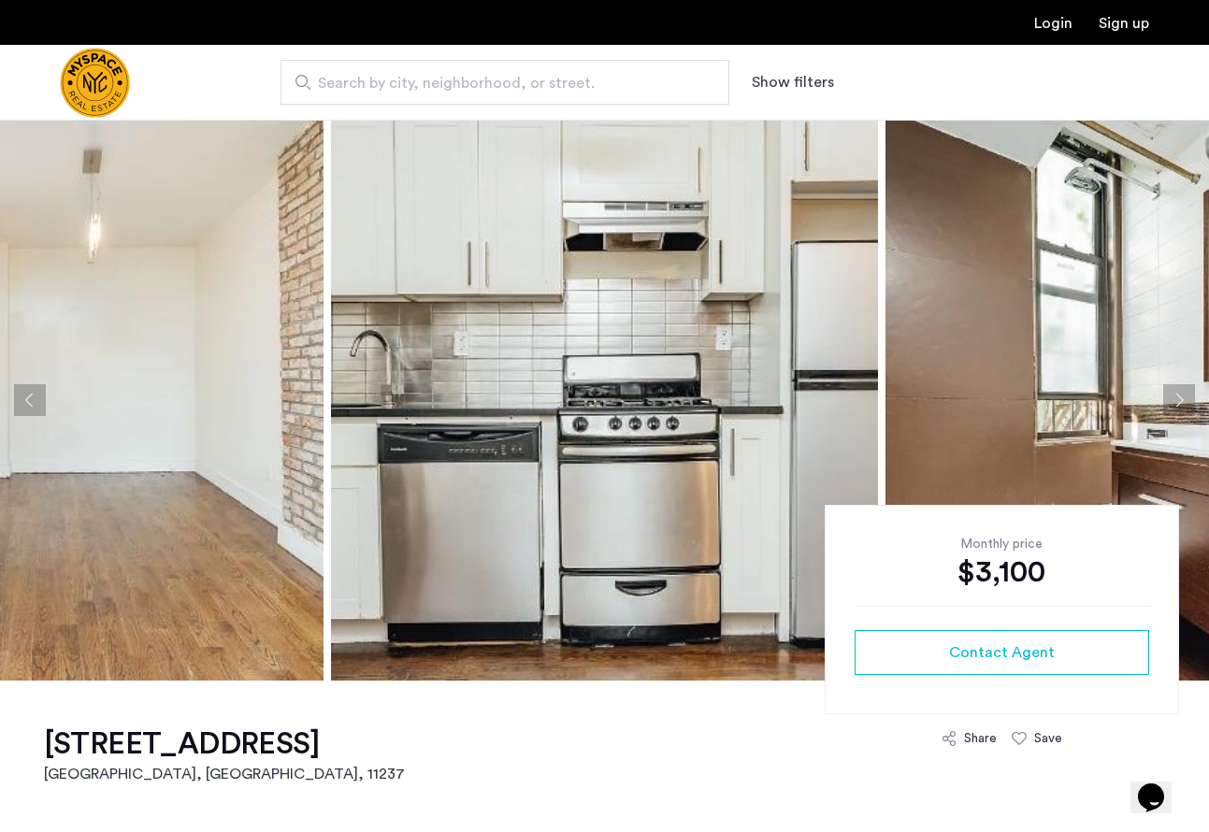
click at [1189, 398] on button "Next apartment" at bounding box center [1180, 400] width 32 height 32
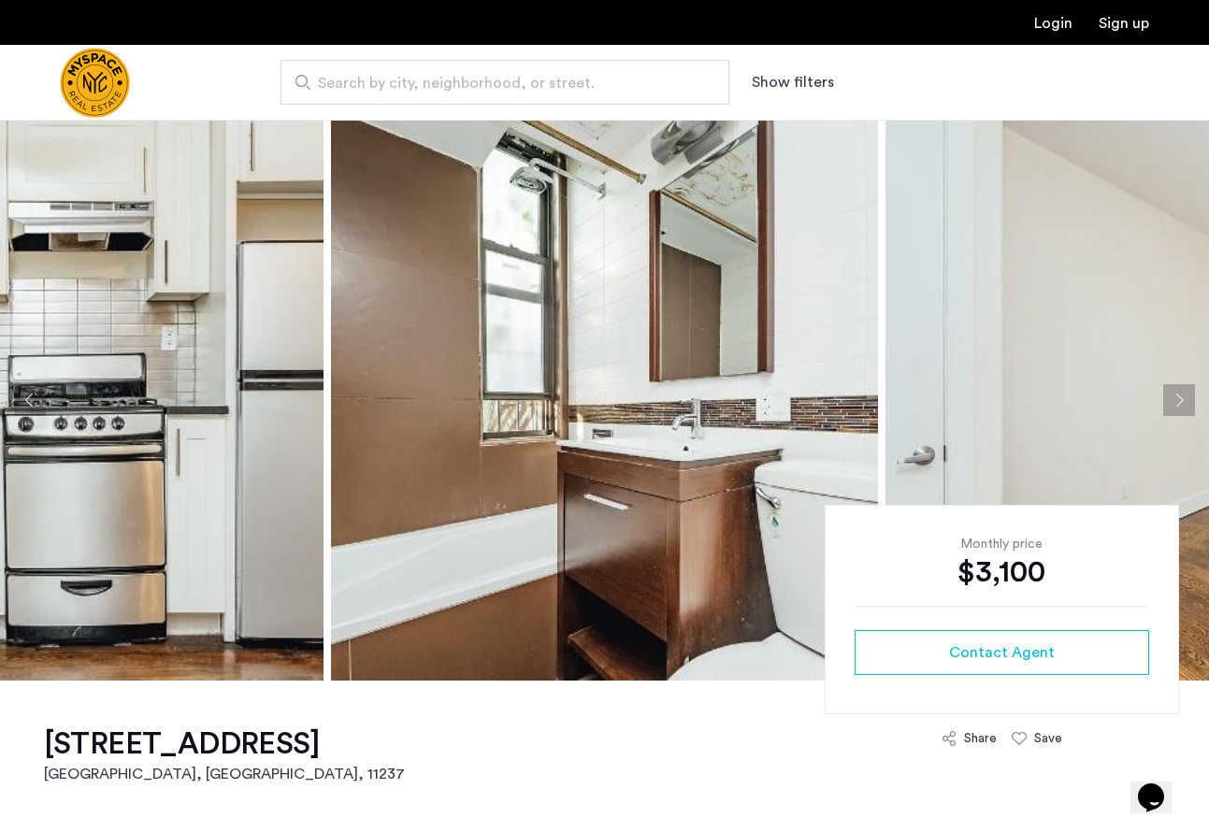
click at [1176, 401] on button "Next apartment" at bounding box center [1180, 400] width 32 height 32
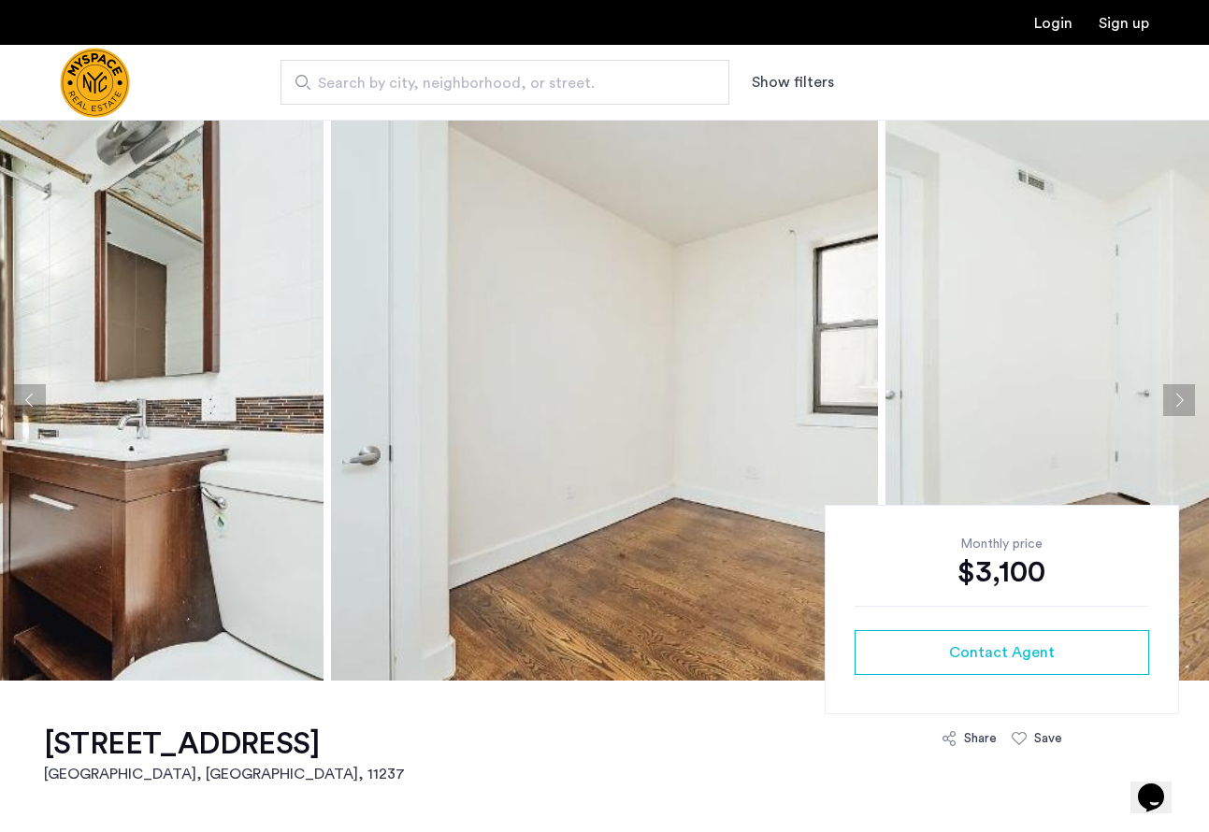
click at [1176, 400] on button "Next apartment" at bounding box center [1180, 400] width 32 height 32
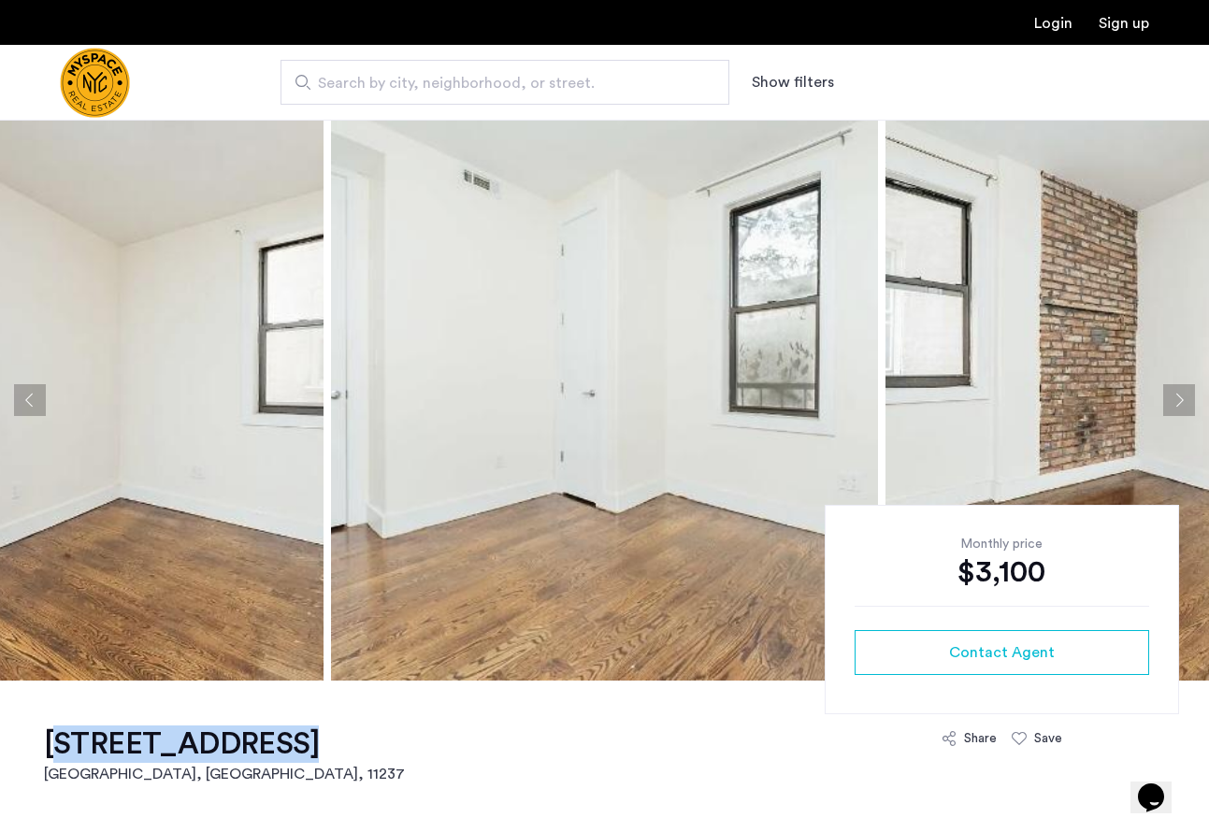
drag, startPoint x: 51, startPoint y: 747, endPoint x: 246, endPoint y: 757, distance: 195.7
copy h1 "435 Bleecker St"
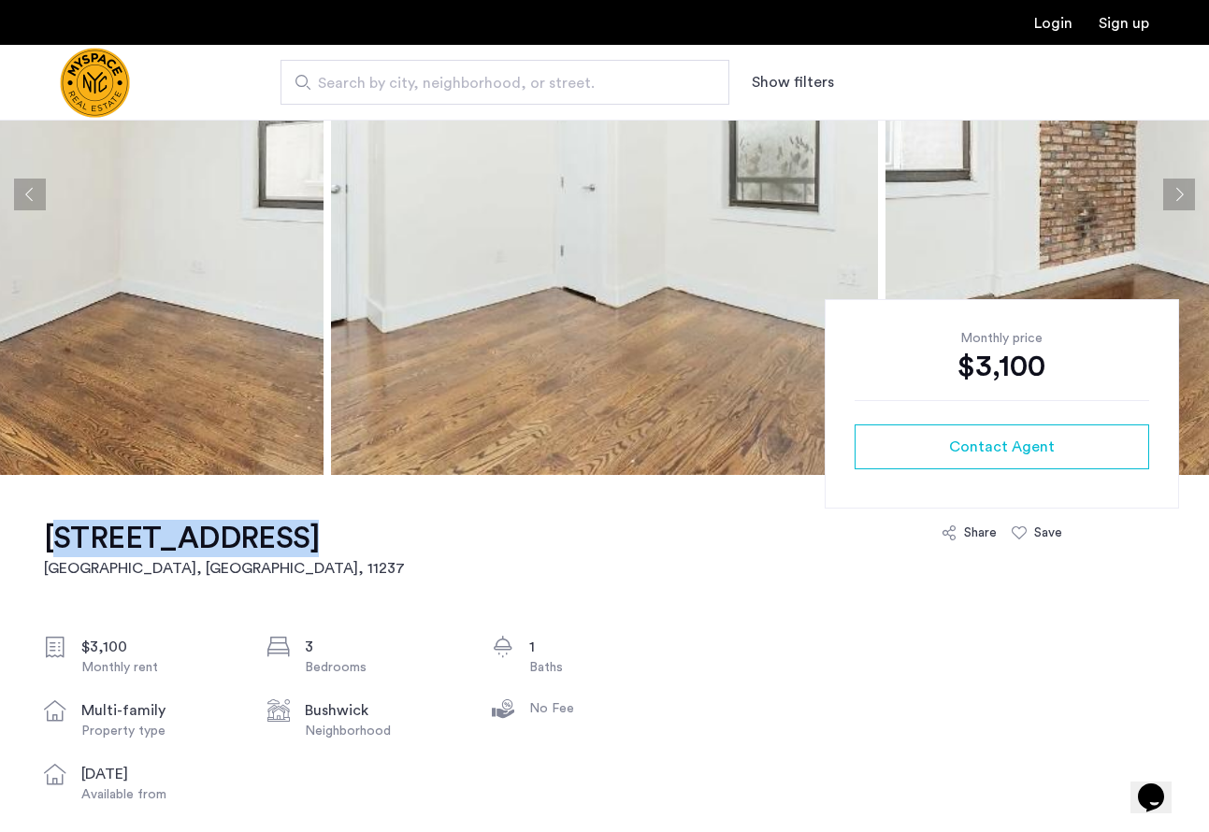
scroll to position [296, 0]
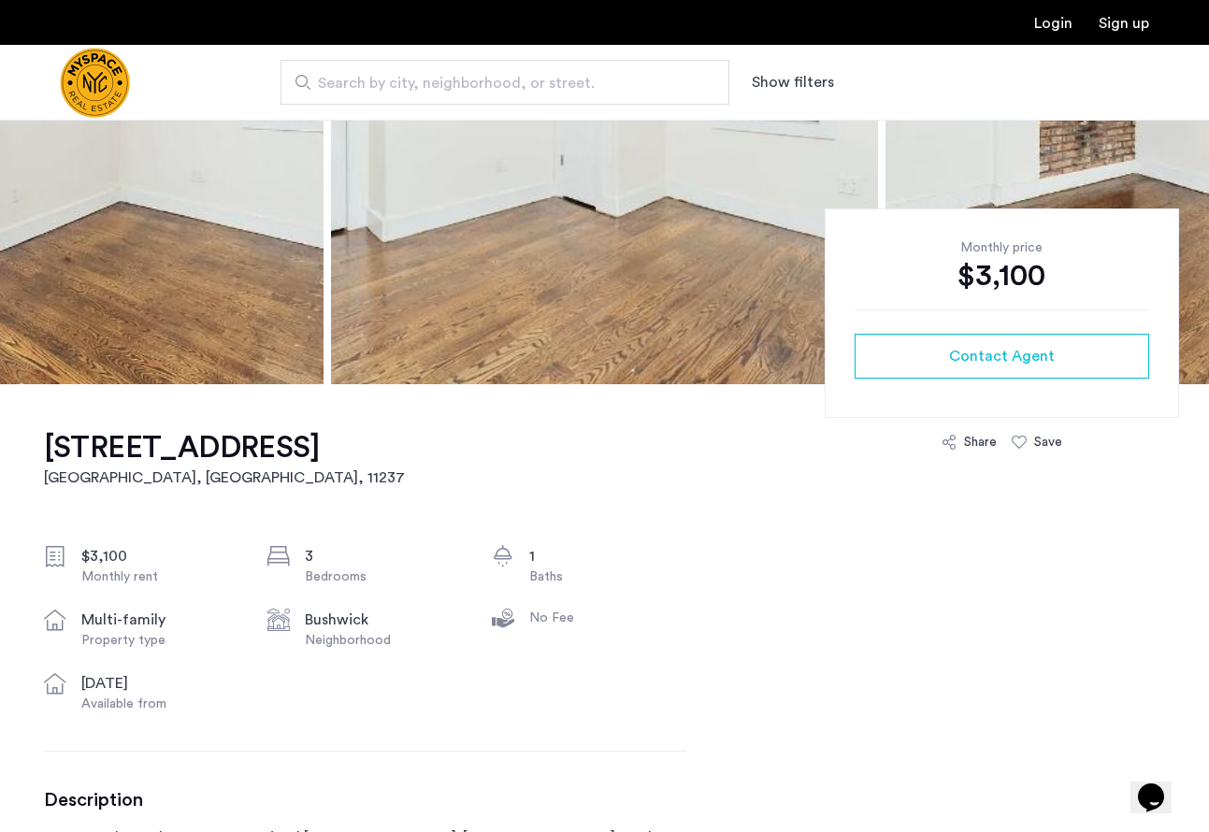
click at [675, 448] on div "435 Bleecker St, Unit 3R Brooklyn, NY , 11237 $3,100 Monthly rent 3 Bedrooms 1 …" at bounding box center [365, 782] width 643 height 797
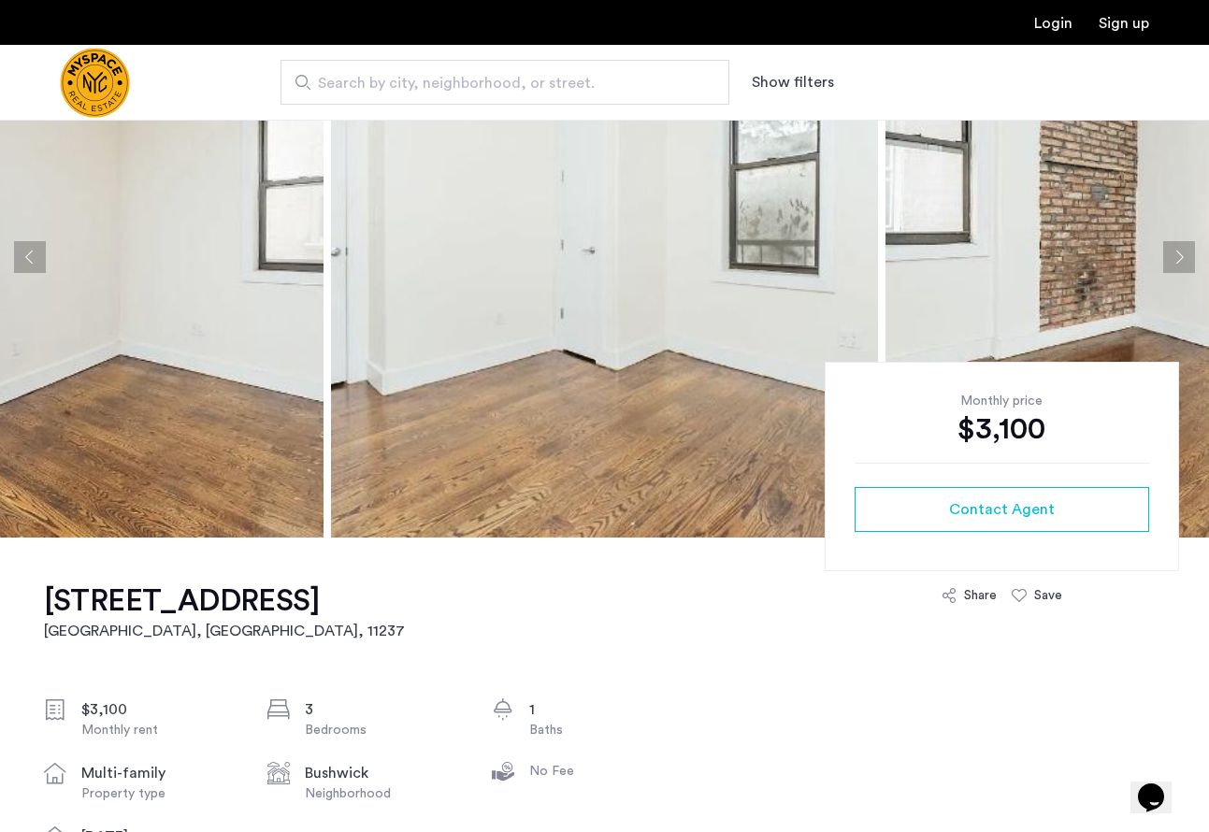
scroll to position [0, 0]
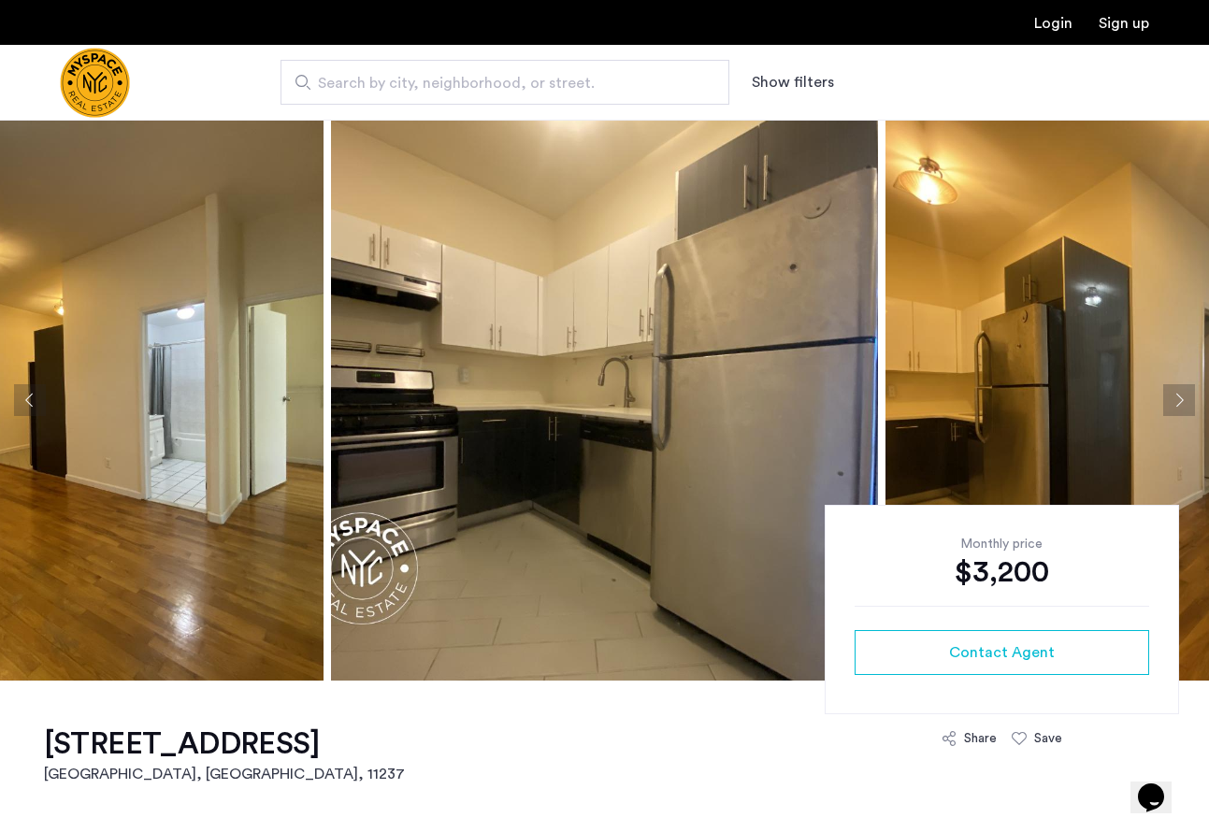
click at [1172, 404] on button "Next apartment" at bounding box center [1180, 400] width 32 height 32
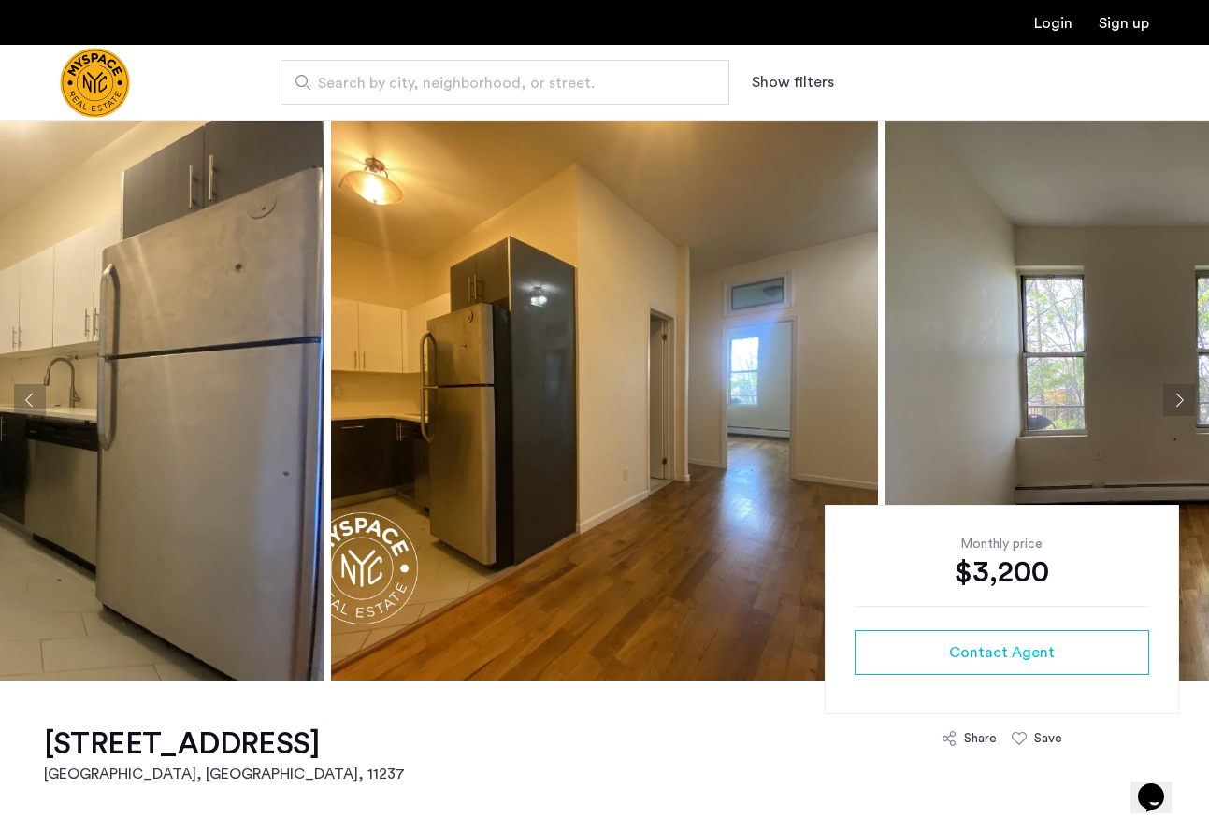
click at [1172, 404] on button "Next apartment" at bounding box center [1180, 400] width 32 height 32
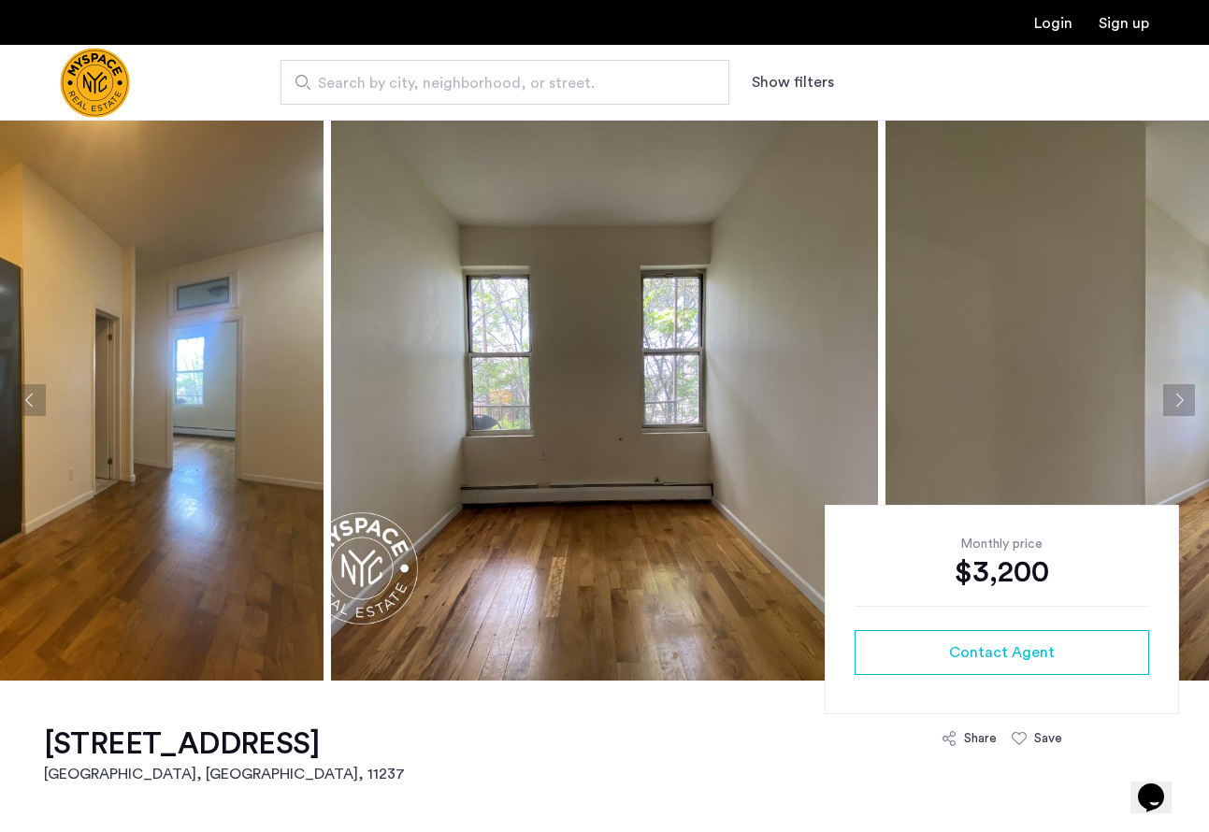
click at [1172, 404] on button "Next apartment" at bounding box center [1180, 400] width 32 height 32
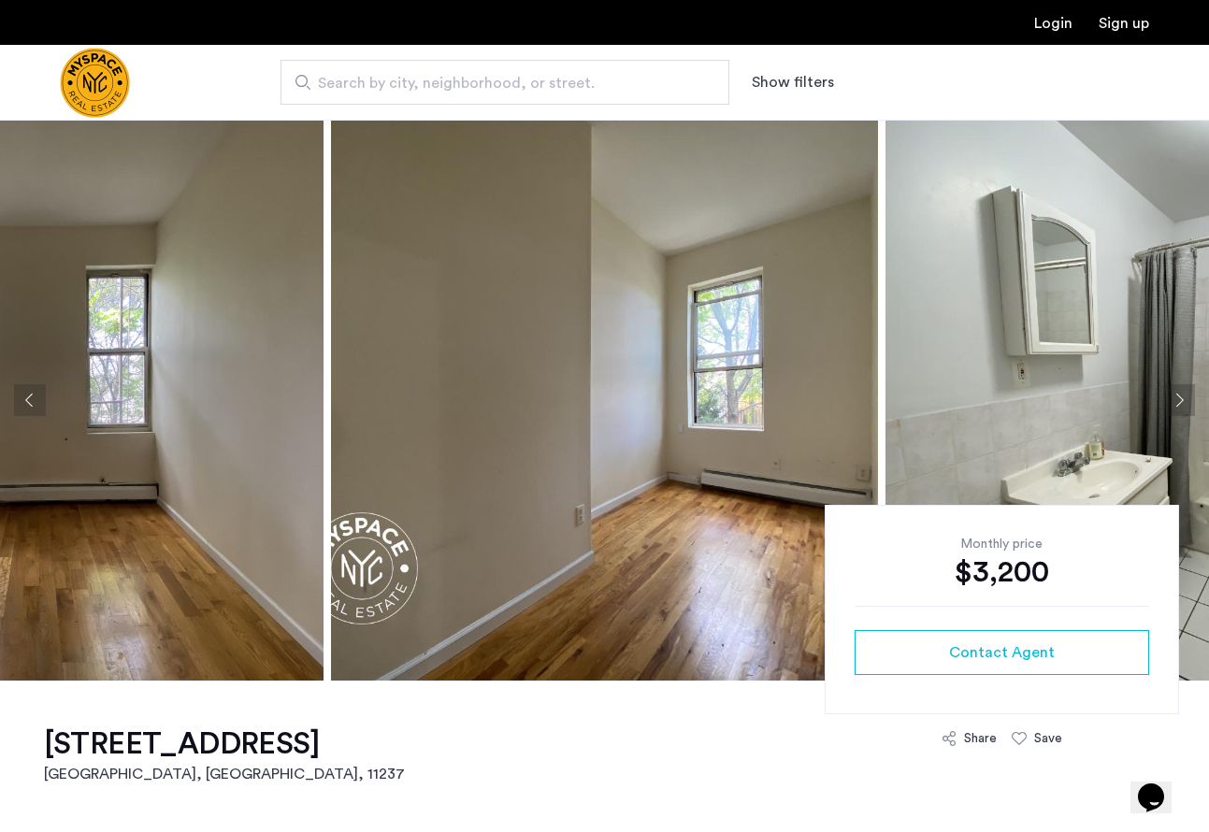
click at [1172, 404] on button "Next apartment" at bounding box center [1180, 400] width 32 height 32
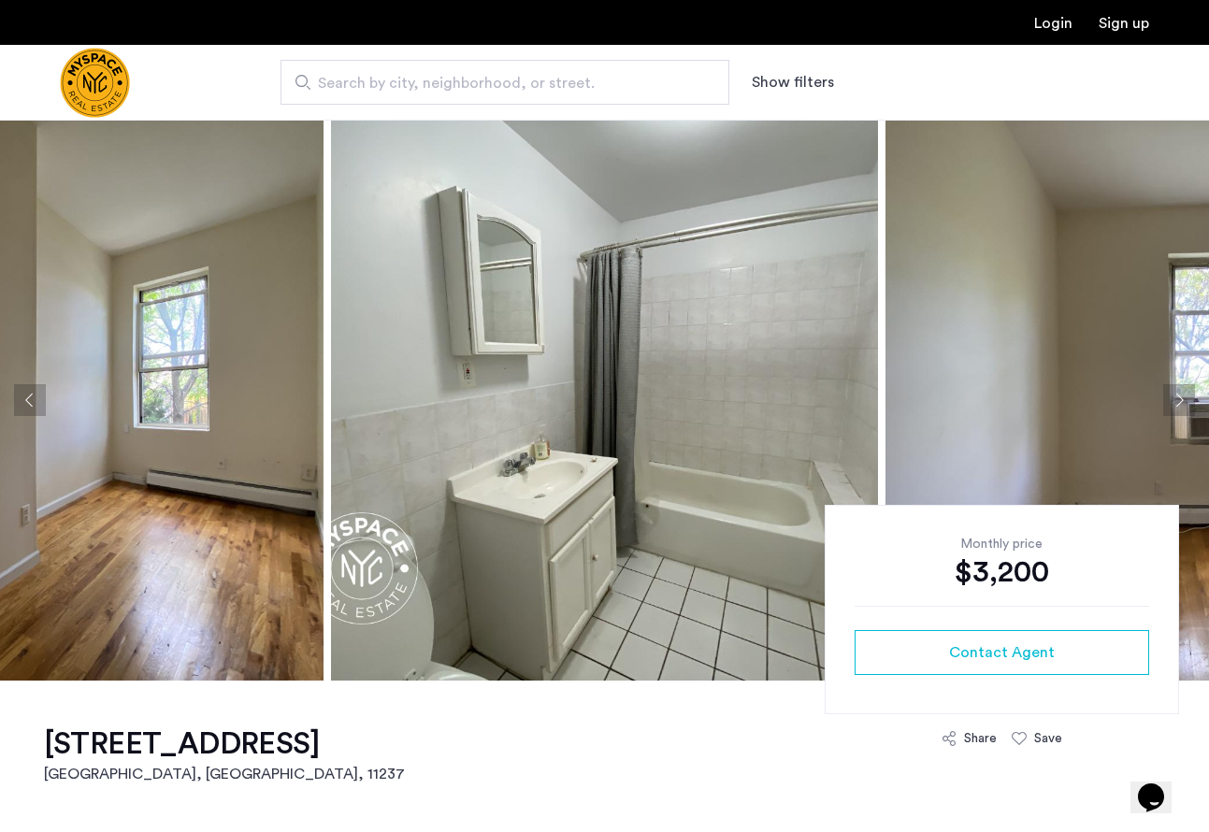
click at [1172, 404] on button "Next apartment" at bounding box center [1180, 400] width 32 height 32
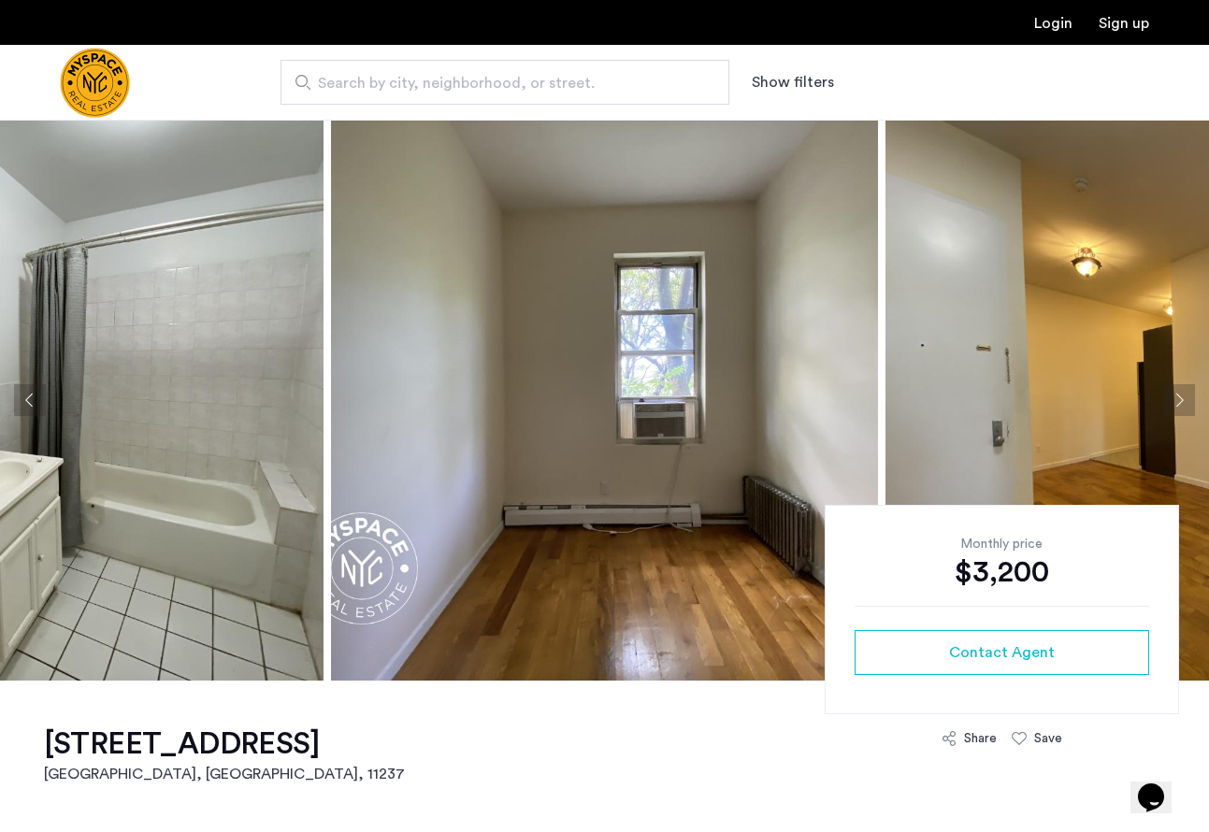
click at [1172, 404] on button "Next apartment" at bounding box center [1180, 400] width 32 height 32
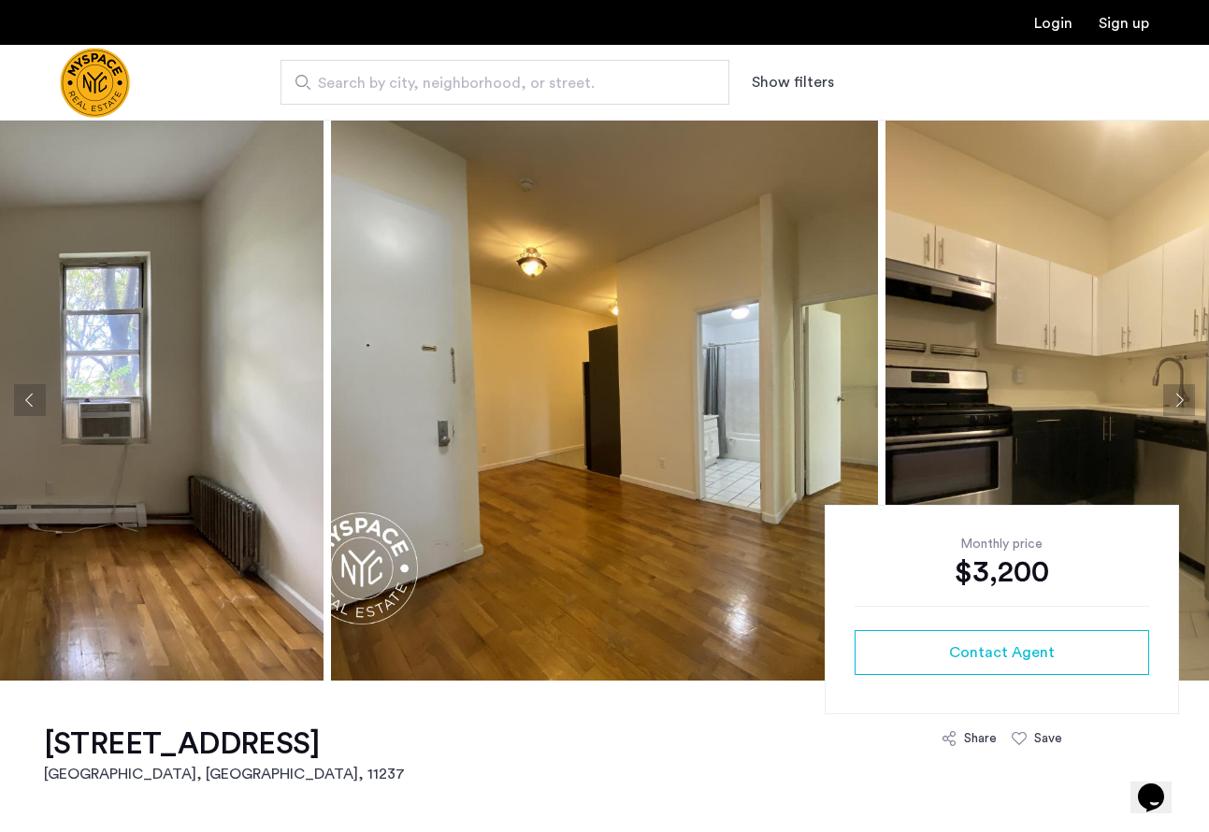
click at [1179, 405] on button "Next apartment" at bounding box center [1180, 400] width 32 height 32
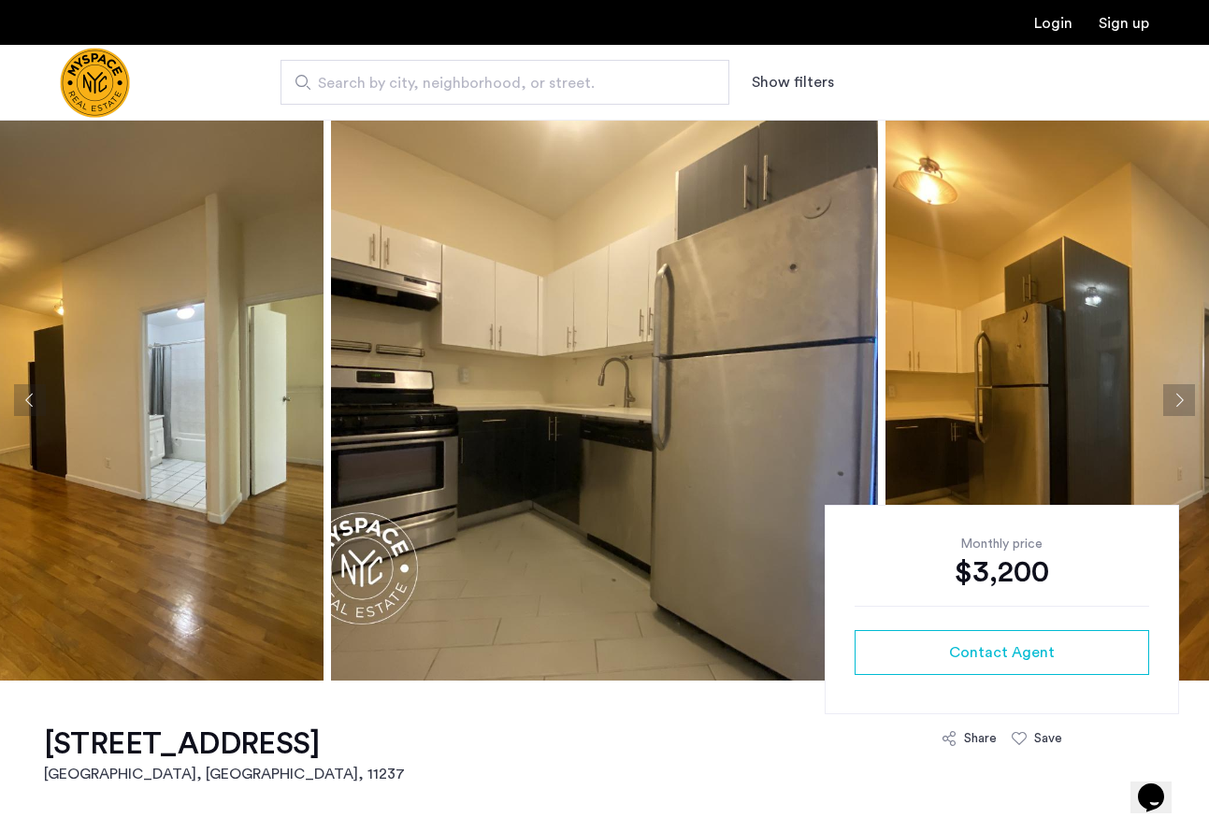
click at [1179, 405] on button "Next apartment" at bounding box center [1180, 400] width 32 height 32
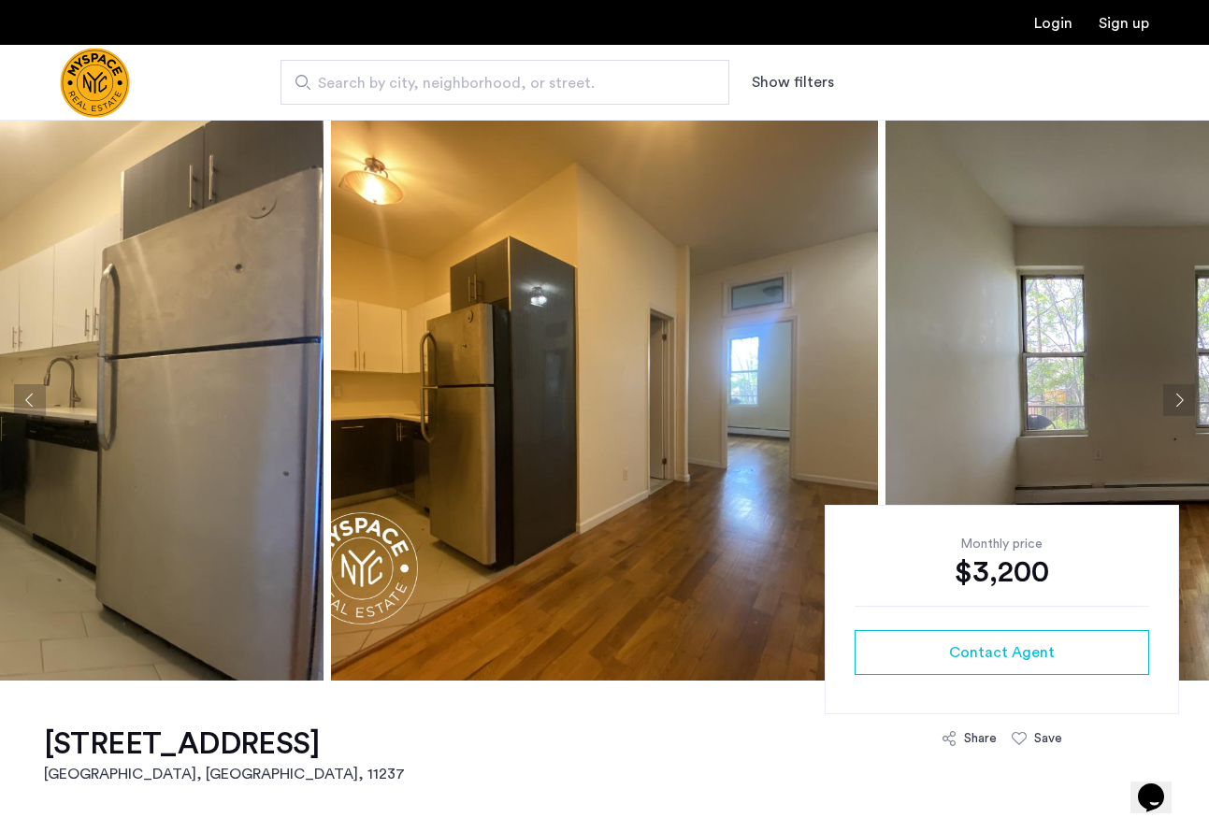
click at [1179, 405] on button "Next apartment" at bounding box center [1180, 400] width 32 height 32
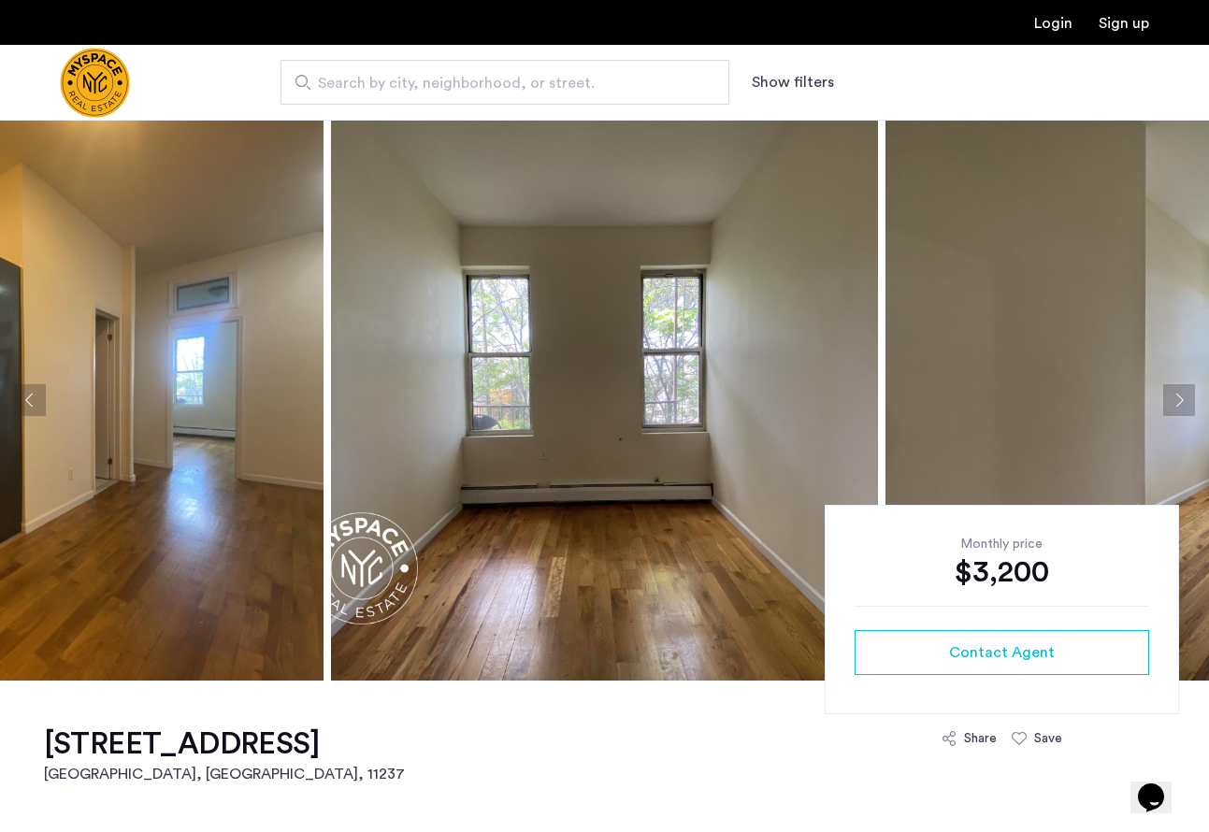
click at [1179, 405] on button "Next apartment" at bounding box center [1180, 400] width 32 height 32
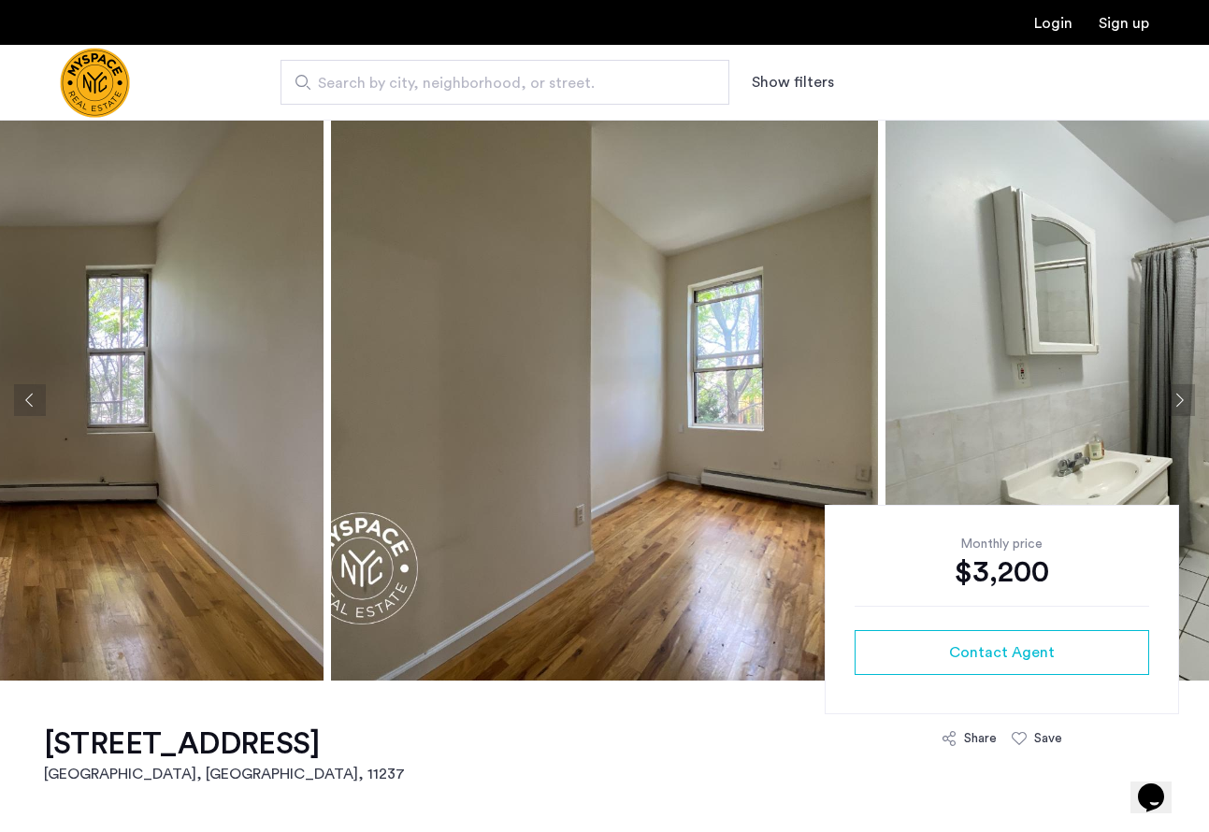
click at [1179, 405] on button "Next apartment" at bounding box center [1180, 400] width 32 height 32
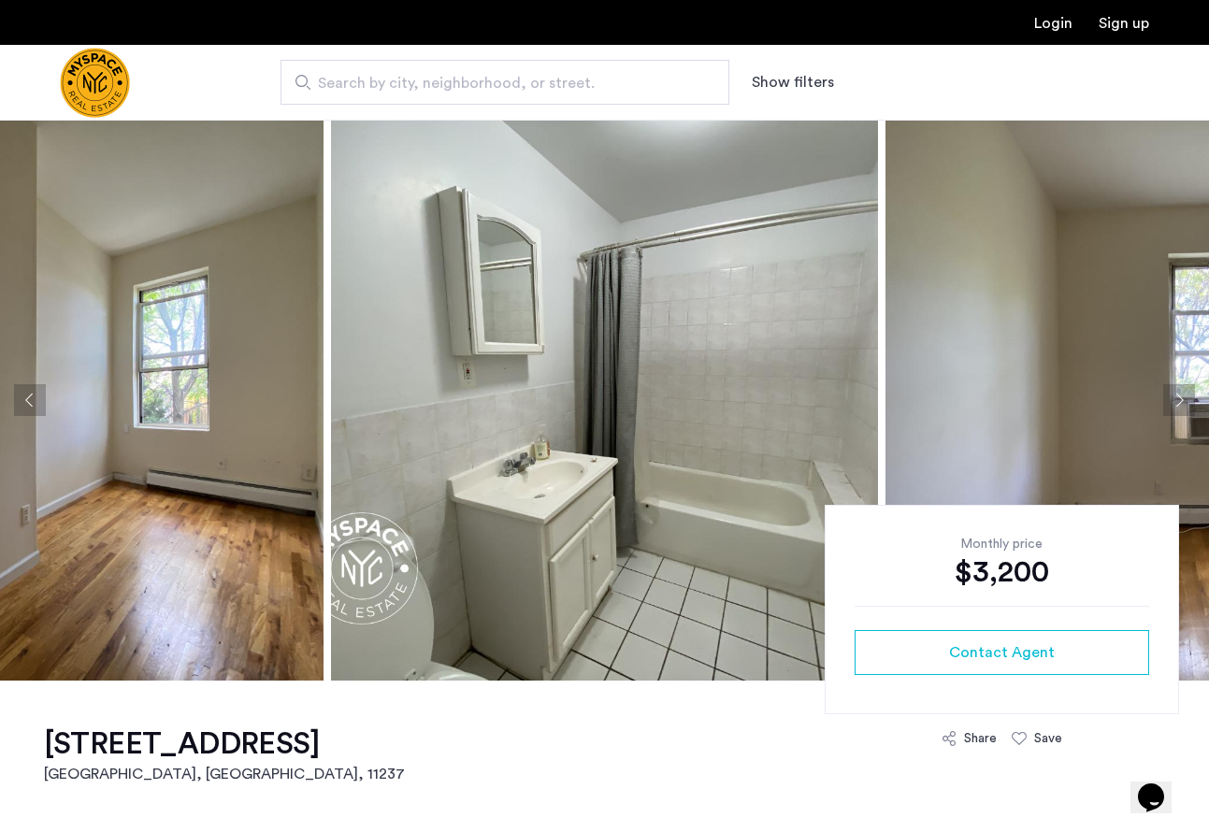
click at [1179, 405] on button "Next apartment" at bounding box center [1180, 400] width 32 height 32
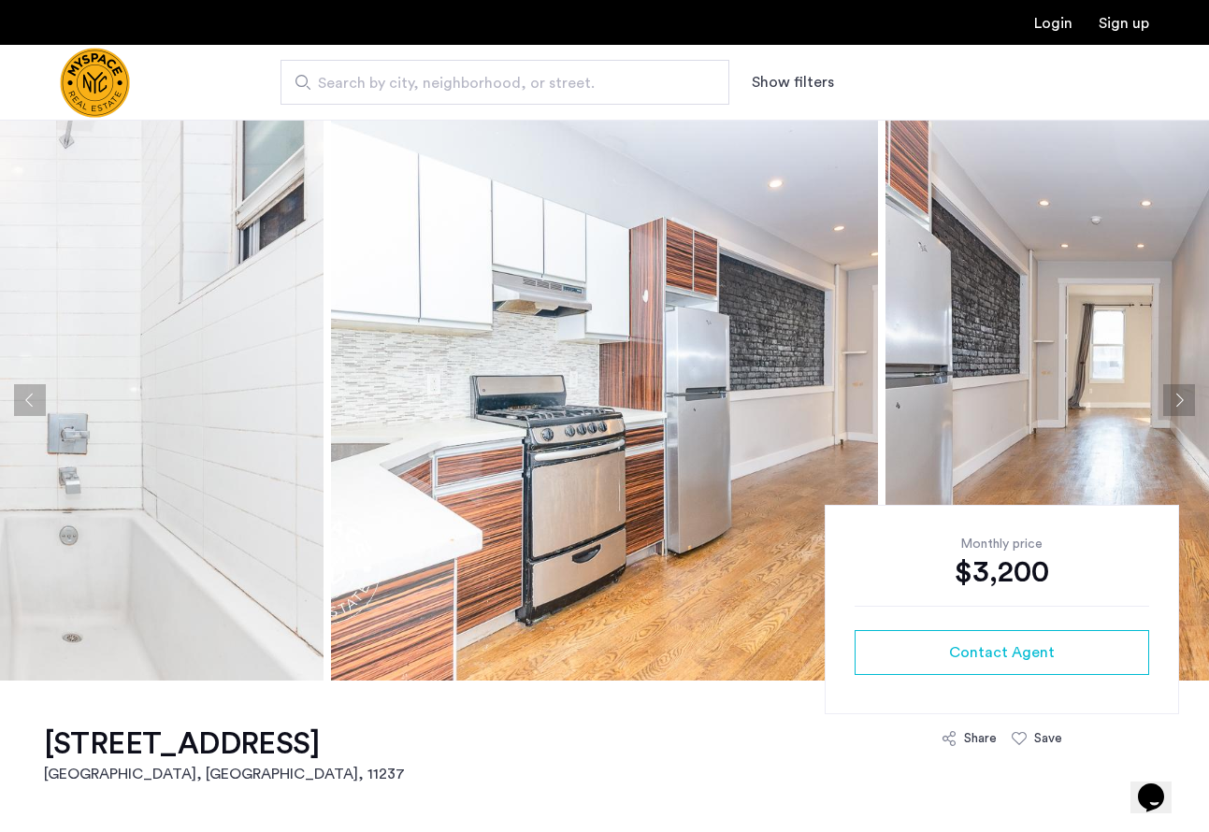
click at [1177, 404] on button "Next apartment" at bounding box center [1180, 400] width 32 height 32
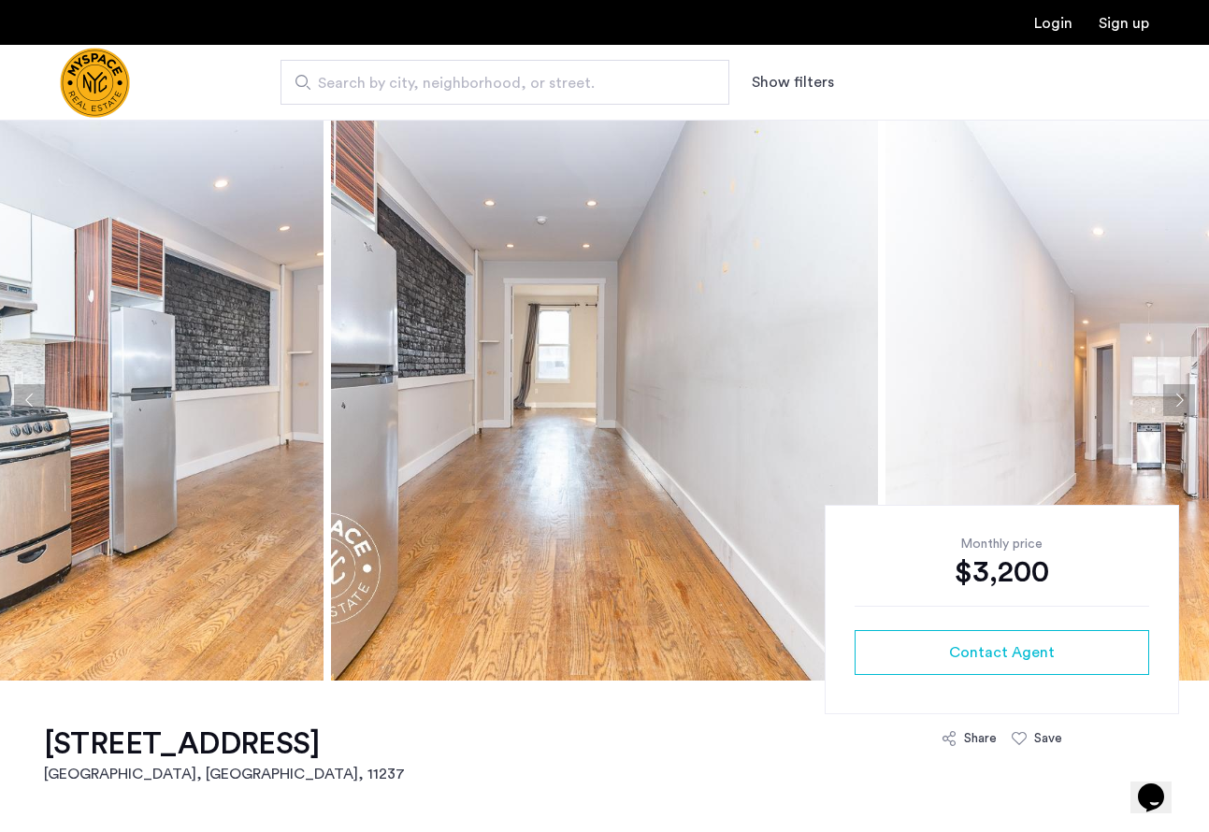
click at [1177, 403] on button "Next apartment" at bounding box center [1180, 400] width 32 height 32
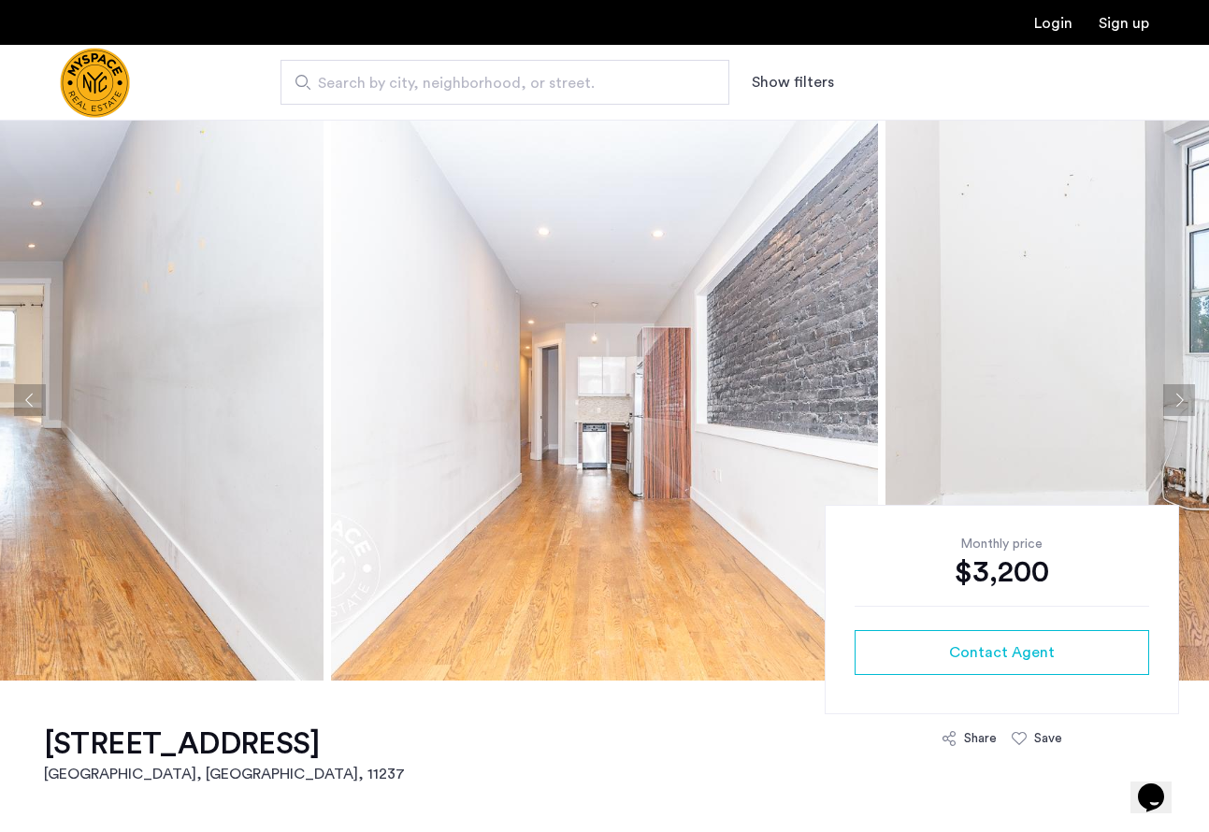
click at [1177, 402] on button "Next apartment" at bounding box center [1180, 400] width 32 height 32
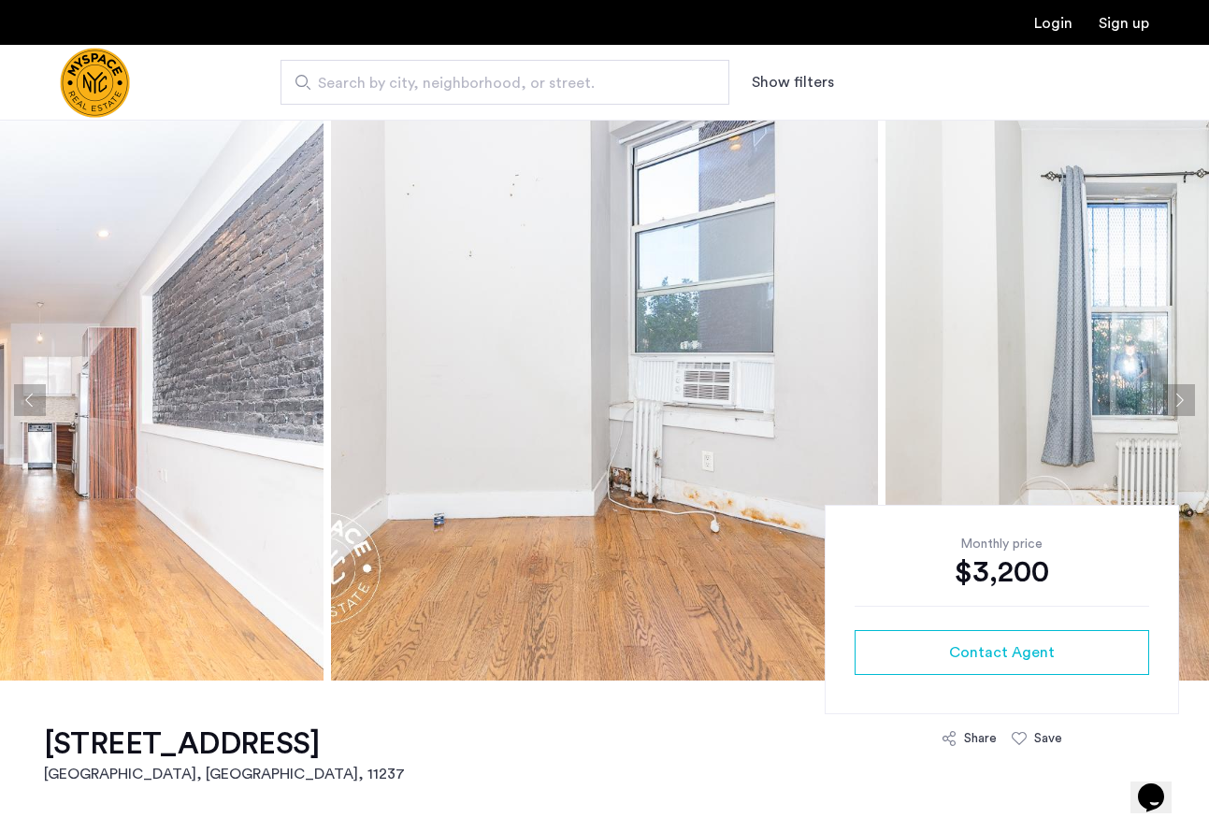
click at [1177, 402] on button "Next apartment" at bounding box center [1180, 400] width 32 height 32
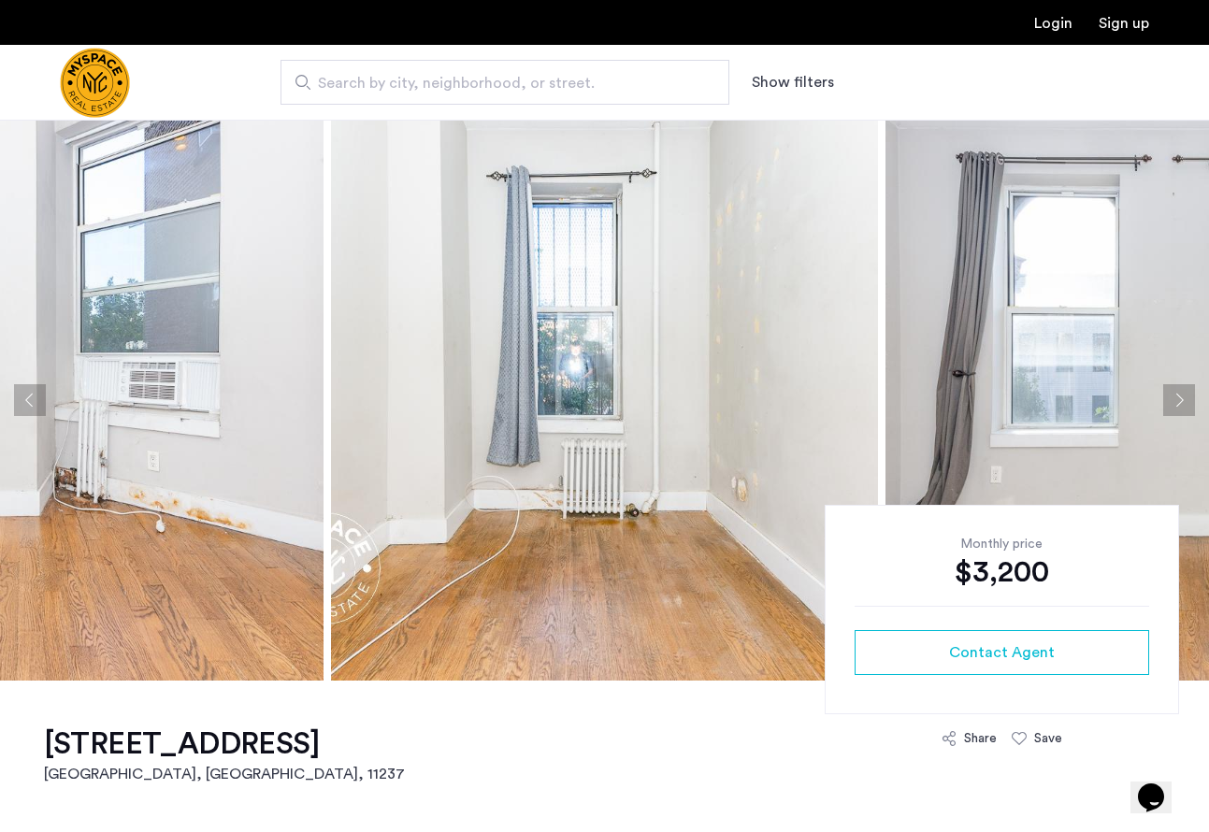
click at [1177, 402] on button "Next apartment" at bounding box center [1180, 400] width 32 height 32
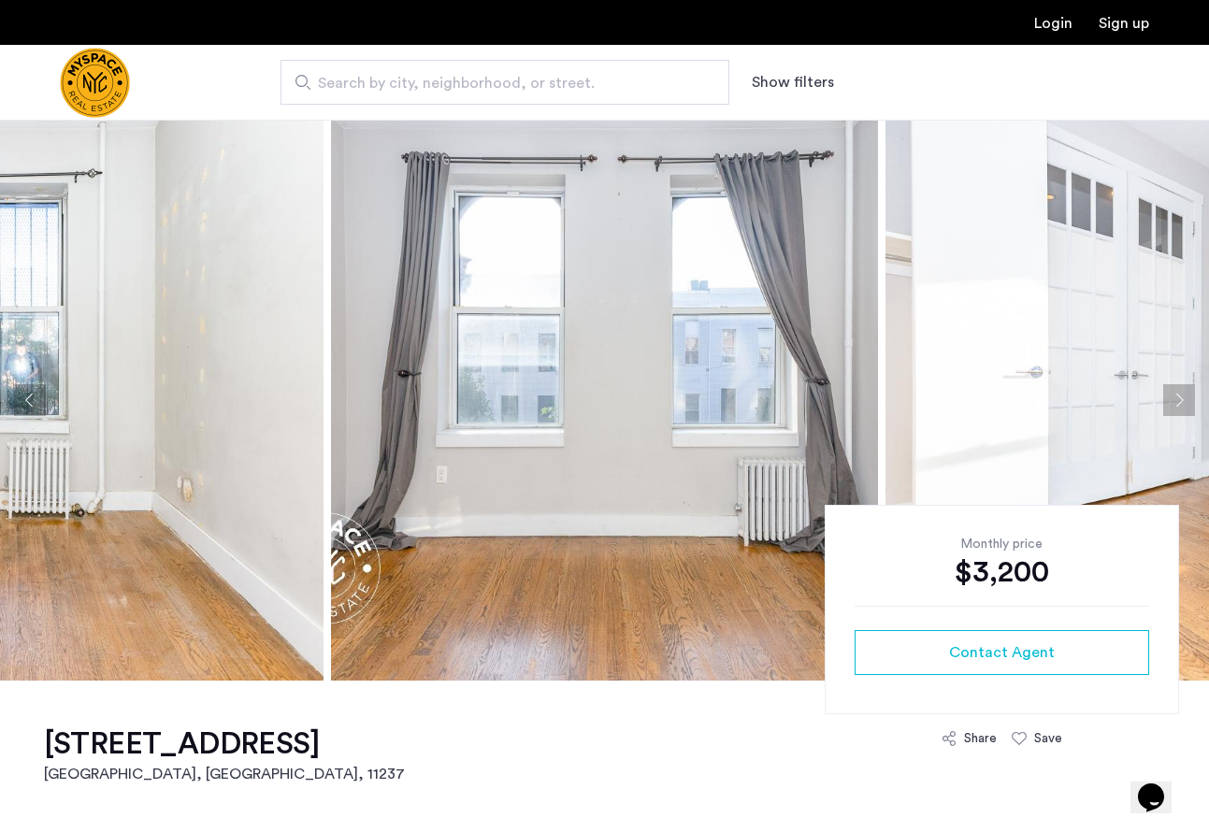
click at [1177, 402] on button "Next apartment" at bounding box center [1180, 400] width 32 height 32
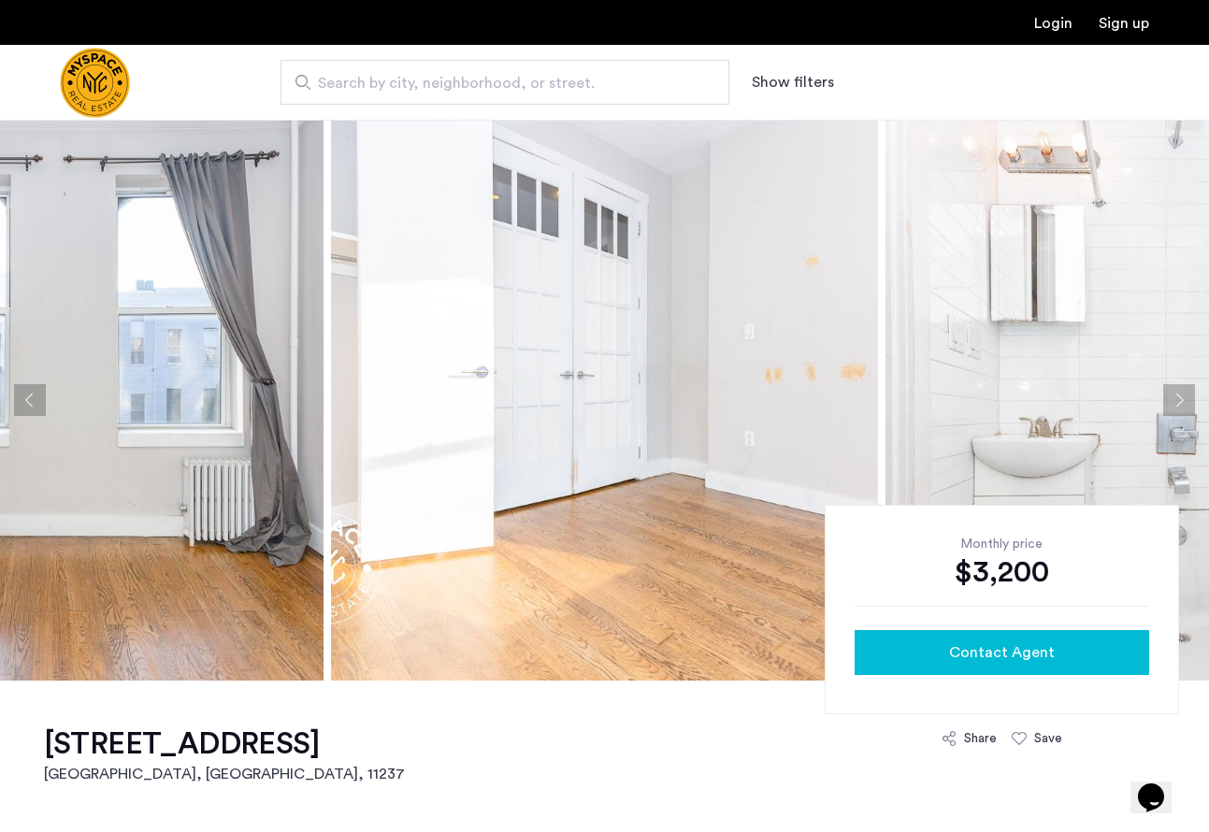
click at [929, 642] on div "Contact Agent" at bounding box center [1002, 653] width 265 height 22
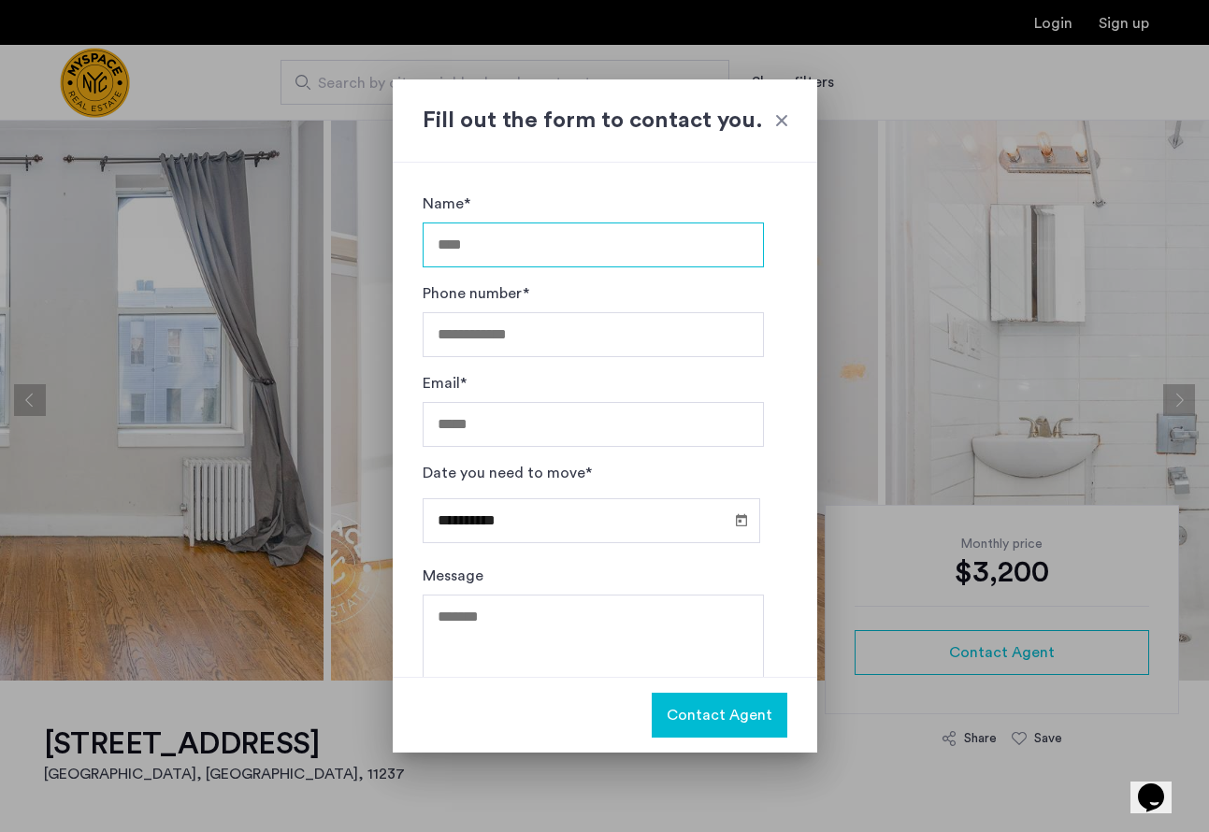
scroll to position [51, 0]
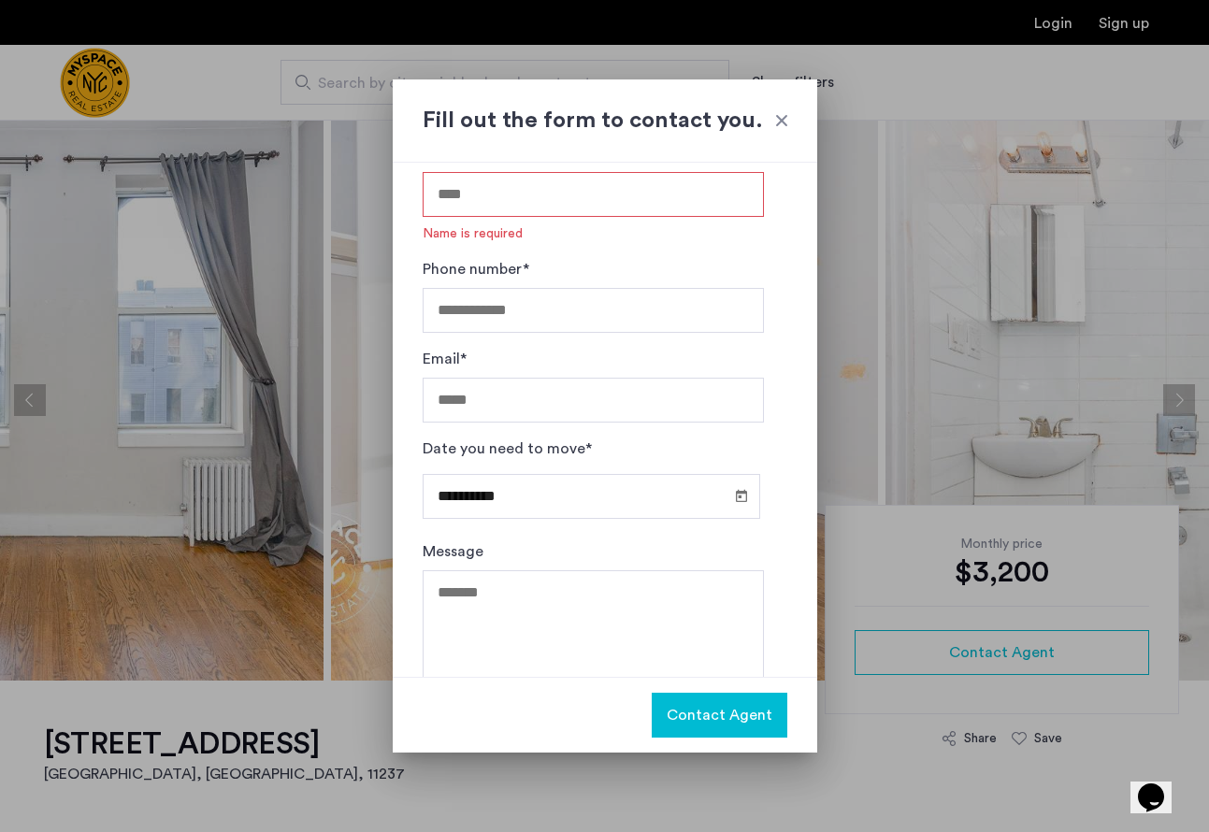
click at [781, 117] on div at bounding box center [782, 120] width 19 height 19
